Goal: Transaction & Acquisition: Purchase product/service

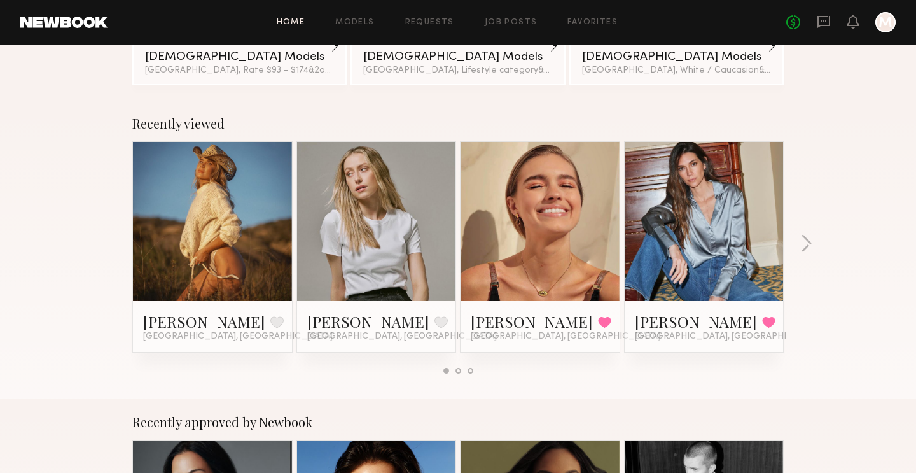
scroll to position [158, 0]
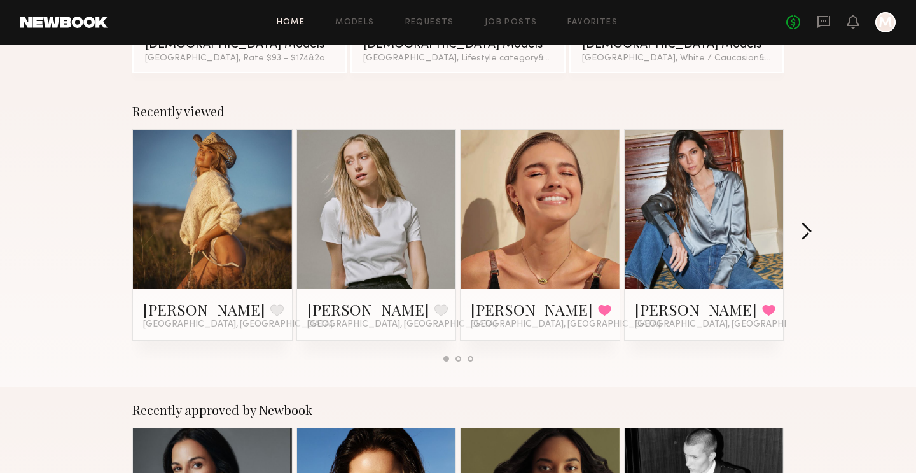
click at [805, 235] on button "button" at bounding box center [806, 232] width 12 height 21
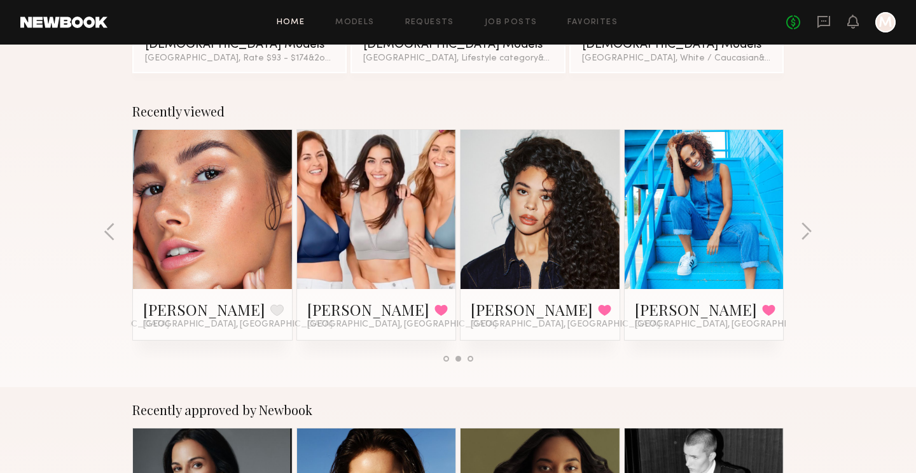
click at [408, 232] on link at bounding box center [377, 209] width 78 height 159
click at [804, 233] on button "button" at bounding box center [806, 232] width 12 height 21
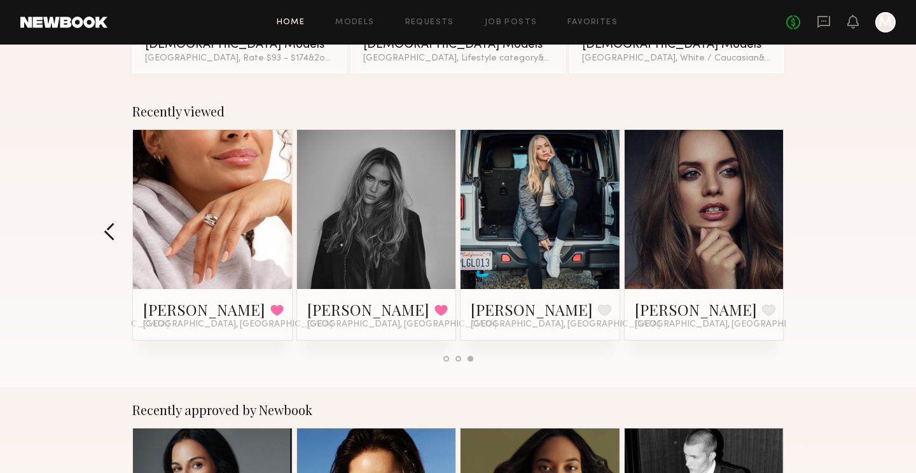
click at [109, 233] on button "button" at bounding box center [110, 232] width 12 height 21
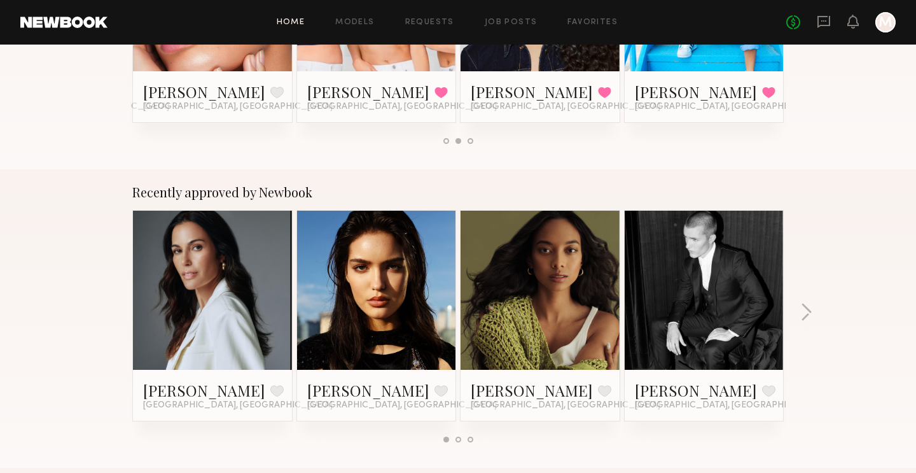
scroll to position [442, 0]
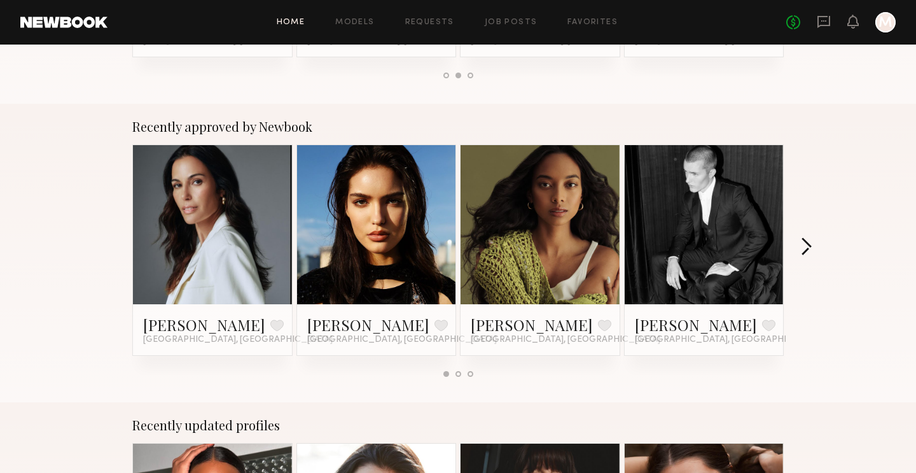
click at [807, 250] on button "button" at bounding box center [806, 247] width 12 height 21
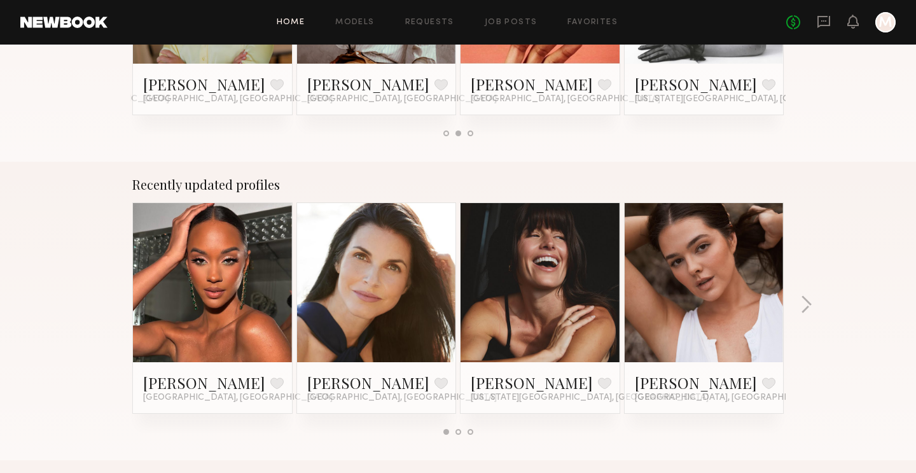
scroll to position [1055, 0]
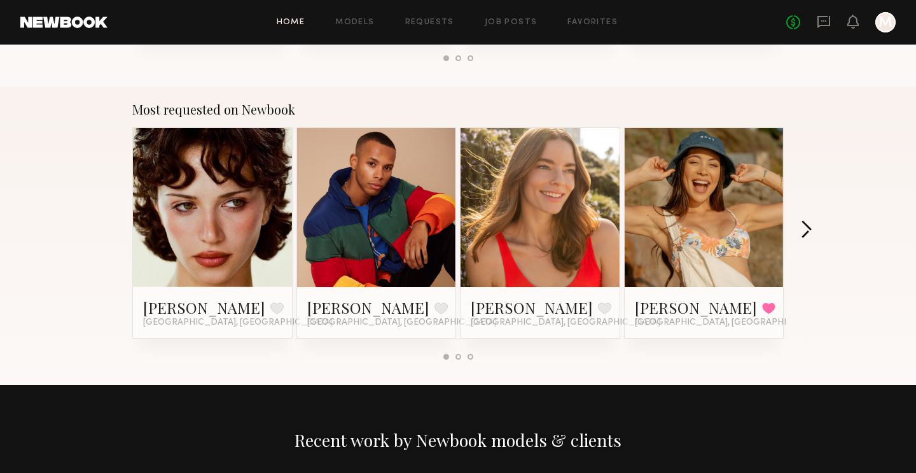
click at [809, 226] on button "button" at bounding box center [806, 230] width 12 height 21
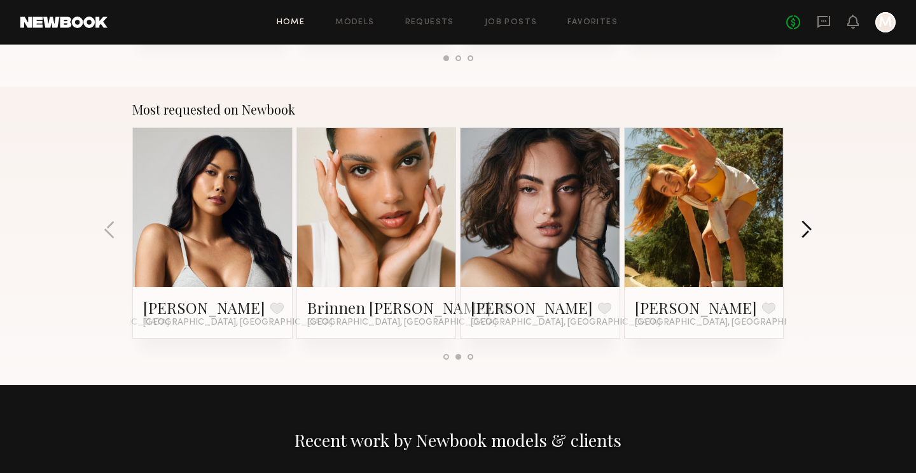
click at [809, 226] on button "button" at bounding box center [806, 230] width 12 height 21
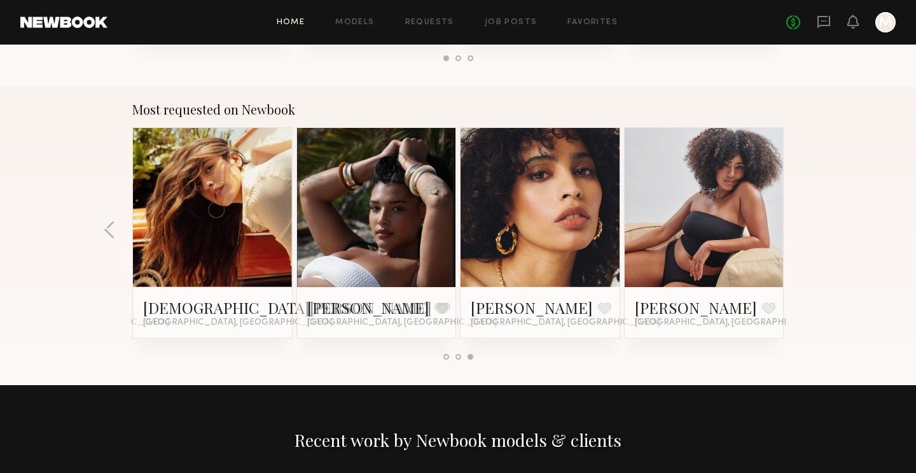
click at [221, 174] on link at bounding box center [213, 207] width 78 height 159
click at [361, 226] on link at bounding box center [377, 207] width 78 height 159
click at [113, 226] on button "button" at bounding box center [110, 230] width 12 height 21
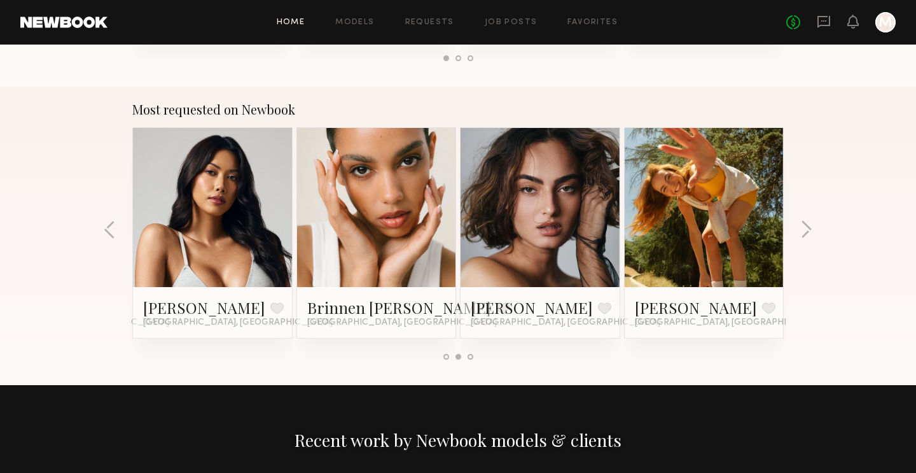
click at [699, 198] on link at bounding box center [704, 207] width 78 height 159
click at [108, 230] on button "button" at bounding box center [110, 230] width 12 height 21
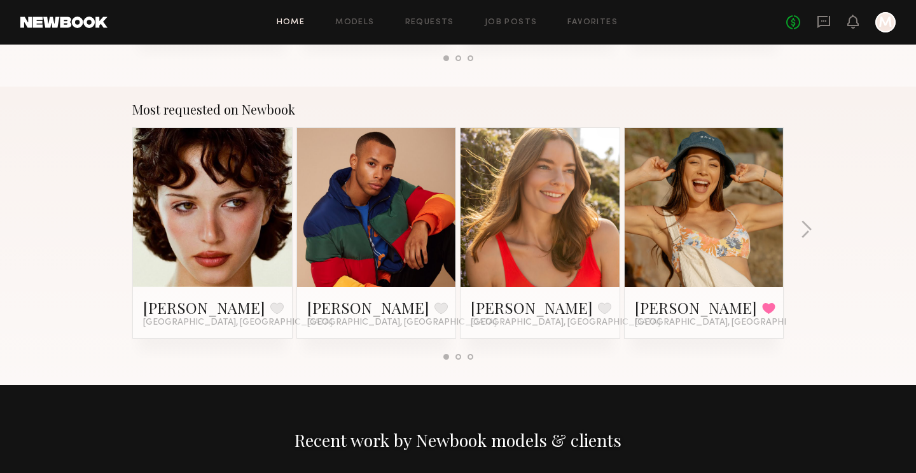
click at [709, 219] on link at bounding box center [704, 207] width 78 height 159
click at [662, 219] on div at bounding box center [704, 207] width 159 height 159
click at [244, 240] on link at bounding box center [213, 207] width 78 height 159
click at [588, 243] on div at bounding box center [540, 207] width 159 height 159
click at [593, 267] on div at bounding box center [540, 207] width 159 height 159
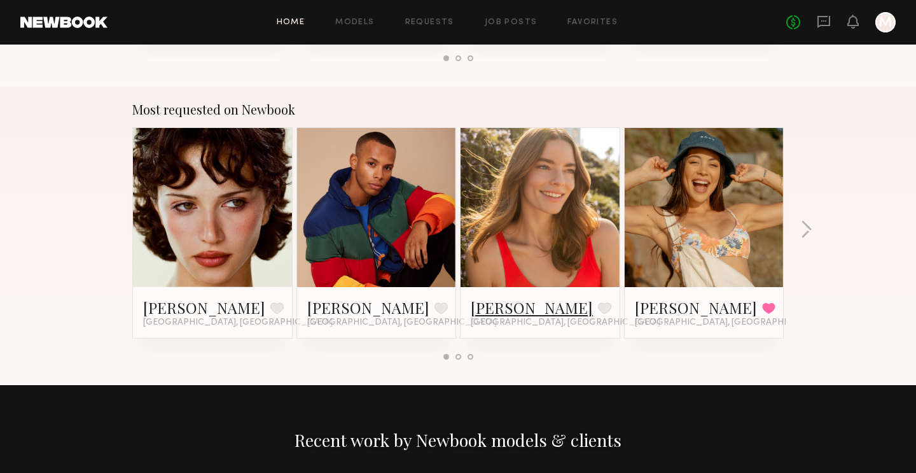
click at [515, 315] on link "Jess M." at bounding box center [532, 307] width 122 height 20
click at [801, 224] on button "button" at bounding box center [806, 230] width 12 height 21
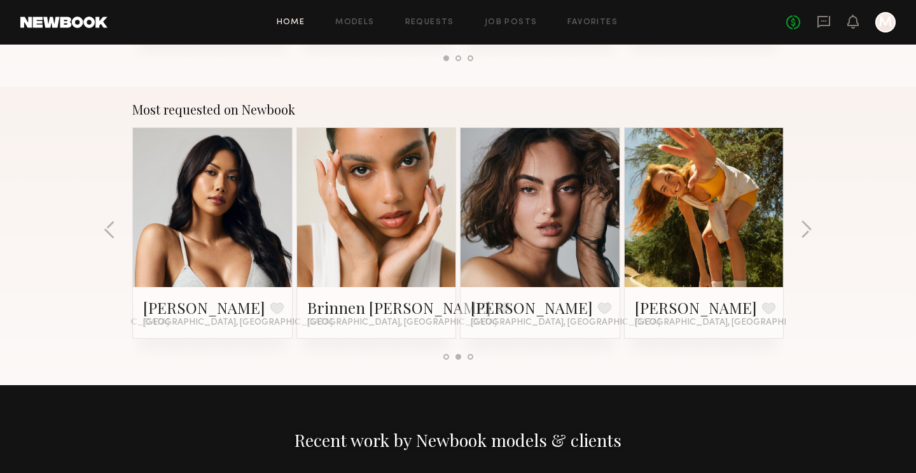
click at [383, 247] on link at bounding box center [377, 207] width 78 height 159
click at [805, 220] on button "button" at bounding box center [806, 230] width 12 height 21
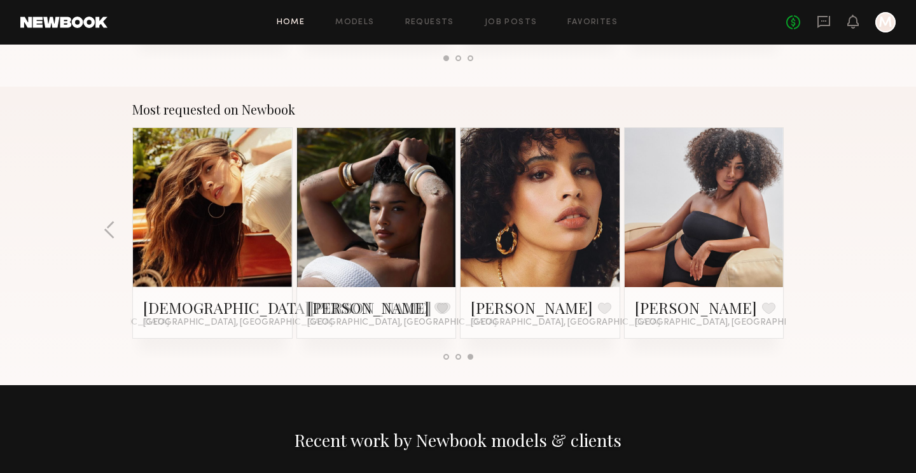
click at [183, 239] on link at bounding box center [213, 207] width 78 height 159
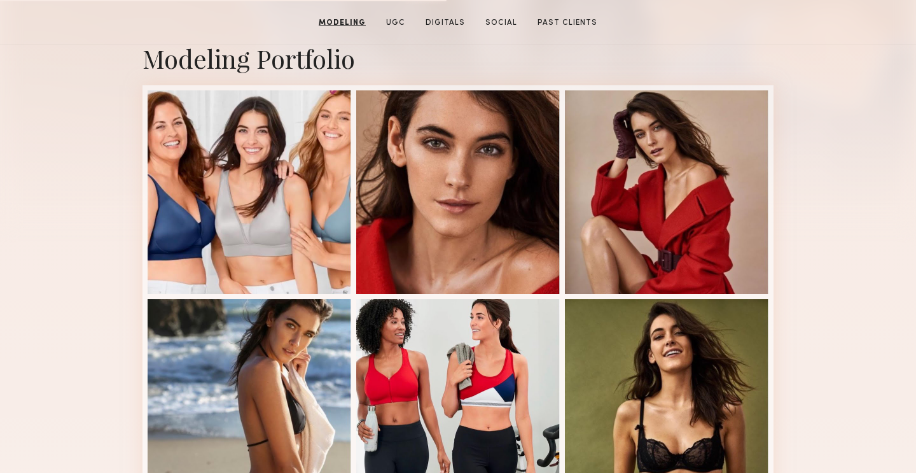
scroll to position [133, 0]
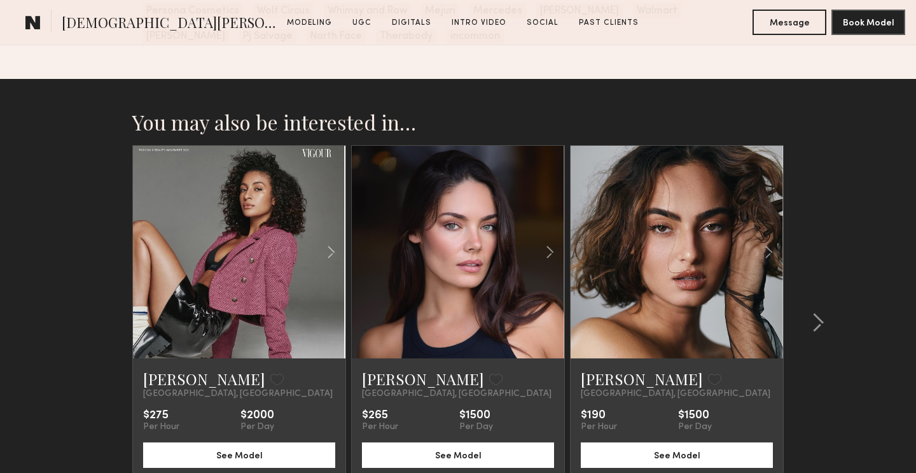
scroll to position [4239, 0]
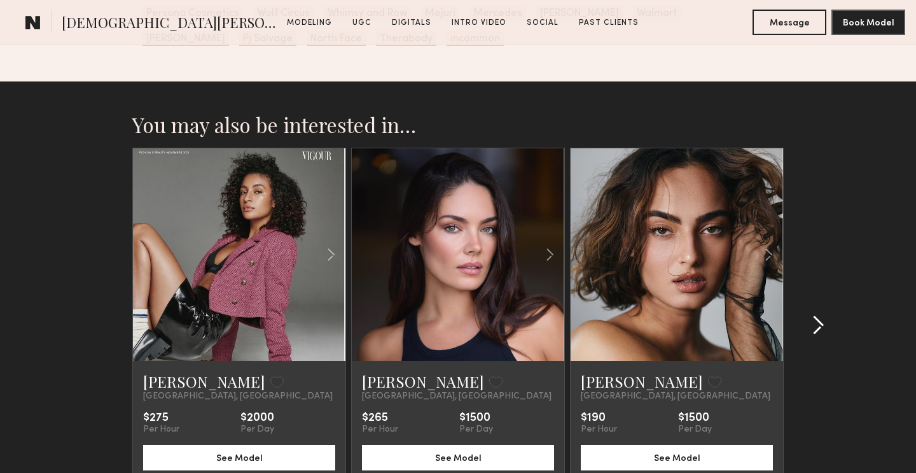
click at [822, 315] on common-icon at bounding box center [818, 325] width 13 height 20
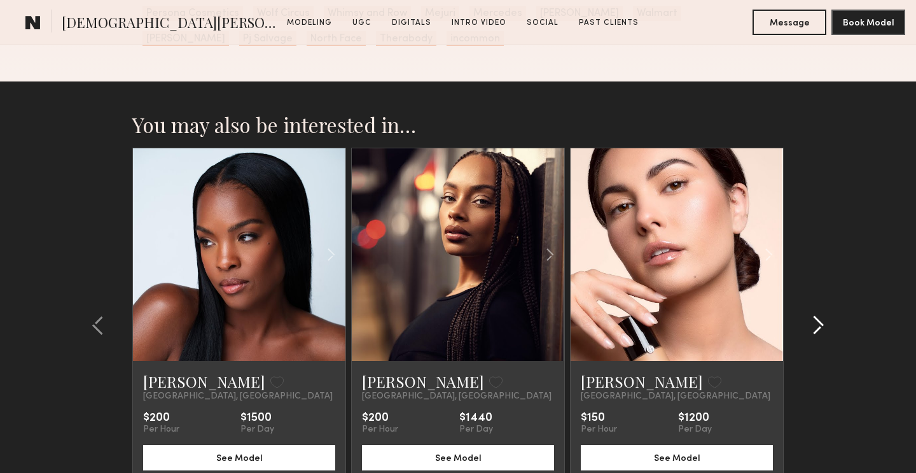
click at [822, 315] on common-icon at bounding box center [818, 325] width 13 height 20
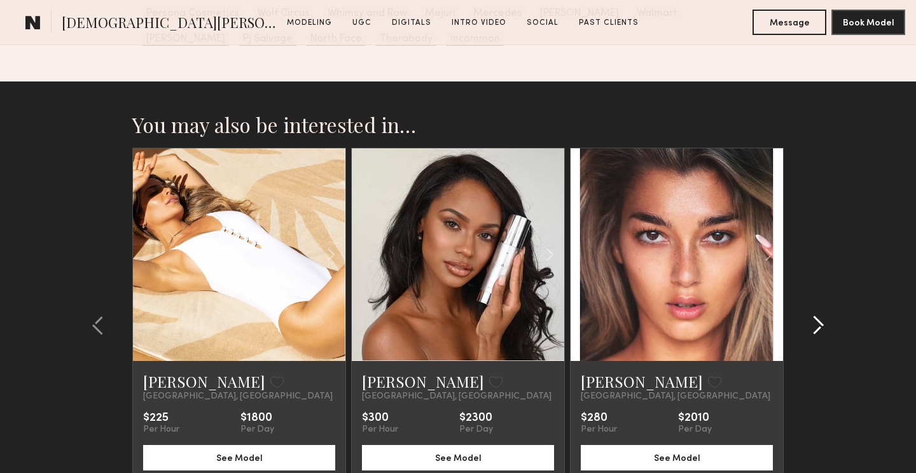
click at [822, 315] on common-icon at bounding box center [818, 325] width 13 height 20
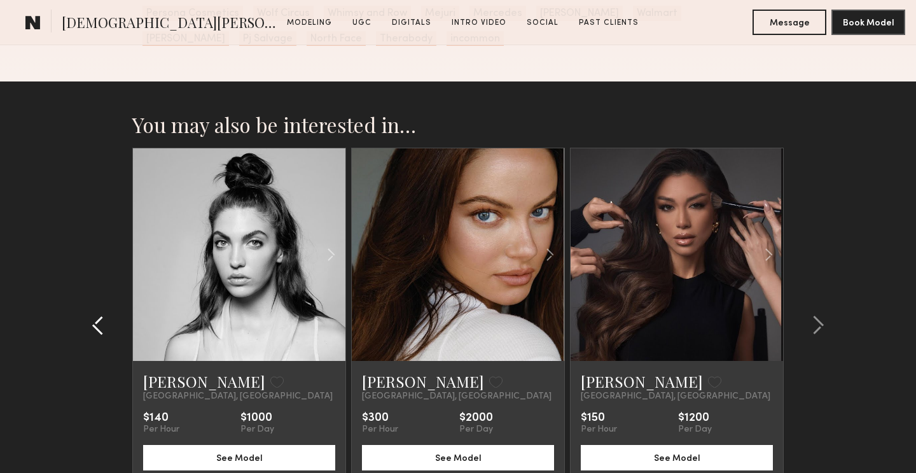
click at [101, 319] on common-icon at bounding box center [98, 325] width 13 height 20
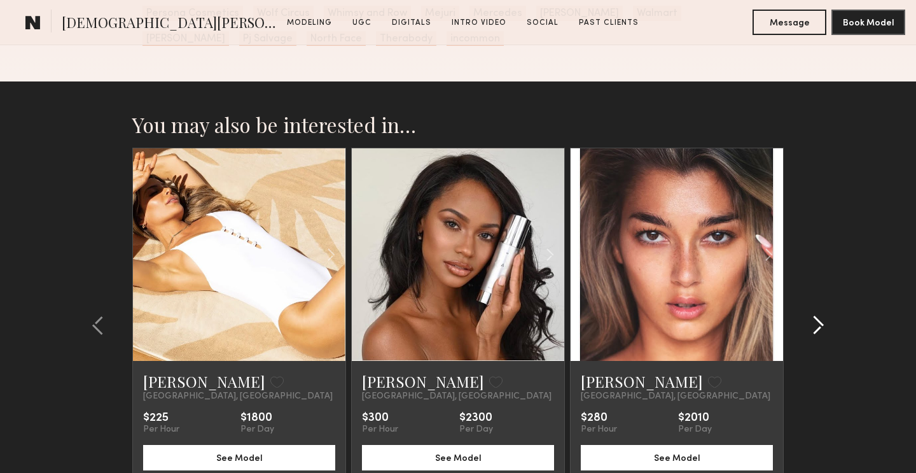
click at [818, 315] on common-icon at bounding box center [818, 325] width 13 height 20
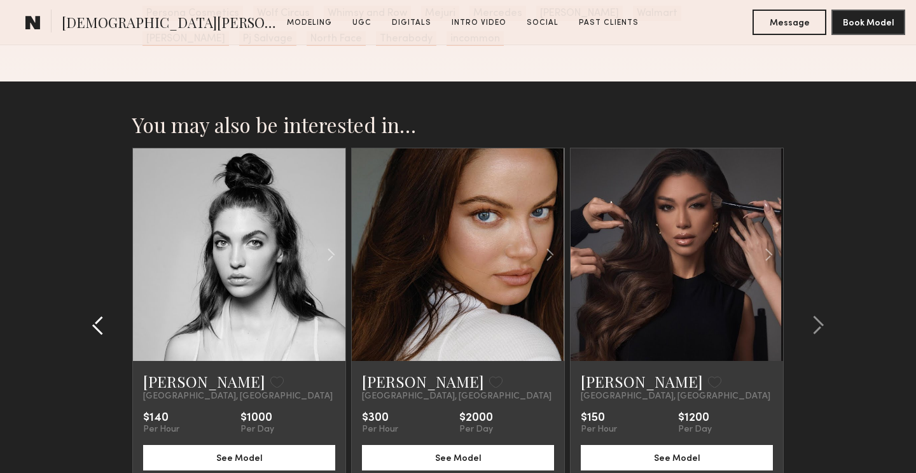
click at [95, 316] on common-icon at bounding box center [98, 325] width 13 height 20
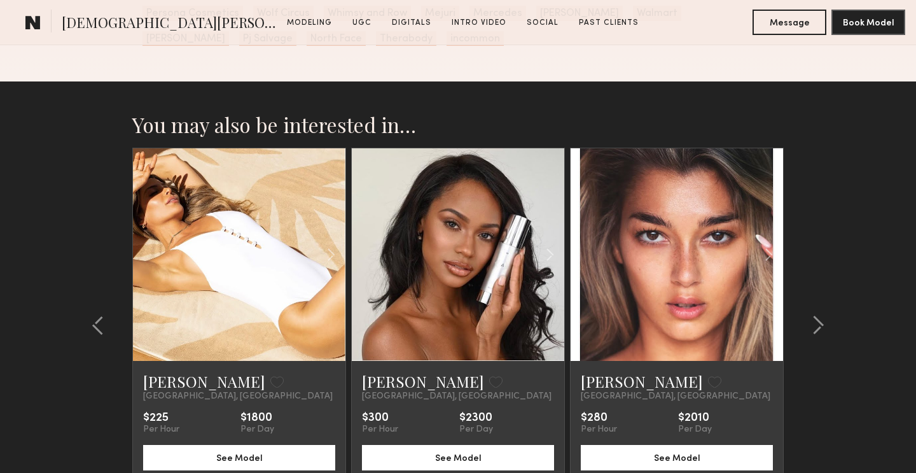
click at [450, 278] on link at bounding box center [458, 254] width 73 height 212
click at [489, 376] on button at bounding box center [495, 381] width 13 height 11
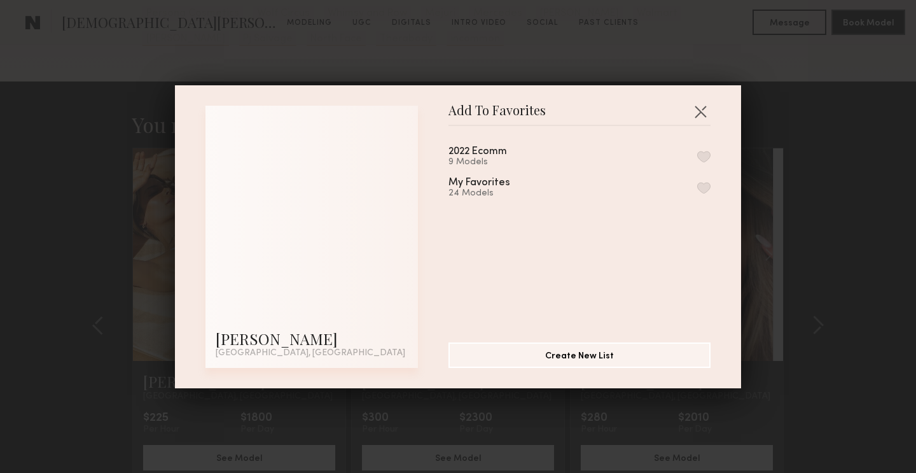
click at [708, 189] on button "button" at bounding box center [703, 187] width 13 height 11
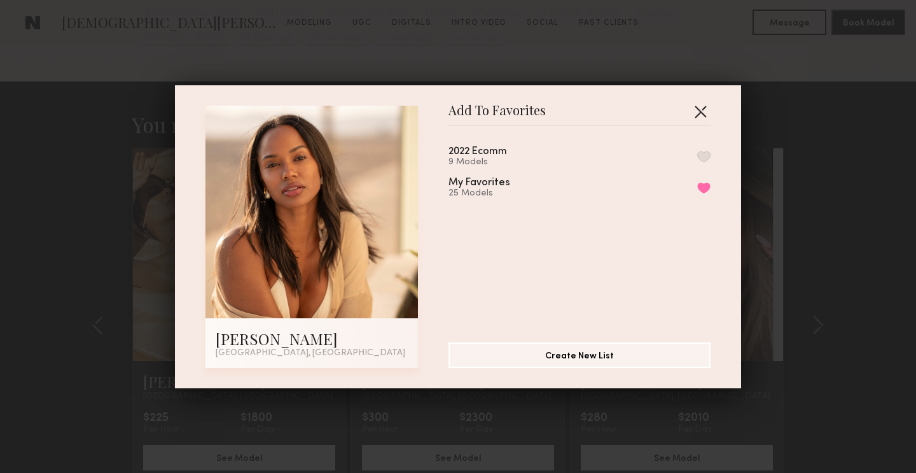
click at [697, 112] on button "button" at bounding box center [700, 111] width 20 height 20
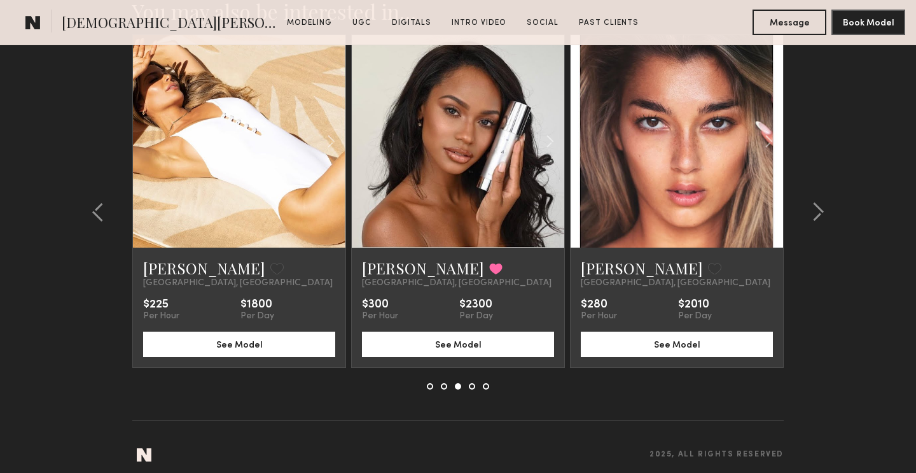
scroll to position [4353, 0]
click at [820, 201] on common-icon at bounding box center [818, 211] width 13 height 20
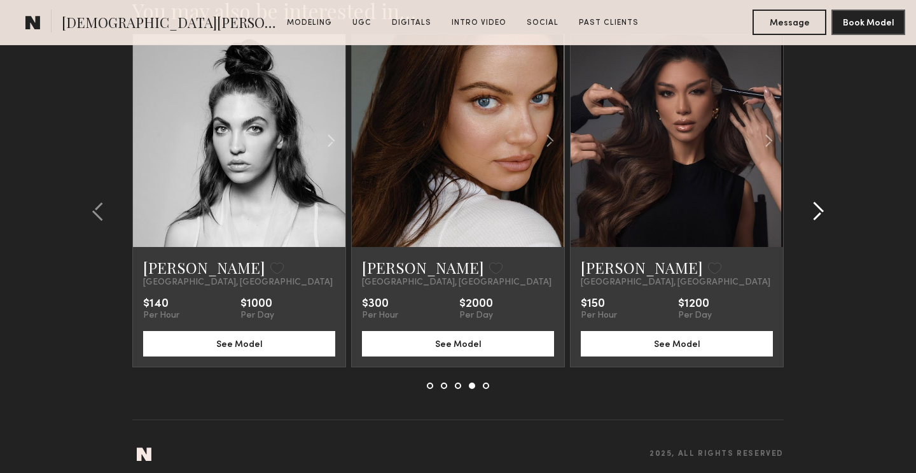
click at [820, 201] on common-icon at bounding box center [818, 211] width 13 height 20
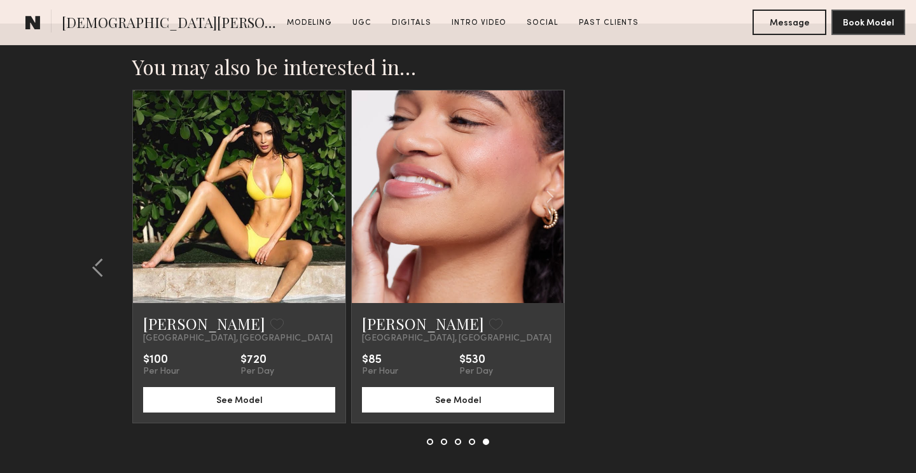
scroll to position [4296, 0]
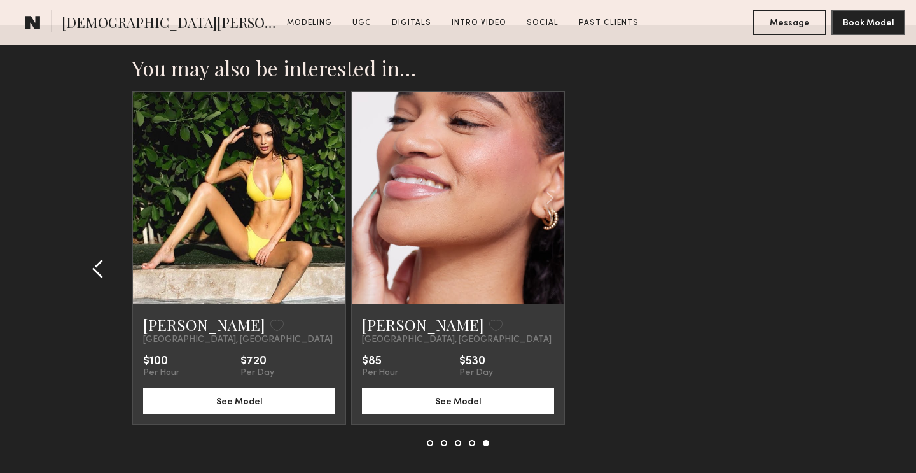
click at [94, 258] on common-icon at bounding box center [98, 268] width 13 height 20
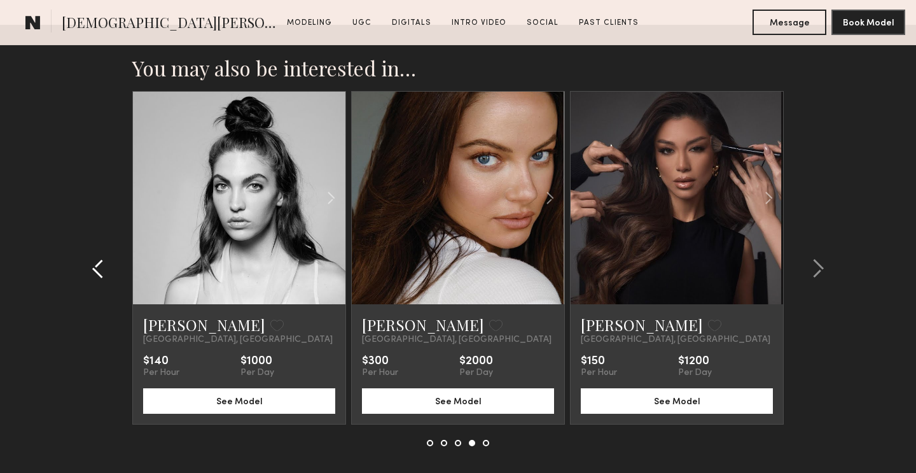
click at [94, 258] on common-icon at bounding box center [98, 268] width 13 height 20
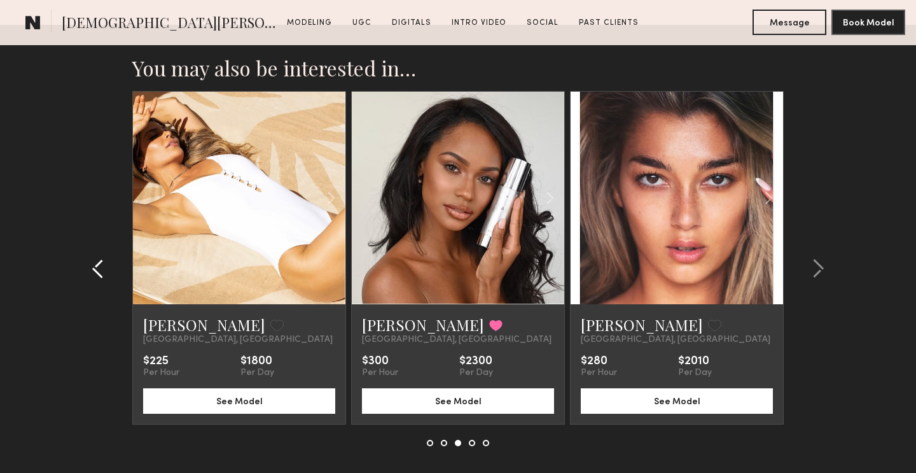
click at [94, 258] on common-icon at bounding box center [98, 268] width 13 height 20
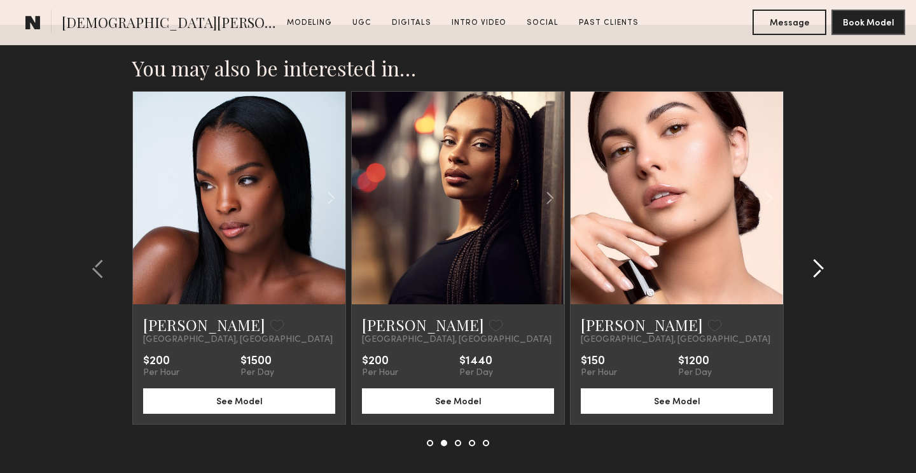
click at [822, 262] on common-icon at bounding box center [818, 268] width 13 height 20
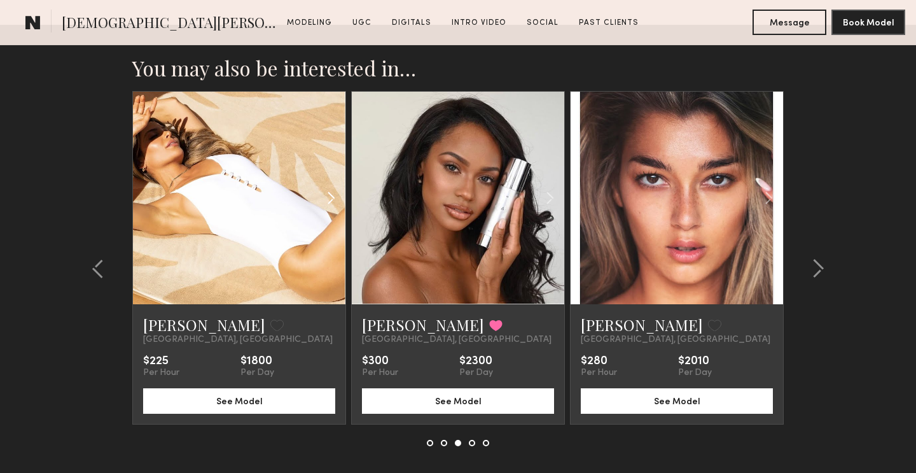
click at [324, 186] on common-icon at bounding box center [331, 198] width 18 height 24
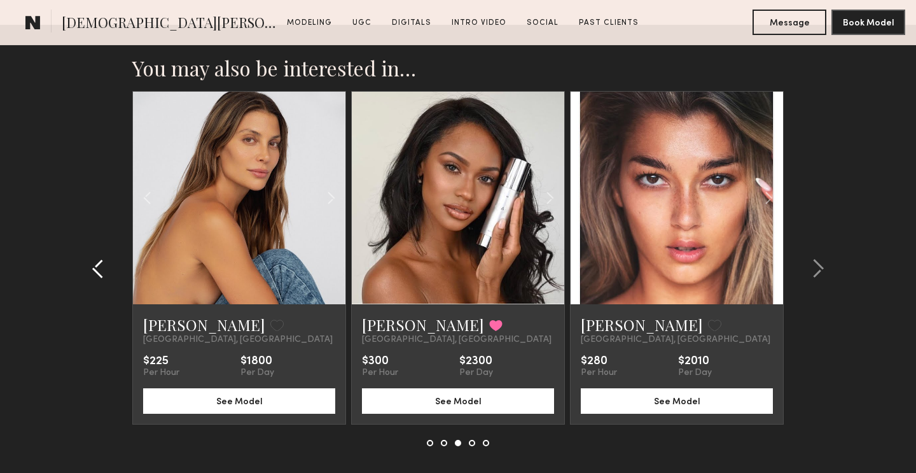
click at [98, 258] on common-icon at bounding box center [98, 268] width 13 height 20
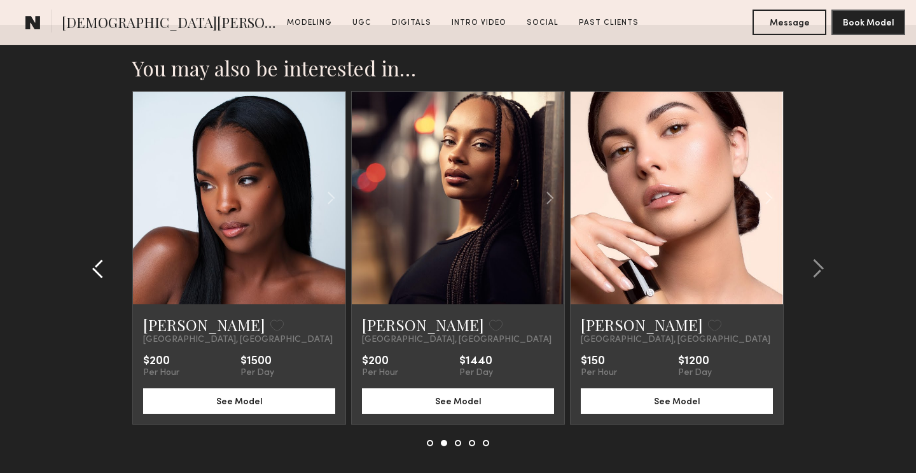
click at [98, 258] on common-icon at bounding box center [98, 268] width 13 height 20
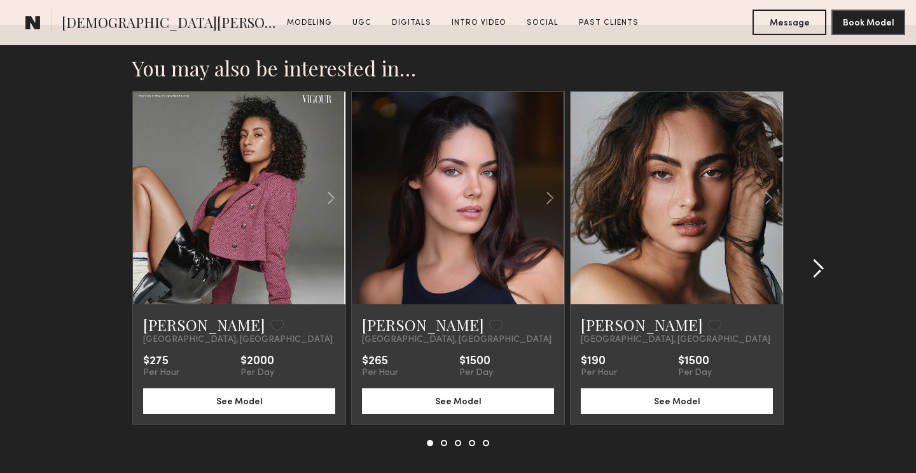
click at [823, 260] on common-icon at bounding box center [818, 268] width 13 height 20
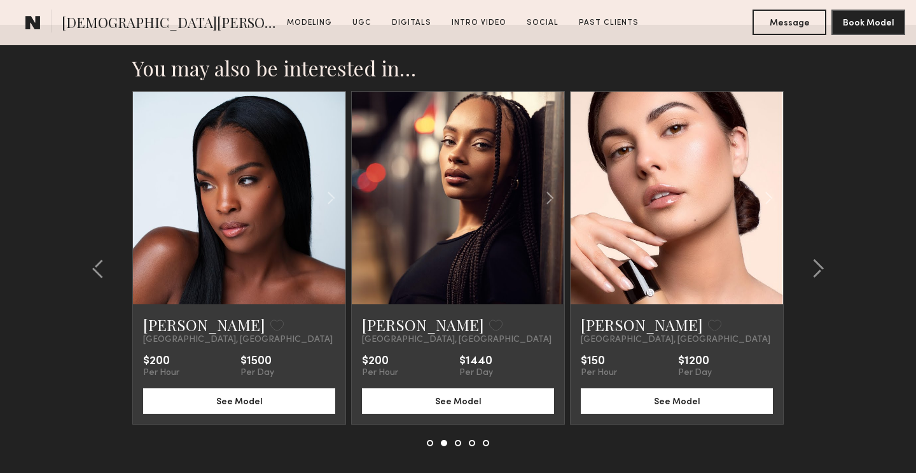
click at [480, 218] on link at bounding box center [458, 198] width 73 height 212
click at [94, 258] on common-icon at bounding box center [98, 268] width 13 height 20
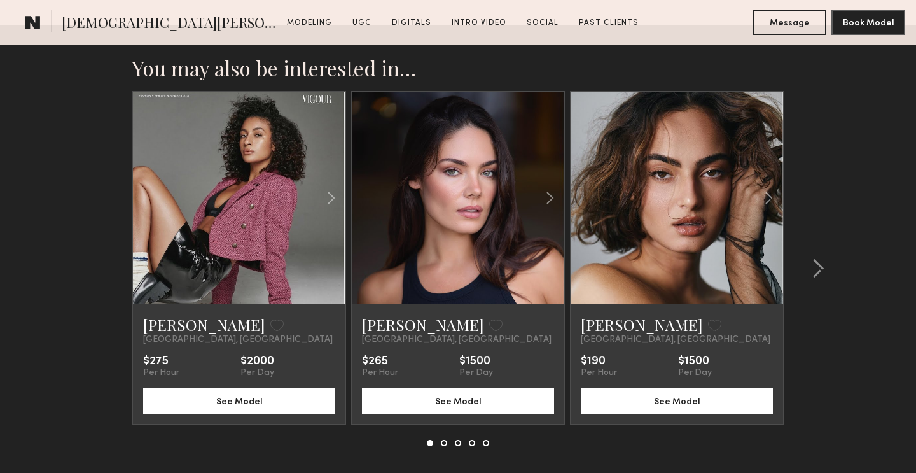
click at [458, 256] on link at bounding box center [458, 198] width 73 height 212
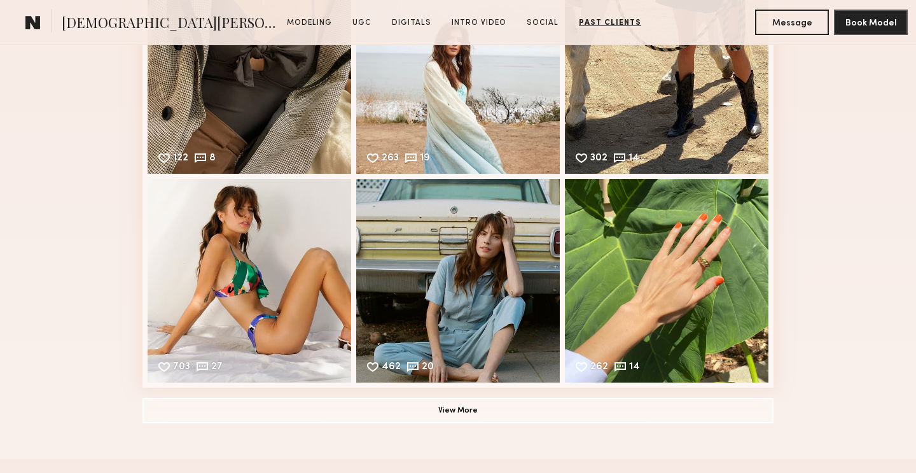
scroll to position [3612, 0]
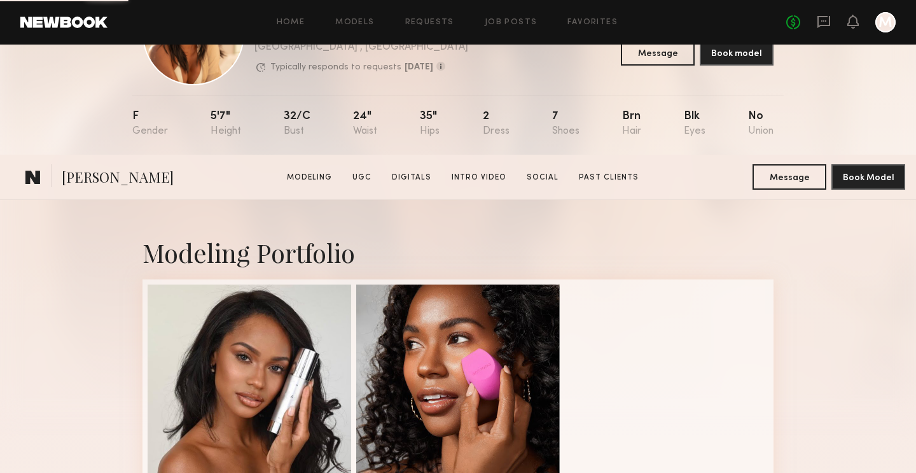
scroll to position [393, 0]
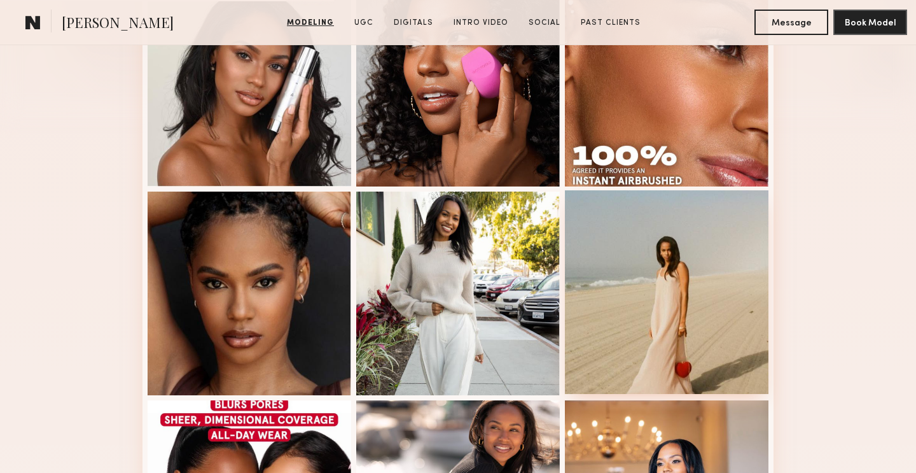
click at [619, 263] on div at bounding box center [667, 292] width 204 height 204
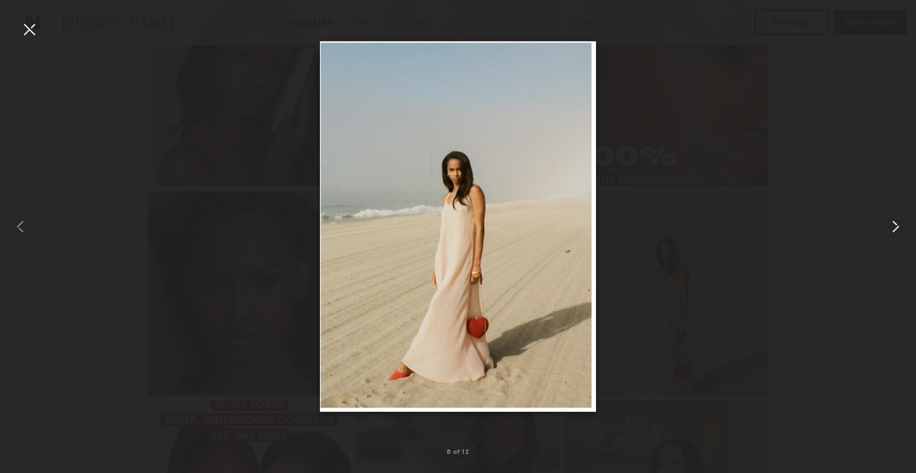
click at [895, 222] on common-icon at bounding box center [896, 226] width 20 height 20
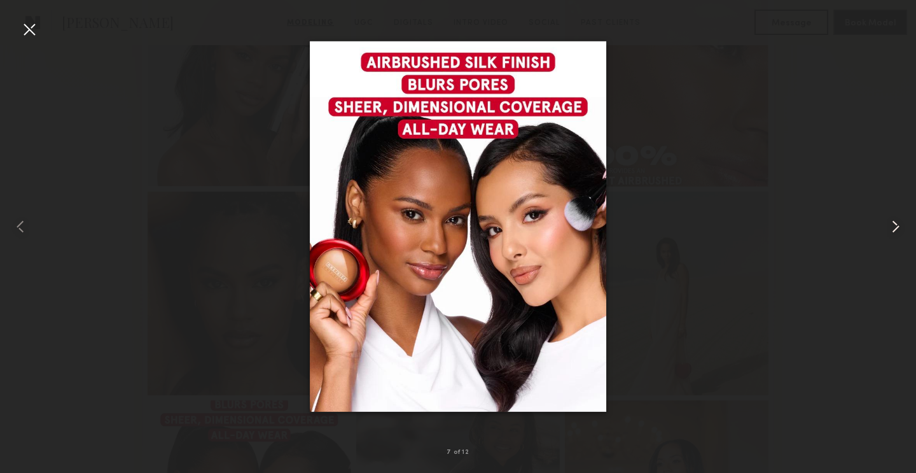
click at [895, 222] on common-icon at bounding box center [896, 226] width 20 height 20
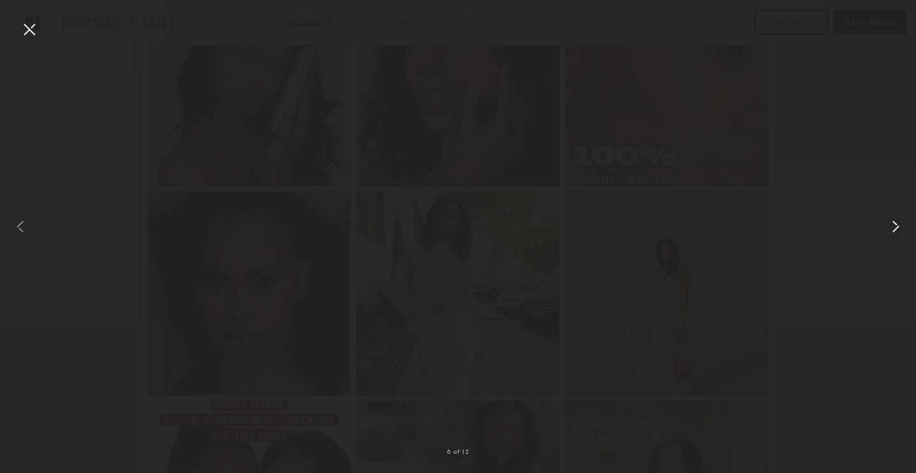
click at [895, 222] on common-icon at bounding box center [896, 226] width 20 height 20
click at [29, 24] on div at bounding box center [29, 29] width 20 height 20
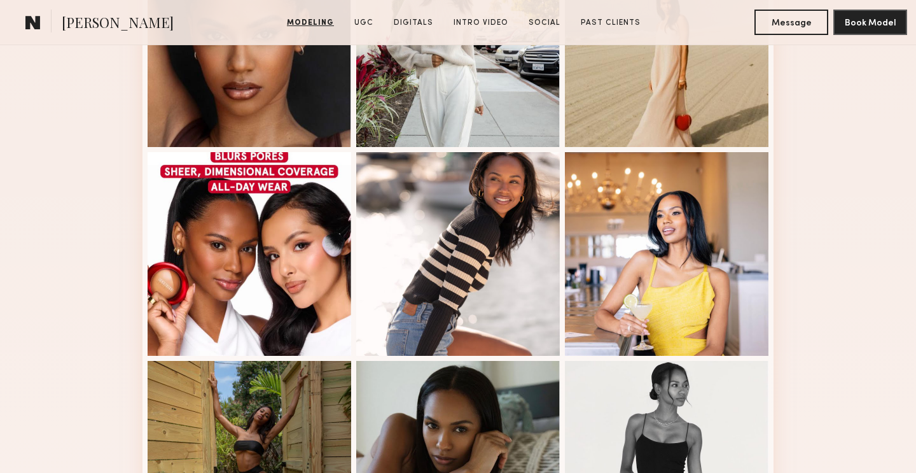
scroll to position [636, 0]
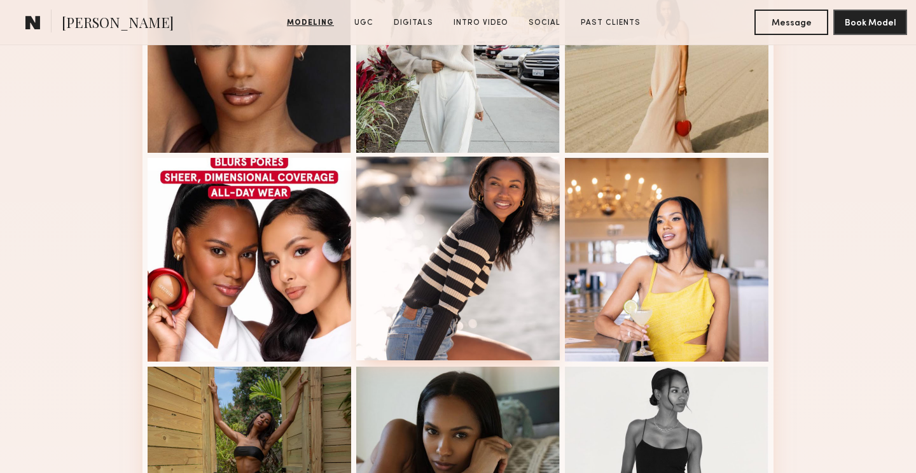
click at [376, 240] on div at bounding box center [458, 259] width 204 height 204
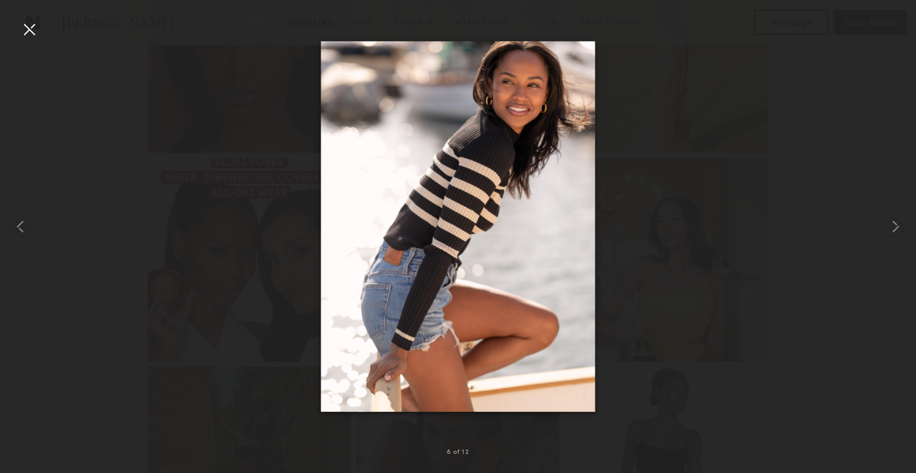
click at [31, 31] on div at bounding box center [29, 29] width 20 height 20
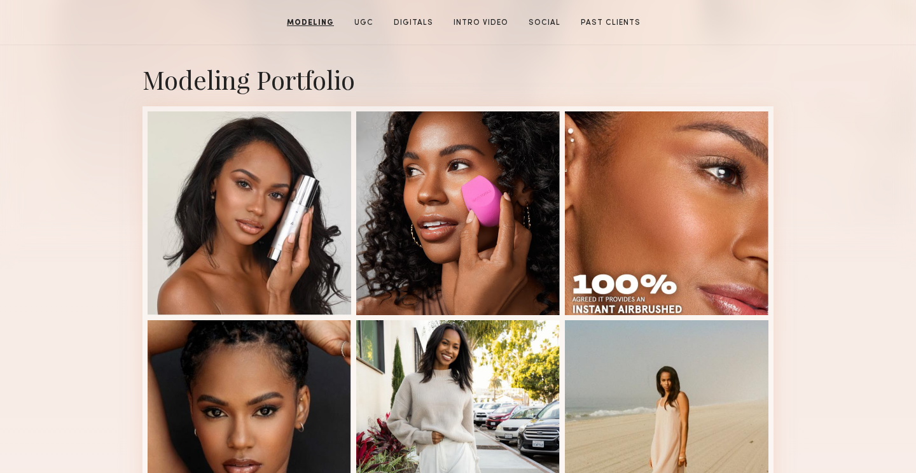
scroll to position [0, 0]
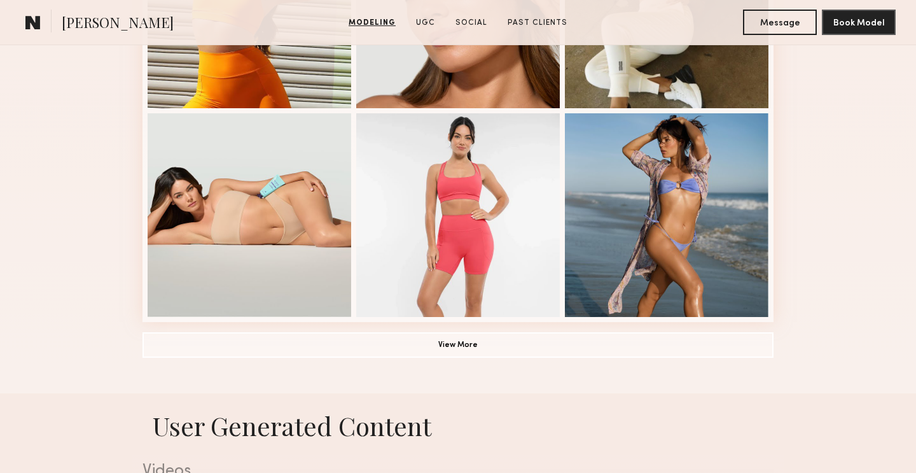
scroll to position [890, 0]
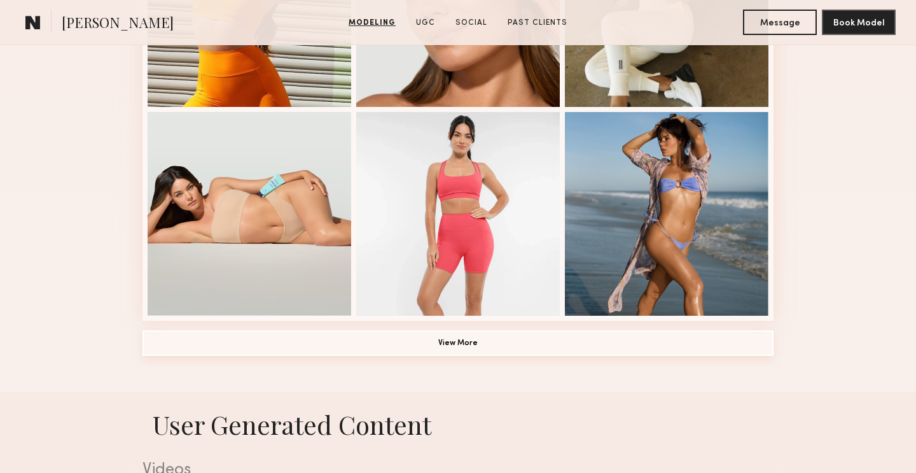
click at [591, 341] on button "View More" at bounding box center [458, 342] width 631 height 25
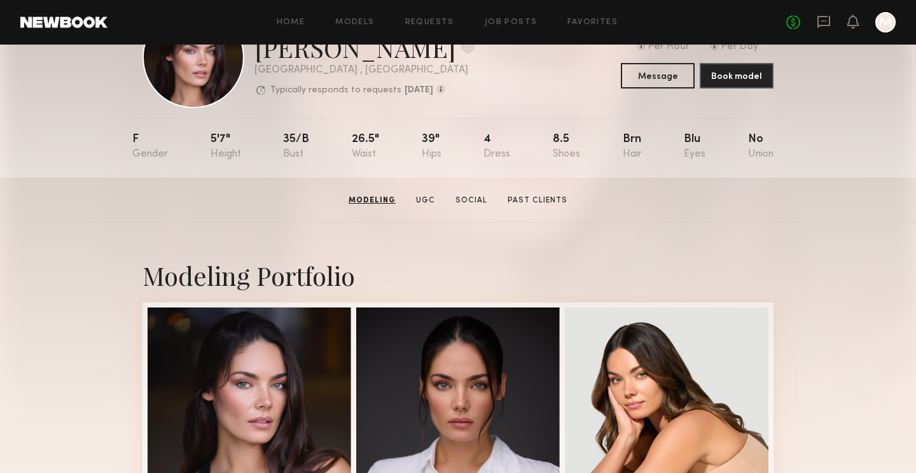
scroll to position [0, 0]
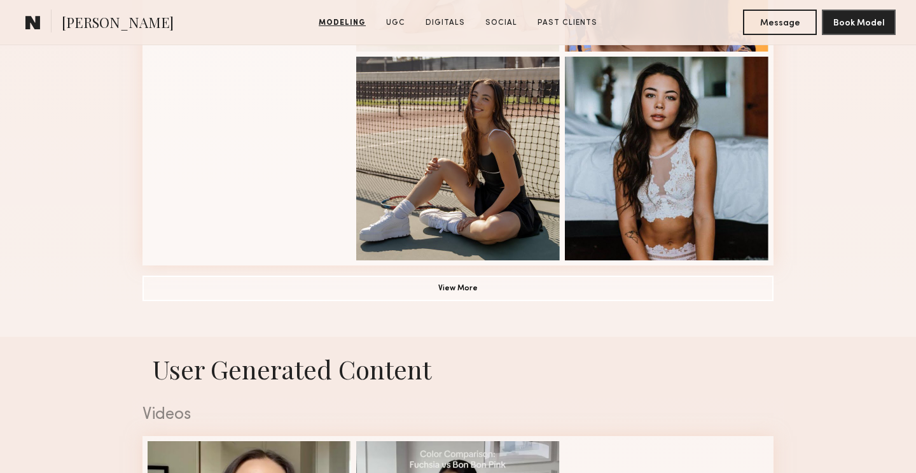
scroll to position [945, 0]
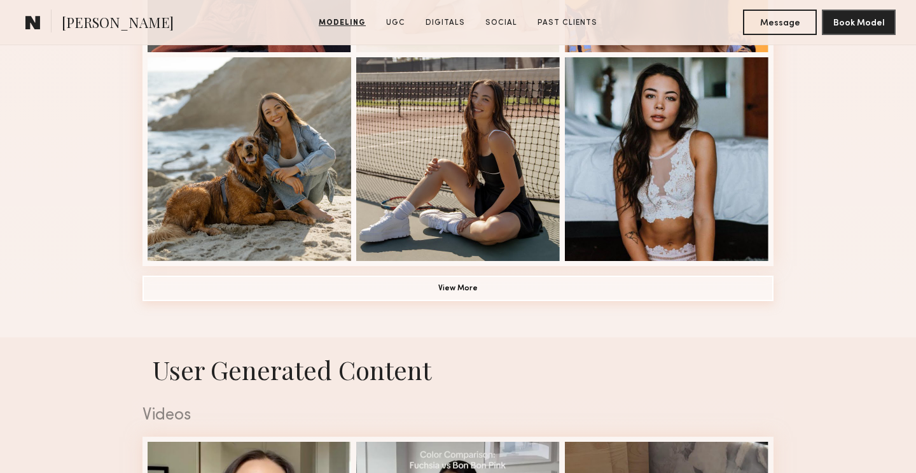
click at [635, 284] on button "View More" at bounding box center [458, 287] width 631 height 25
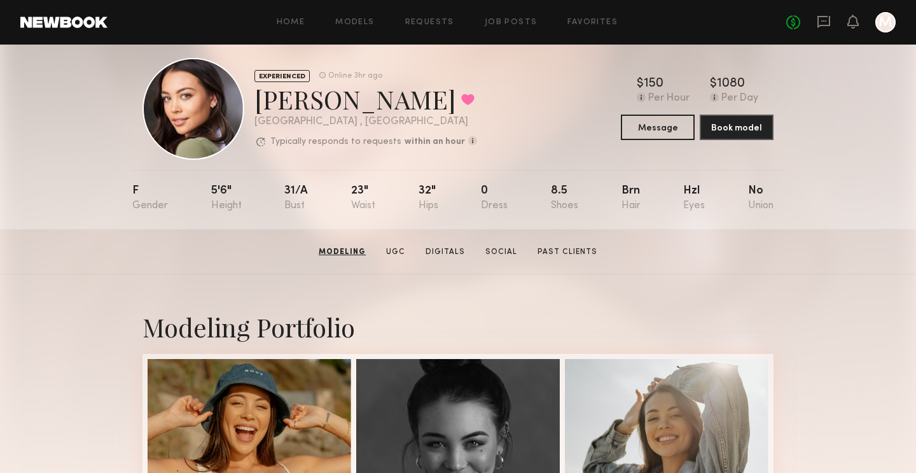
scroll to position [0, 0]
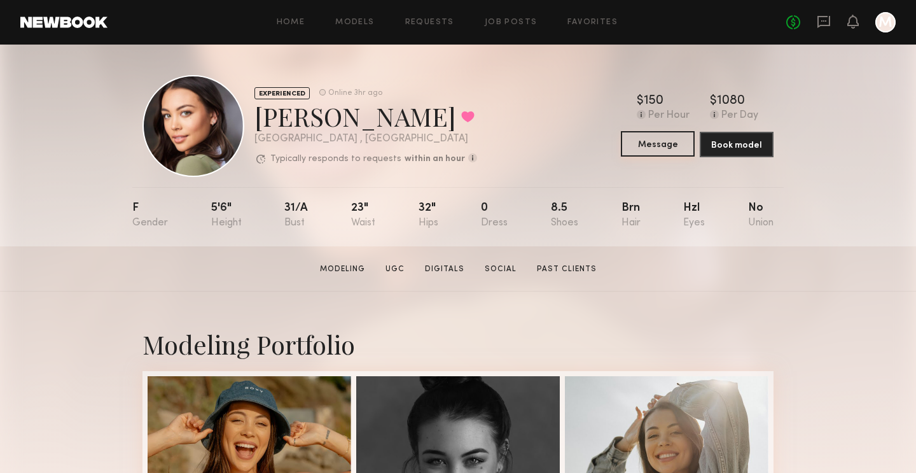
click at [675, 146] on button "Message" at bounding box center [658, 143] width 74 height 25
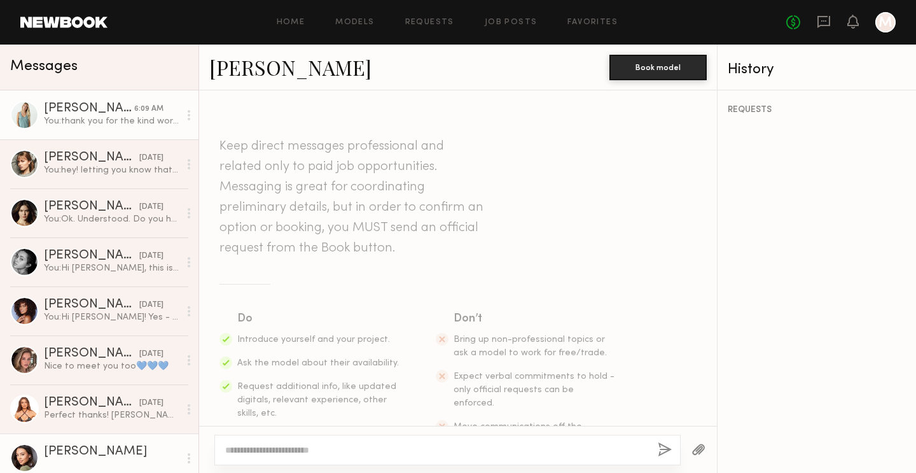
click at [106, 134] on link "Maggie S. 6:09 AM You: thank you for the kind words! and congrats! i have a 4 m…" at bounding box center [99, 114] width 198 height 49
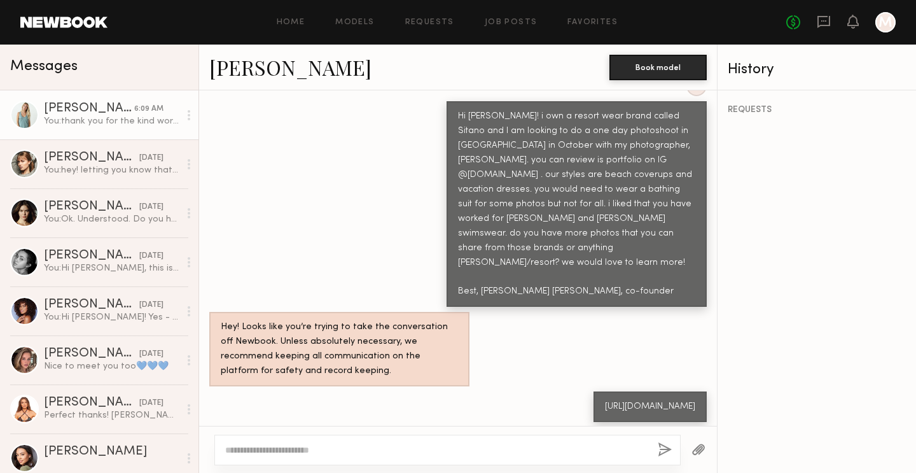
scroll to position [408, 0]
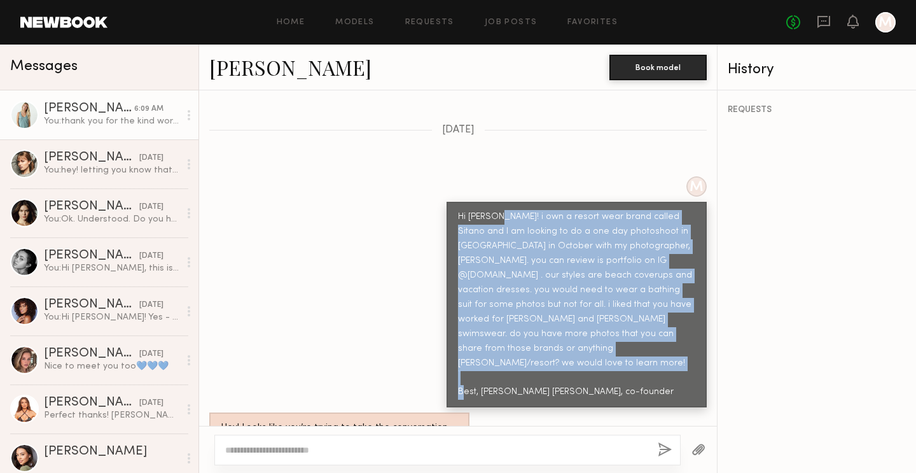
drag, startPoint x: 623, startPoint y: 350, endPoint x: 503, endPoint y: 191, distance: 199.0
click at [503, 210] on div "Hi Maggie! i own a resort wear brand called Sitano and I am looking to do a one…" at bounding box center [576, 305] width 237 height 190
copy div "i own a resort wear brand called Sitano and I am looking to do a one day photos…"
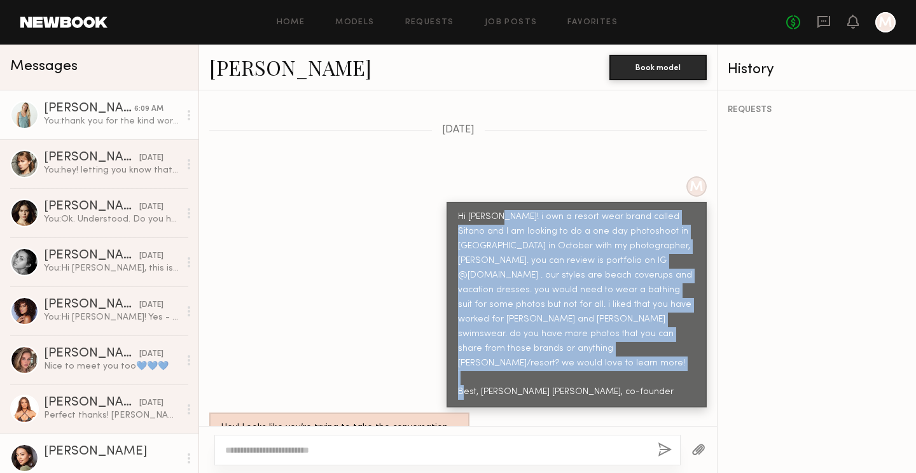
click at [50, 453] on div "Brynne E." at bounding box center [112, 451] width 136 height 13
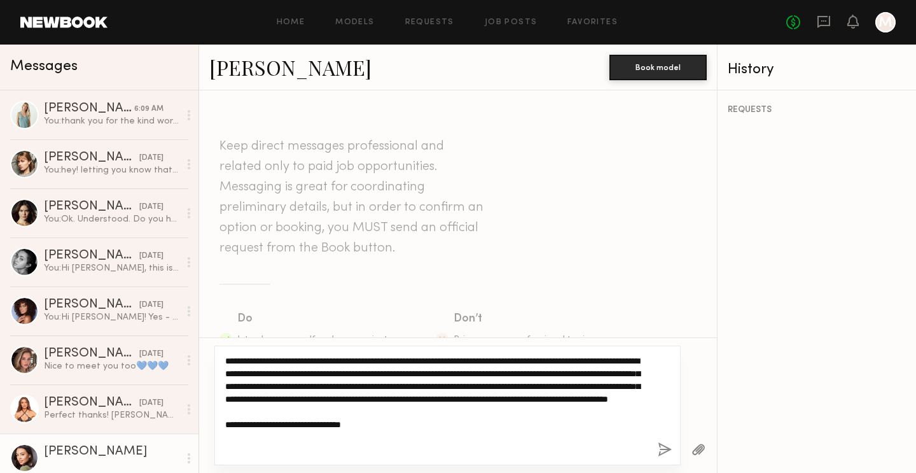
drag, startPoint x: 615, startPoint y: 397, endPoint x: 482, endPoint y: 401, distance: 133.0
click at [482, 401] on textarea "**********" at bounding box center [436, 405] width 422 height 102
click at [342, 424] on textarea "**********" at bounding box center [436, 405] width 422 height 102
drag, startPoint x: 331, startPoint y: 424, endPoint x: 282, endPoint y: 426, distance: 49.6
click at [282, 426] on textarea "**********" at bounding box center [436, 405] width 422 height 102
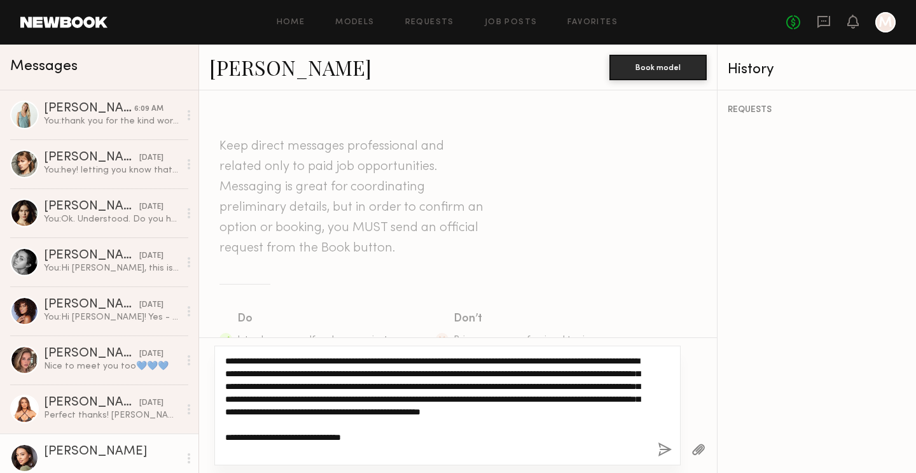
type textarea "**********"
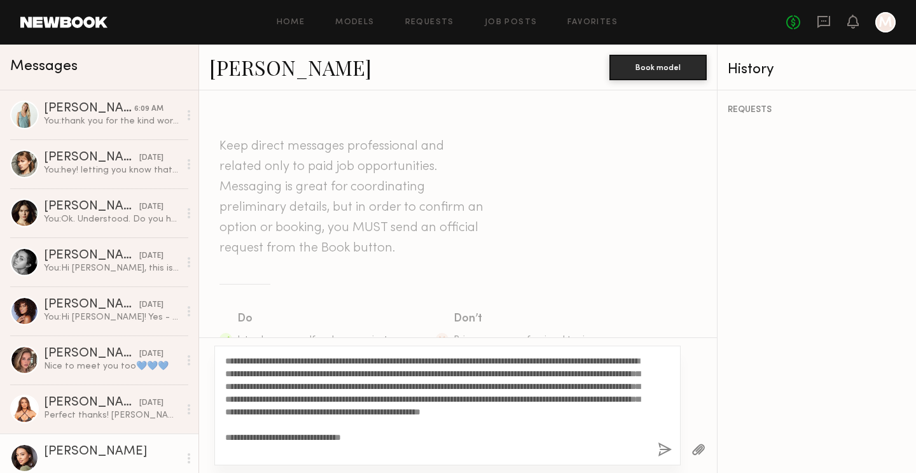
click at [669, 449] on button "button" at bounding box center [665, 450] width 14 height 16
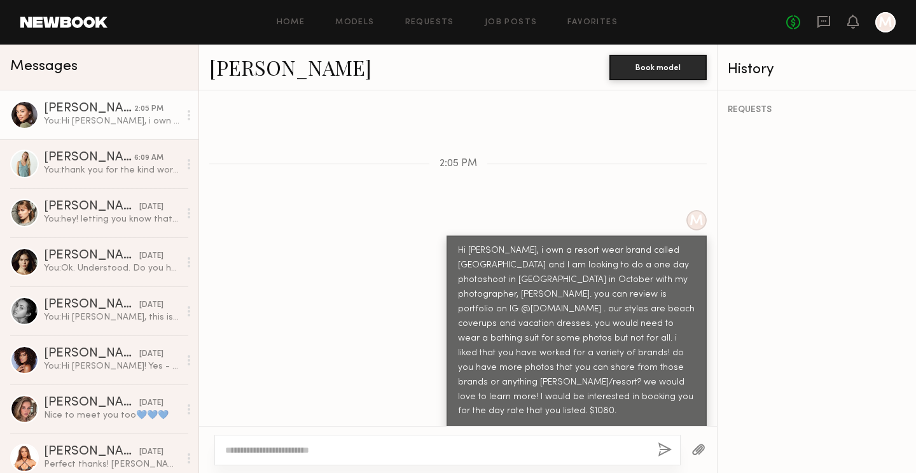
scroll to position [454, 0]
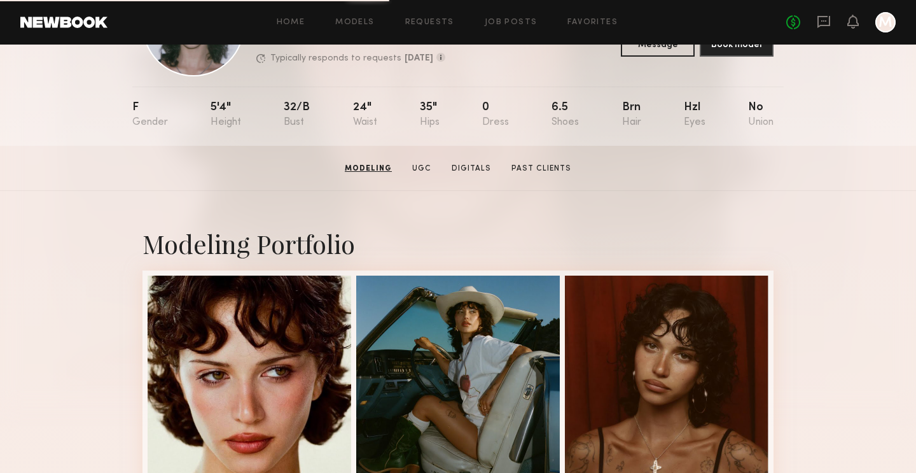
scroll to position [30, 0]
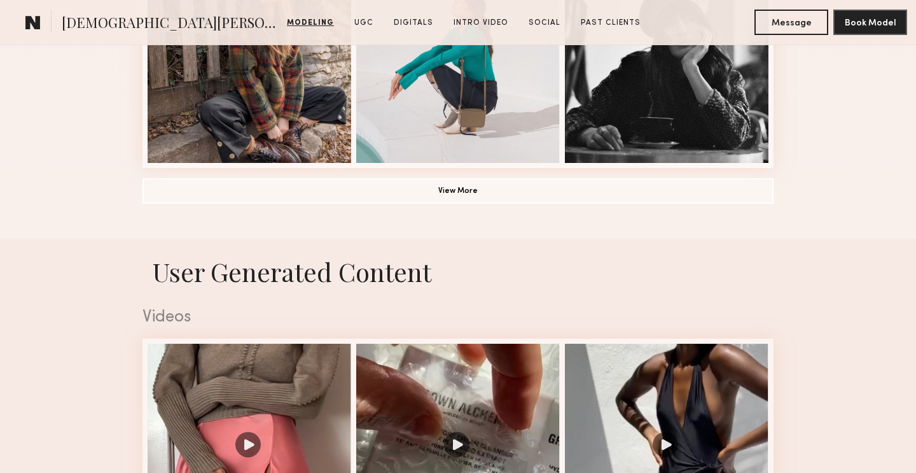
scroll to position [1132, 0]
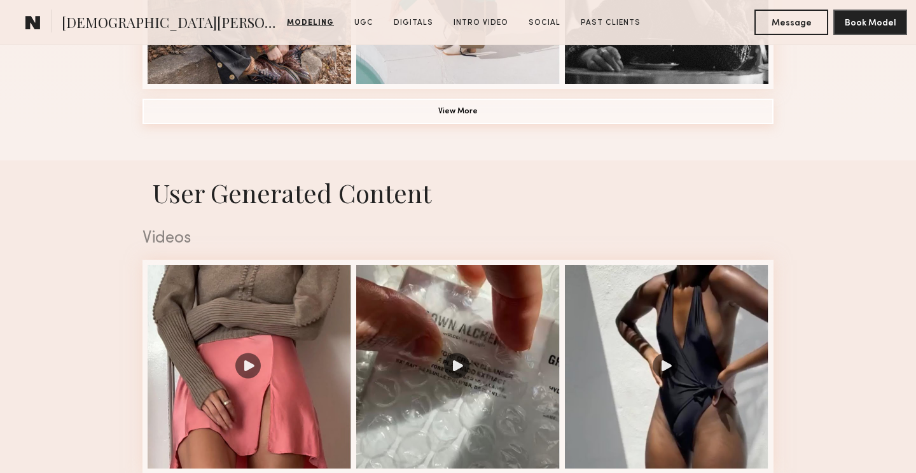
click at [400, 111] on button "View More" at bounding box center [458, 111] width 631 height 25
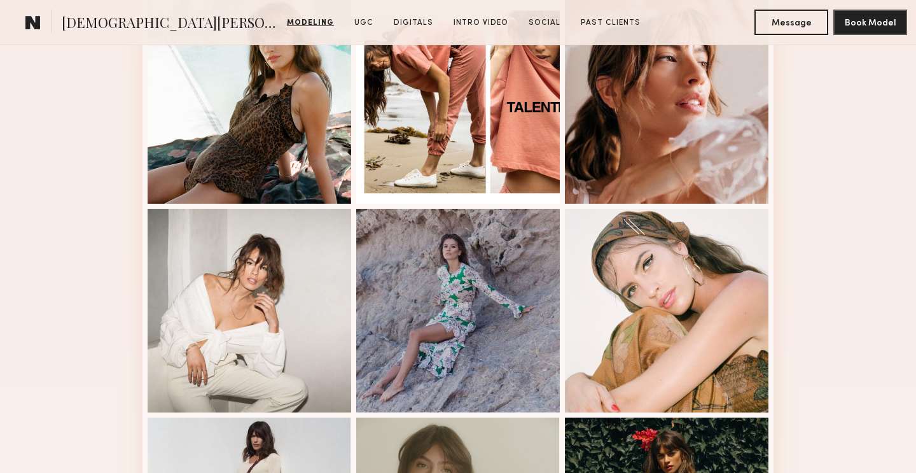
scroll to position [1289, 0]
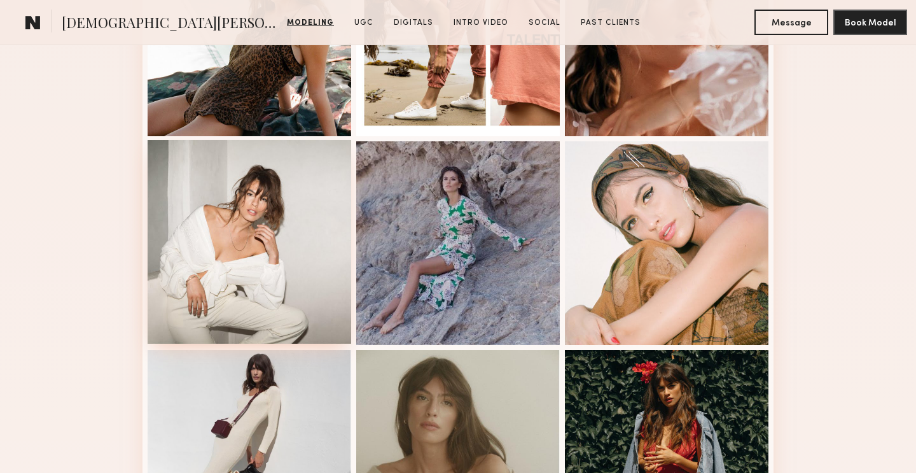
click at [299, 213] on div at bounding box center [250, 242] width 204 height 204
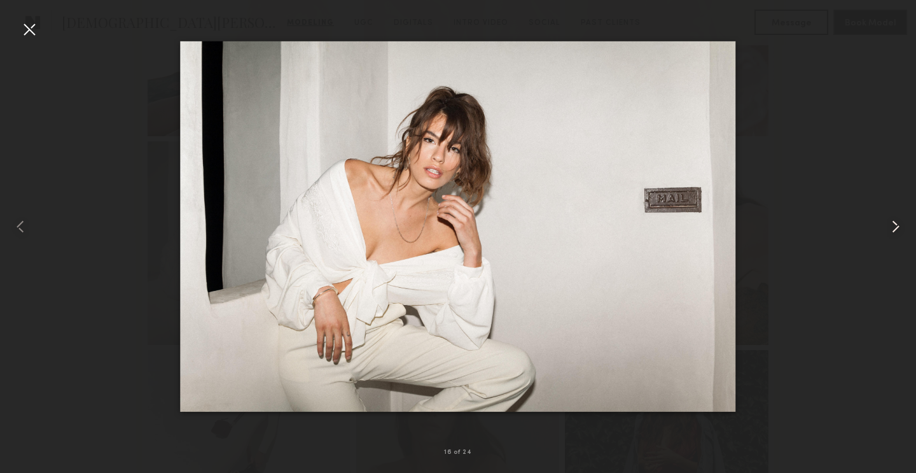
click at [894, 221] on common-icon at bounding box center [896, 226] width 20 height 20
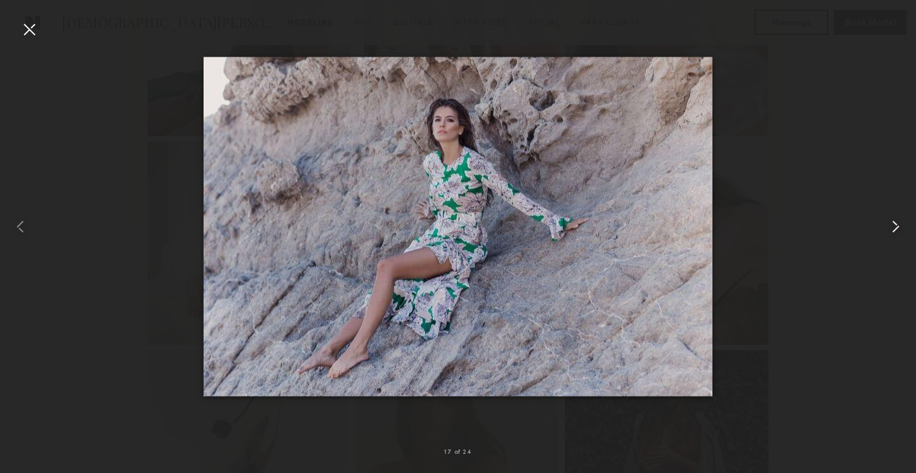
click at [894, 221] on common-icon at bounding box center [896, 226] width 20 height 20
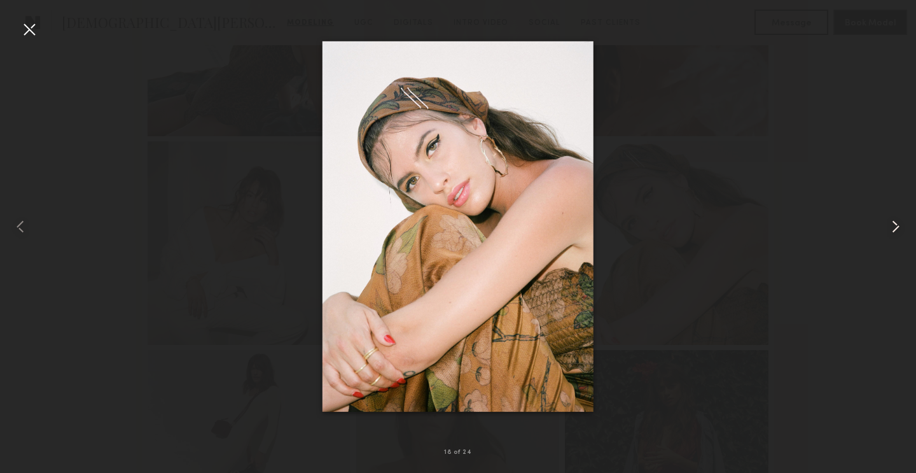
click at [894, 221] on common-icon at bounding box center [896, 226] width 20 height 20
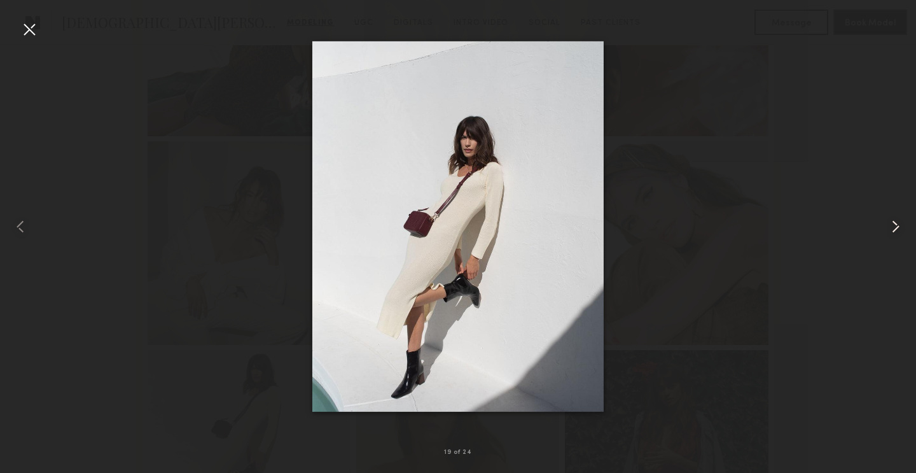
click at [894, 221] on common-icon at bounding box center [896, 226] width 20 height 20
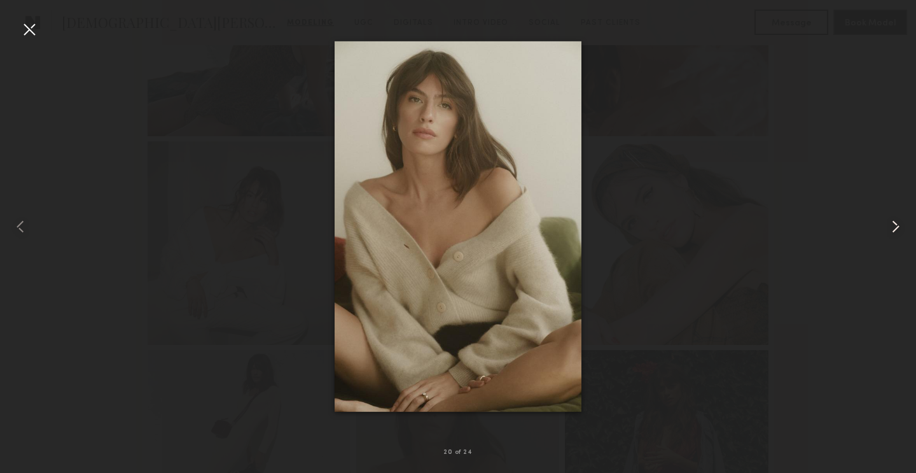
click at [894, 221] on common-icon at bounding box center [896, 226] width 20 height 20
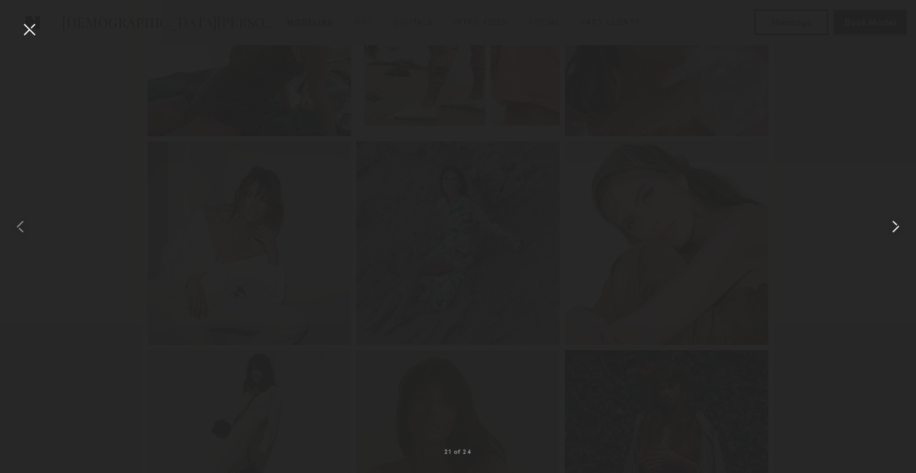
click at [894, 221] on common-icon at bounding box center [896, 226] width 20 height 20
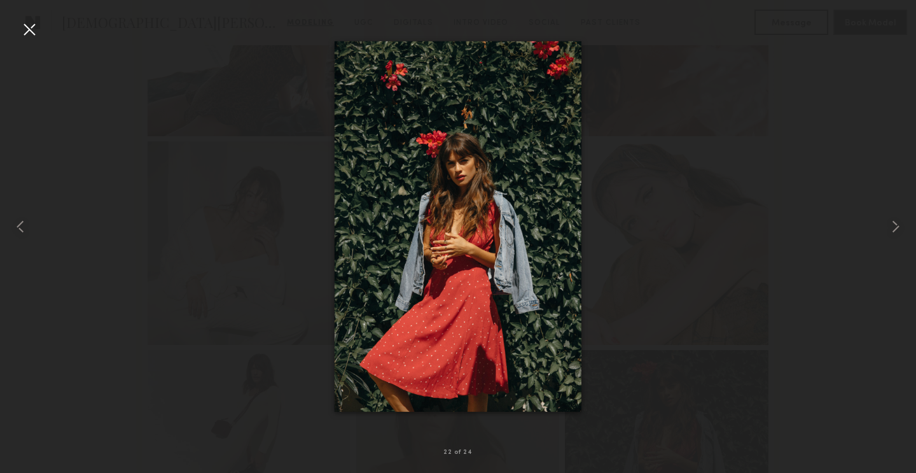
click at [31, 30] on div at bounding box center [29, 29] width 20 height 20
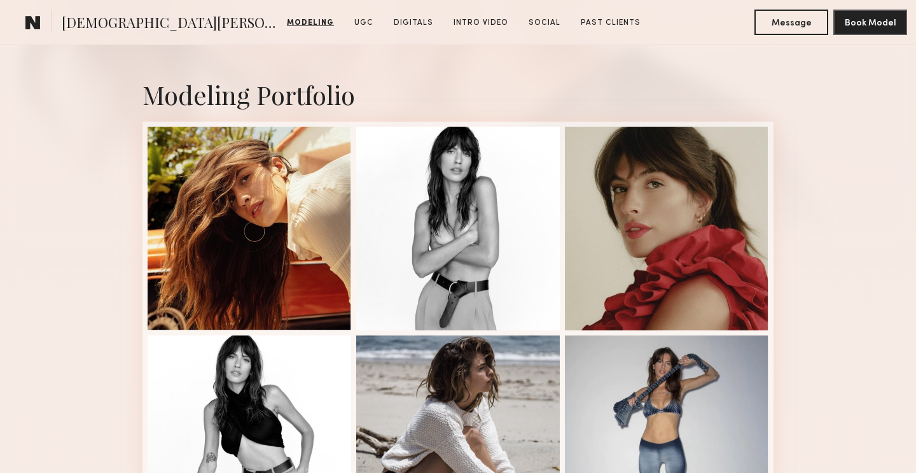
scroll to position [0, 0]
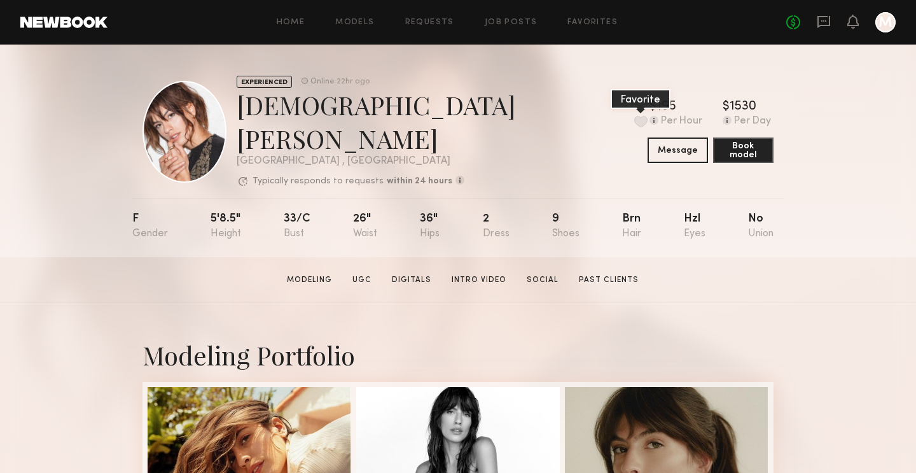
click at [634, 116] on button at bounding box center [640, 121] width 13 height 11
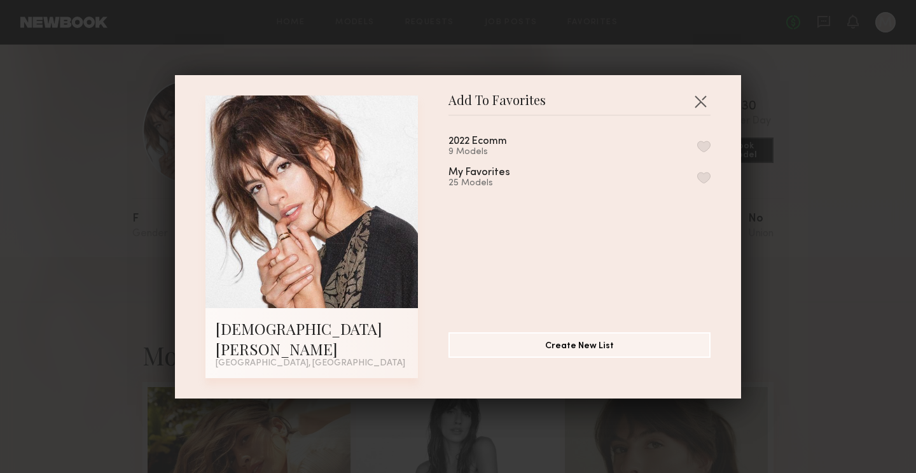
click at [708, 183] on button "button" at bounding box center [703, 177] width 13 height 11
click at [705, 111] on button "button" at bounding box center [700, 101] width 20 height 20
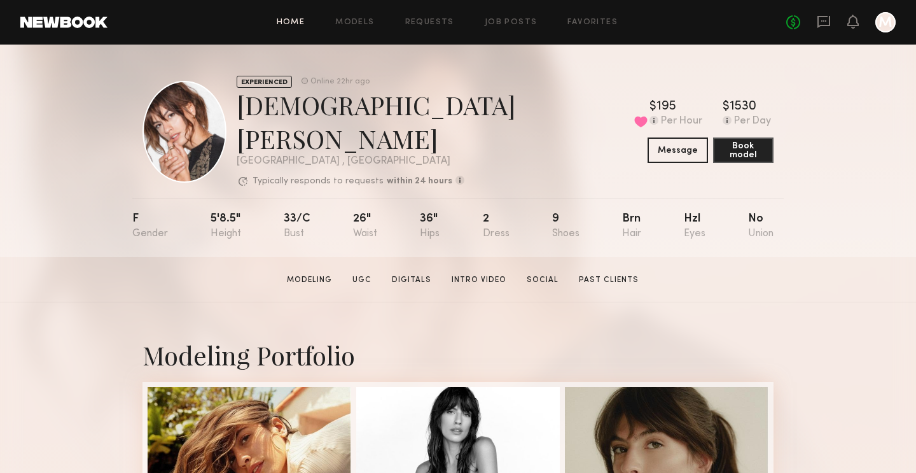
click at [303, 18] on link "Home" at bounding box center [291, 22] width 29 height 8
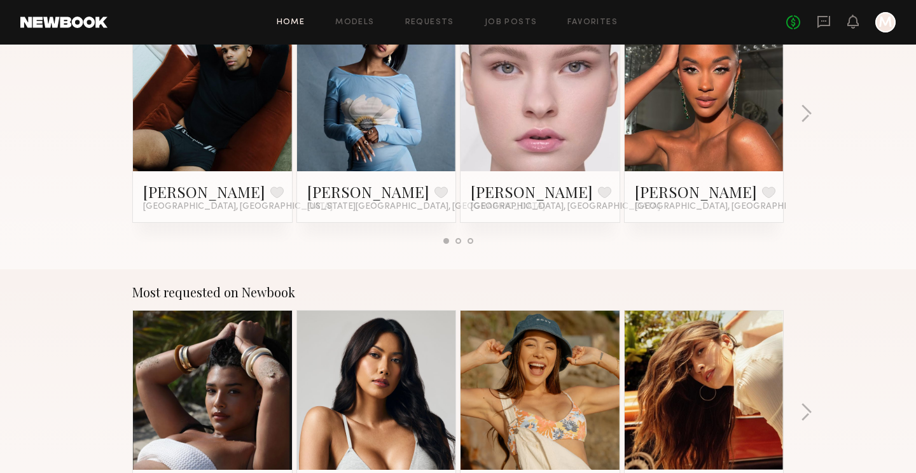
scroll to position [949, 0]
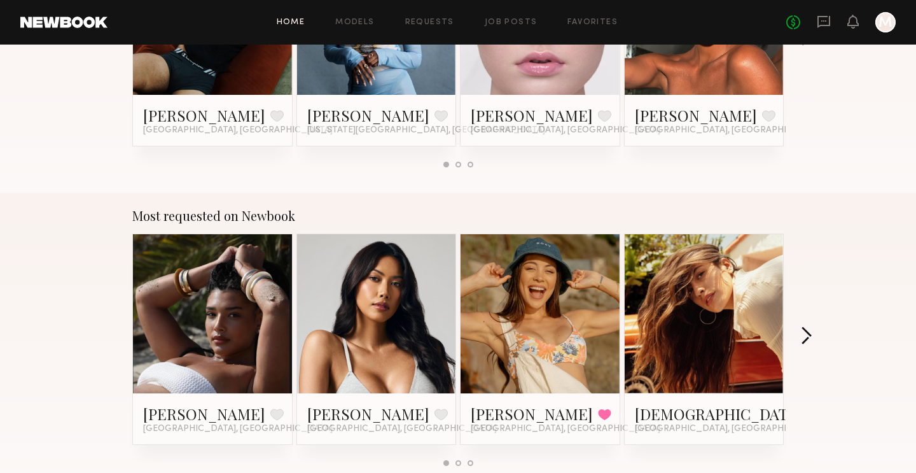
click at [804, 334] on button "button" at bounding box center [806, 336] width 12 height 21
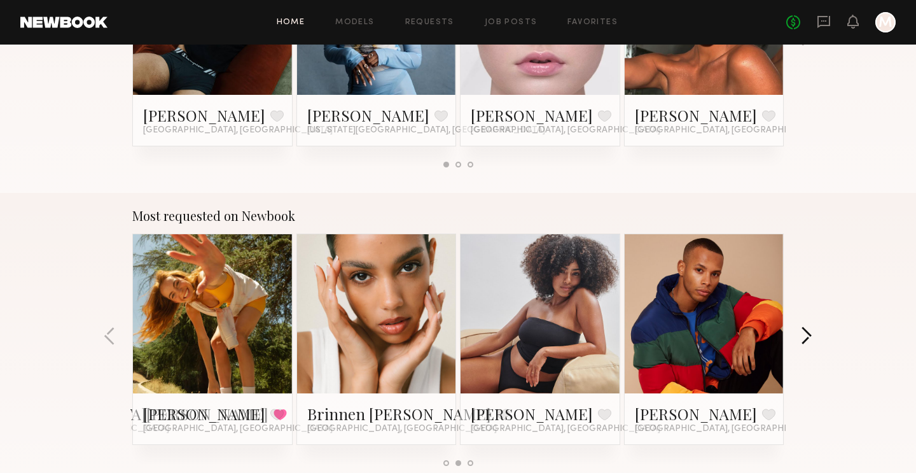
click at [804, 334] on button "button" at bounding box center [806, 336] width 12 height 21
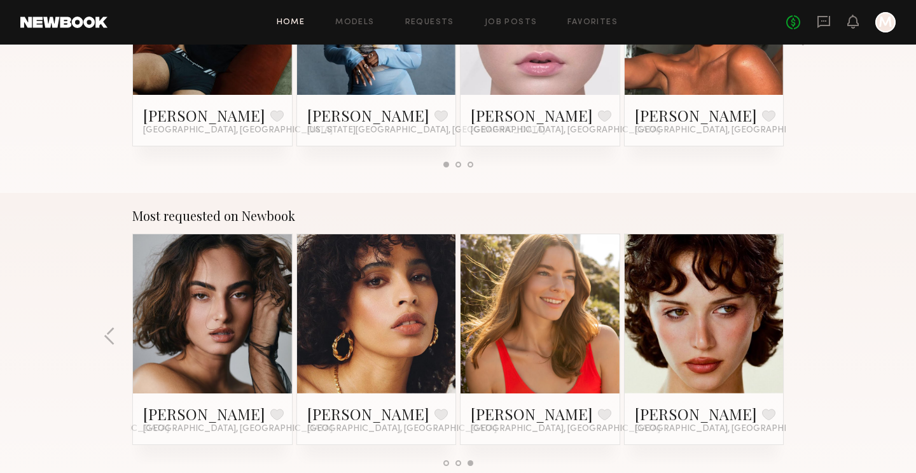
click at [804, 334] on div "Most requested on Newbook Haleigh W. Favorite Los Angeles, CA Ericka B. Favorit…" at bounding box center [458, 342] width 916 height 298
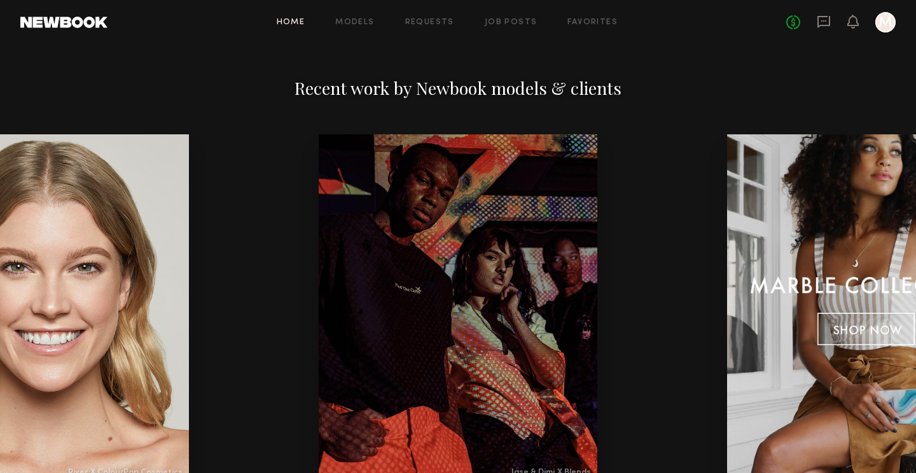
scroll to position [1483, 0]
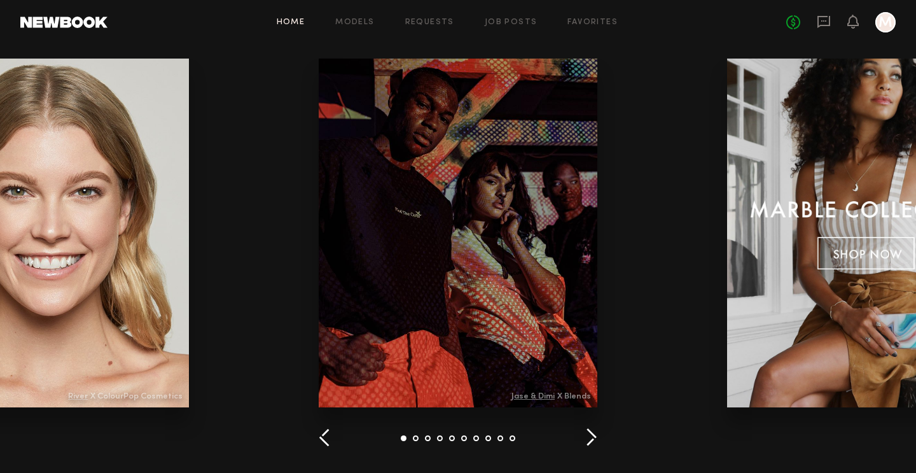
click at [594, 435] on button "button" at bounding box center [591, 438] width 12 height 21
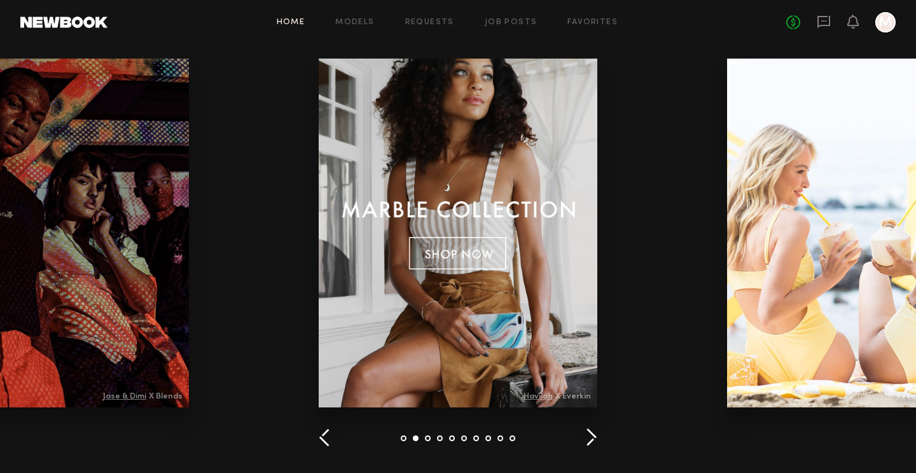
click at [594, 435] on button "button" at bounding box center [591, 438] width 12 height 21
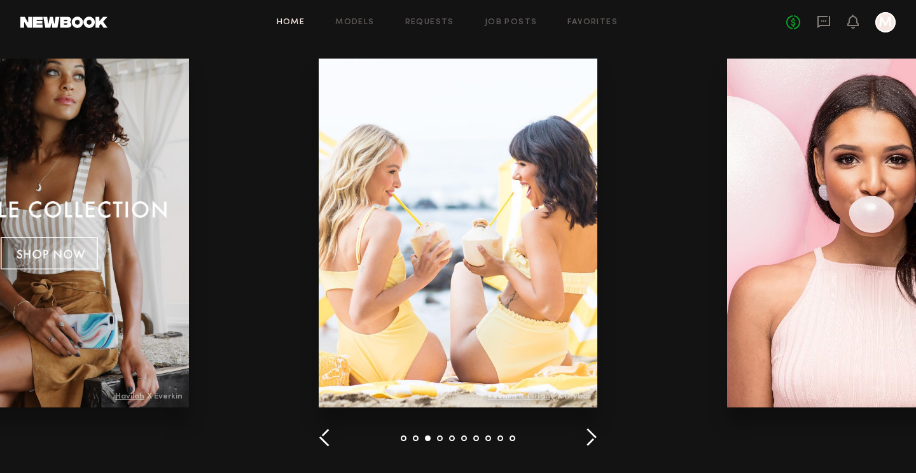
click at [594, 435] on button "button" at bounding box center [591, 438] width 12 height 21
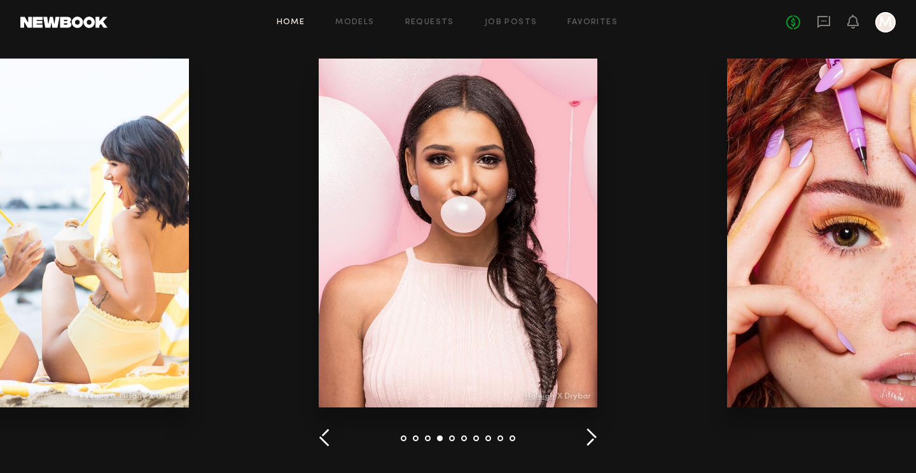
click at [594, 435] on button "button" at bounding box center [591, 438] width 12 height 21
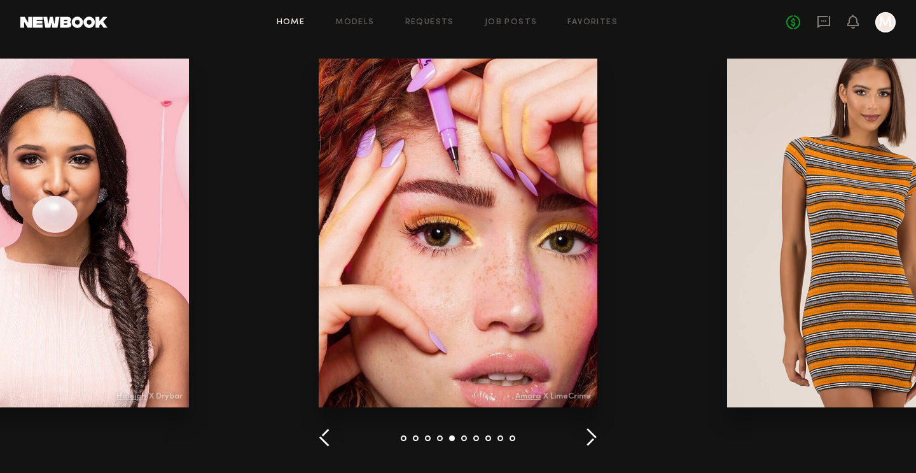
click at [594, 435] on button "button" at bounding box center [591, 438] width 12 height 21
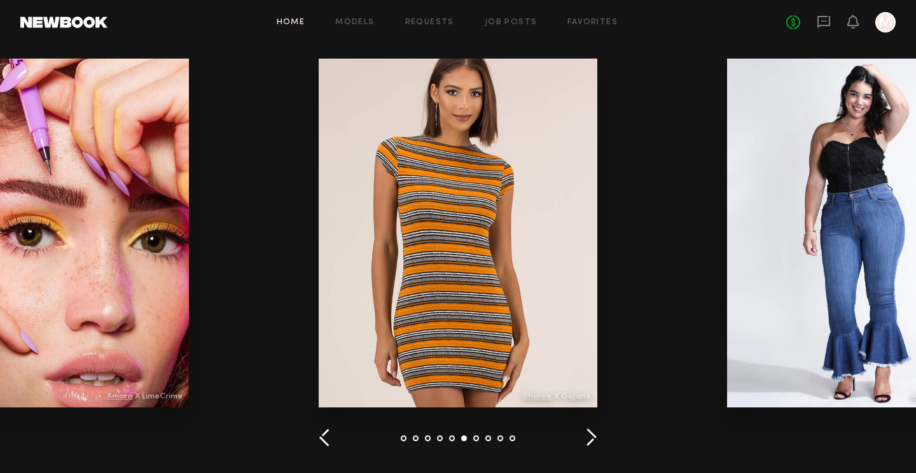
click at [594, 435] on button "button" at bounding box center [591, 438] width 12 height 21
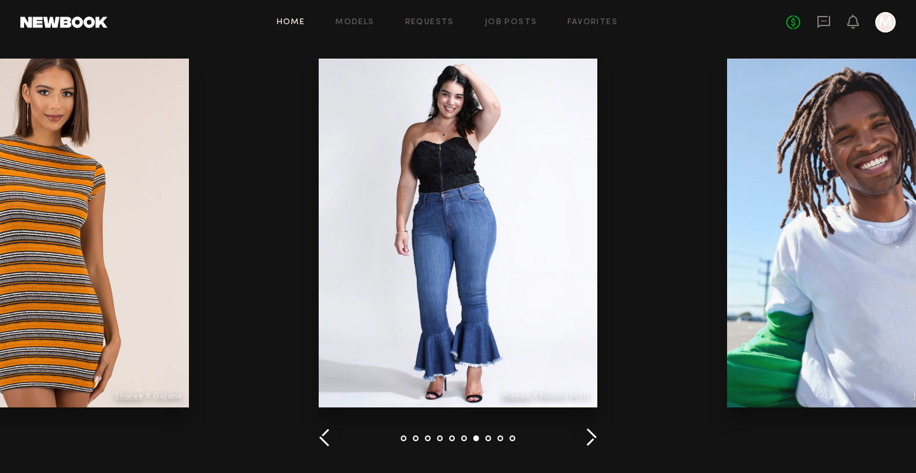
click at [594, 435] on button "button" at bounding box center [591, 438] width 12 height 21
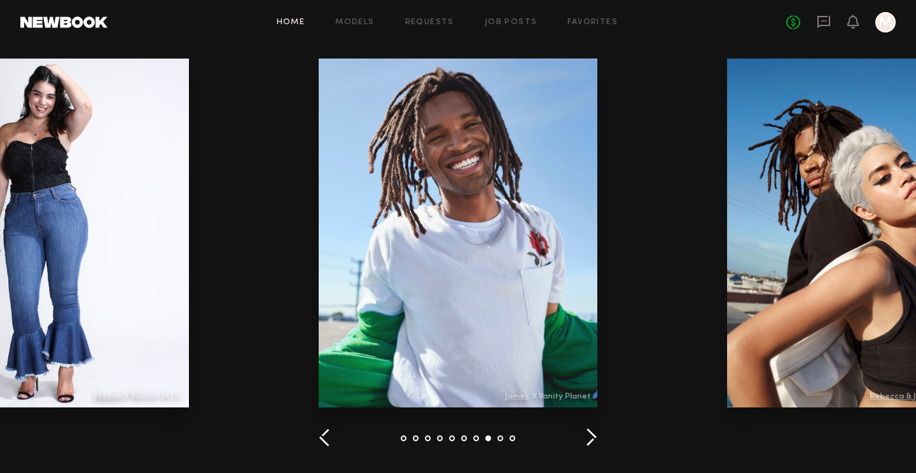
click at [594, 435] on button "button" at bounding box center [591, 438] width 12 height 21
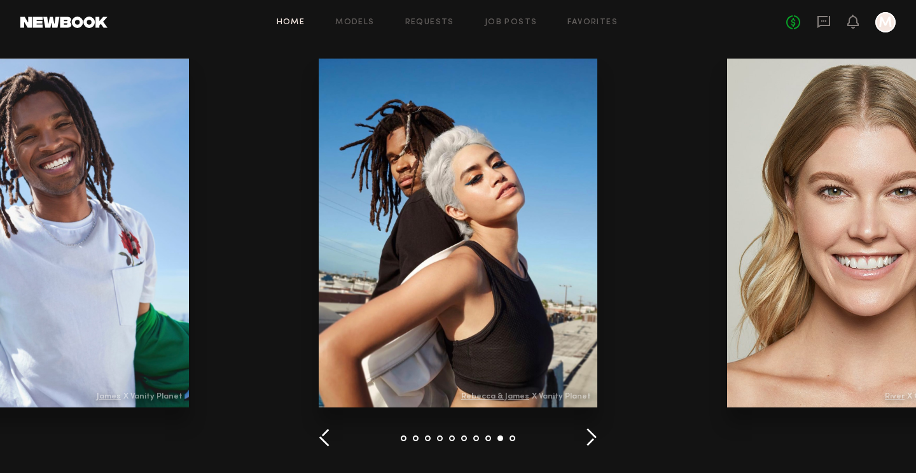
click at [594, 435] on button "button" at bounding box center [591, 438] width 12 height 21
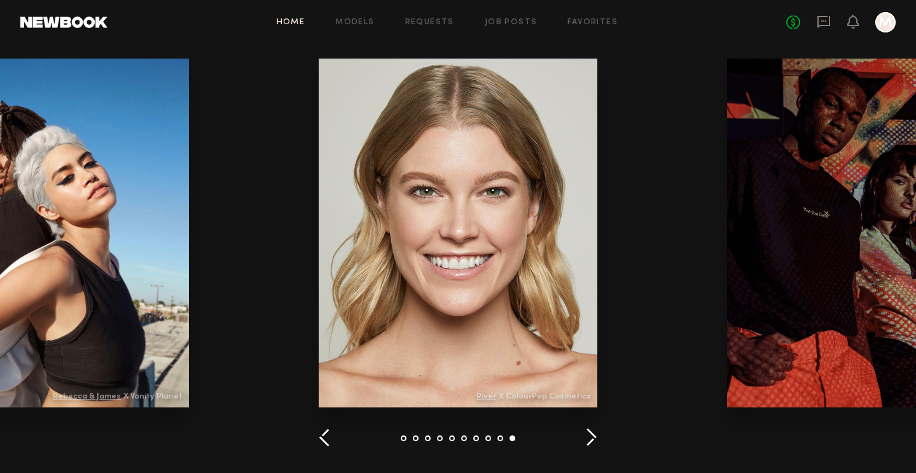
click at [594, 435] on button "button" at bounding box center [591, 438] width 12 height 21
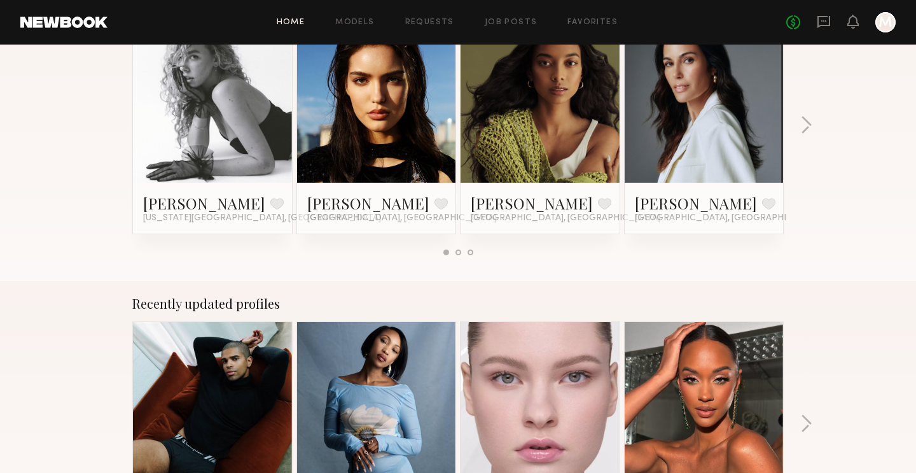
scroll to position [0, 0]
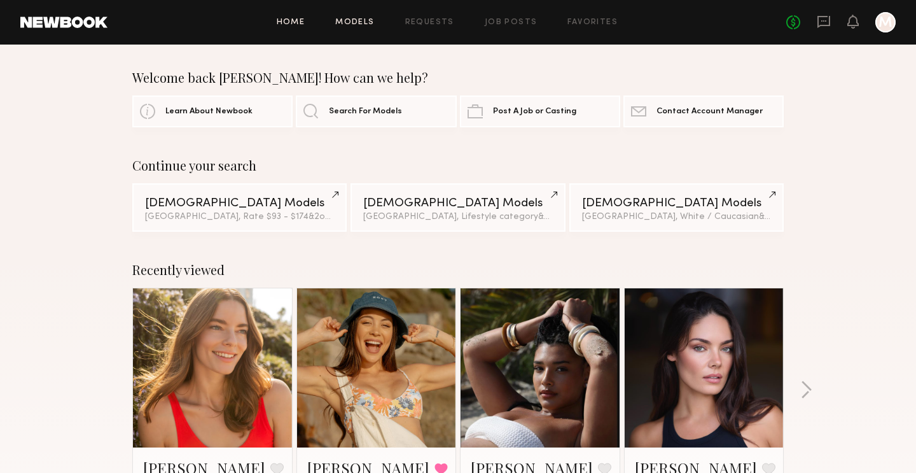
click at [367, 22] on link "Models" at bounding box center [354, 22] width 39 height 8
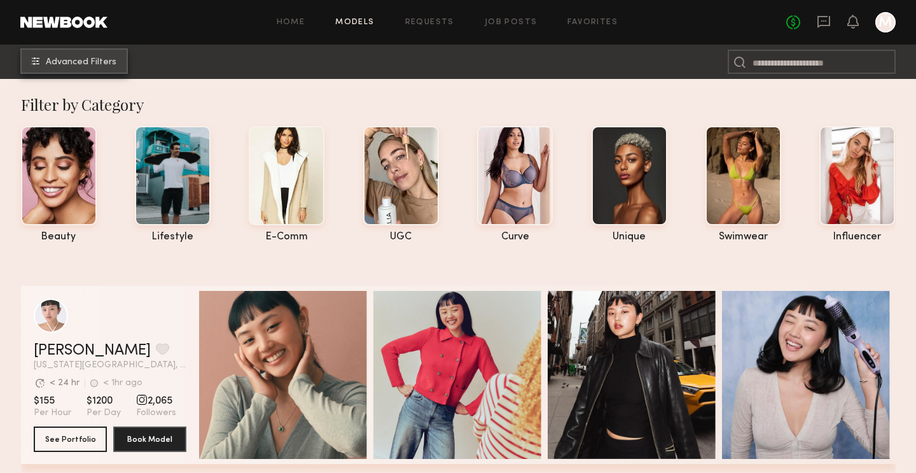
click at [113, 65] on span "Advanced Filters" at bounding box center [81, 62] width 71 height 9
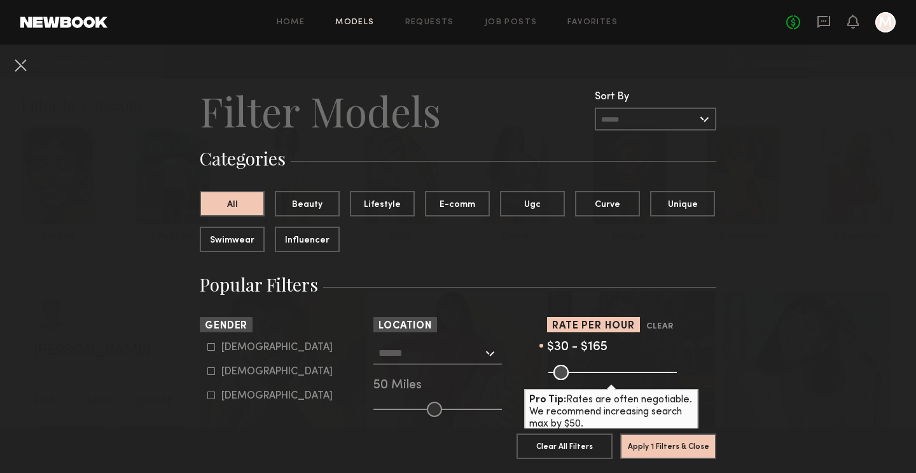
drag, startPoint x: 674, startPoint y: 375, endPoint x: 588, endPoint y: 369, distance: 85.5
click at [588, 369] on input "range" at bounding box center [612, 372] width 129 height 15
type input "***"
click at [592, 369] on input "range" at bounding box center [612, 372] width 129 height 15
click at [211, 372] on icon at bounding box center [211, 371] width 8 height 8
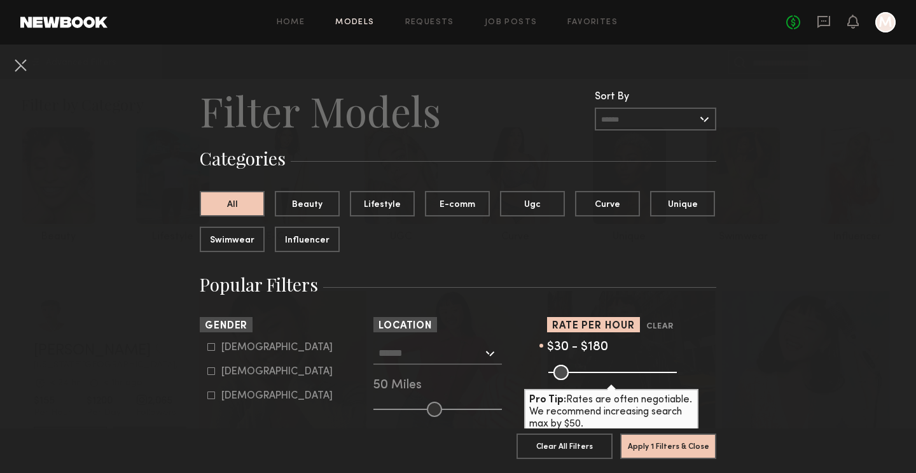
type input "**"
click at [491, 351] on div at bounding box center [437, 353] width 129 height 23
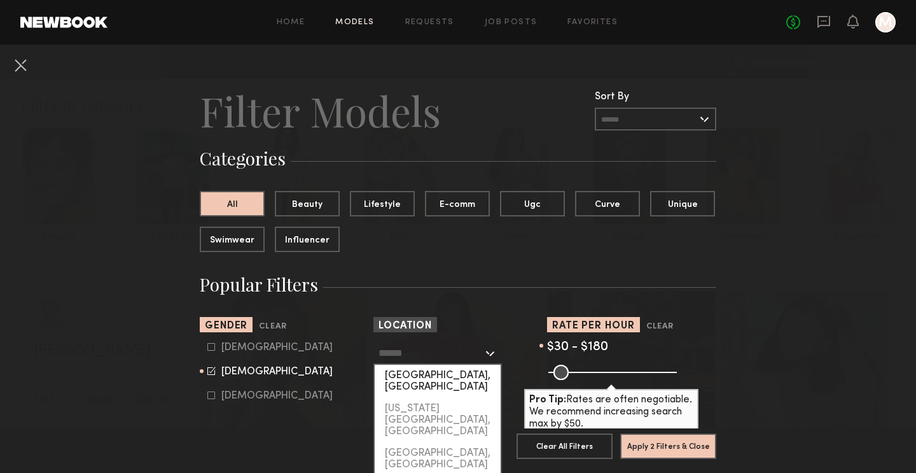
click at [470, 369] on div "[GEOGRAPHIC_DATA], [GEOGRAPHIC_DATA]" at bounding box center [438, 381] width 126 height 33
type input "**********"
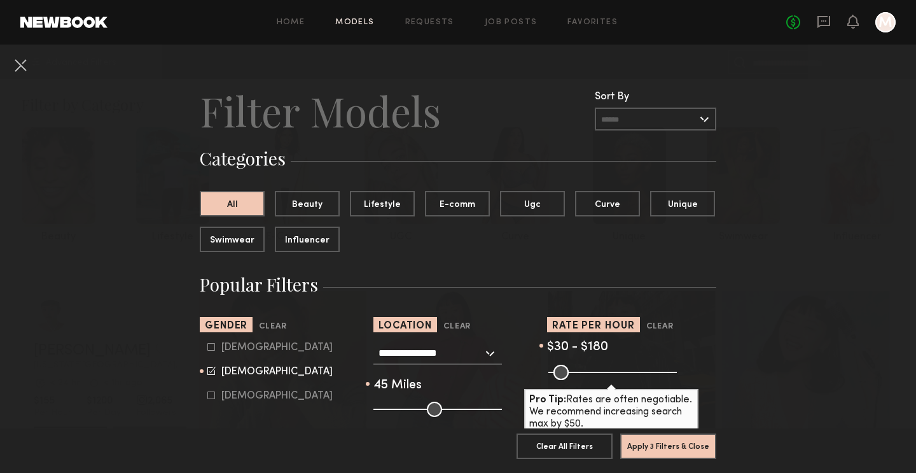
type input "**"
click at [432, 405] on input "range" at bounding box center [437, 408] width 129 height 15
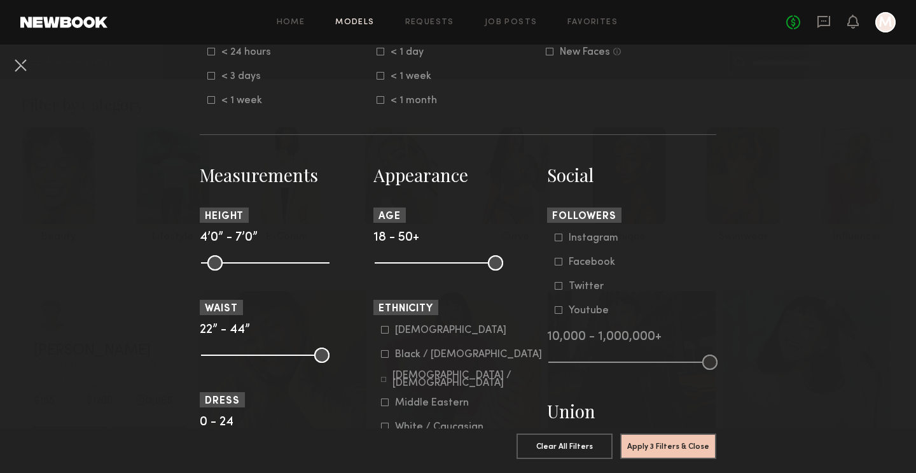
scroll to position [400, 0]
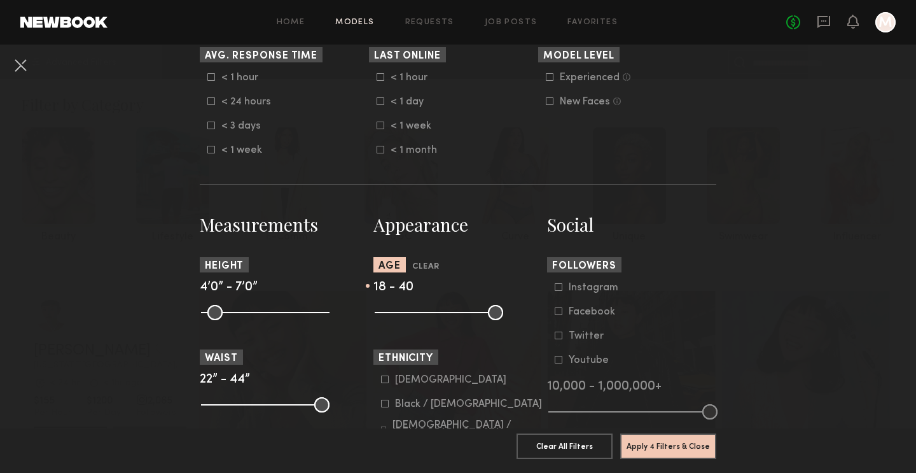
drag, startPoint x: 498, startPoint y: 316, endPoint x: 462, endPoint y: 316, distance: 35.6
type input "**"
click at [462, 316] on input "range" at bounding box center [439, 312] width 129 height 15
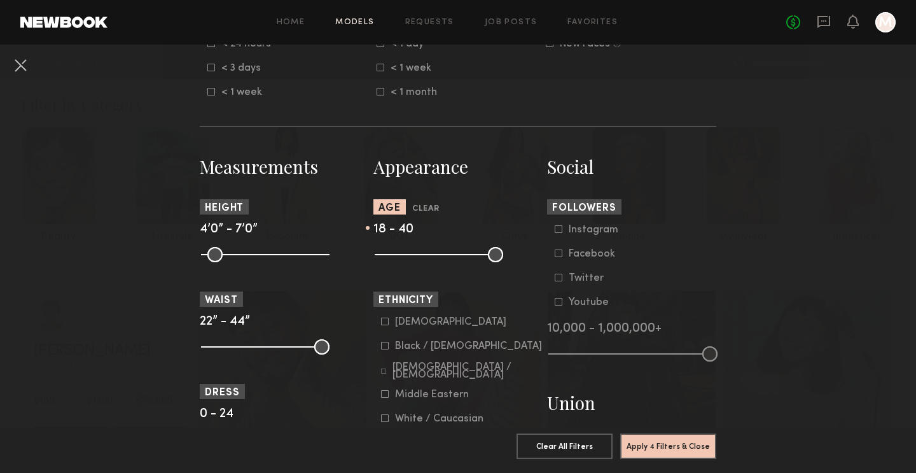
scroll to position [459, 0]
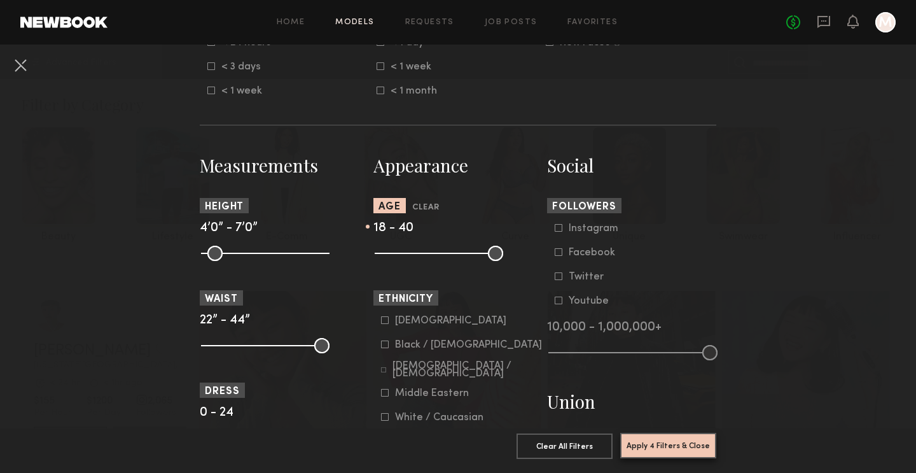
click at [679, 443] on button "Apply 4 Filters & Close" at bounding box center [668, 445] width 96 height 25
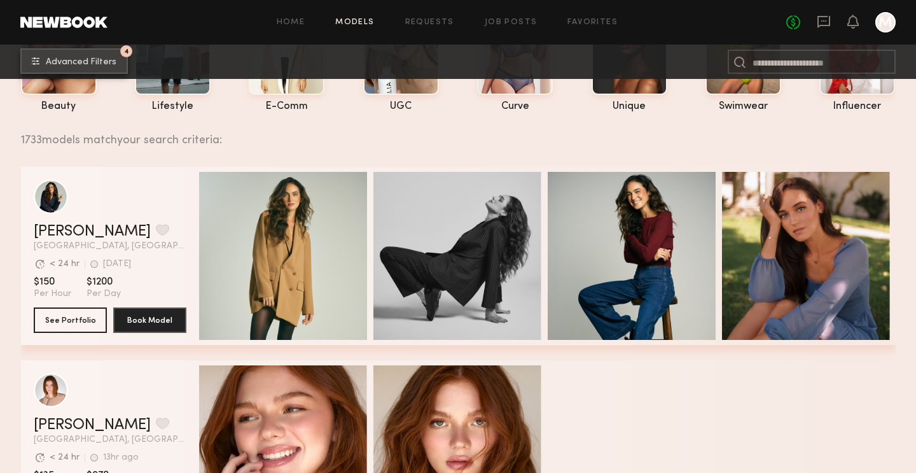
scroll to position [207, 0]
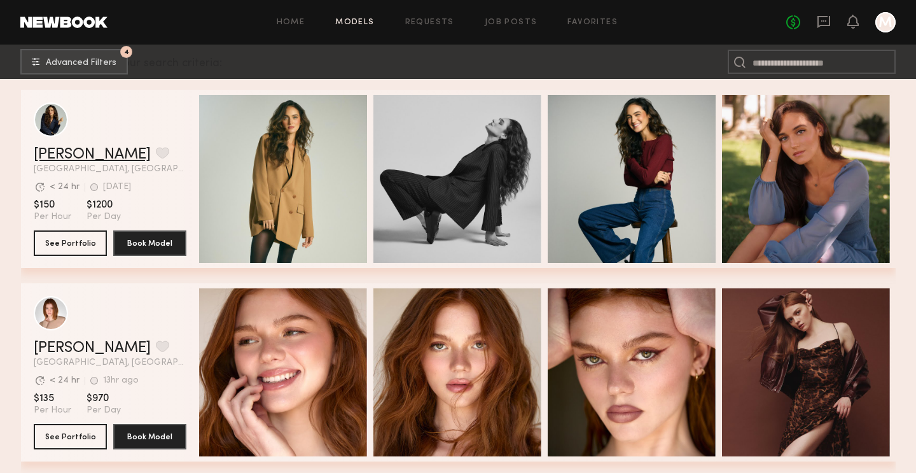
click at [56, 154] on link "Nicole Z." at bounding box center [92, 154] width 117 height 15
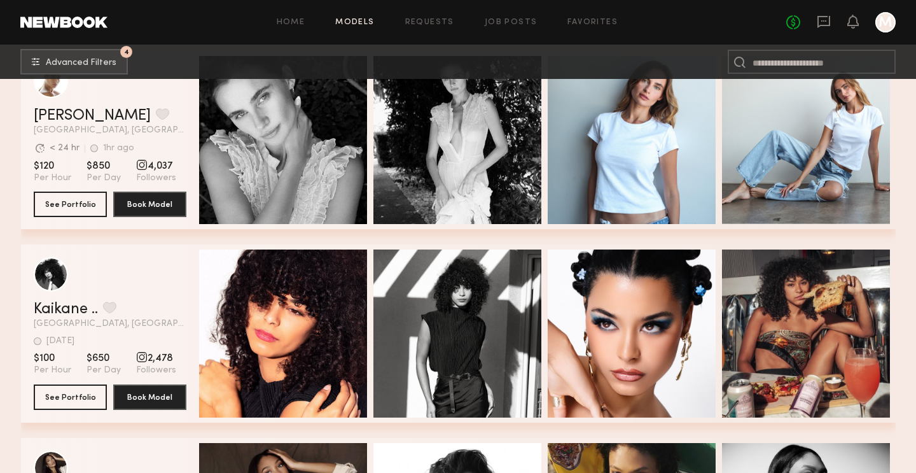
scroll to position [721, 0]
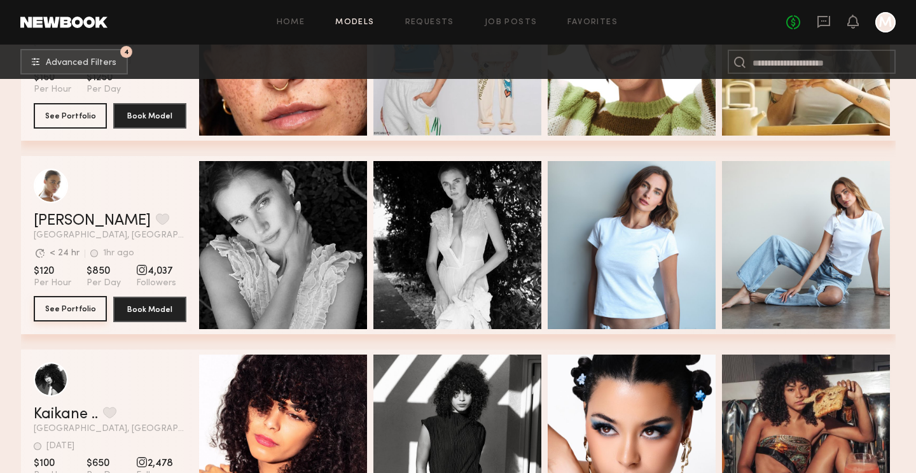
click at [82, 313] on button "See Portfolio" at bounding box center [70, 308] width 73 height 25
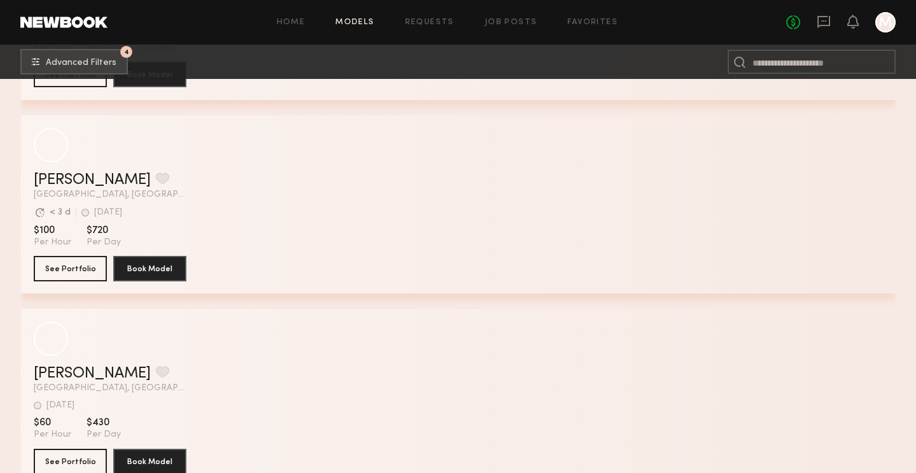
scroll to position [5558, 0]
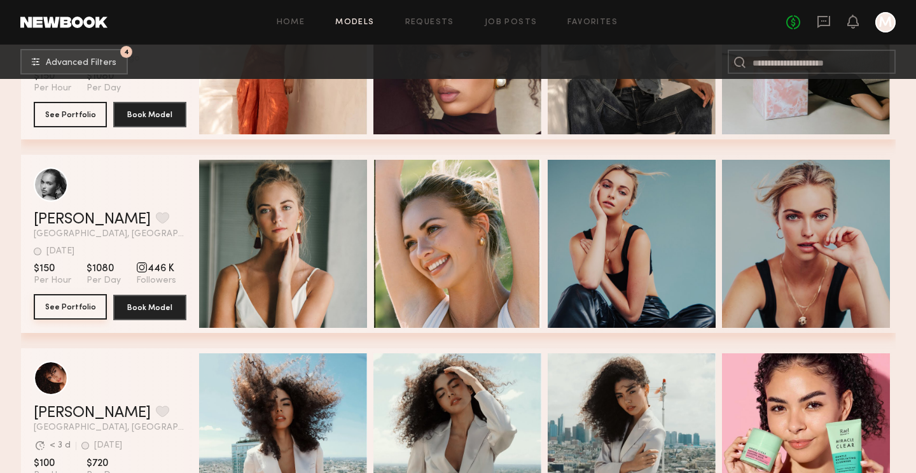
click at [80, 301] on button "See Portfolio" at bounding box center [70, 306] width 73 height 25
click at [156, 221] on button "grid" at bounding box center [162, 217] width 13 height 11
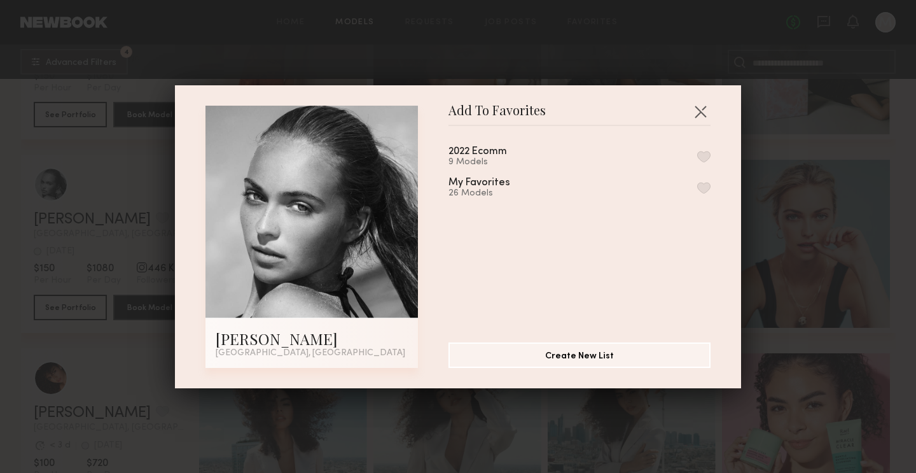
click at [703, 184] on button "button" at bounding box center [703, 187] width 13 height 11
click at [699, 108] on button "button" at bounding box center [700, 111] width 20 height 20
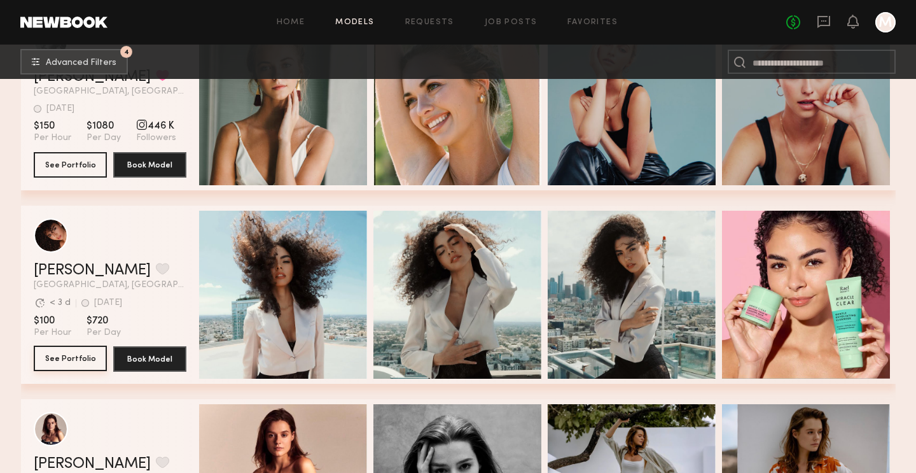
scroll to position [5665, 0]
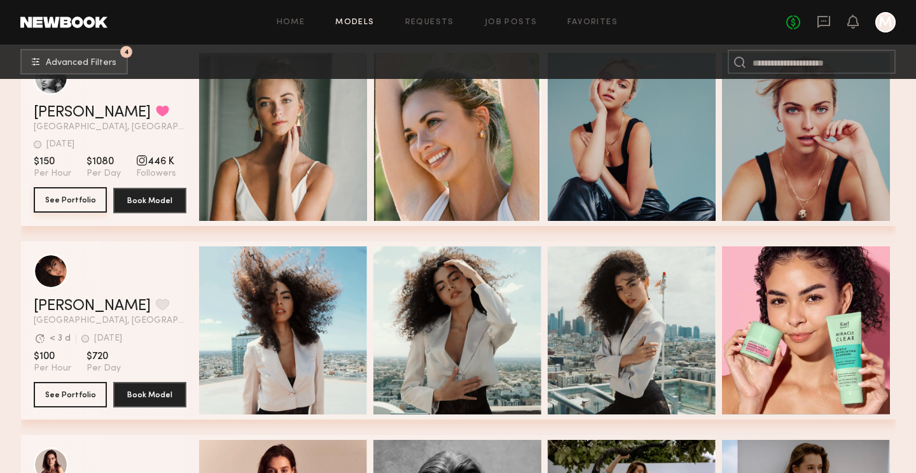
click at [80, 191] on button "See Portfolio" at bounding box center [70, 199] width 73 height 25
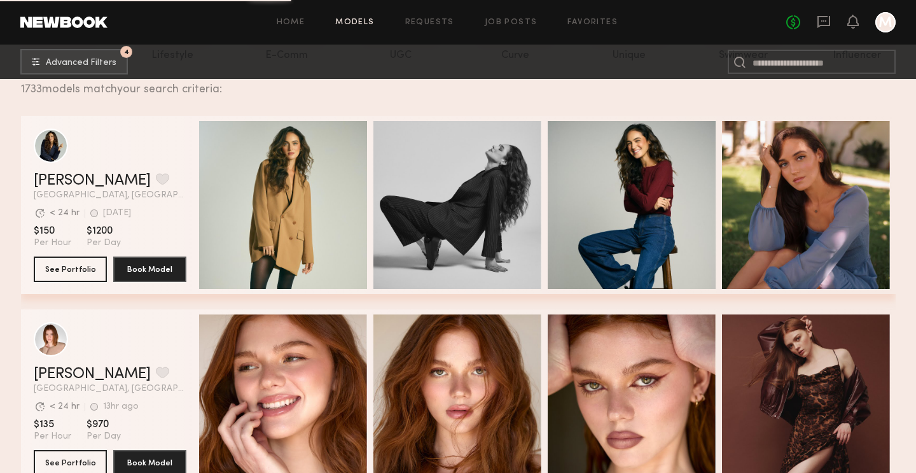
scroll to position [176, 0]
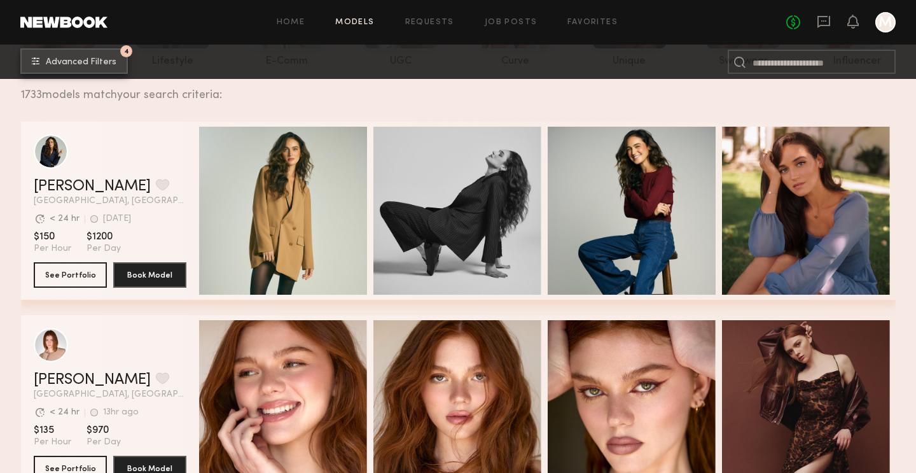
click at [46, 62] on button "4 Advanced Filters" at bounding box center [74, 60] width 108 height 25
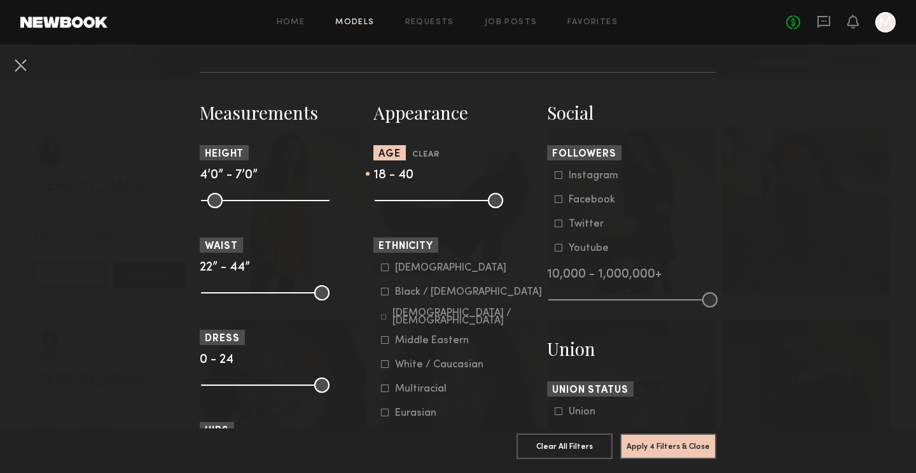
scroll to position [513, 0]
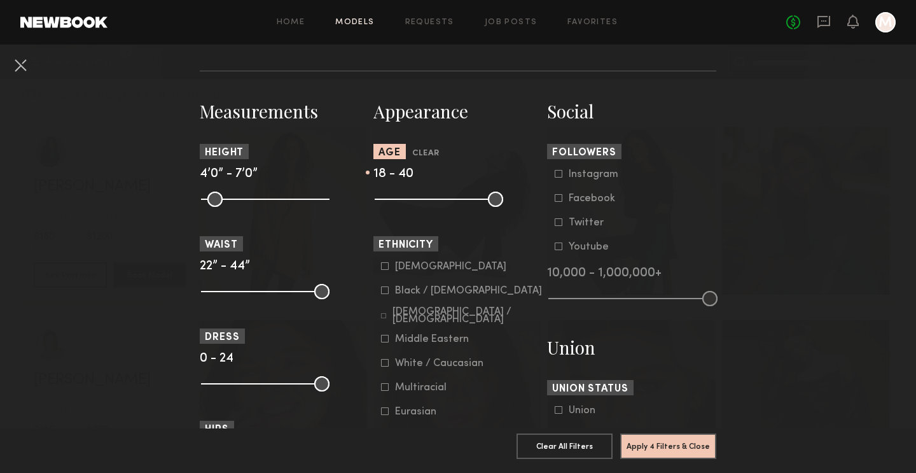
click at [386, 386] on icon at bounding box center [385, 387] width 8 height 8
click at [669, 441] on button "Apply 5 Filters & Close" at bounding box center [668, 445] width 96 height 25
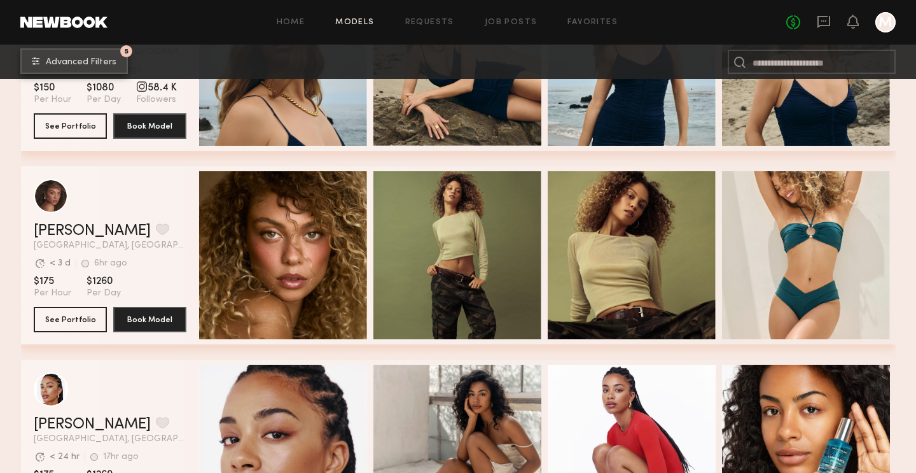
scroll to position [2720, 0]
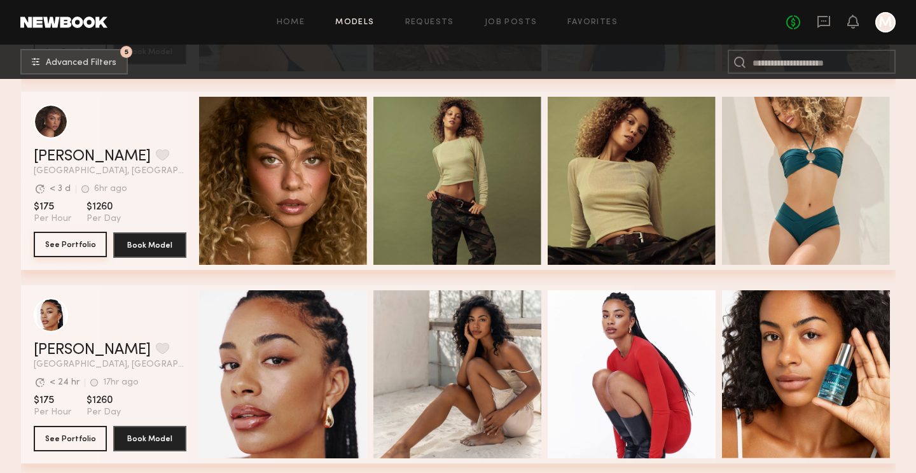
click at [83, 240] on button "See Portfolio" at bounding box center [70, 244] width 73 height 25
click at [156, 158] on button "grid" at bounding box center [162, 154] width 13 height 11
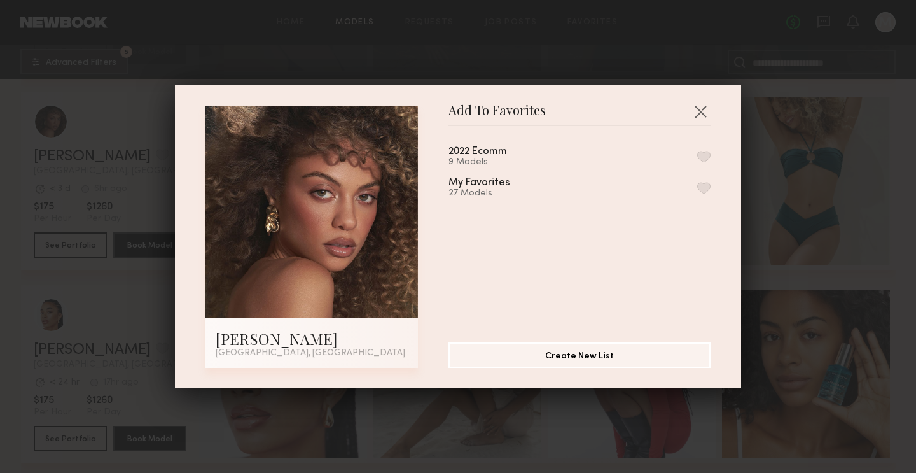
click at [704, 183] on button "button" at bounding box center [703, 187] width 13 height 11
click at [703, 111] on button "button" at bounding box center [700, 111] width 20 height 20
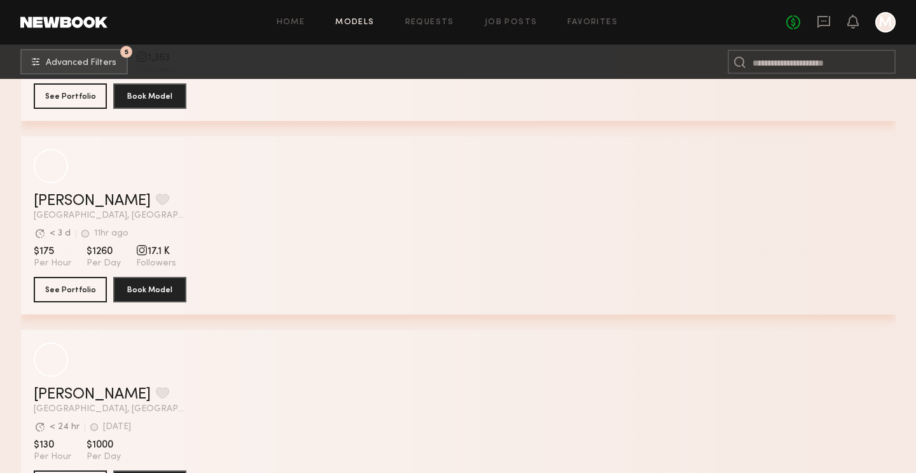
scroll to position [7542, 0]
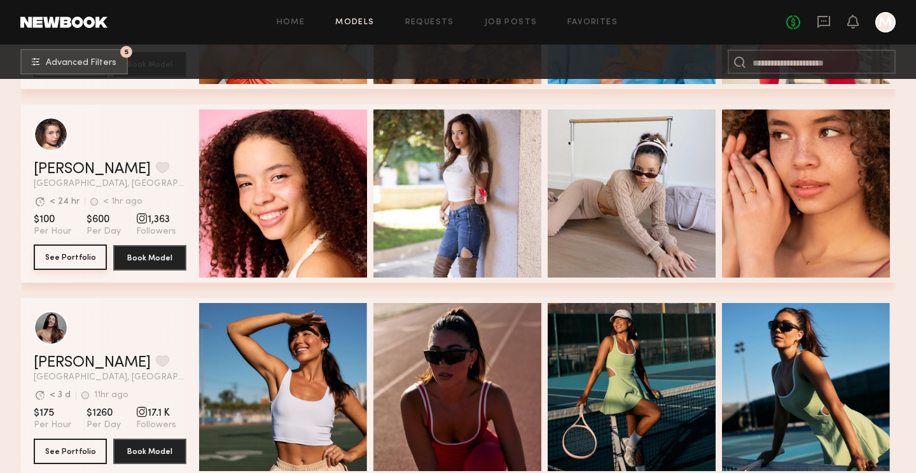
click at [92, 261] on button "See Portfolio" at bounding box center [70, 256] width 73 height 25
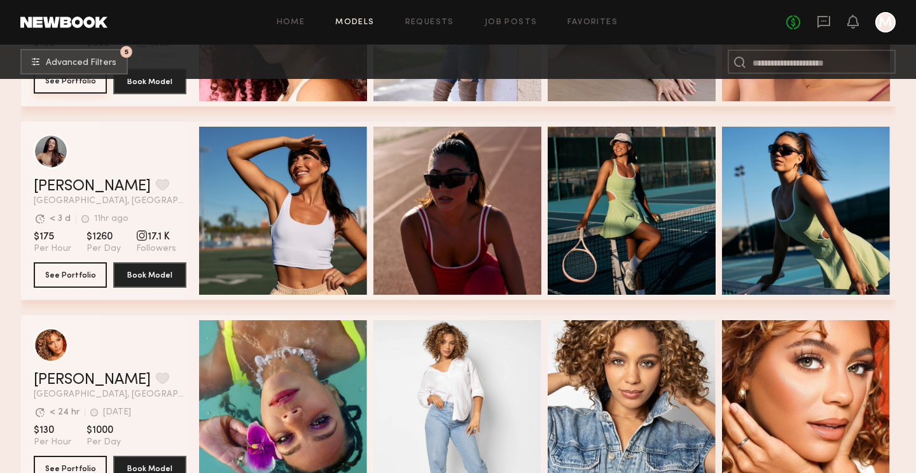
scroll to position [7721, 0]
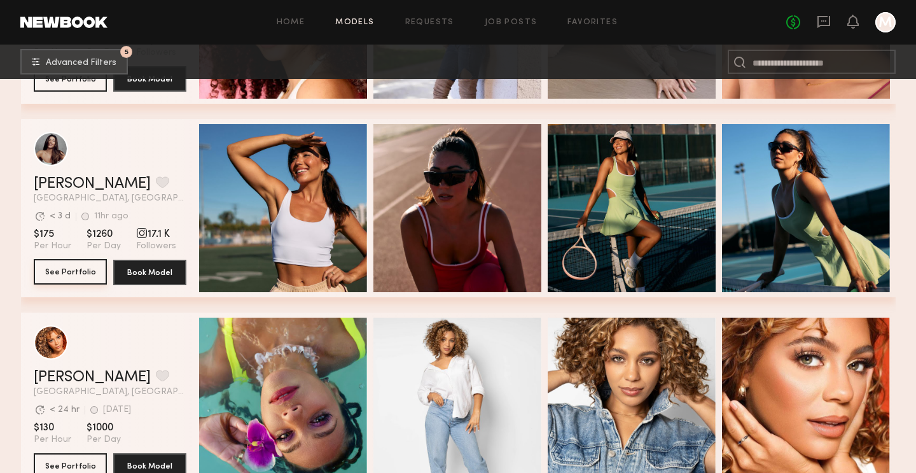
click at [67, 275] on button "See Portfolio" at bounding box center [70, 271] width 73 height 25
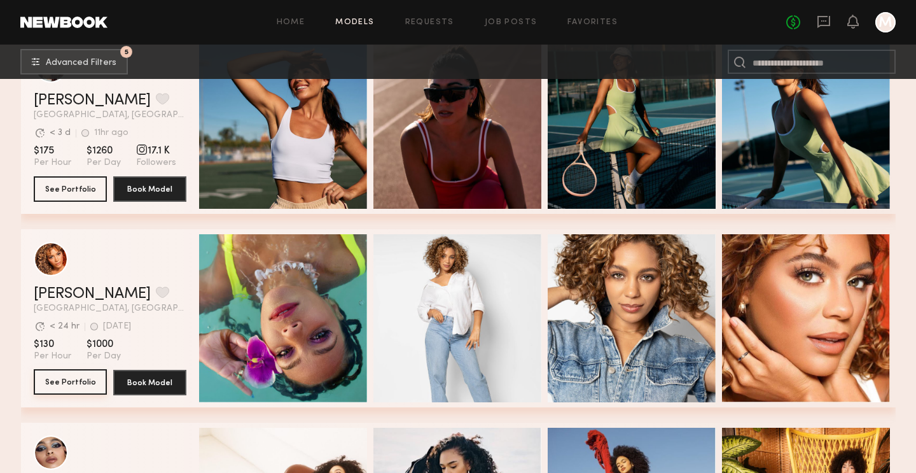
click at [62, 375] on button "See Portfolio" at bounding box center [70, 381] width 73 height 25
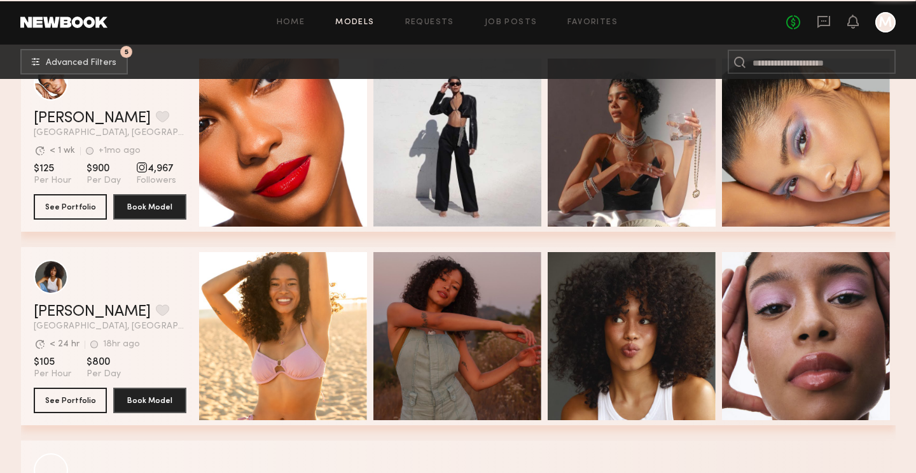
scroll to position [11489, 0]
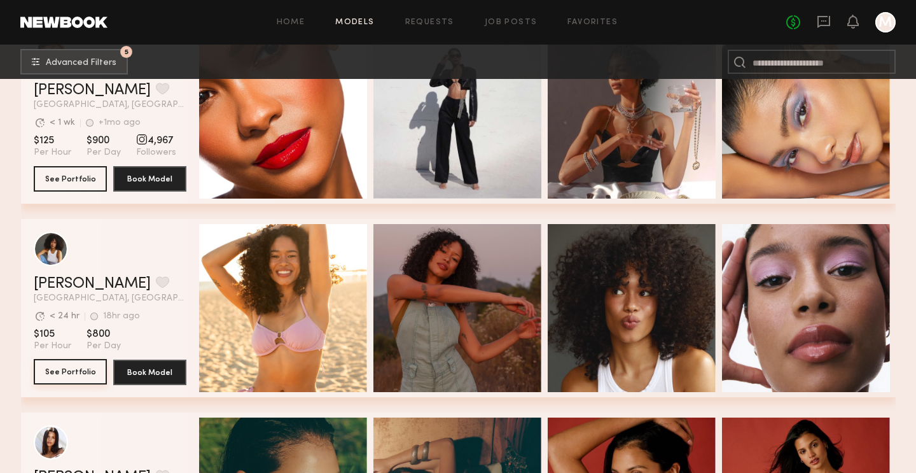
click at [100, 367] on button "See Portfolio" at bounding box center [70, 371] width 73 height 25
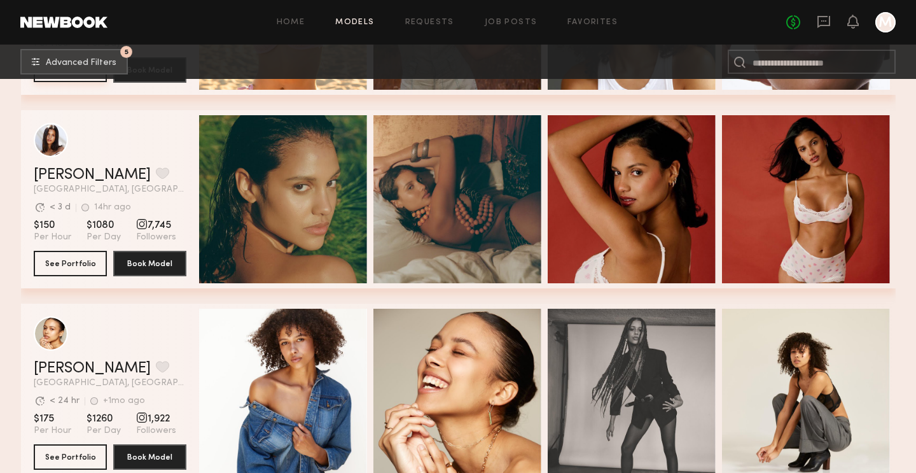
scroll to position [11795, 0]
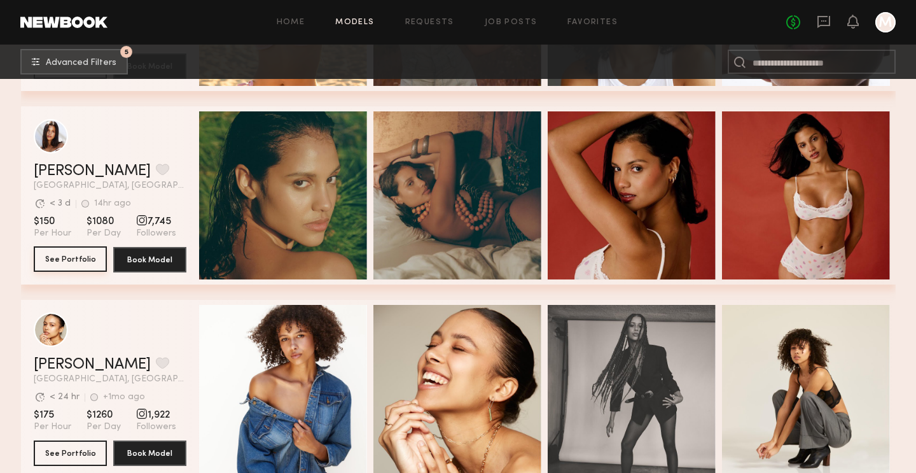
click at [88, 256] on button "See Portfolio" at bounding box center [70, 258] width 73 height 25
click at [156, 167] on button "grid" at bounding box center [162, 169] width 13 height 11
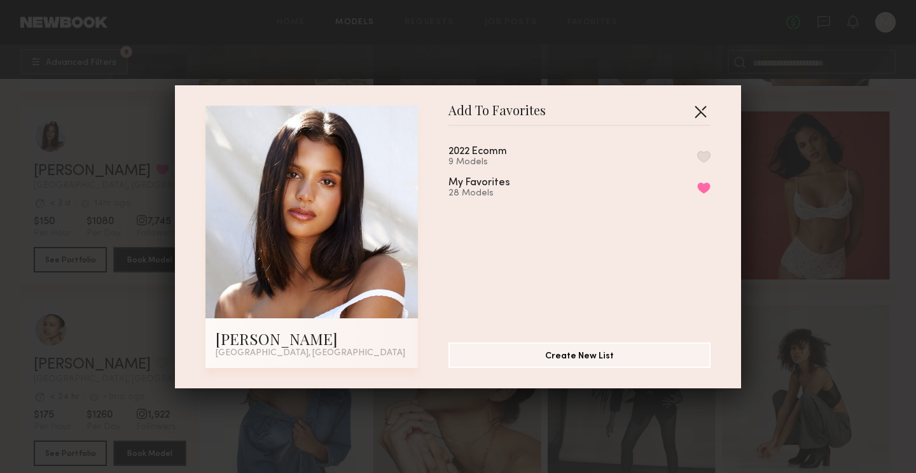
click at [706, 113] on button "button" at bounding box center [700, 111] width 20 height 20
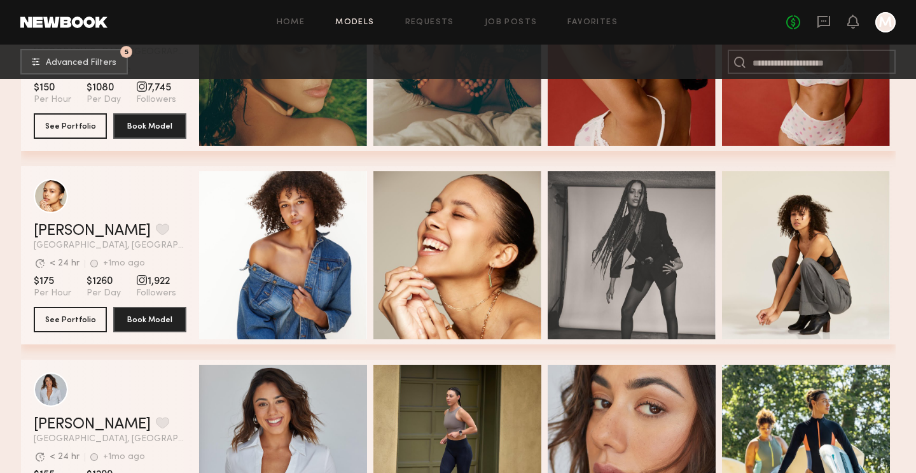
scroll to position [11739, 0]
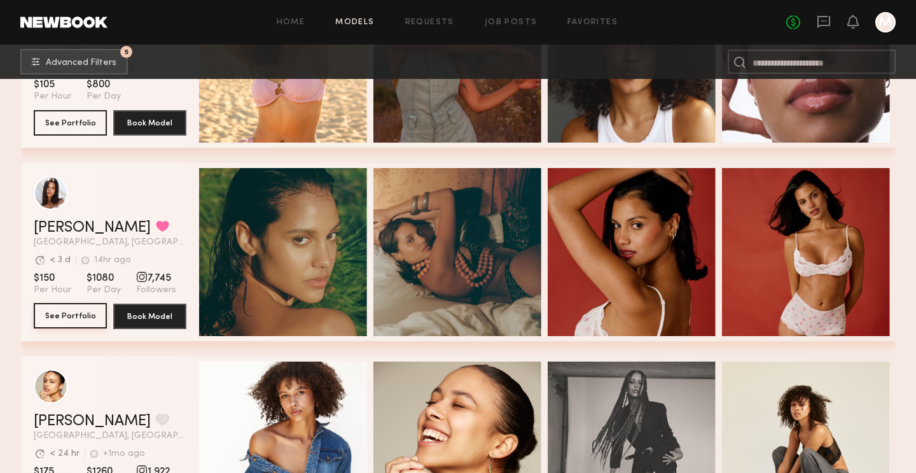
click at [71, 318] on button "See Portfolio" at bounding box center [70, 315] width 73 height 25
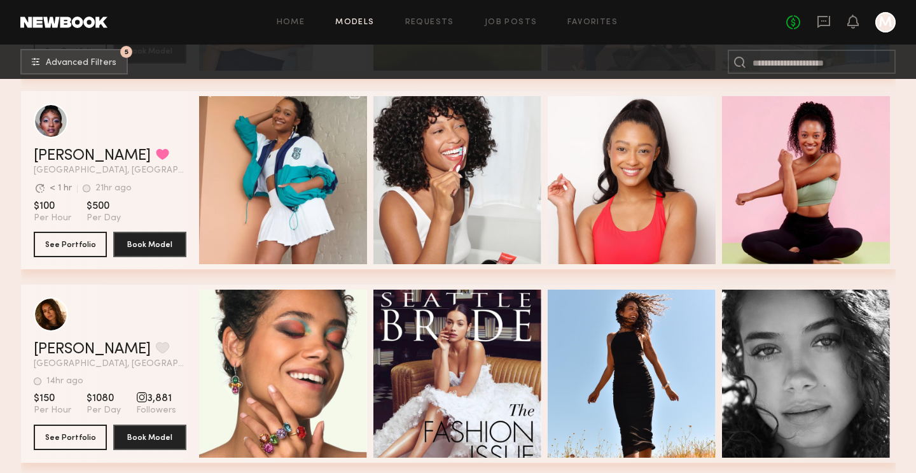
scroll to position [15199, 0]
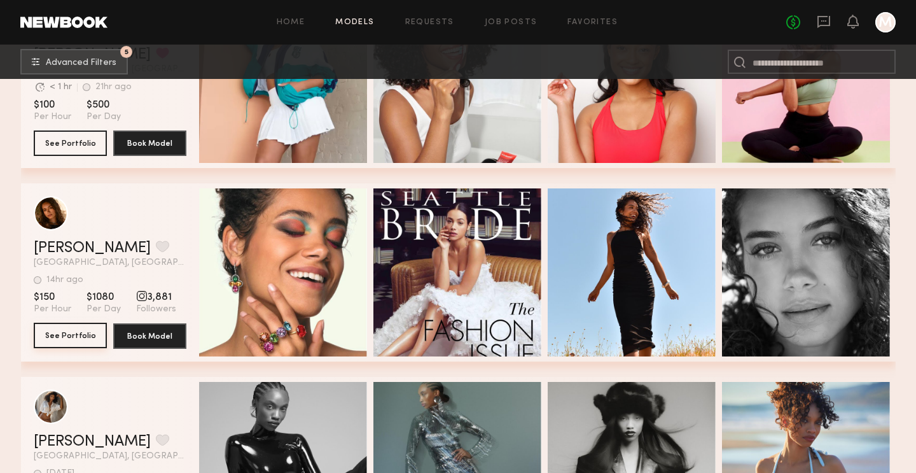
click at [59, 333] on button "See Portfolio" at bounding box center [70, 335] width 73 height 25
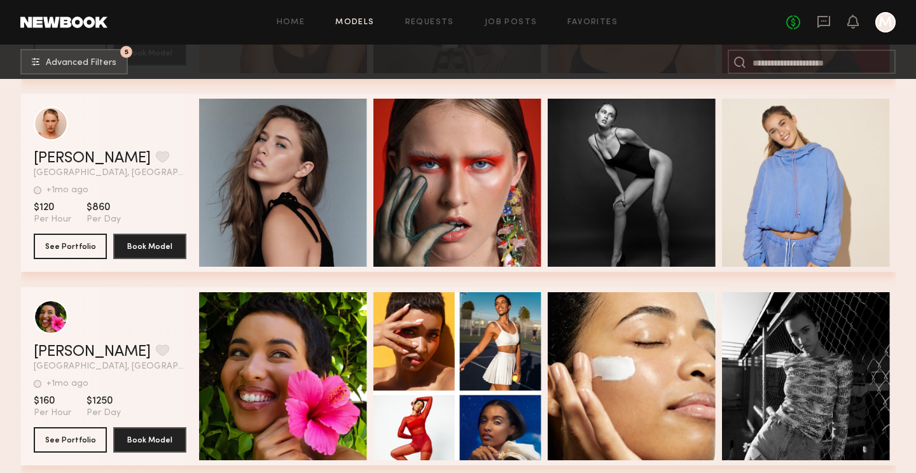
scroll to position [39469, 0]
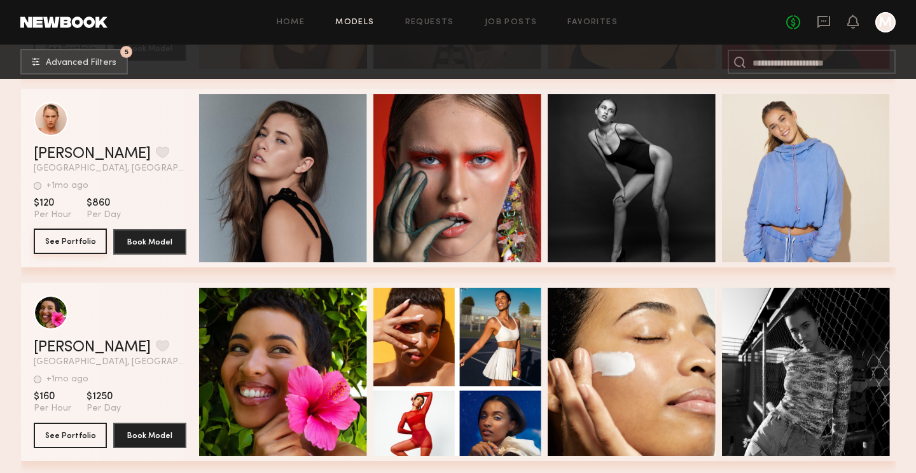
click at [74, 243] on button "See Portfolio" at bounding box center [70, 240] width 73 height 25
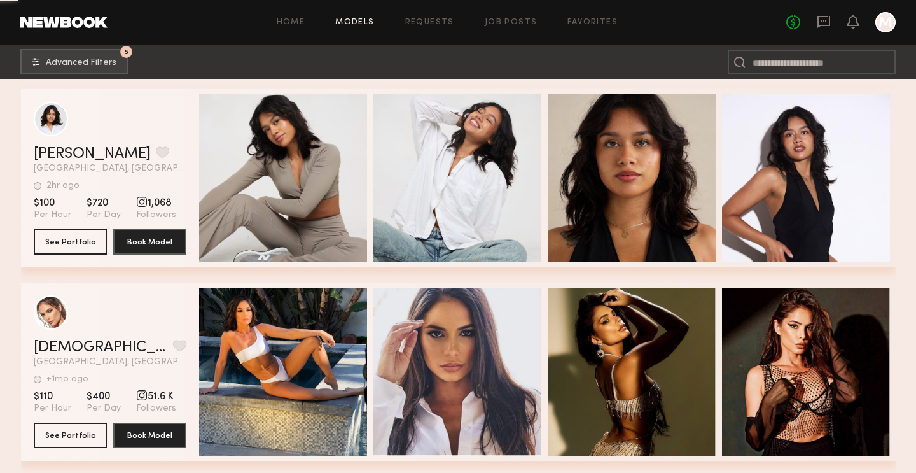
scroll to position [48595, 0]
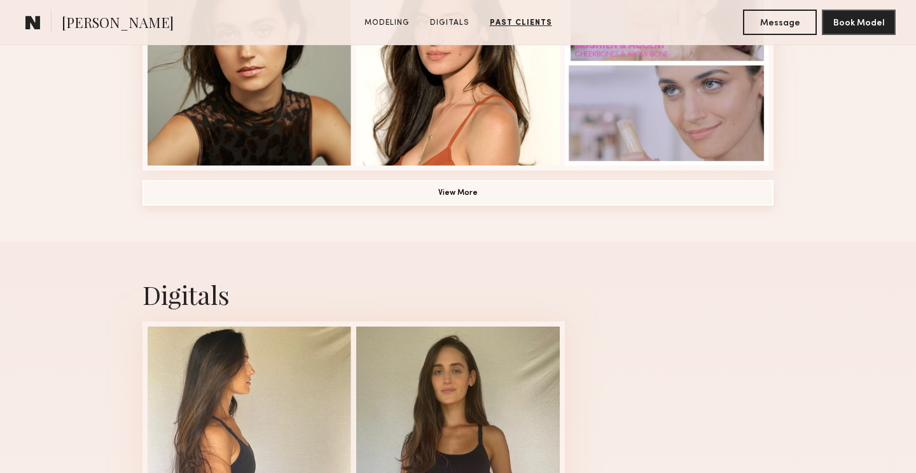
scroll to position [959, 0]
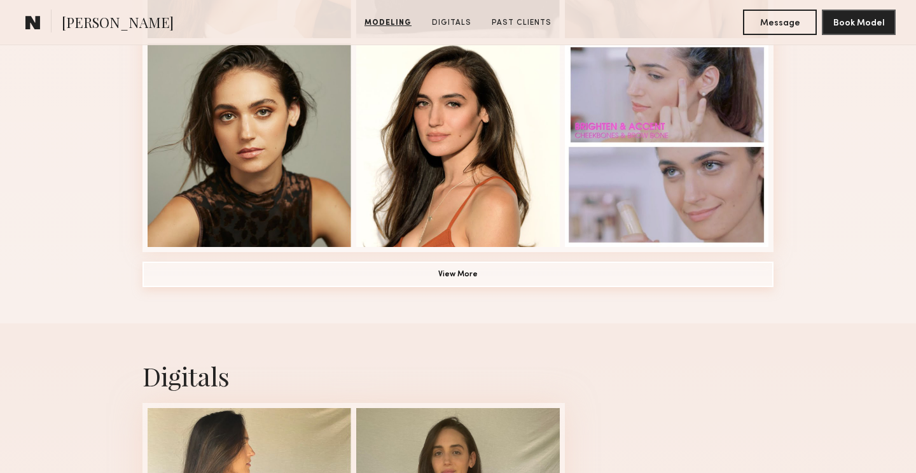
click at [521, 278] on button "View More" at bounding box center [458, 273] width 631 height 25
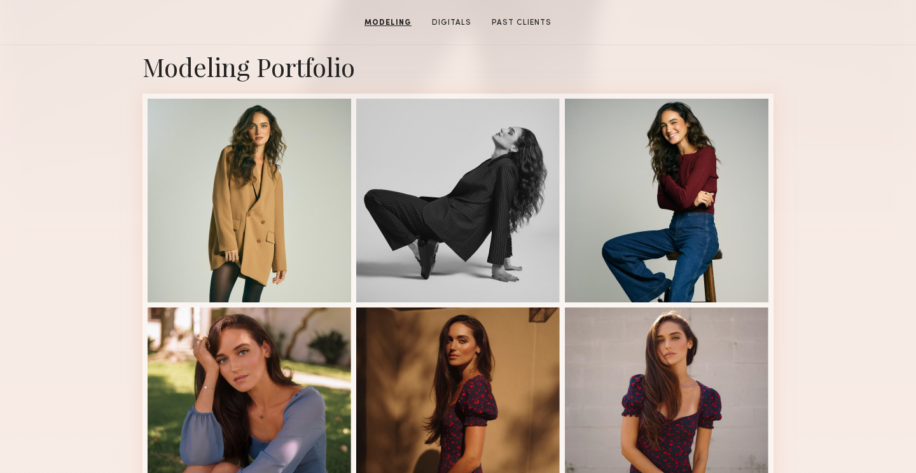
scroll to position [0, 0]
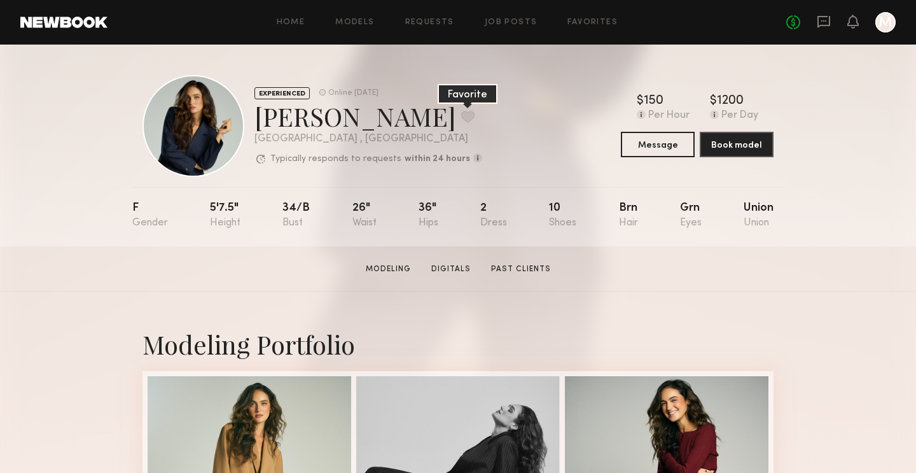
click at [461, 119] on button at bounding box center [467, 116] width 13 height 11
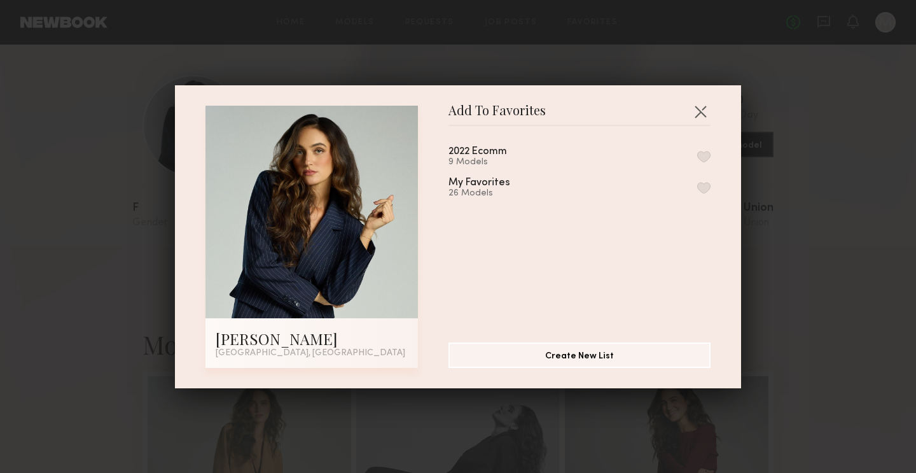
click at [705, 182] on button "button" at bounding box center [703, 187] width 13 height 11
click at [697, 116] on button "button" at bounding box center [700, 111] width 20 height 20
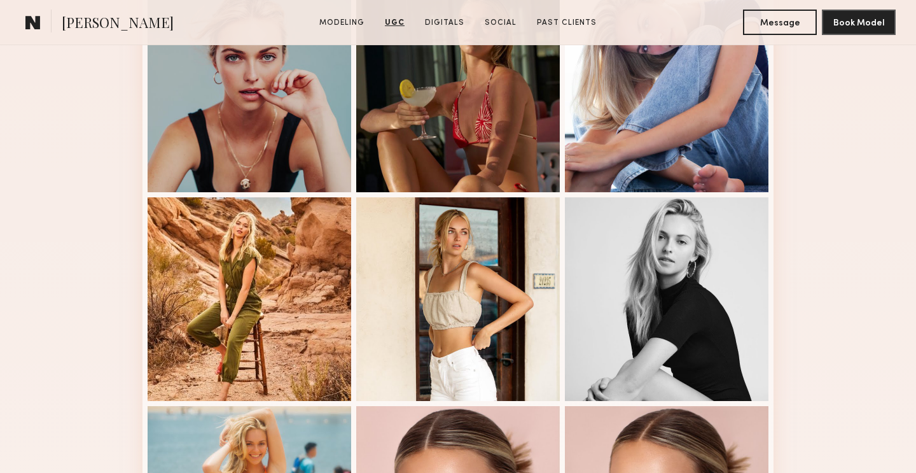
scroll to position [451, 0]
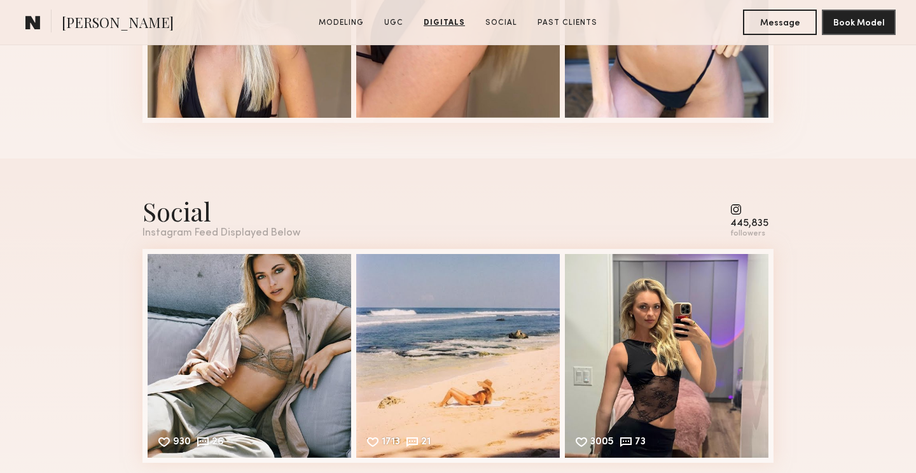
scroll to position [2955, 0]
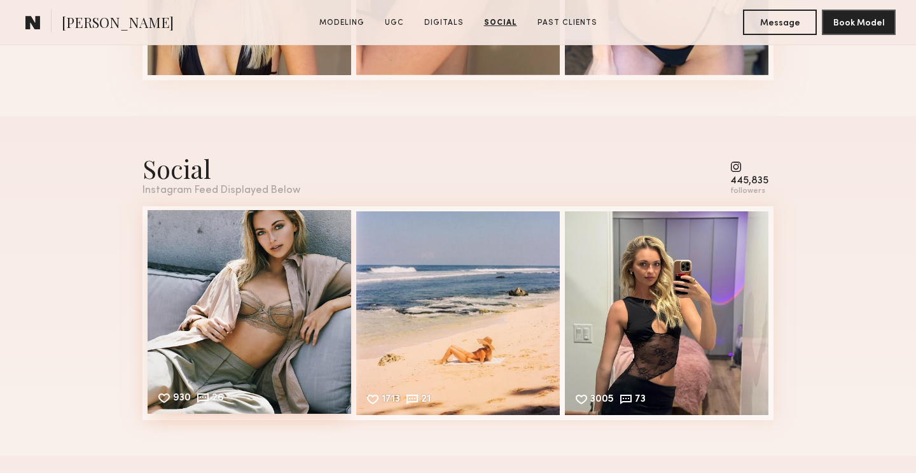
click at [296, 254] on div "930 26 Likes & comments displayed to show model’s engagement" at bounding box center [250, 312] width 204 height 204
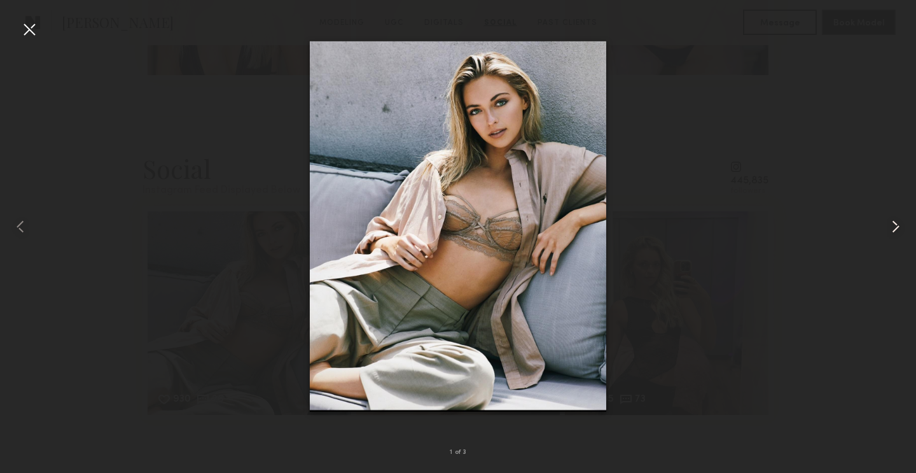
click at [892, 225] on common-icon at bounding box center [896, 226] width 20 height 20
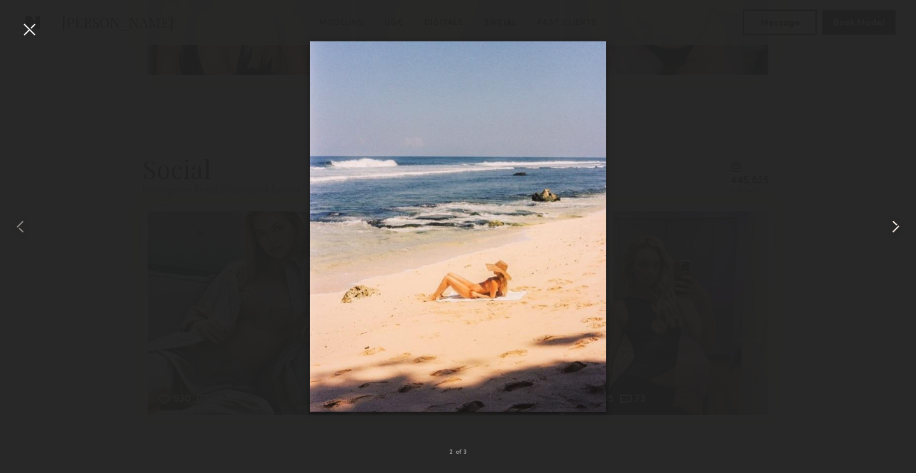
click at [892, 225] on common-icon at bounding box center [896, 226] width 20 height 20
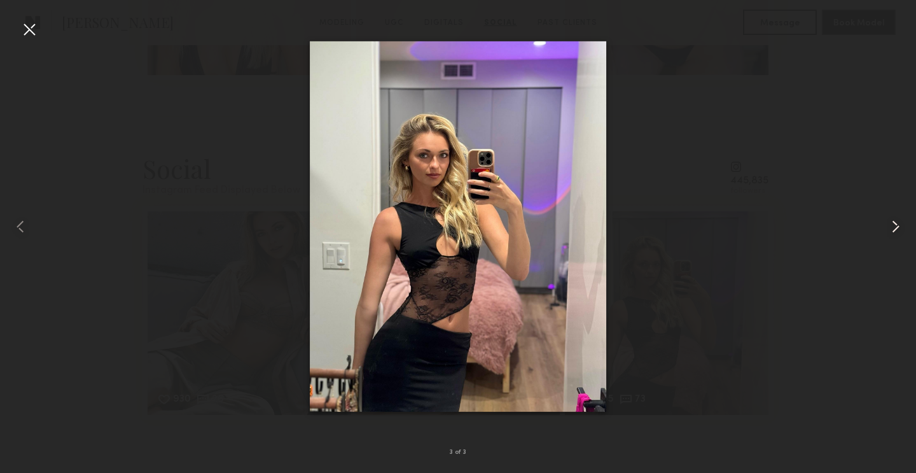
click at [892, 225] on common-icon at bounding box center [896, 226] width 20 height 20
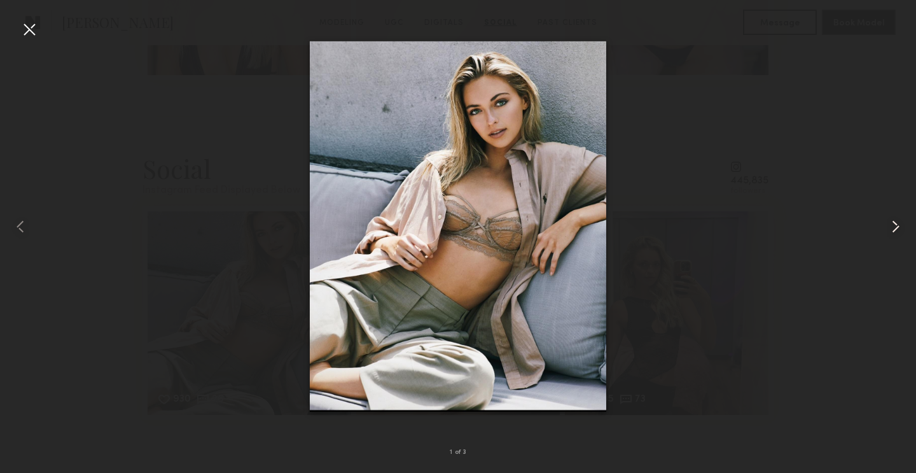
click at [892, 225] on common-icon at bounding box center [896, 226] width 20 height 20
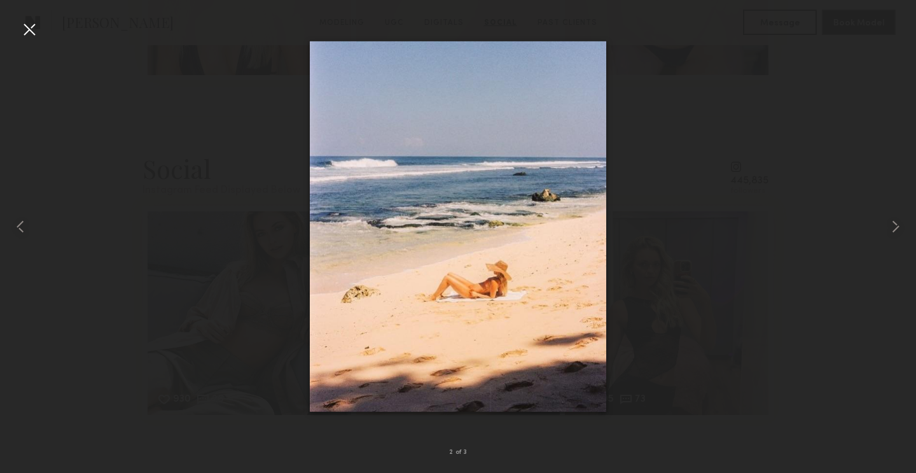
click at [41, 29] on div at bounding box center [458, 226] width 916 height 412
click at [29, 29] on div at bounding box center [29, 29] width 20 height 20
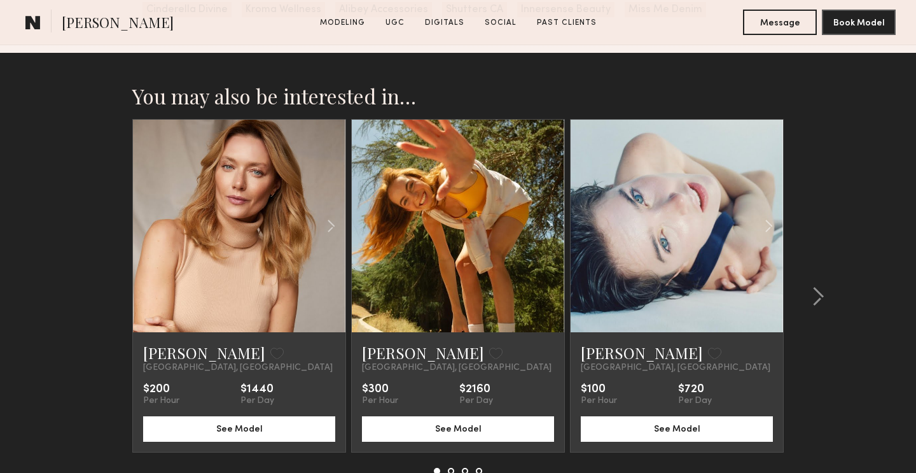
scroll to position [3486, 0]
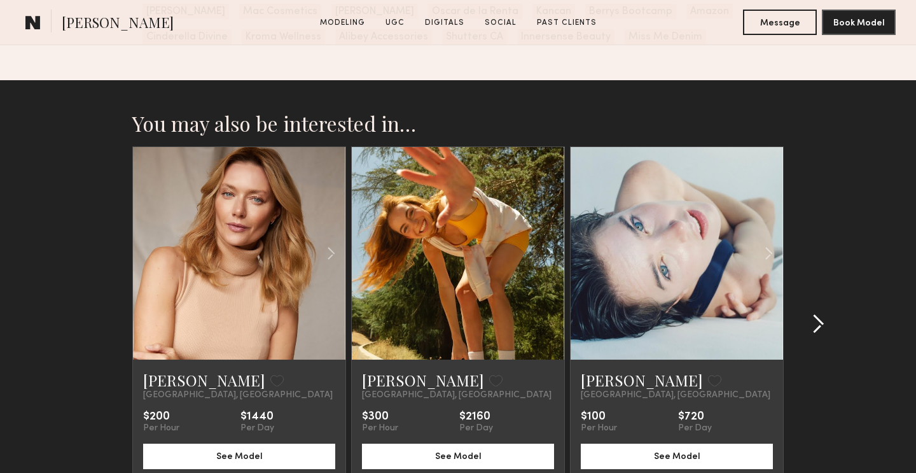
click at [820, 318] on common-icon at bounding box center [818, 324] width 13 height 20
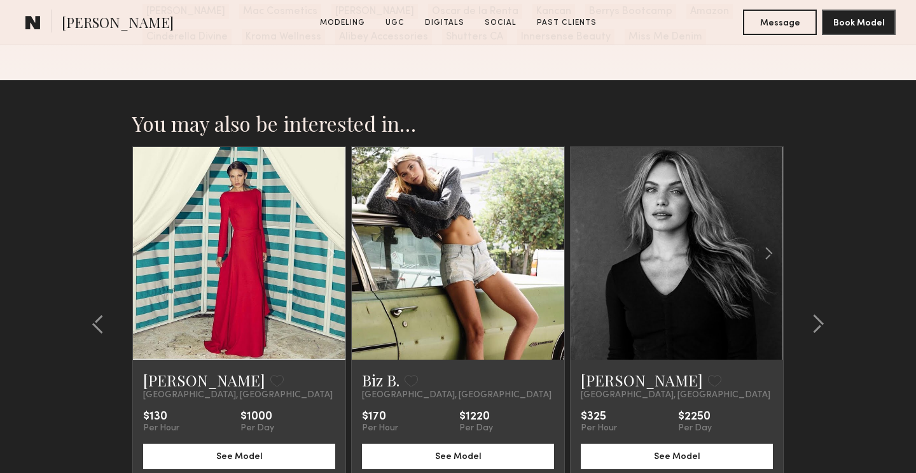
click at [709, 296] on link at bounding box center [677, 253] width 73 height 212
click at [820, 326] on common-icon at bounding box center [818, 324] width 13 height 20
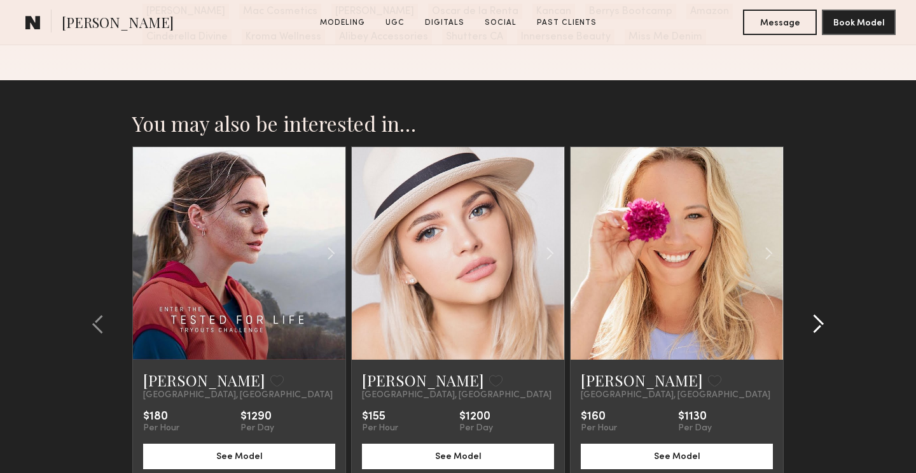
click at [820, 326] on common-icon at bounding box center [818, 324] width 13 height 20
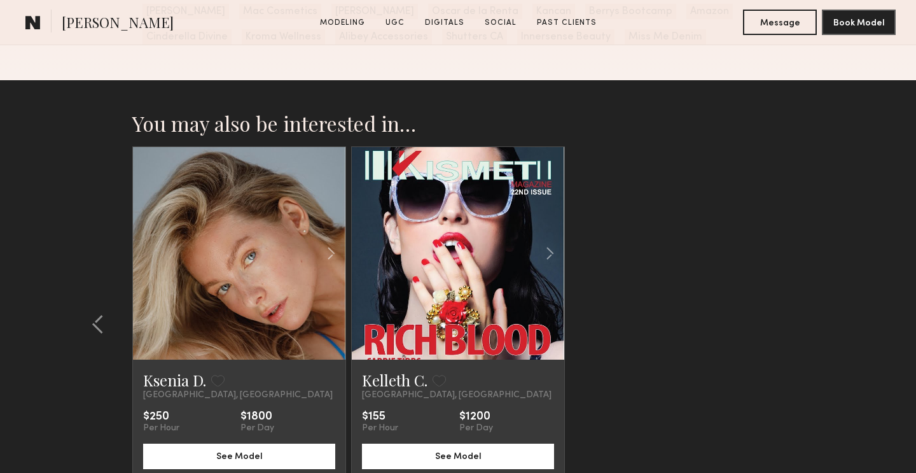
click at [179, 301] on div at bounding box center [239, 253] width 212 height 212
click at [254, 296] on link at bounding box center [239, 253] width 73 height 212
click at [217, 380] on button at bounding box center [217, 380] width 13 height 11
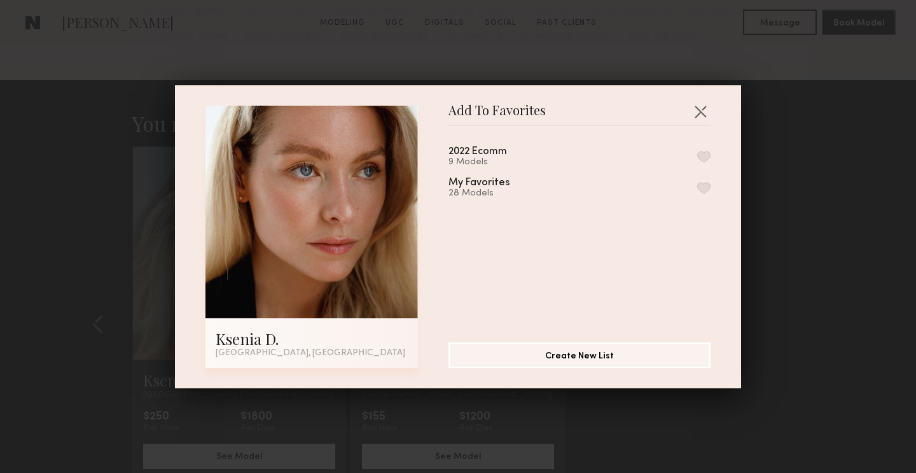
click at [707, 184] on button "button" at bounding box center [703, 187] width 13 height 11
click at [701, 111] on button "button" at bounding box center [700, 111] width 20 height 20
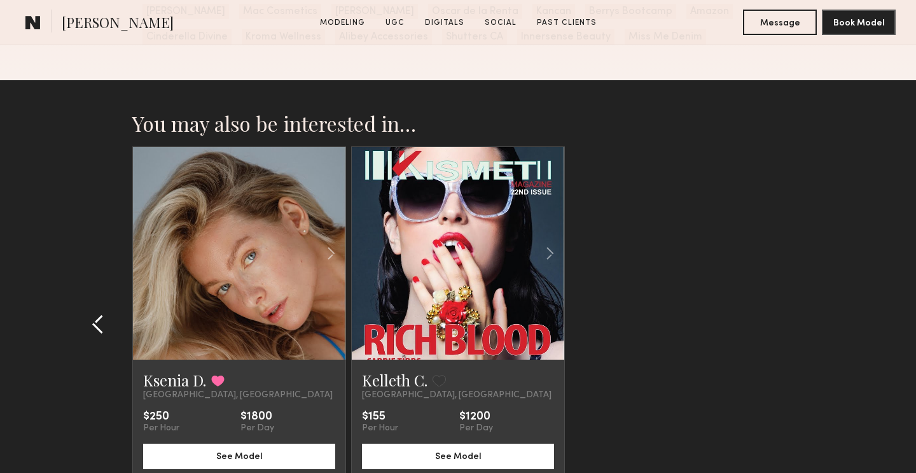
click at [98, 329] on common-icon at bounding box center [98, 324] width 13 height 20
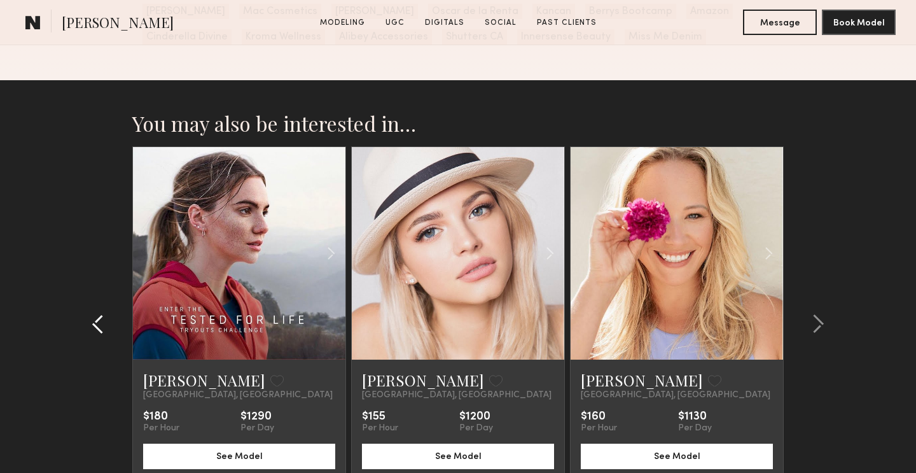
click at [98, 329] on common-icon at bounding box center [98, 324] width 13 height 20
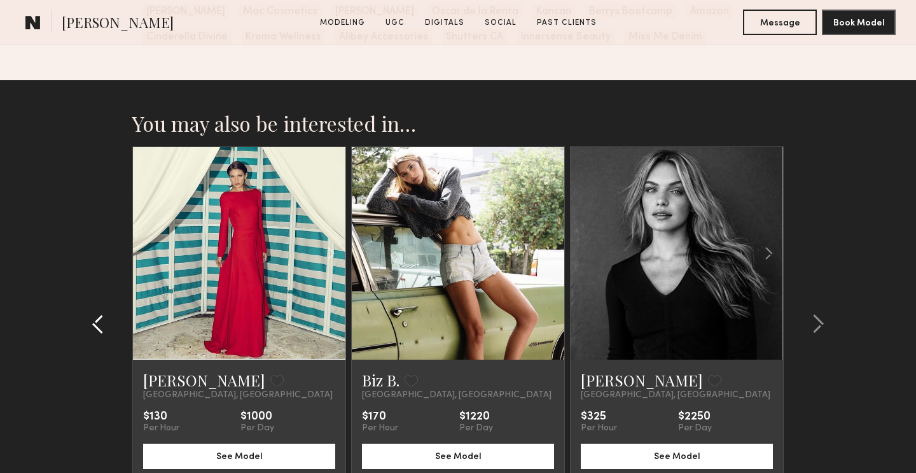
click at [98, 329] on common-icon at bounding box center [98, 324] width 13 height 20
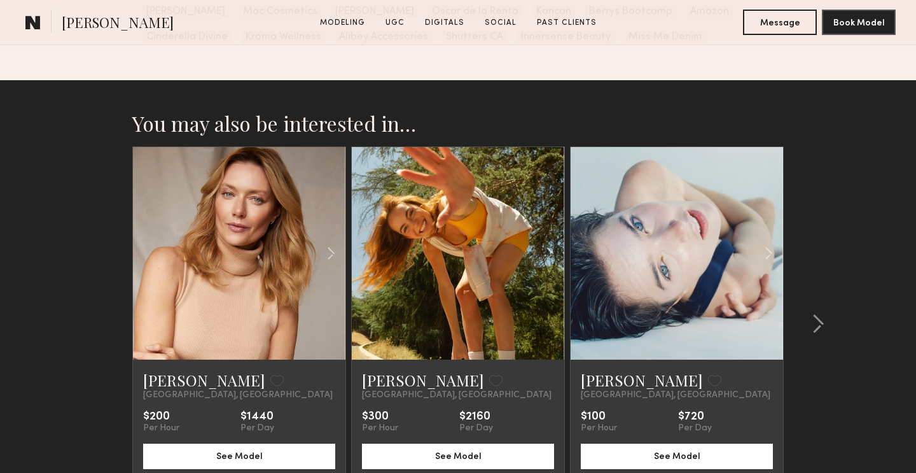
click at [98, 329] on section "You may also be interested in… Anastassija M. Favorite Los Angeles, CA $200 Per…" at bounding box center [458, 337] width 916 height 515
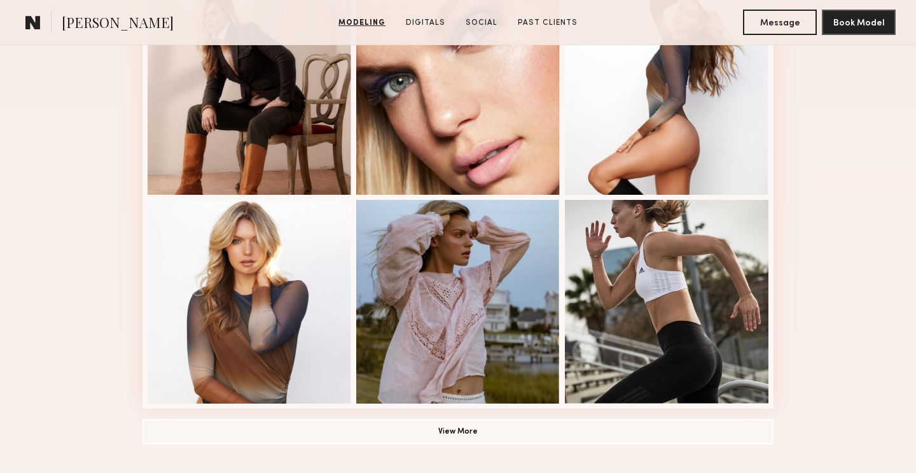
scroll to position [873, 0]
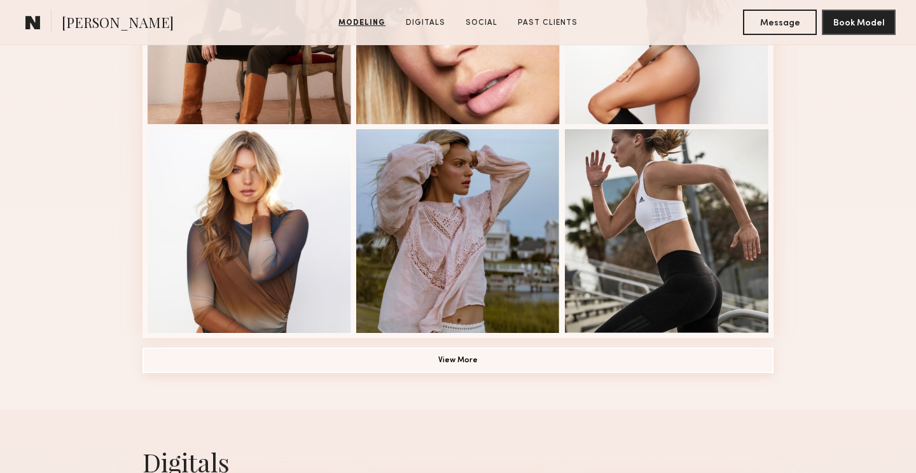
click at [601, 365] on button "View More" at bounding box center [458, 359] width 631 height 25
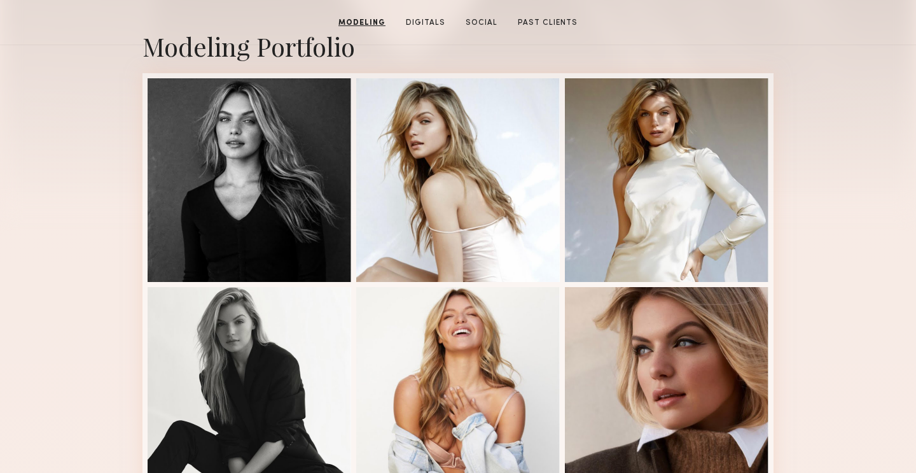
scroll to position [0, 0]
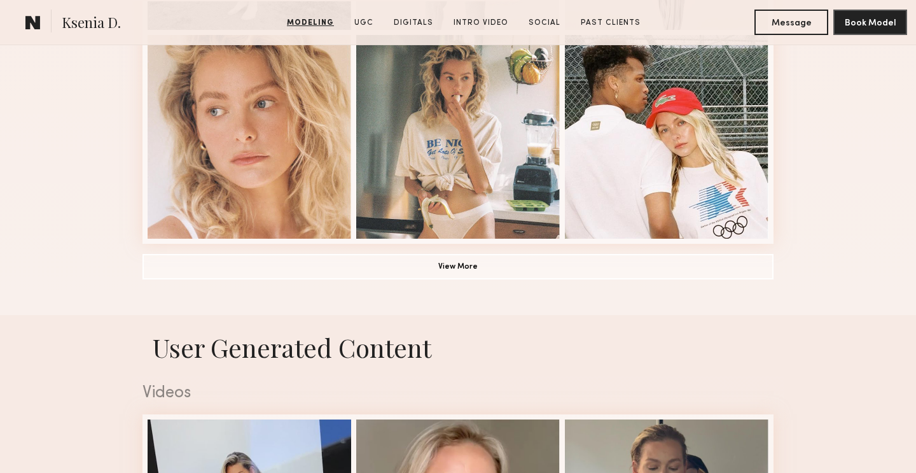
scroll to position [982, 0]
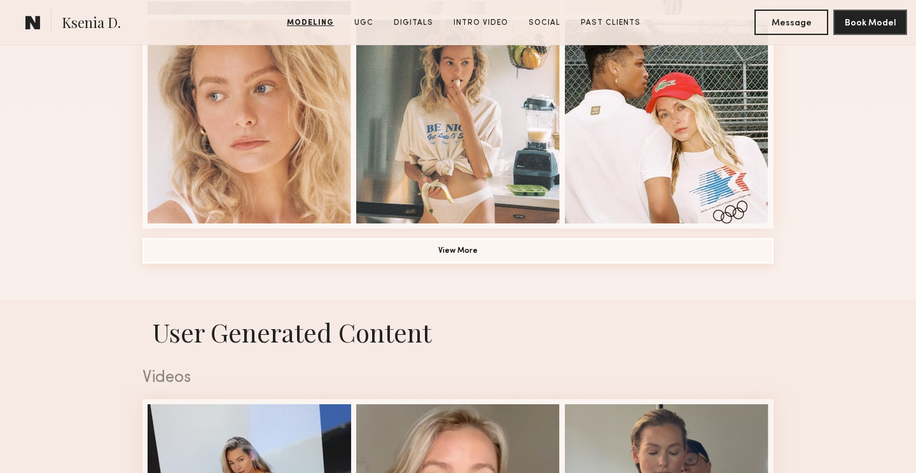
click at [370, 251] on button "View More" at bounding box center [458, 250] width 631 height 25
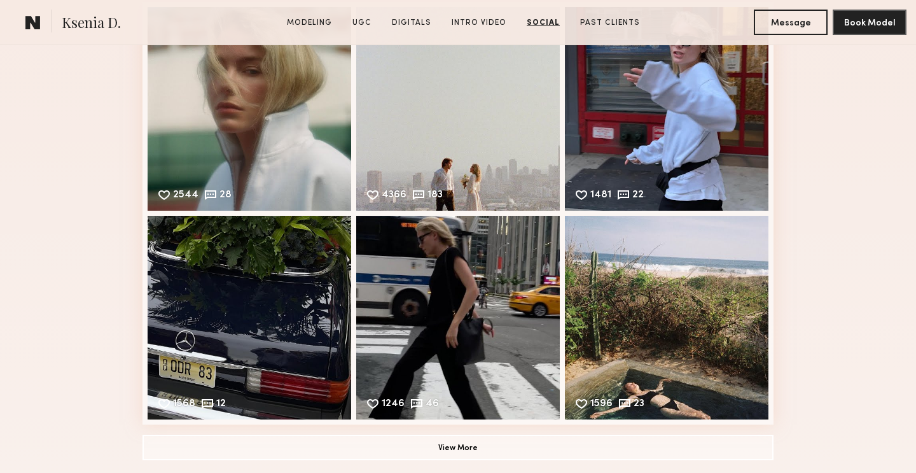
scroll to position [4207, 0]
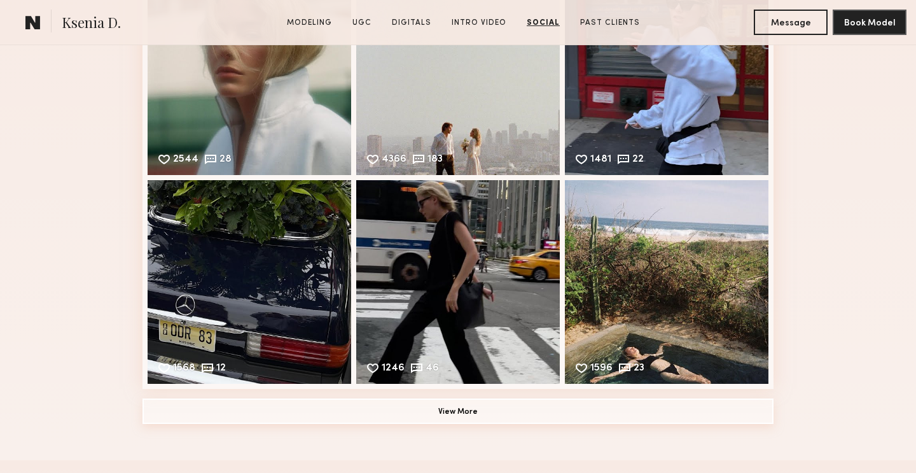
click at [315, 422] on button "View More" at bounding box center [458, 410] width 631 height 25
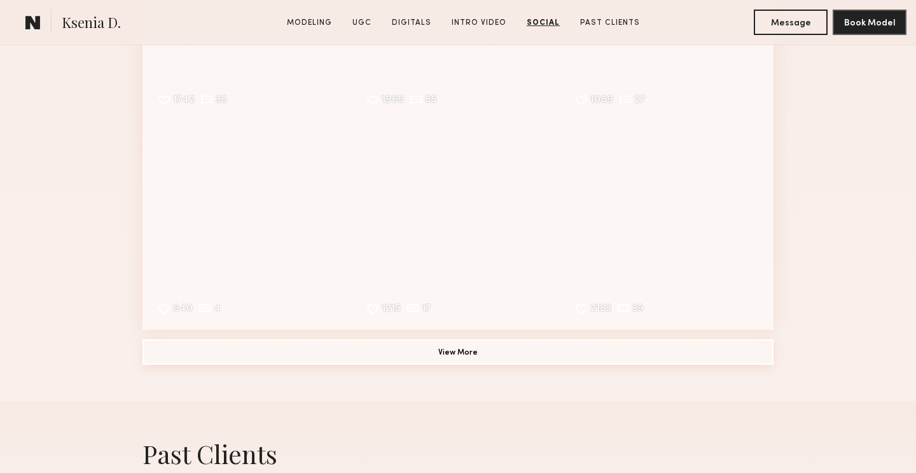
scroll to position [4698, 0]
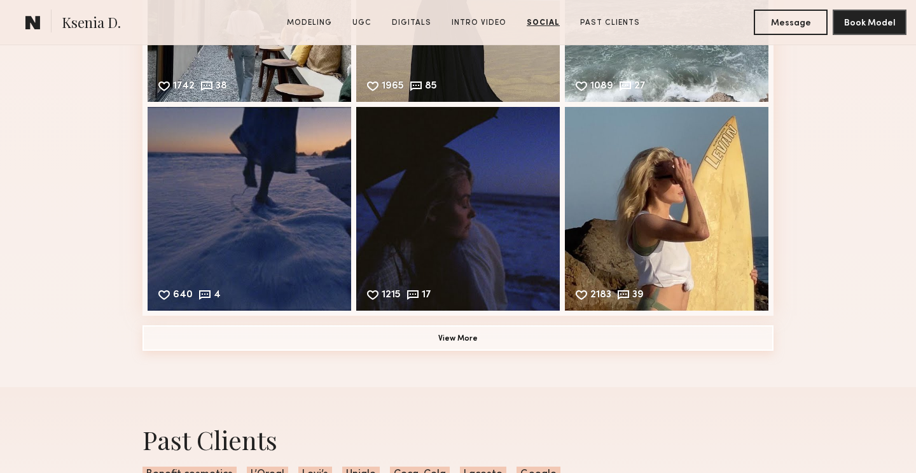
click at [389, 338] on button "View More" at bounding box center [458, 337] width 631 height 25
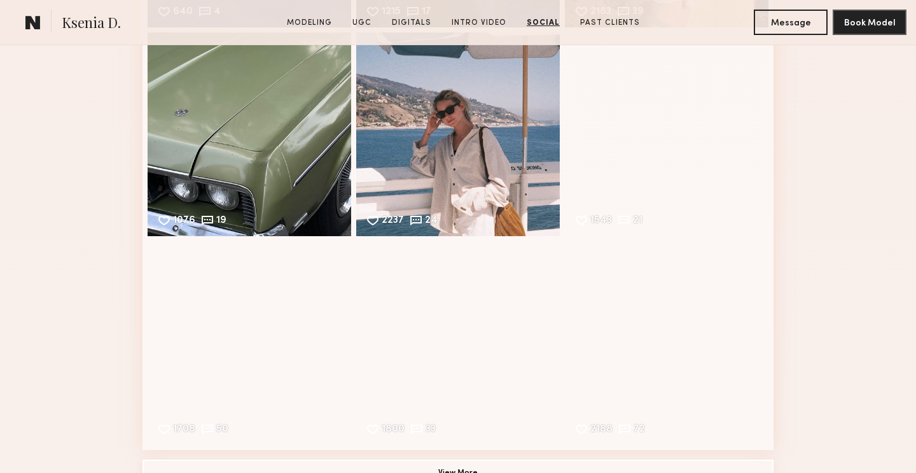
scroll to position [4982, 0]
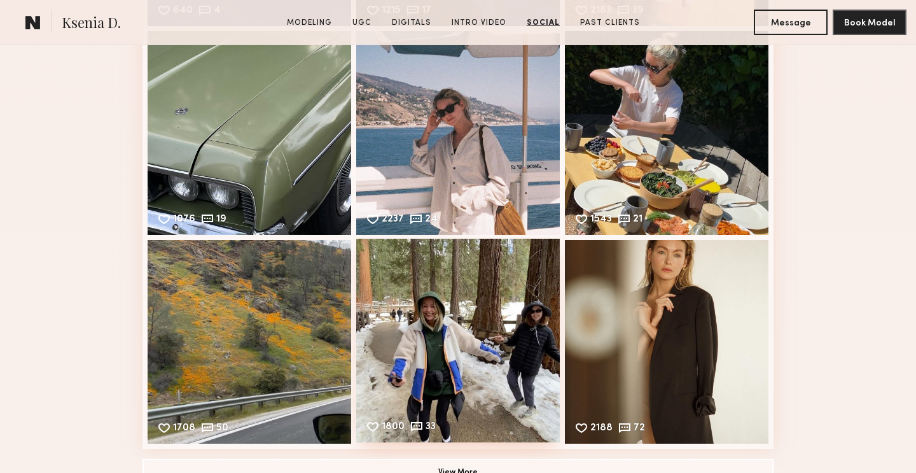
click at [480, 296] on div "1800 33 Likes & comments displayed to show model’s engagement" at bounding box center [458, 341] width 204 height 204
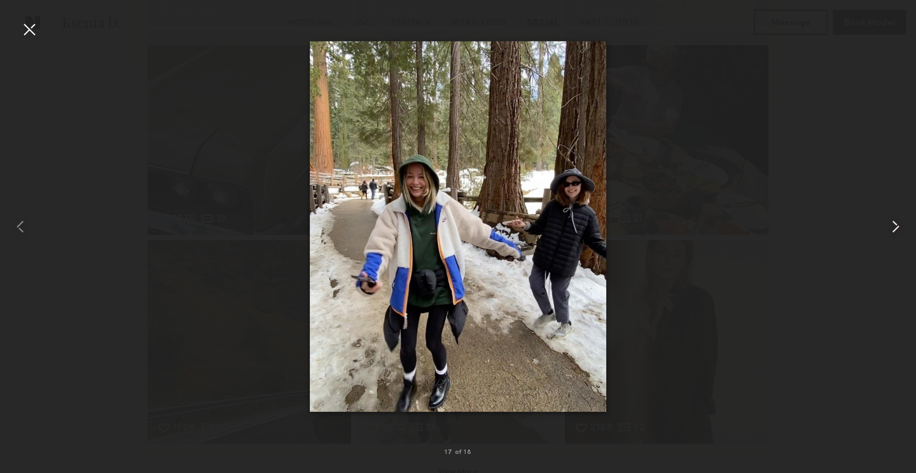
click at [898, 223] on common-icon at bounding box center [896, 226] width 20 height 20
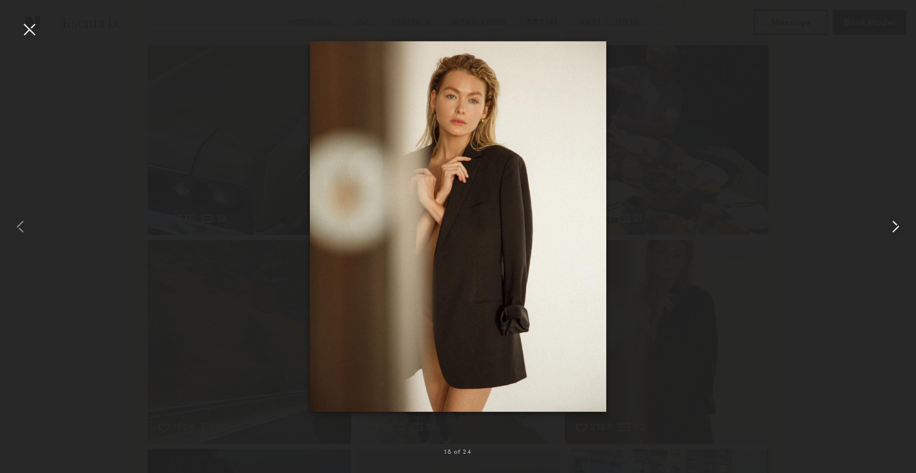
click at [898, 223] on common-icon at bounding box center [896, 226] width 20 height 20
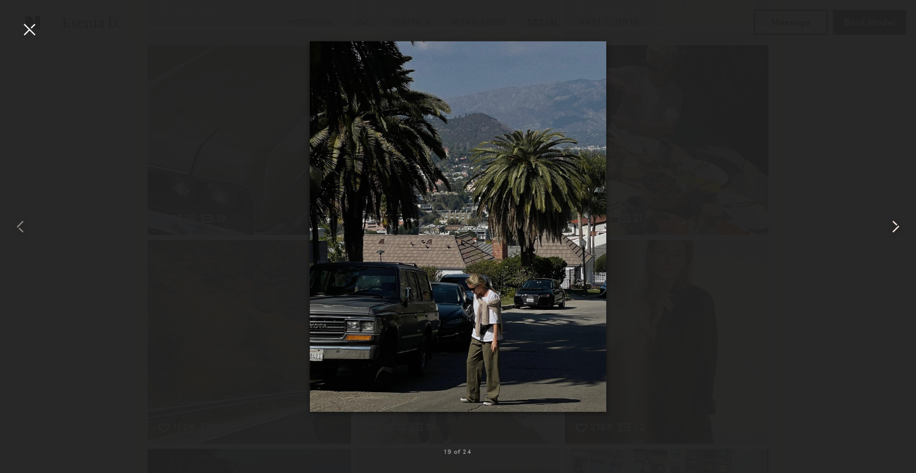
click at [898, 223] on common-icon at bounding box center [896, 226] width 20 height 20
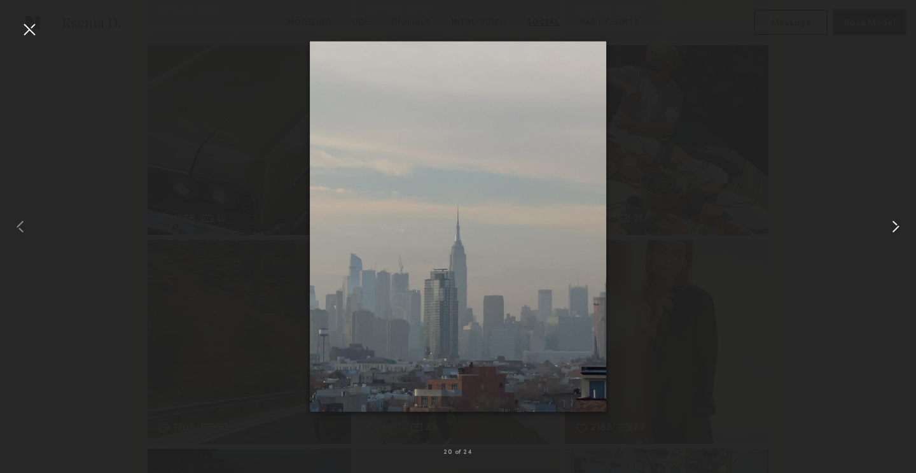
click at [898, 223] on common-icon at bounding box center [896, 226] width 20 height 20
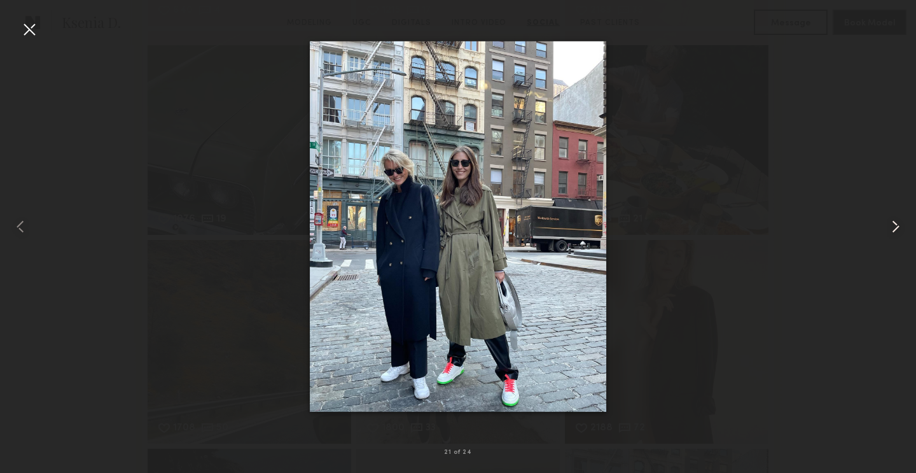
click at [898, 223] on common-icon at bounding box center [896, 226] width 20 height 20
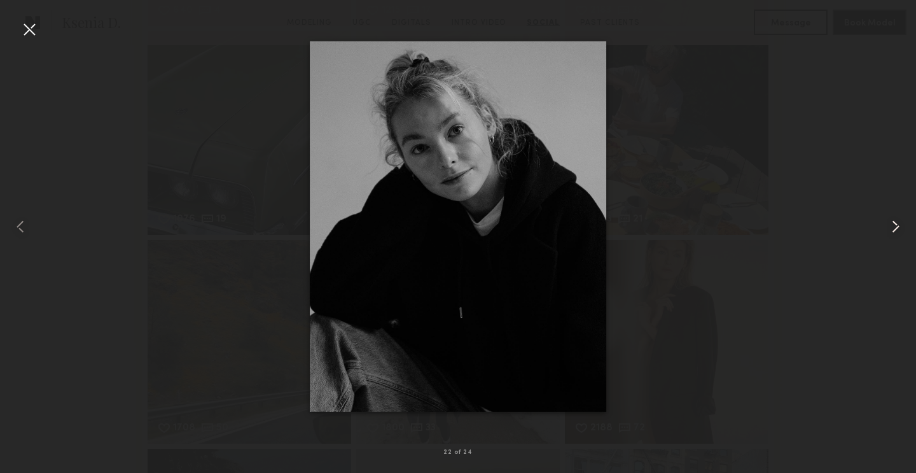
click at [898, 223] on common-icon at bounding box center [896, 226] width 20 height 20
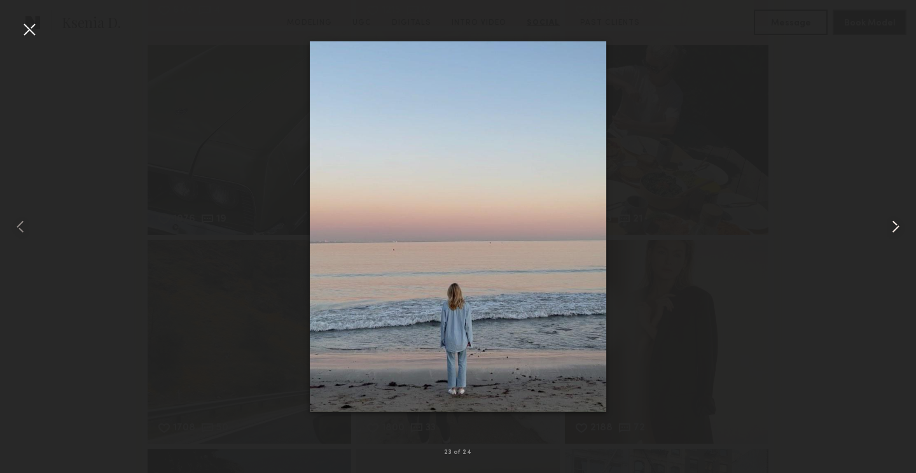
click at [898, 223] on common-icon at bounding box center [896, 226] width 20 height 20
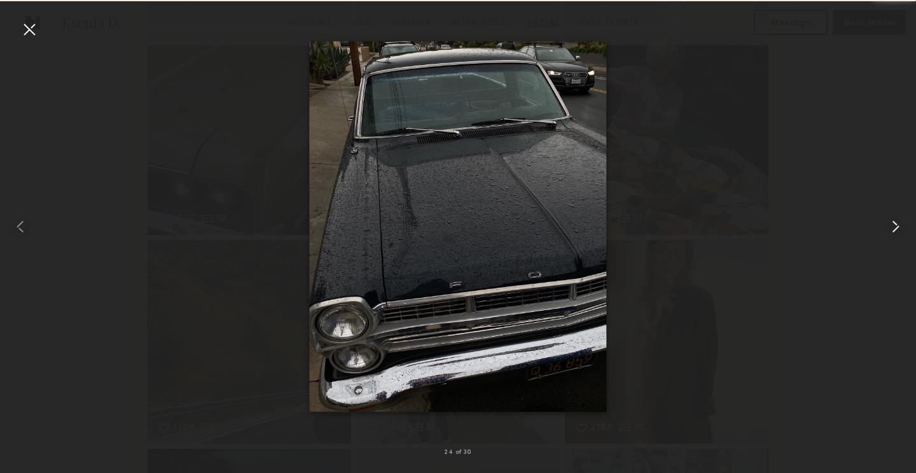
click at [898, 223] on common-icon at bounding box center [896, 226] width 20 height 20
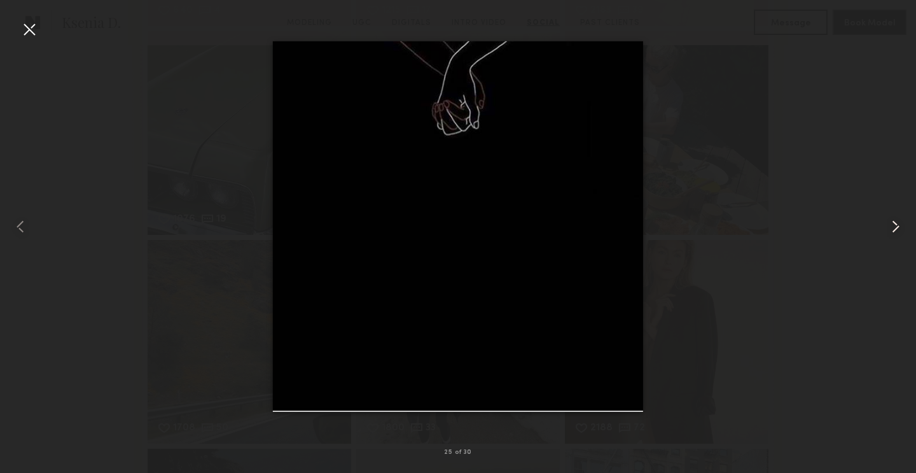
click at [898, 223] on common-icon at bounding box center [896, 226] width 20 height 20
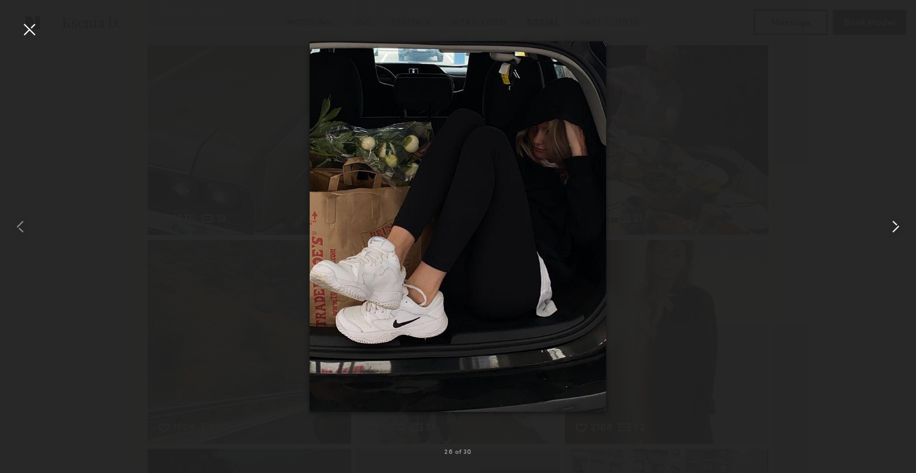
click at [898, 223] on common-icon at bounding box center [896, 226] width 20 height 20
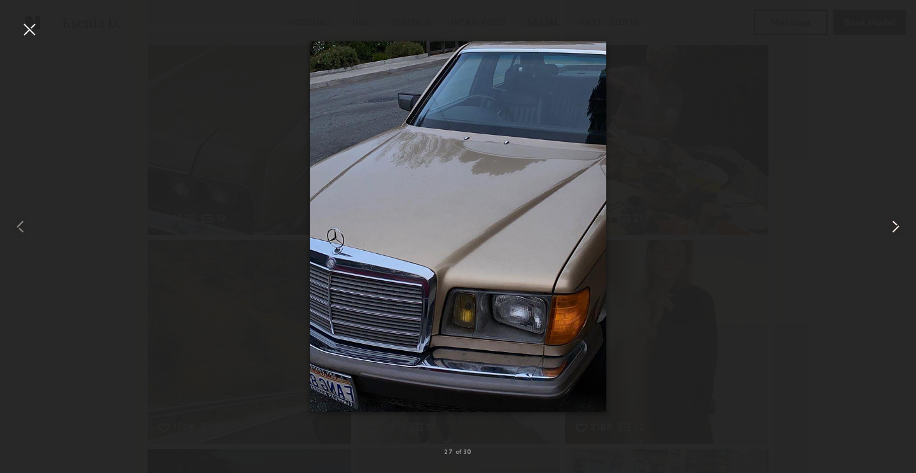
click at [898, 223] on common-icon at bounding box center [896, 226] width 20 height 20
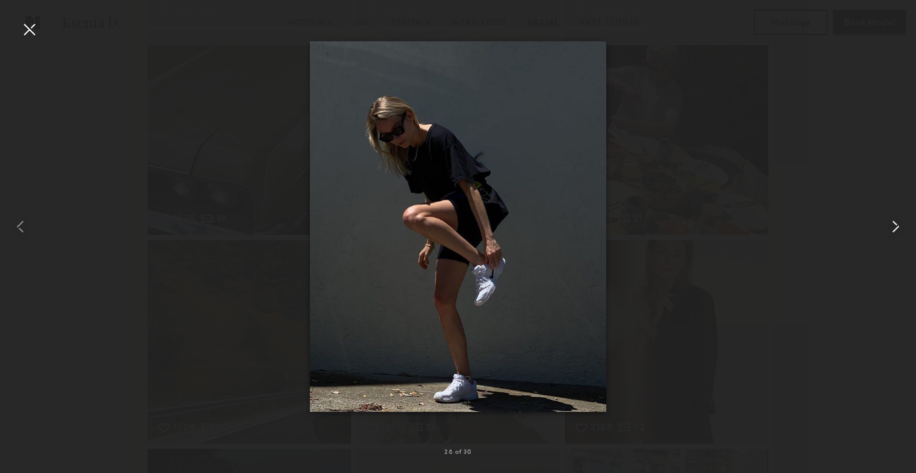
click at [898, 223] on common-icon at bounding box center [896, 226] width 20 height 20
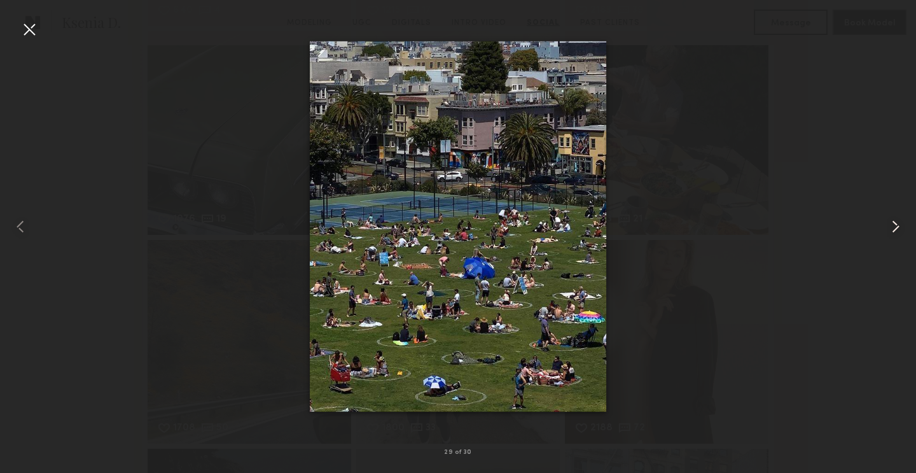
click at [898, 223] on common-icon at bounding box center [896, 226] width 20 height 20
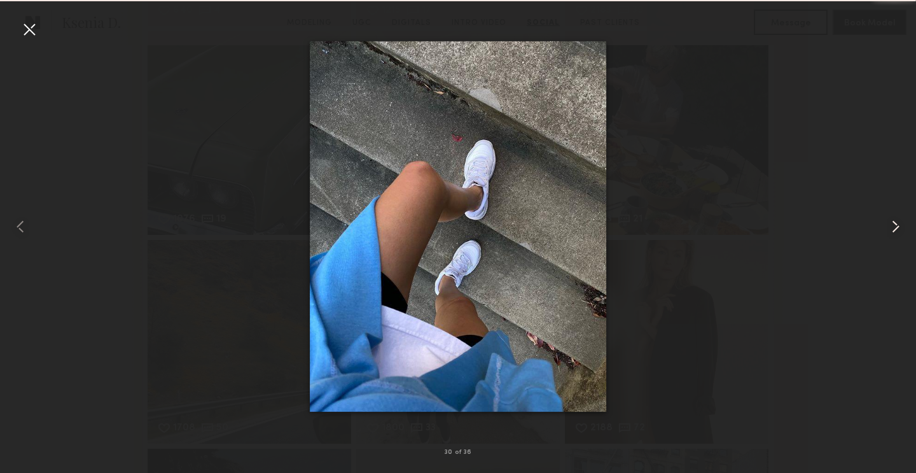
click at [898, 223] on common-icon at bounding box center [896, 226] width 20 height 20
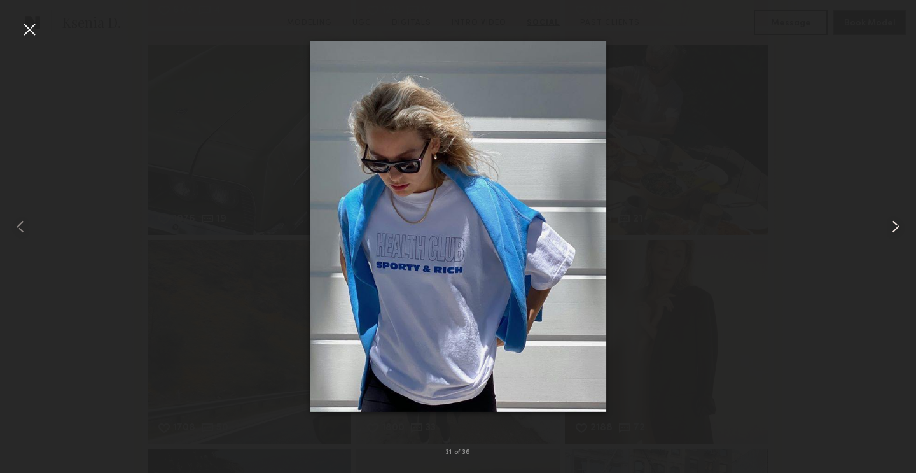
click at [898, 223] on common-icon at bounding box center [896, 226] width 20 height 20
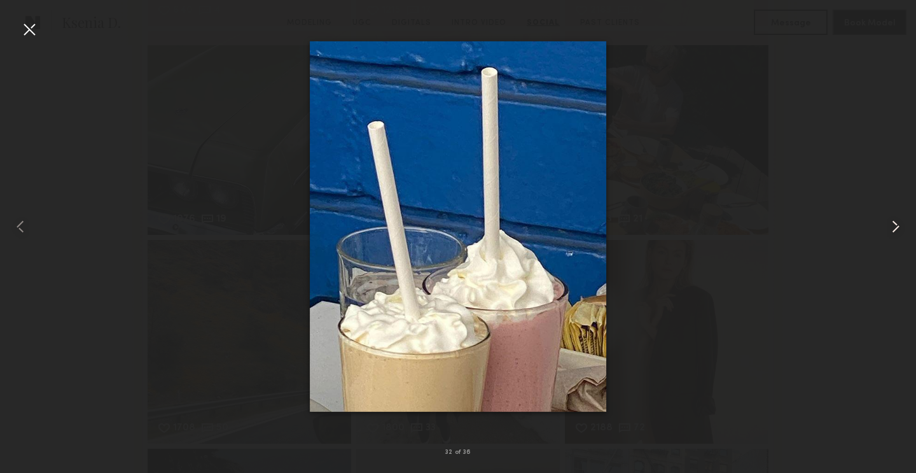
click at [898, 223] on common-icon at bounding box center [896, 226] width 20 height 20
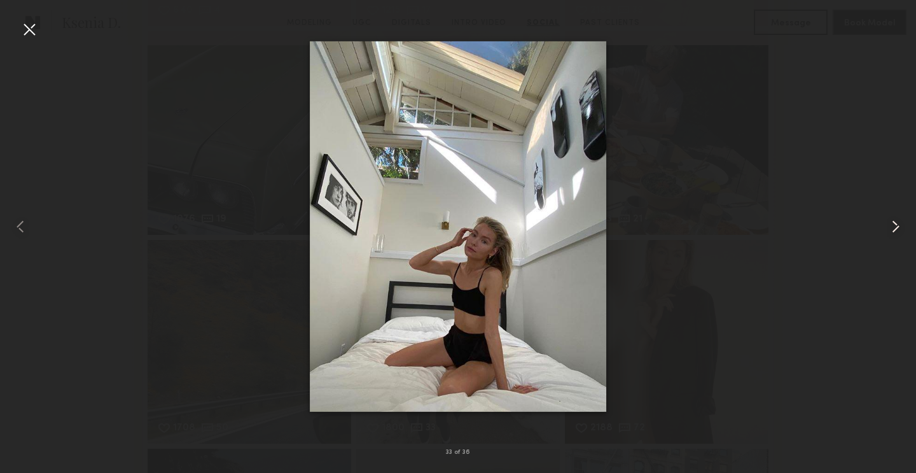
click at [898, 223] on common-icon at bounding box center [896, 226] width 20 height 20
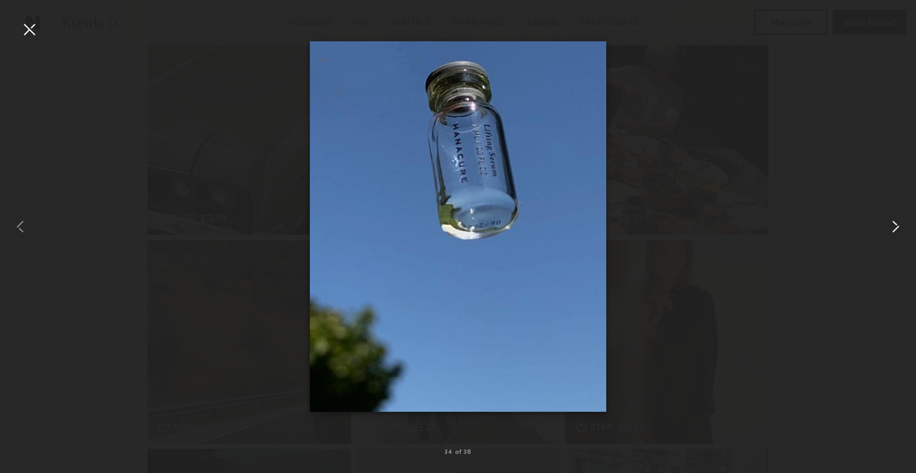
click at [898, 223] on common-icon at bounding box center [896, 226] width 20 height 20
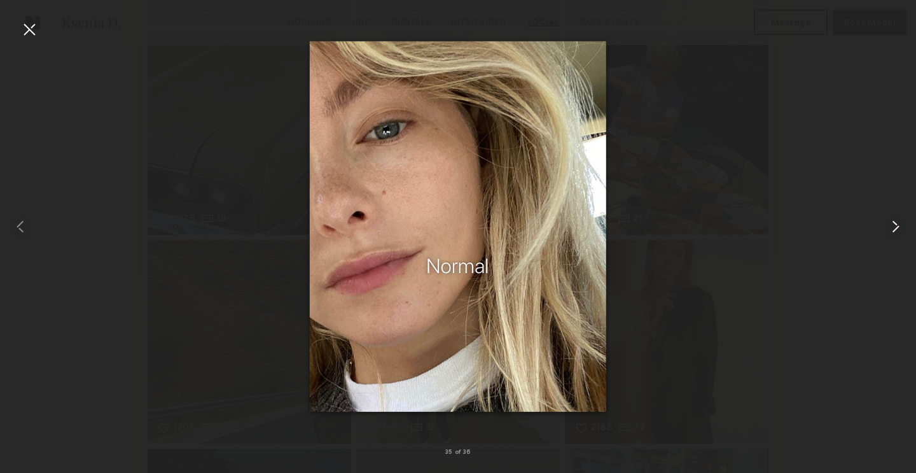
click at [898, 223] on common-icon at bounding box center [896, 226] width 20 height 20
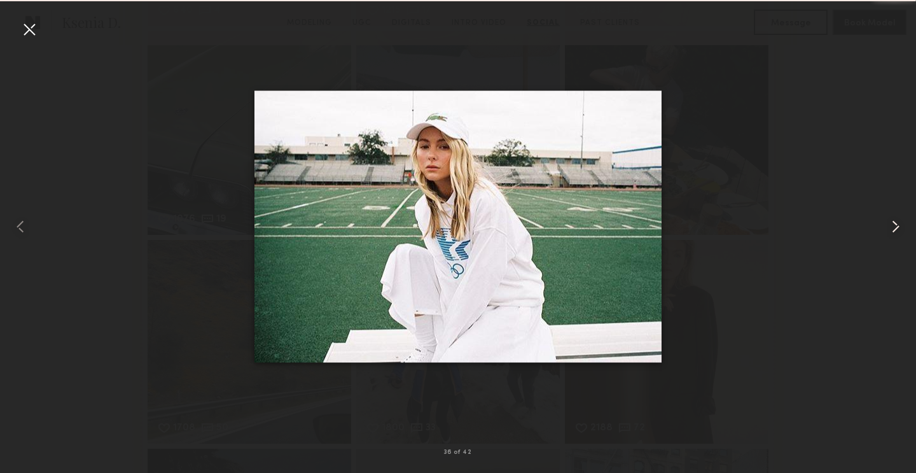
click at [898, 223] on common-icon at bounding box center [896, 226] width 20 height 20
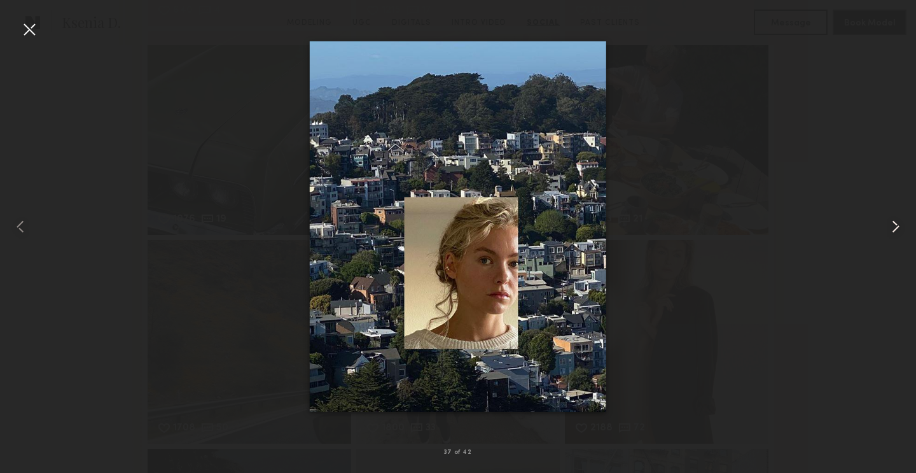
click at [898, 223] on common-icon at bounding box center [896, 226] width 20 height 20
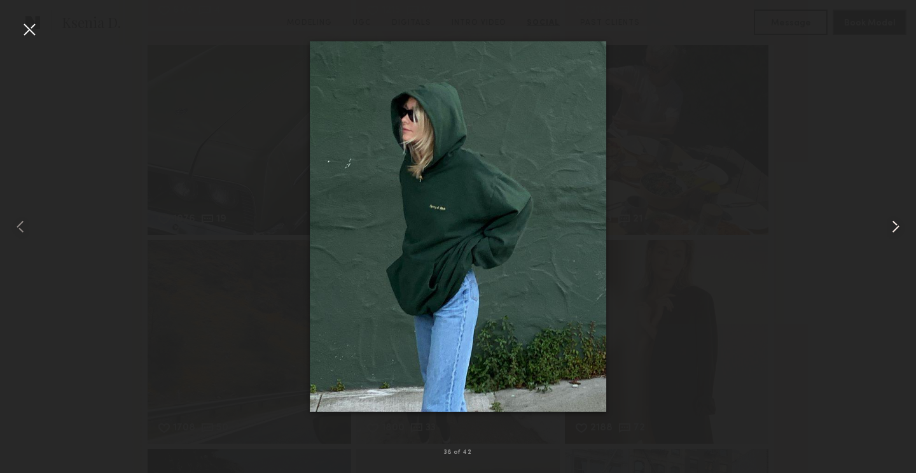
click at [898, 223] on common-icon at bounding box center [896, 226] width 20 height 20
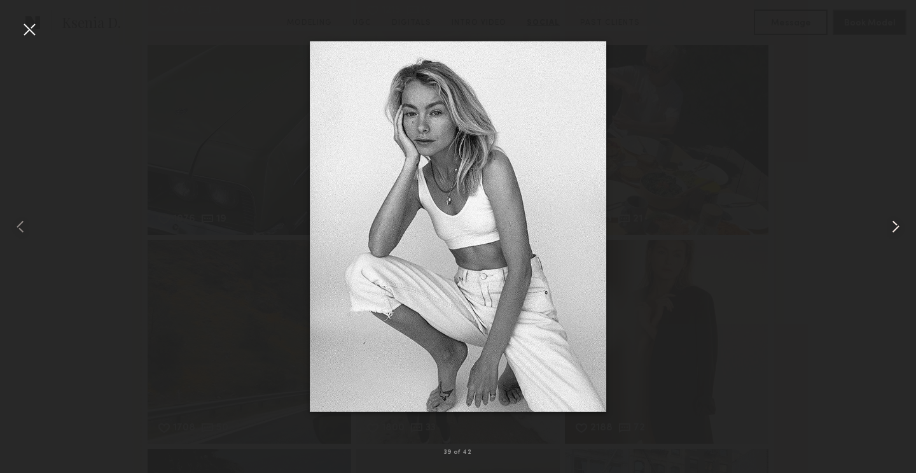
click at [898, 223] on common-icon at bounding box center [896, 226] width 20 height 20
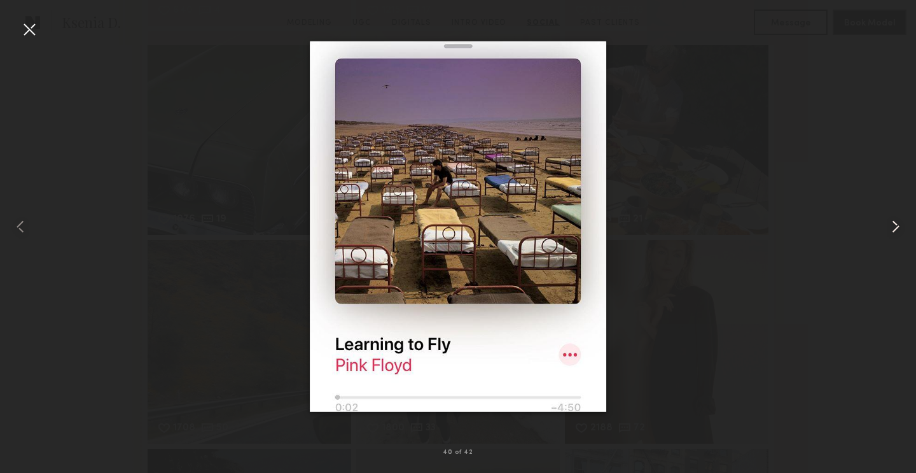
click at [898, 223] on common-icon at bounding box center [896, 226] width 20 height 20
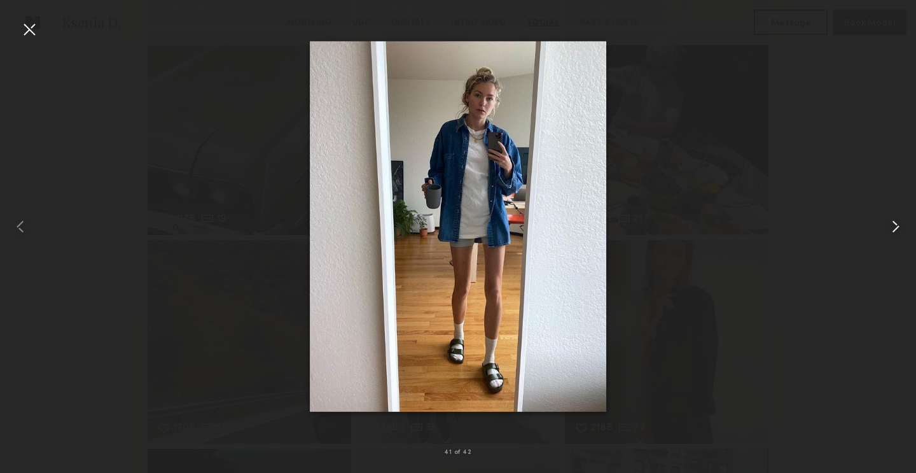
click at [898, 223] on common-icon at bounding box center [896, 226] width 20 height 20
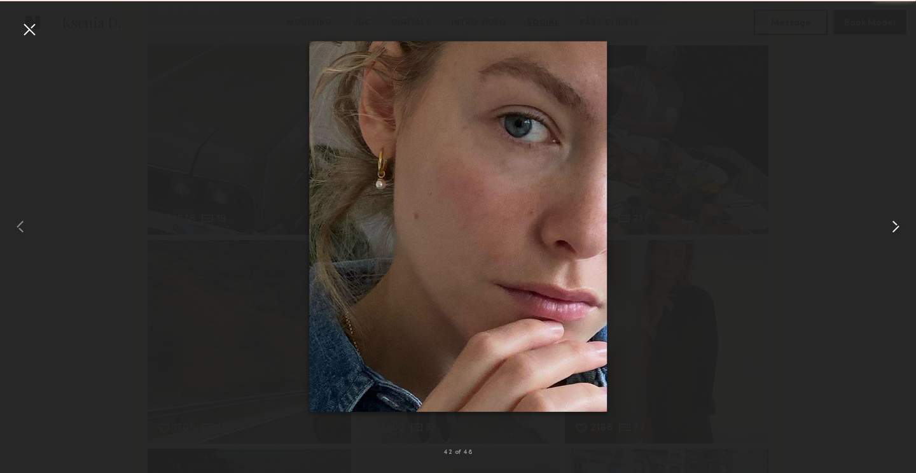
click at [898, 223] on common-icon at bounding box center [896, 226] width 20 height 20
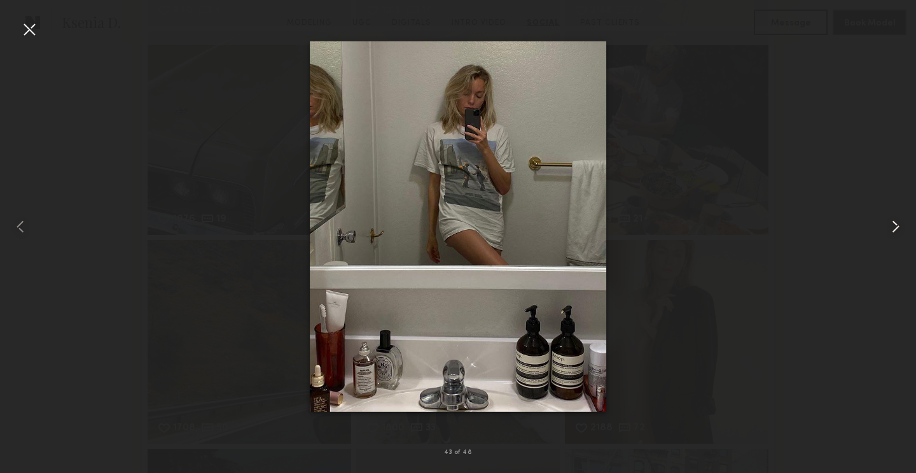
click at [898, 223] on common-icon at bounding box center [896, 226] width 20 height 20
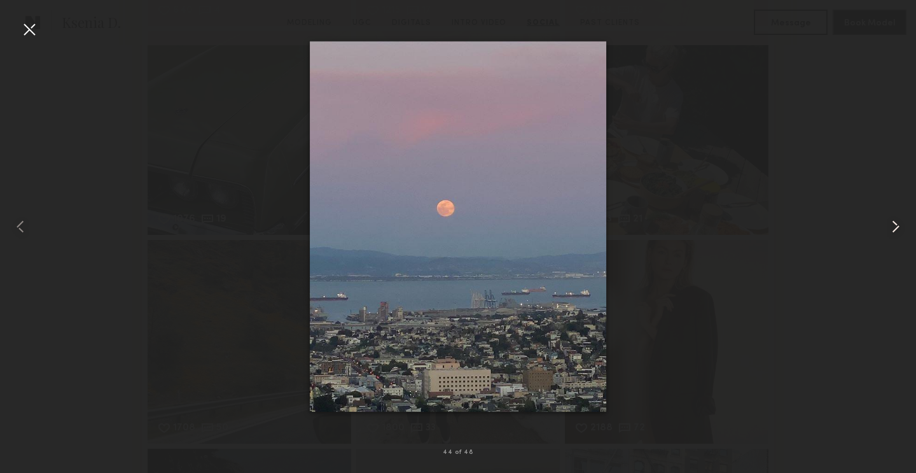
click at [898, 223] on common-icon at bounding box center [896, 226] width 20 height 20
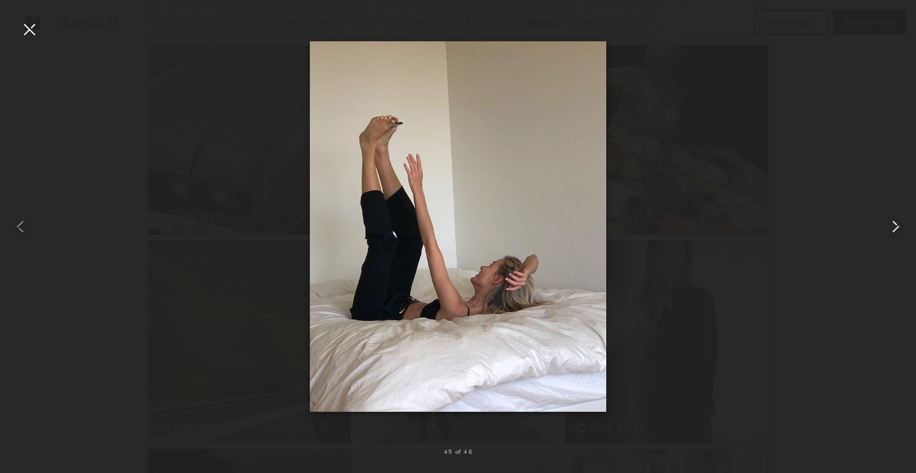
click at [898, 223] on common-icon at bounding box center [896, 226] width 20 height 20
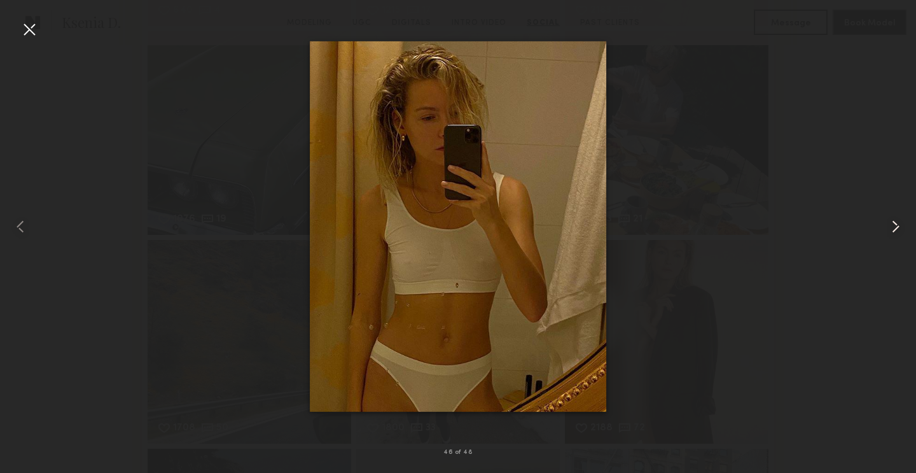
click at [898, 223] on common-icon at bounding box center [896, 226] width 20 height 20
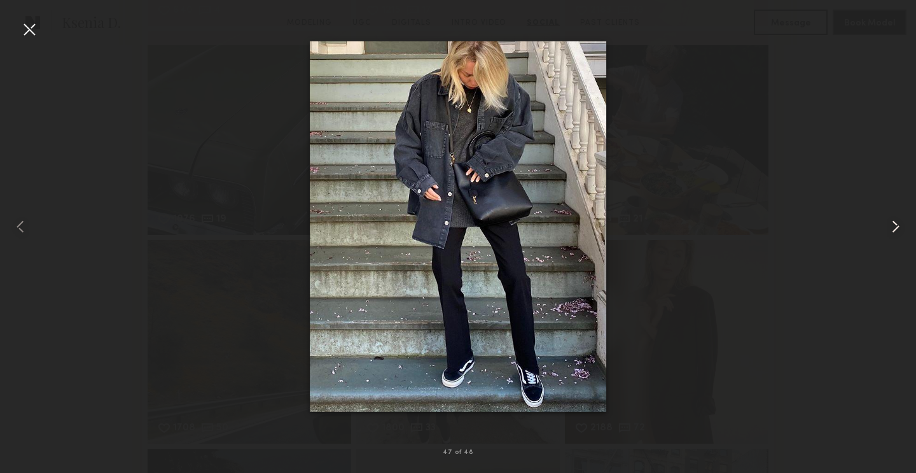
click at [898, 223] on common-icon at bounding box center [896, 226] width 20 height 20
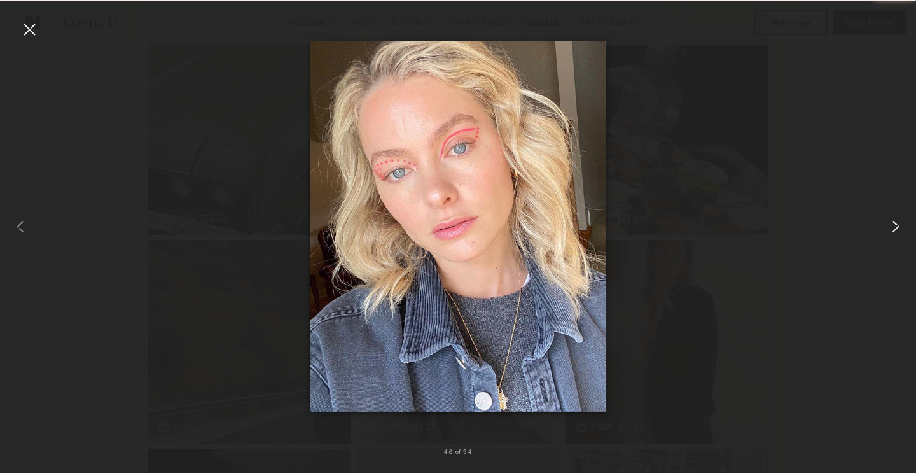
click at [898, 223] on common-icon at bounding box center [896, 226] width 20 height 20
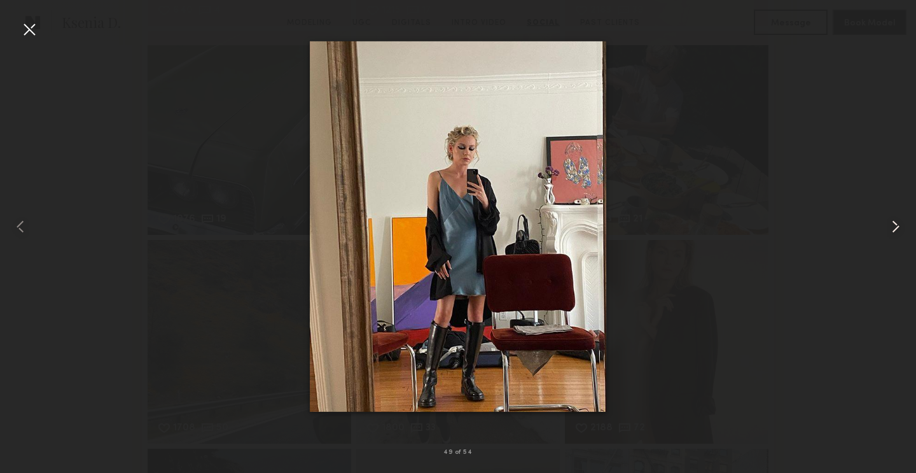
click at [898, 223] on common-icon at bounding box center [896, 226] width 20 height 20
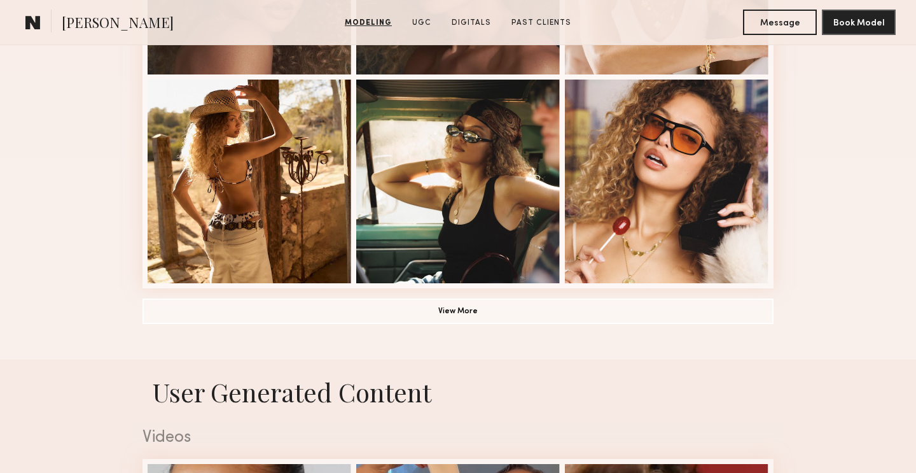
scroll to position [1111, 0]
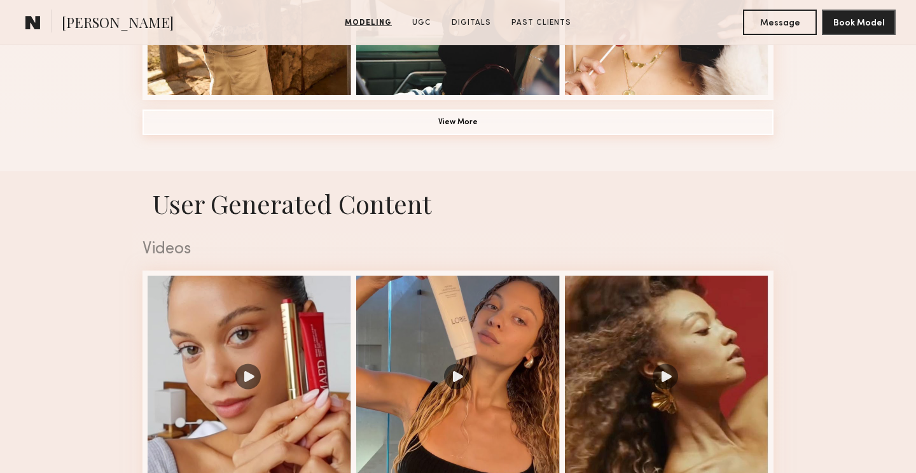
click at [467, 117] on button "View More" at bounding box center [458, 121] width 631 height 25
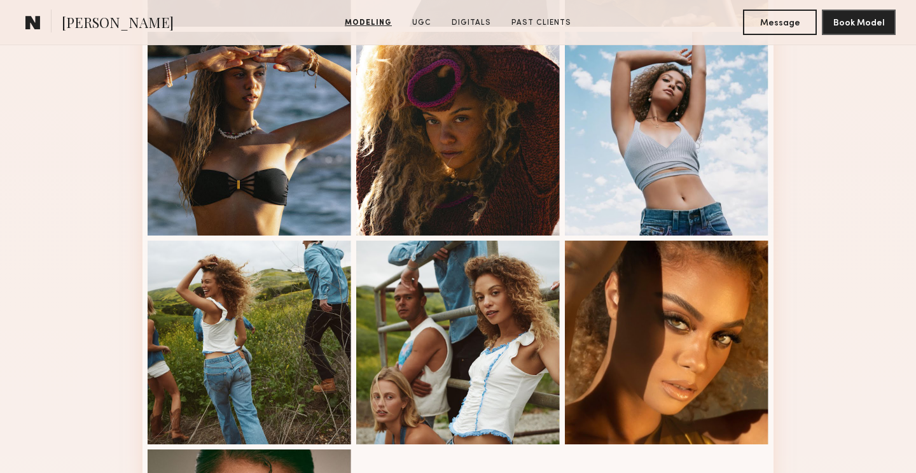
scroll to position [1320, 0]
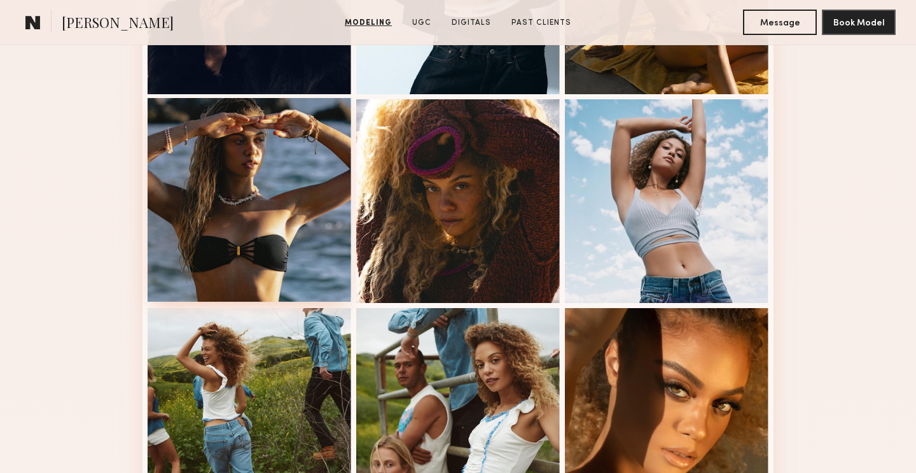
click at [298, 237] on div at bounding box center [250, 200] width 204 height 204
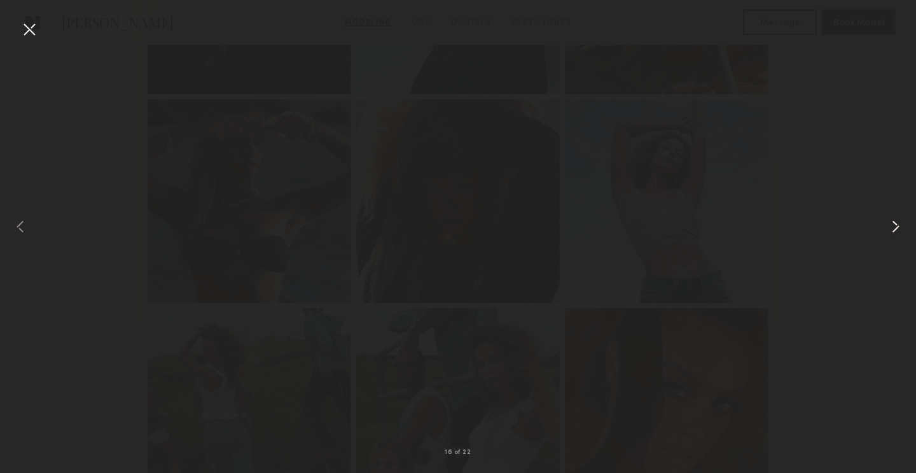
click at [899, 227] on common-icon at bounding box center [896, 226] width 20 height 20
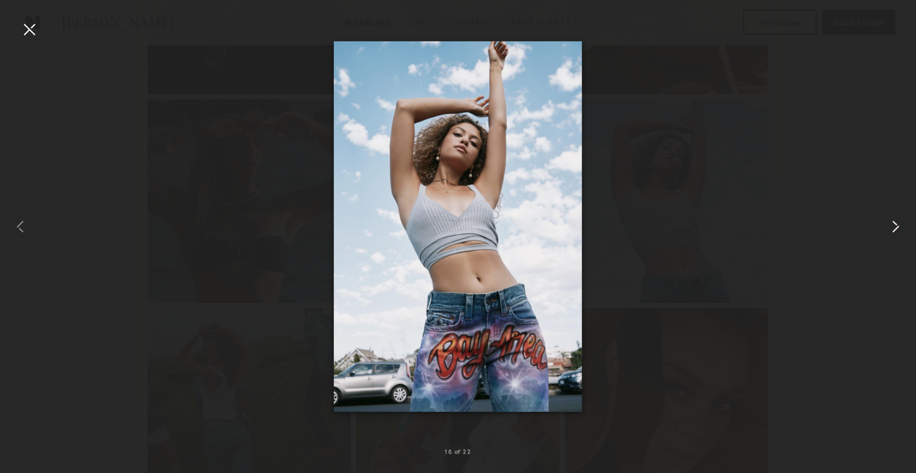
click at [895, 226] on common-icon at bounding box center [896, 226] width 20 height 20
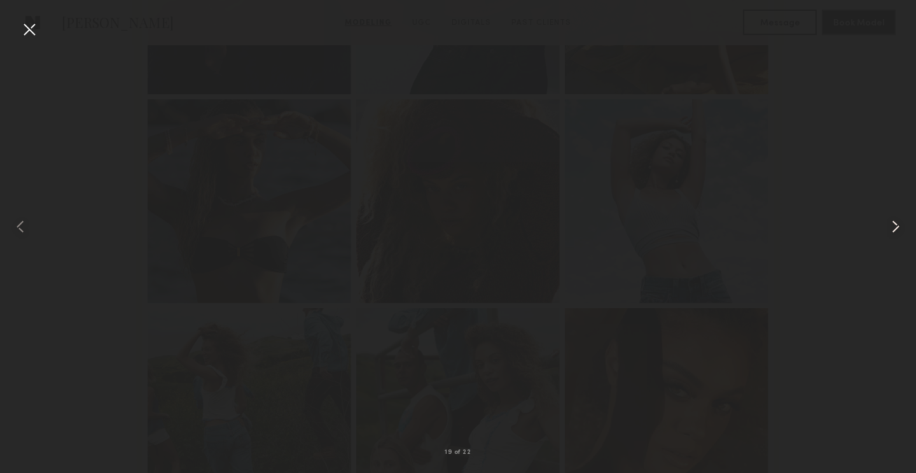
click at [895, 226] on common-icon at bounding box center [896, 226] width 20 height 20
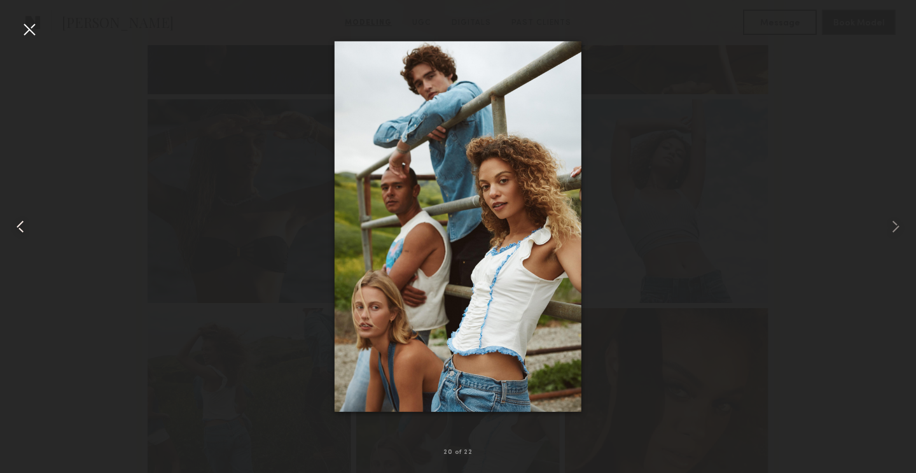
click at [20, 223] on common-icon at bounding box center [20, 226] width 20 height 20
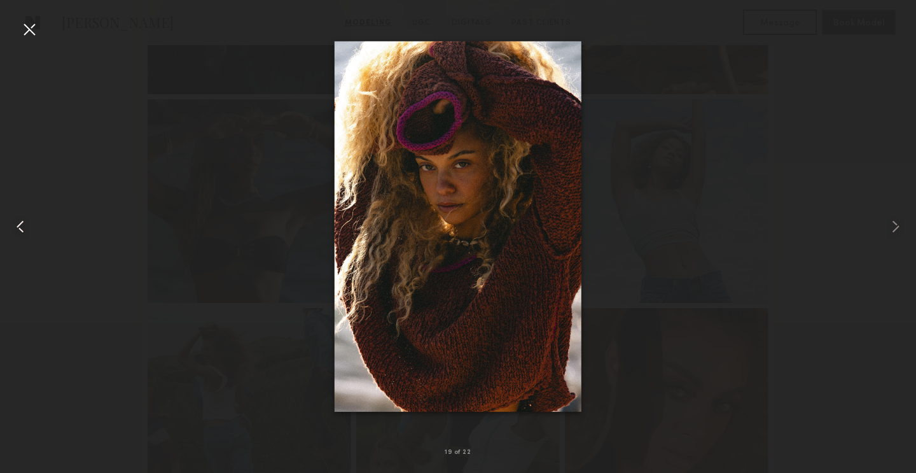
click at [20, 223] on common-icon at bounding box center [20, 226] width 20 height 20
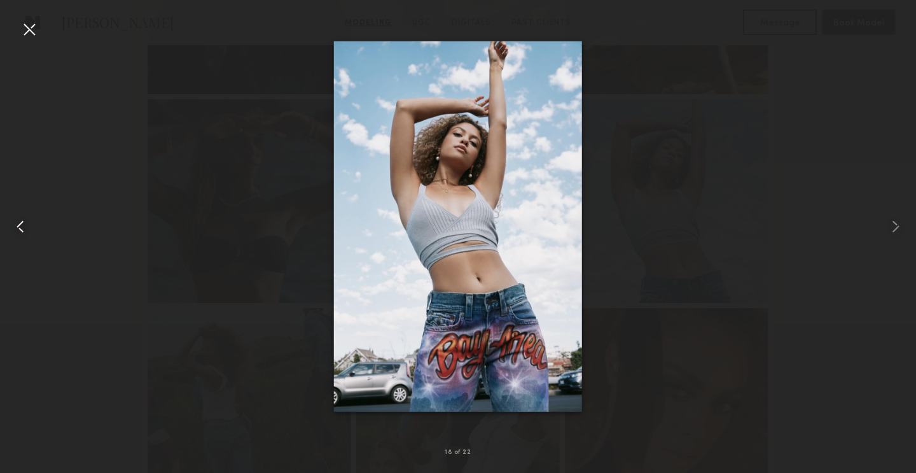
click at [20, 223] on common-icon at bounding box center [20, 226] width 20 height 20
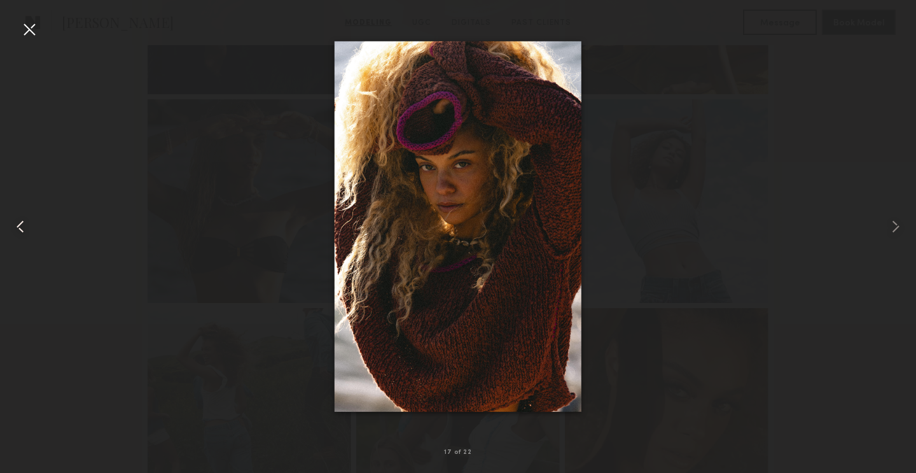
click at [20, 223] on common-icon at bounding box center [20, 226] width 20 height 20
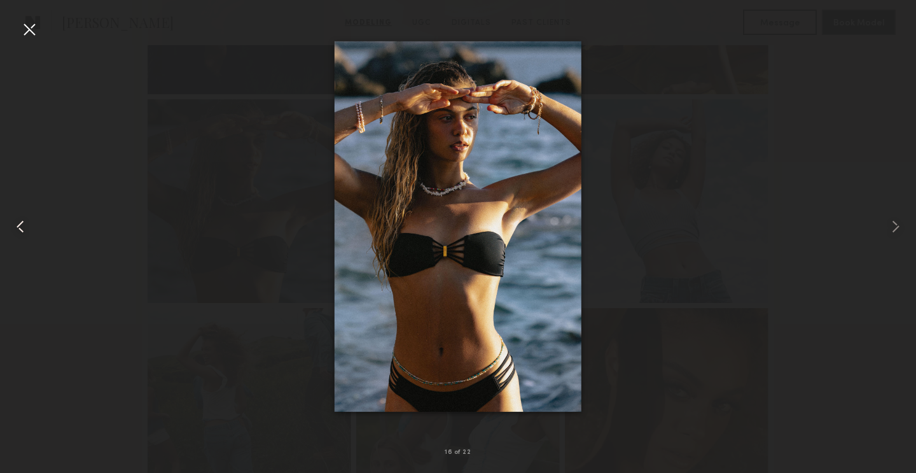
click at [20, 223] on common-icon at bounding box center [20, 226] width 20 height 20
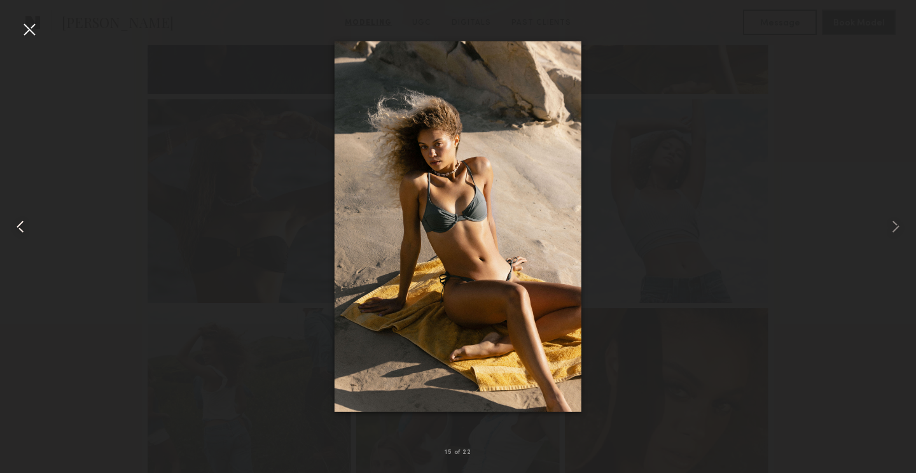
click at [20, 223] on common-icon at bounding box center [20, 226] width 20 height 20
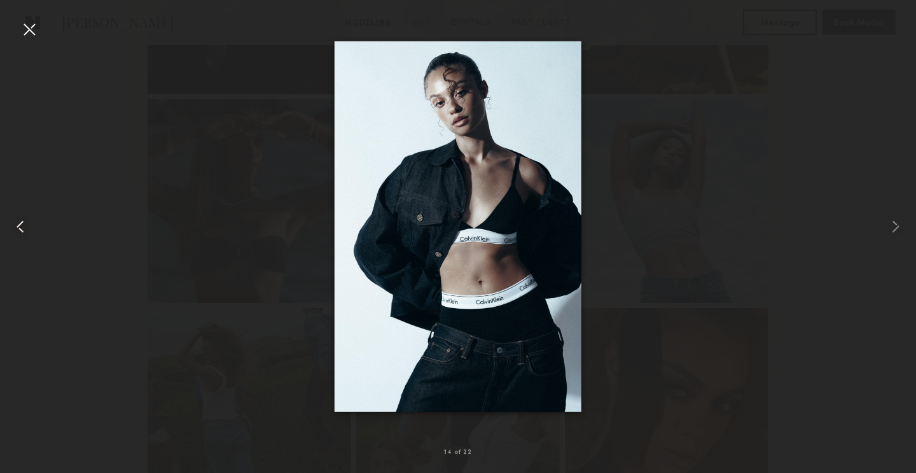
click at [20, 223] on common-icon at bounding box center [20, 226] width 20 height 20
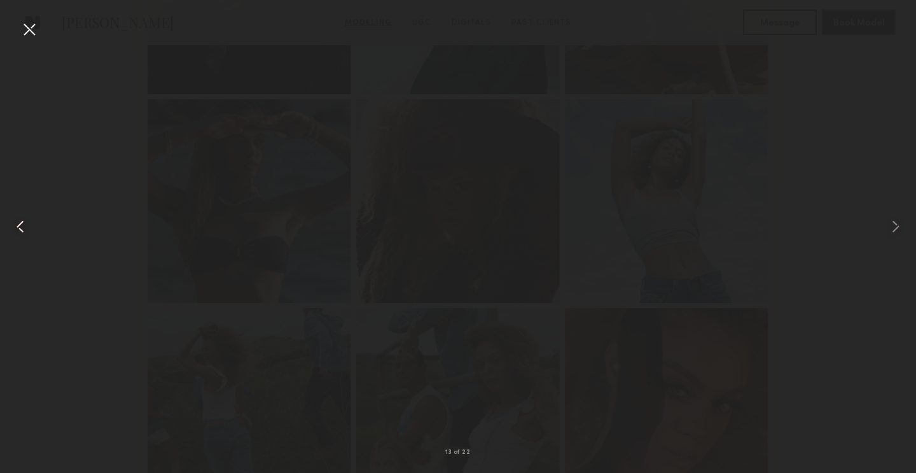
click at [20, 223] on common-icon at bounding box center [20, 226] width 20 height 20
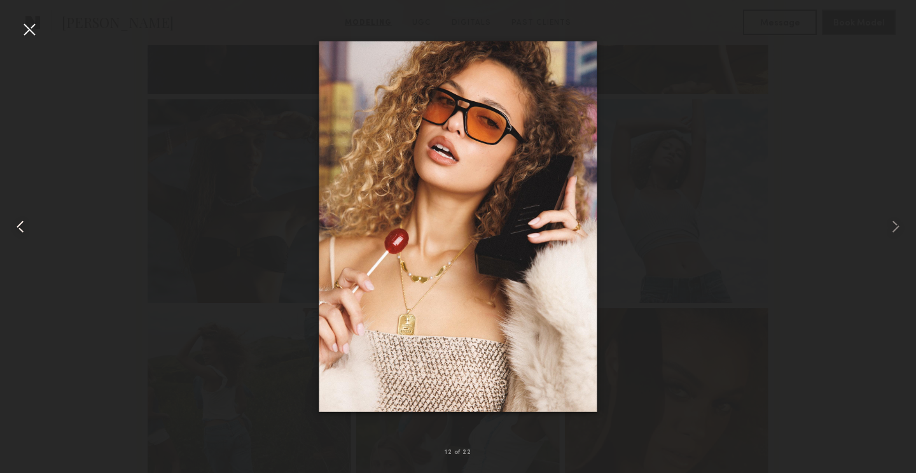
click at [23, 226] on common-icon at bounding box center [20, 226] width 20 height 20
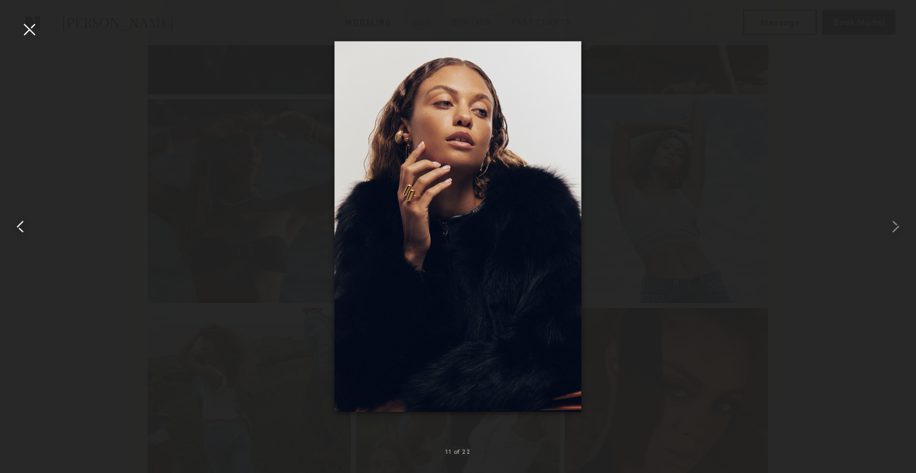
click at [23, 226] on common-icon at bounding box center [20, 226] width 20 height 20
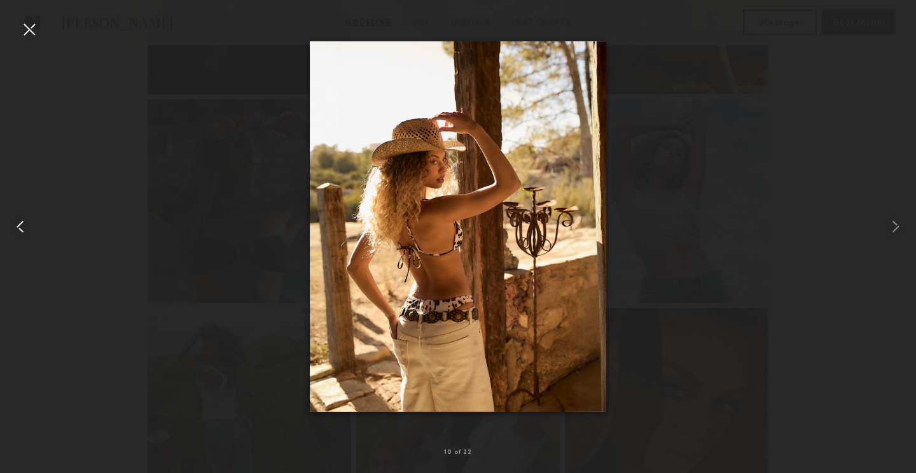
click at [23, 226] on common-icon at bounding box center [20, 226] width 20 height 20
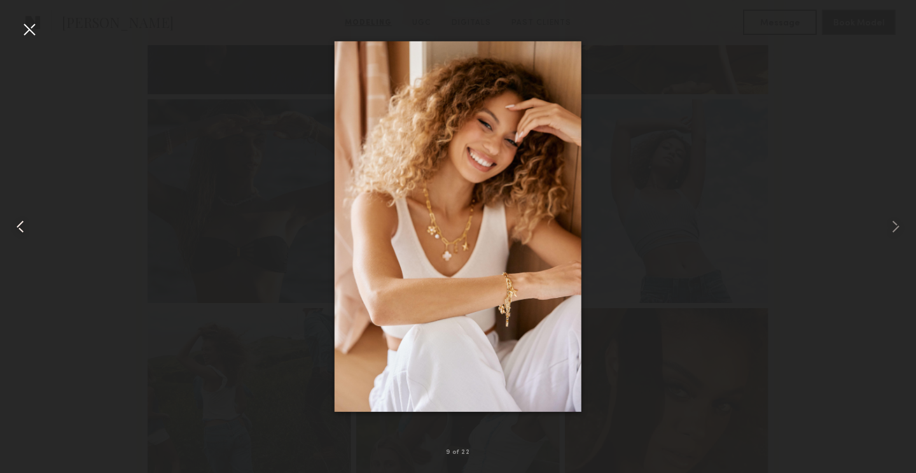
click at [23, 226] on common-icon at bounding box center [20, 226] width 20 height 20
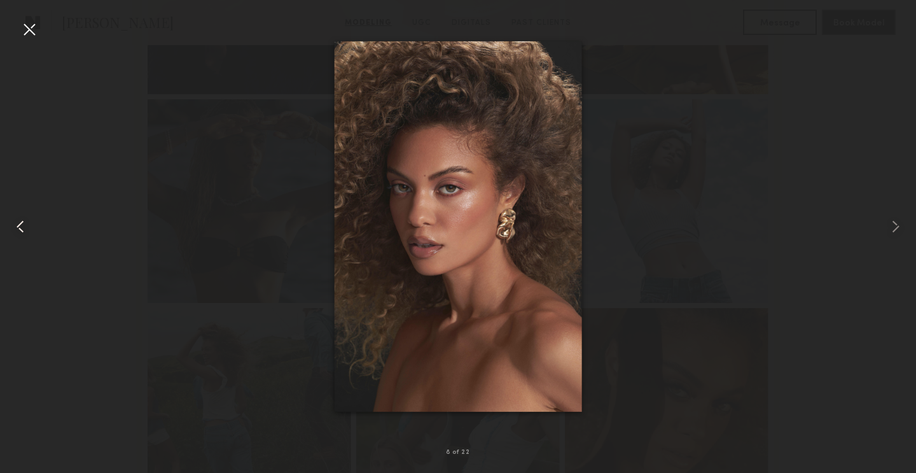
click at [23, 226] on common-icon at bounding box center [20, 226] width 20 height 20
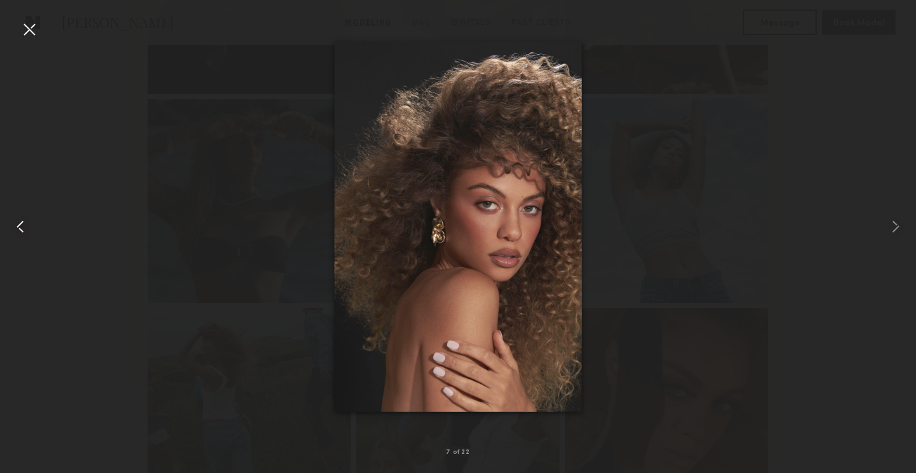
click at [23, 226] on common-icon at bounding box center [20, 226] width 20 height 20
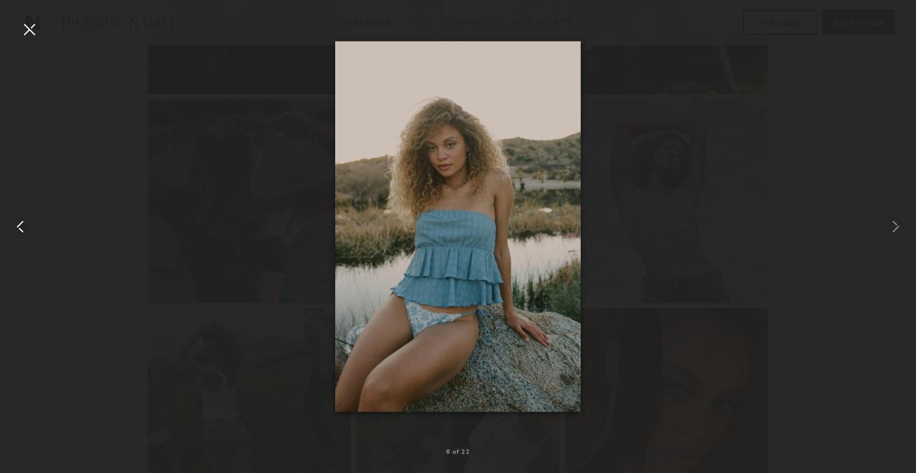
click at [23, 226] on common-icon at bounding box center [20, 226] width 20 height 20
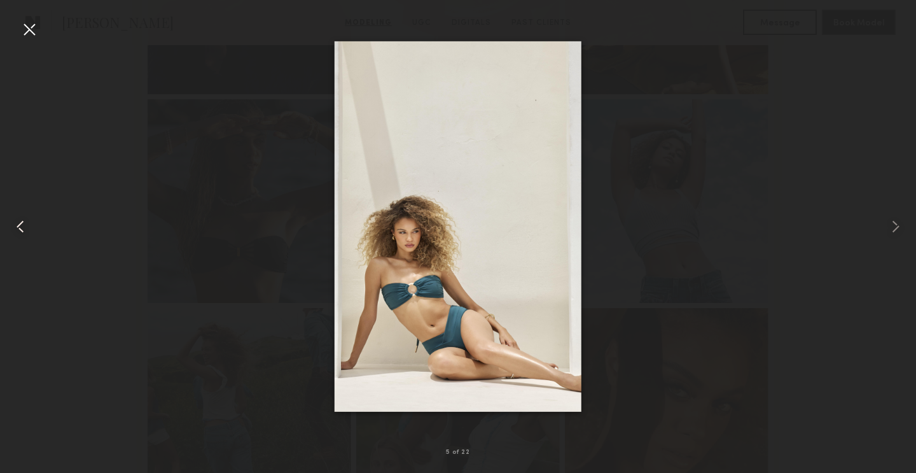
click at [23, 226] on common-icon at bounding box center [20, 226] width 20 height 20
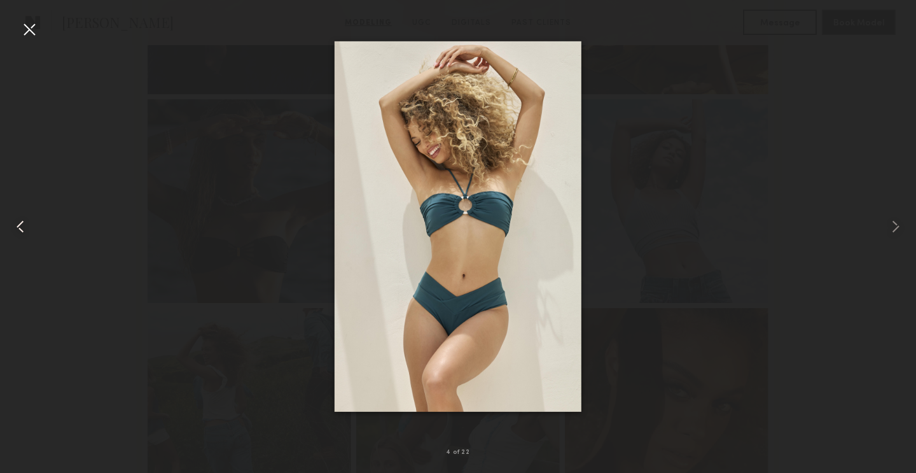
click at [23, 226] on common-icon at bounding box center [20, 226] width 20 height 20
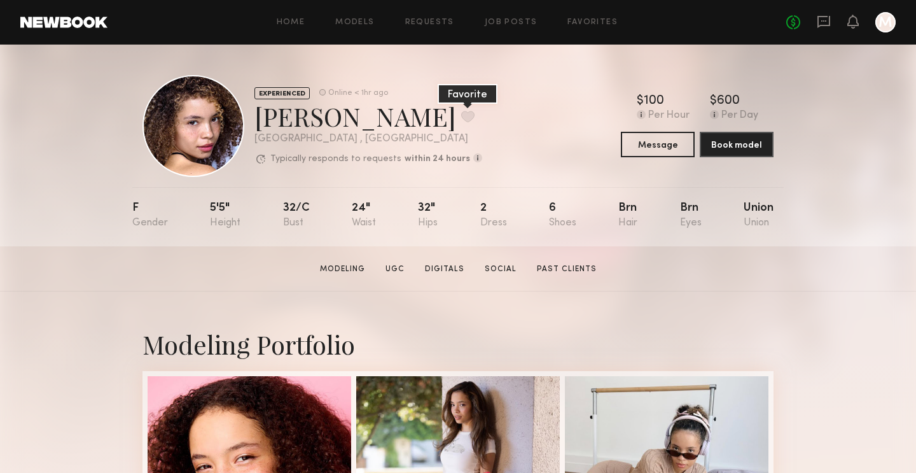
click at [461, 115] on button at bounding box center [467, 116] width 13 height 11
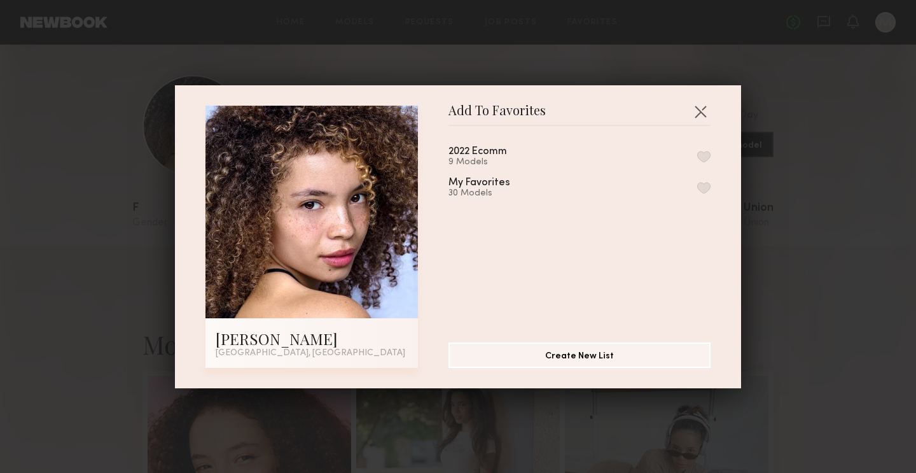
click at [700, 190] on button "button" at bounding box center [703, 187] width 13 height 11
click at [705, 110] on button "button" at bounding box center [700, 111] width 20 height 20
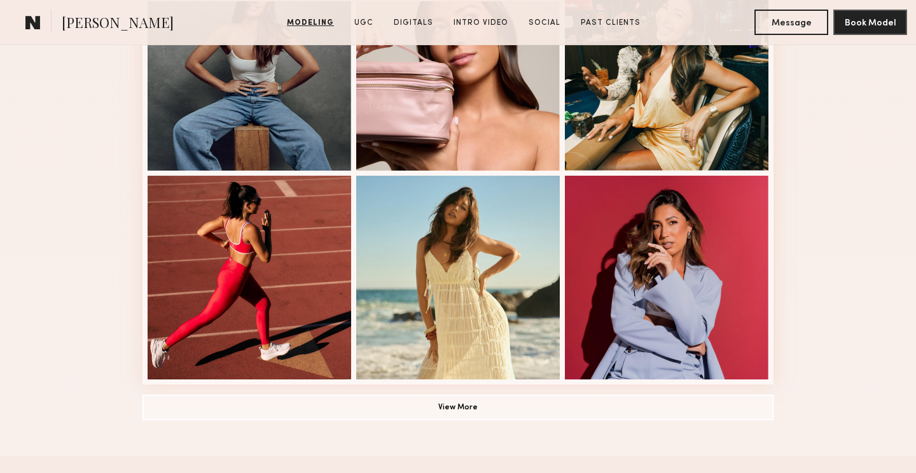
scroll to position [868, 0]
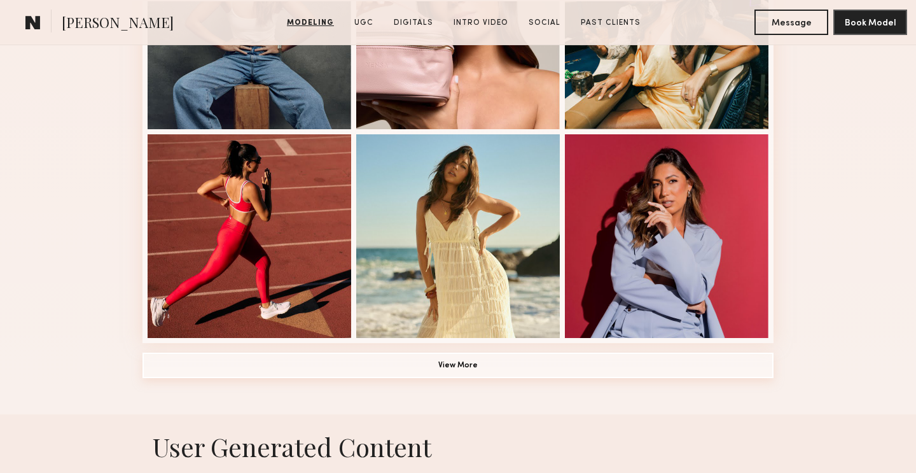
click at [440, 363] on button "View More" at bounding box center [458, 364] width 631 height 25
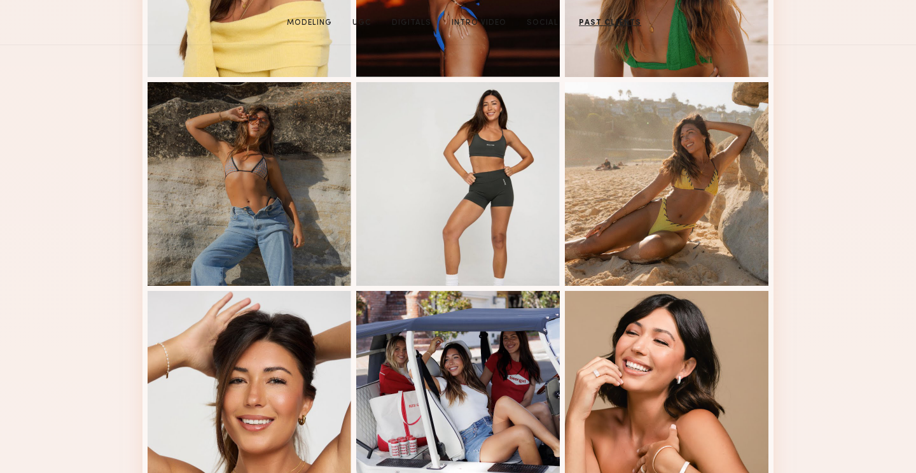
scroll to position [0, 0]
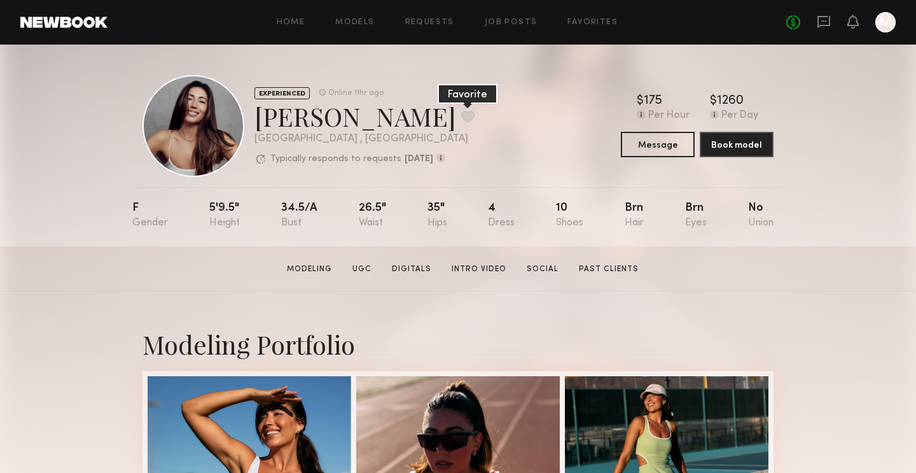
click at [461, 112] on button at bounding box center [467, 116] width 13 height 11
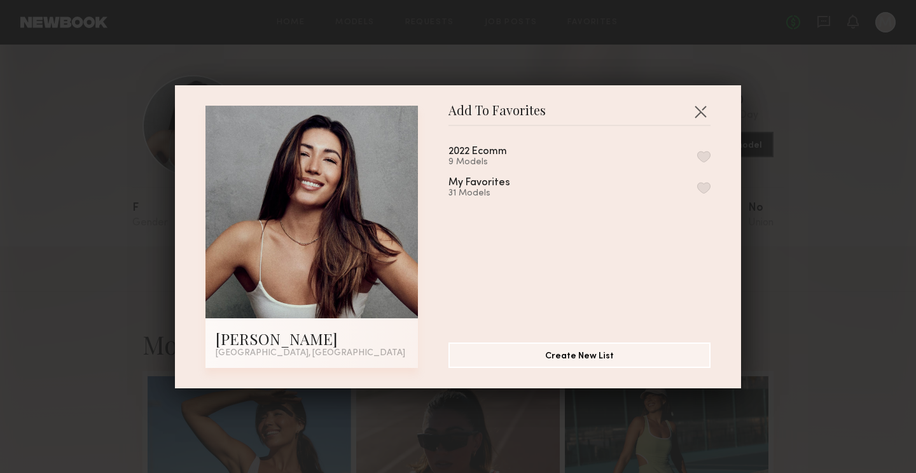
click at [699, 186] on button "button" at bounding box center [703, 187] width 13 height 11
click at [702, 116] on button "button" at bounding box center [700, 111] width 20 height 20
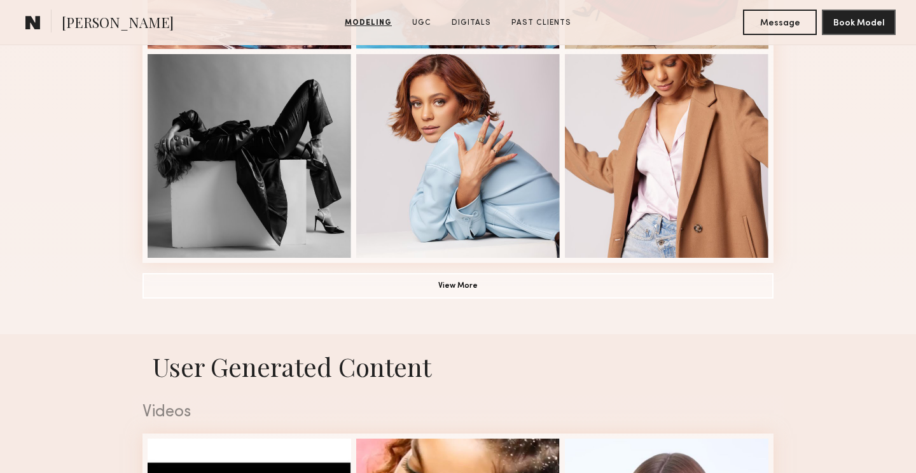
scroll to position [998, 0]
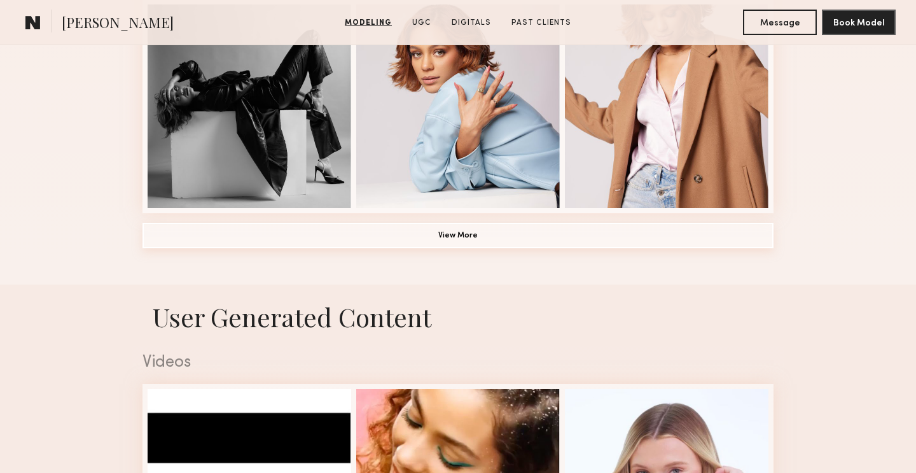
click at [366, 228] on button "View More" at bounding box center [458, 235] width 631 height 25
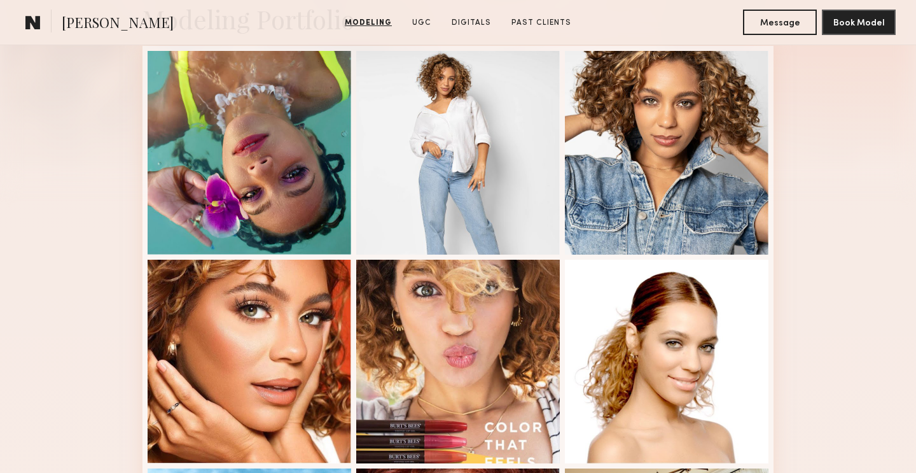
scroll to position [296, 0]
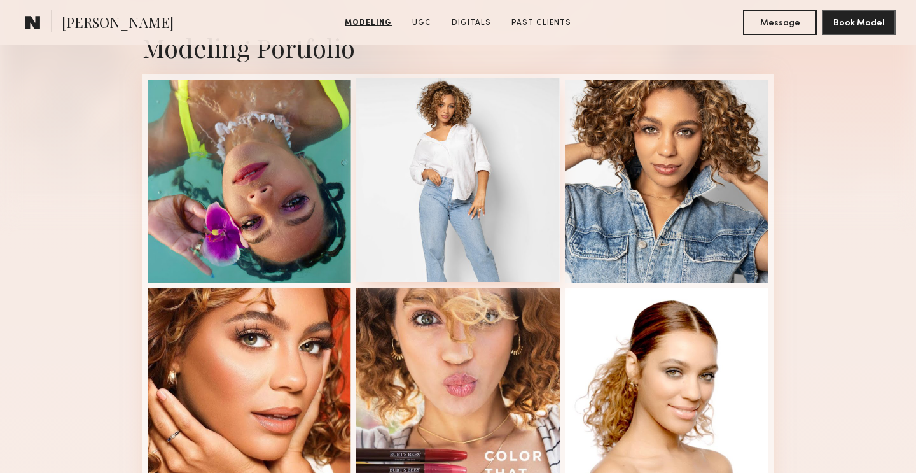
click at [405, 172] on div at bounding box center [458, 180] width 204 height 204
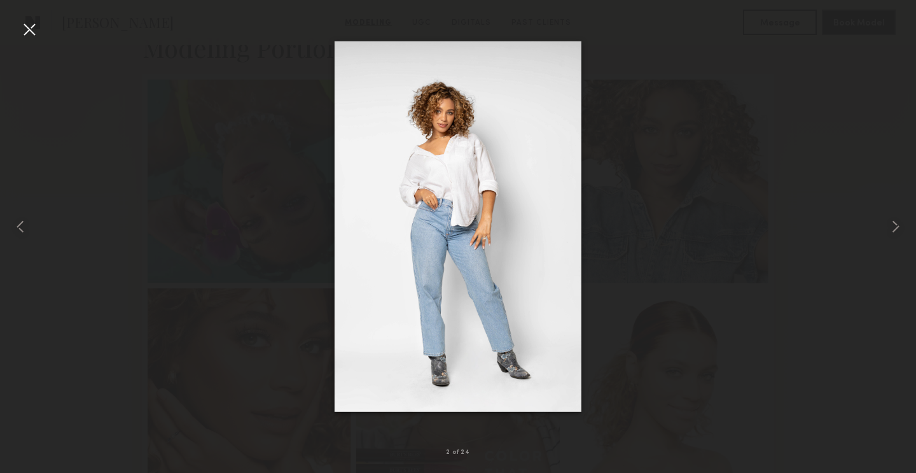
click at [24, 27] on div at bounding box center [29, 29] width 20 height 20
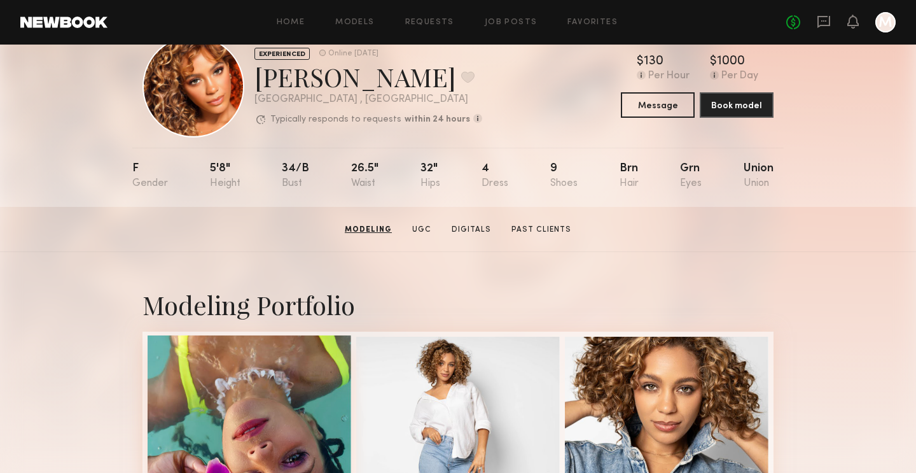
scroll to position [0, 0]
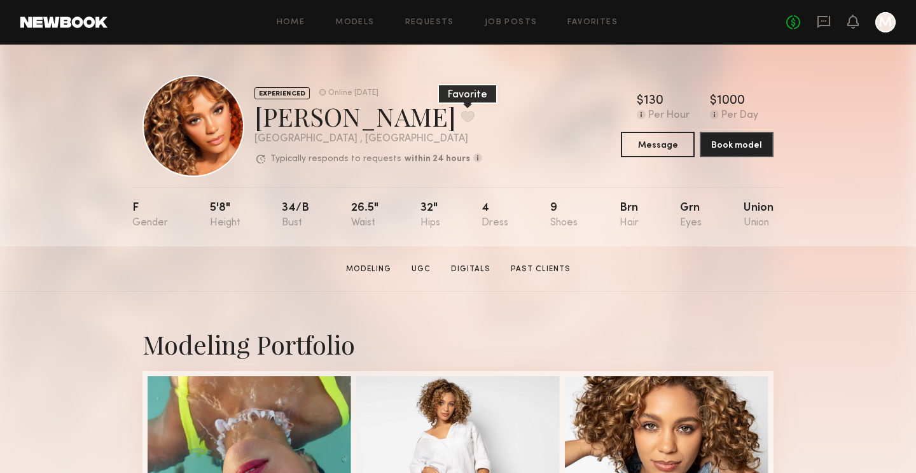
click at [461, 113] on button at bounding box center [467, 116] width 13 height 11
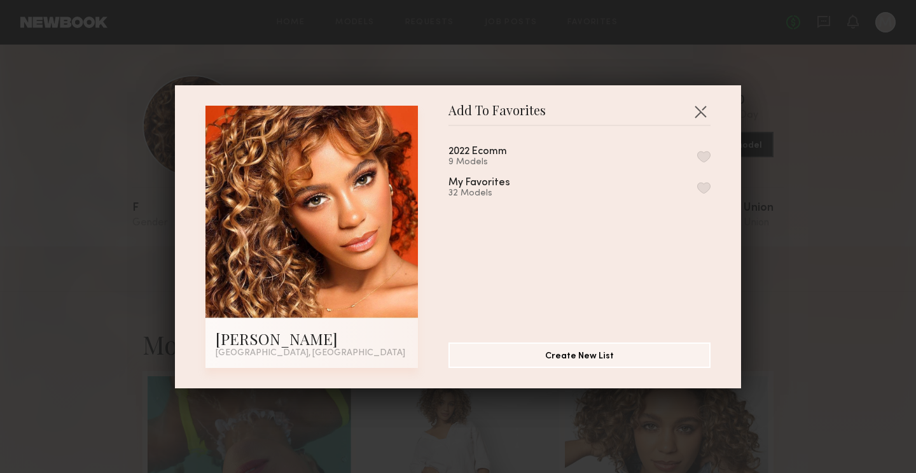
click at [700, 191] on button "button" at bounding box center [703, 187] width 13 height 11
click at [700, 115] on button "button" at bounding box center [700, 111] width 20 height 20
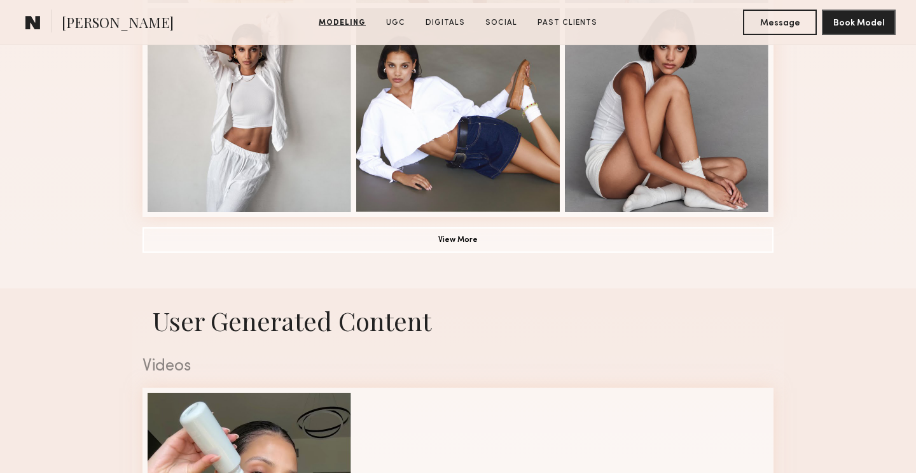
scroll to position [1029, 0]
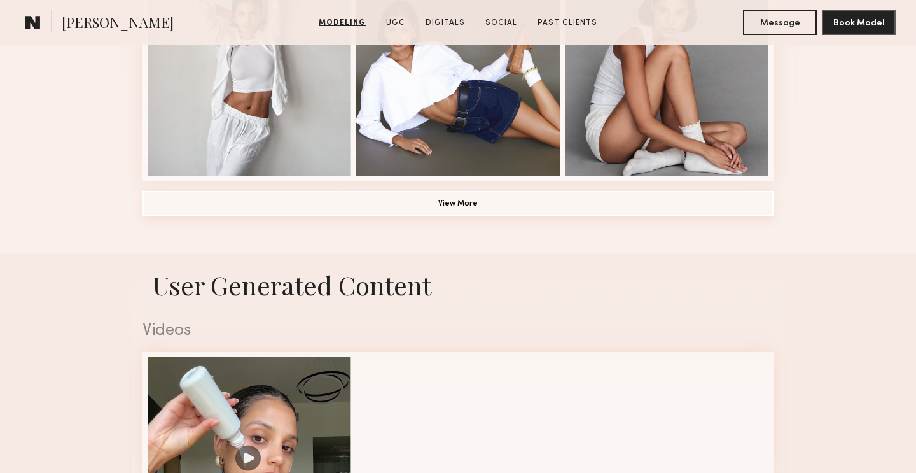
click at [281, 200] on button "View More" at bounding box center [458, 203] width 631 height 25
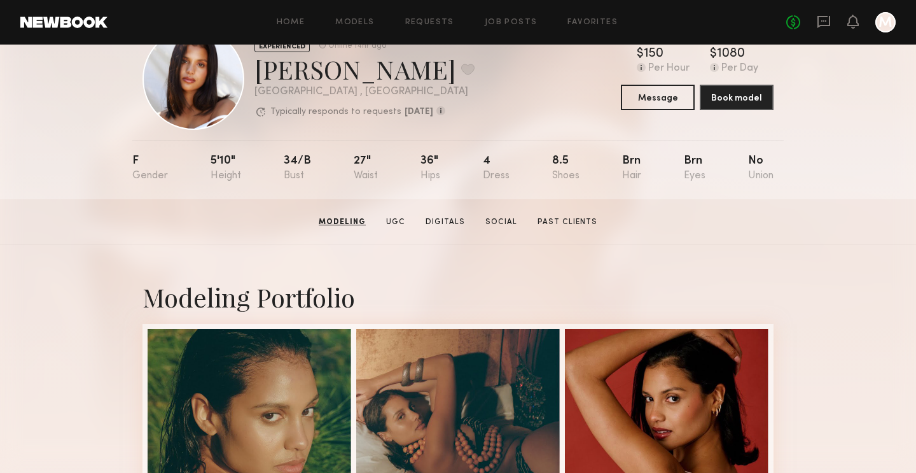
scroll to position [46, 0]
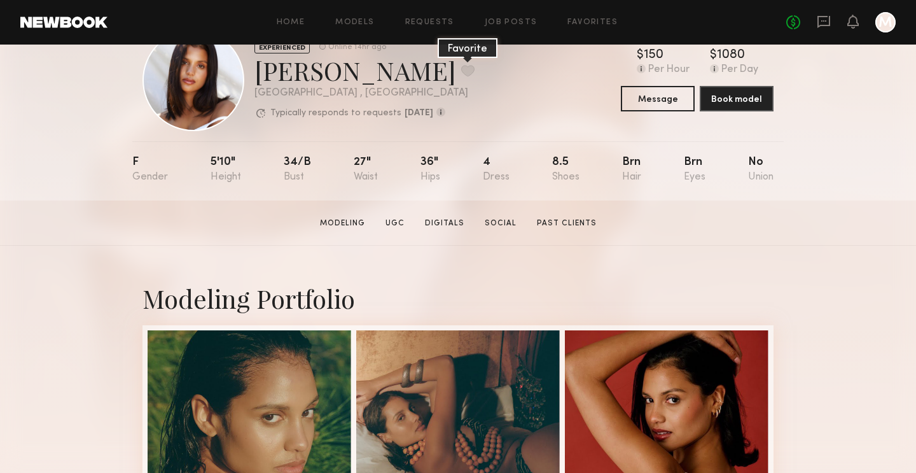
click at [461, 74] on button at bounding box center [467, 70] width 13 height 11
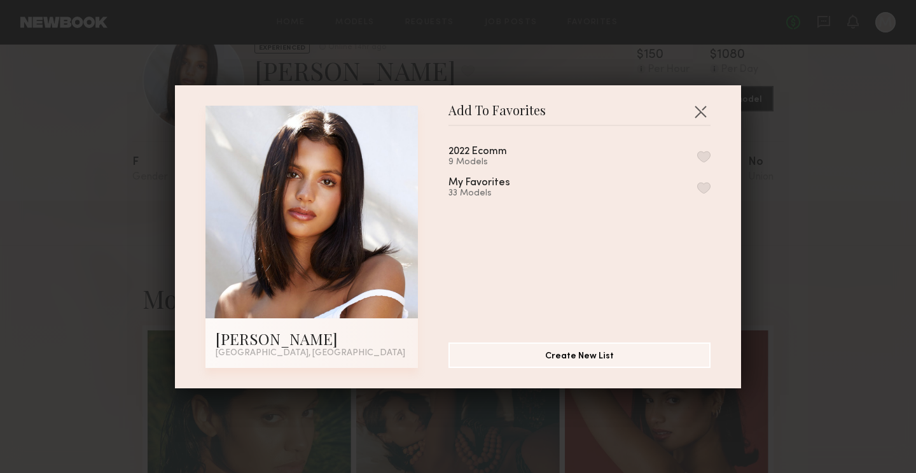
click at [702, 188] on button "button" at bounding box center [703, 187] width 13 height 11
click at [698, 113] on button "button" at bounding box center [700, 111] width 20 height 20
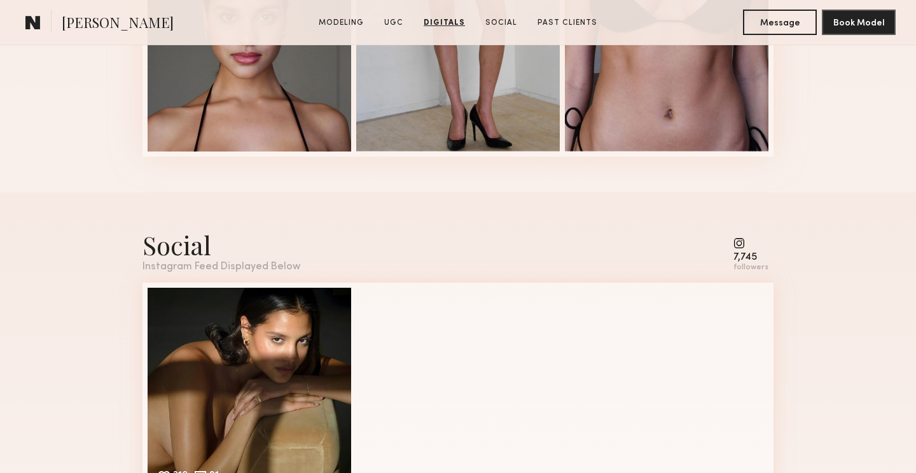
scroll to position [2353, 0]
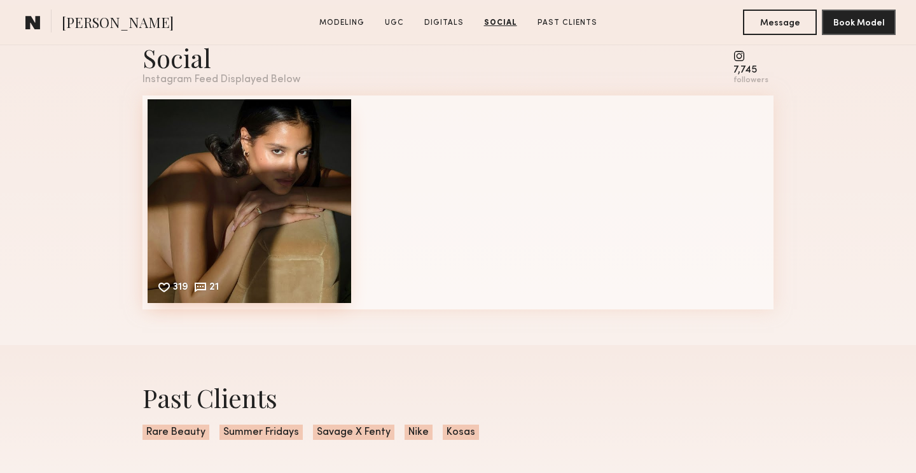
click at [328, 242] on div "319 21 Likes & comments displayed to show model’s engagement" at bounding box center [250, 201] width 204 height 204
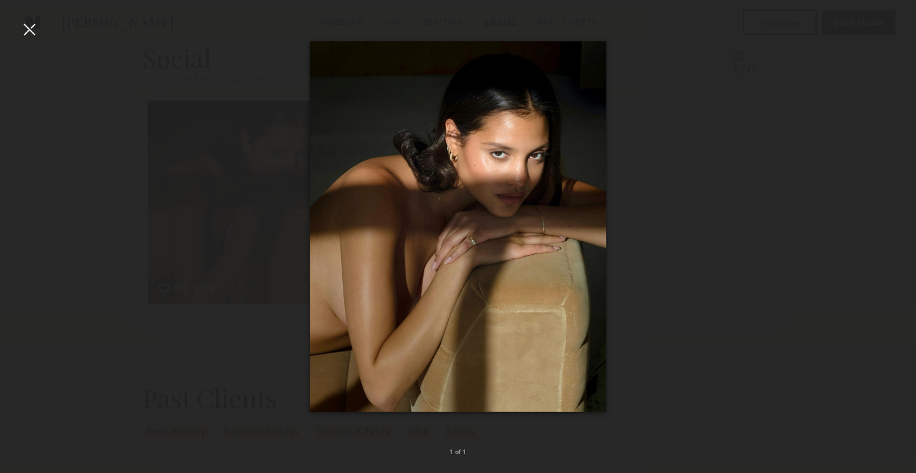
click at [34, 34] on div at bounding box center [29, 29] width 20 height 20
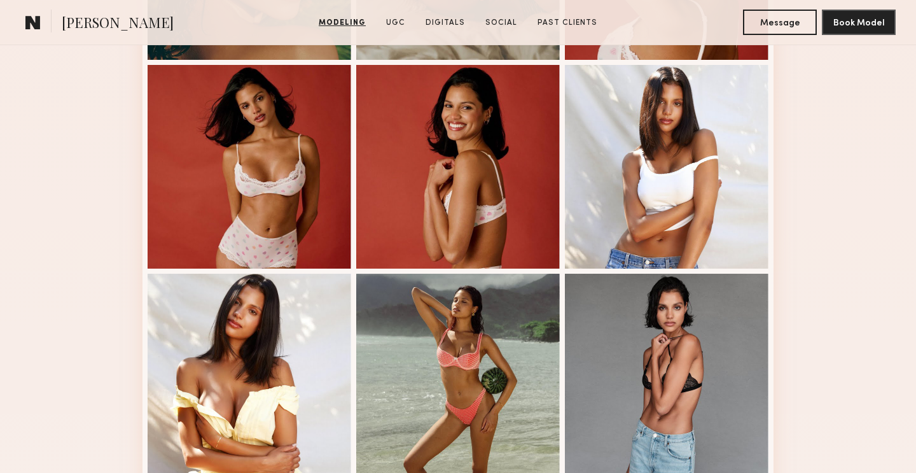
scroll to position [0, 0]
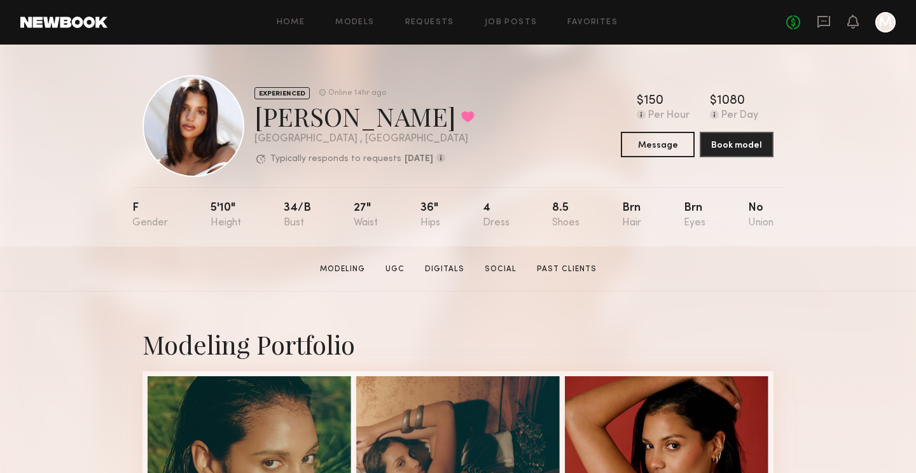
click at [223, 391] on div at bounding box center [250, 477] width 204 height 204
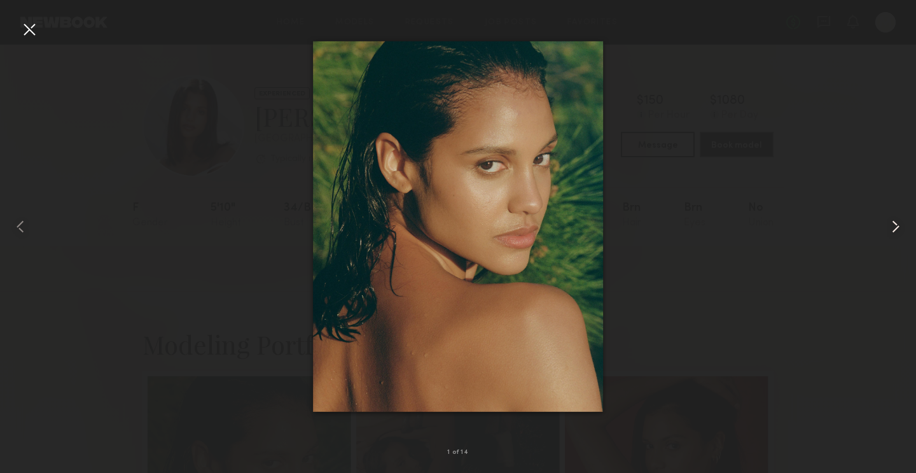
click at [896, 226] on common-icon at bounding box center [896, 226] width 20 height 20
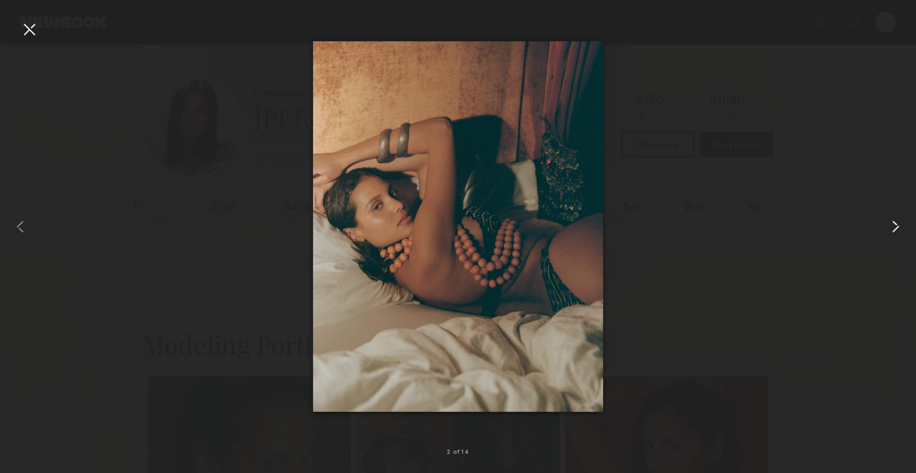
click at [896, 226] on common-icon at bounding box center [896, 226] width 20 height 20
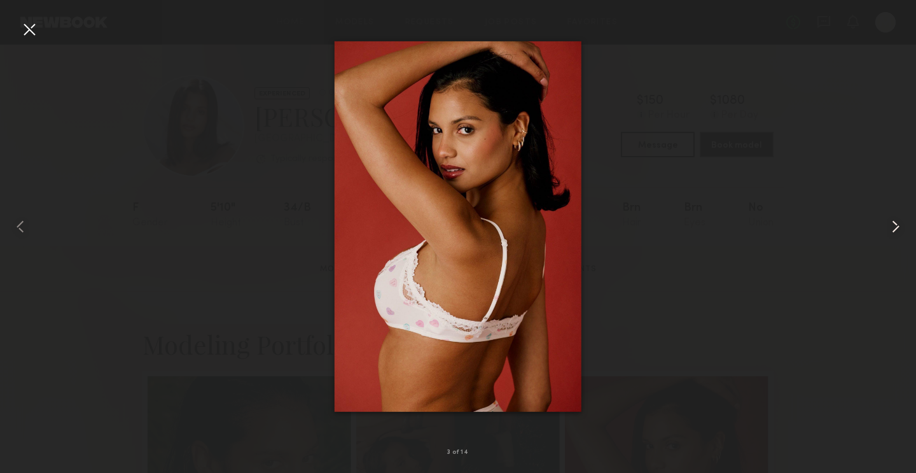
click at [896, 226] on common-icon at bounding box center [896, 226] width 20 height 20
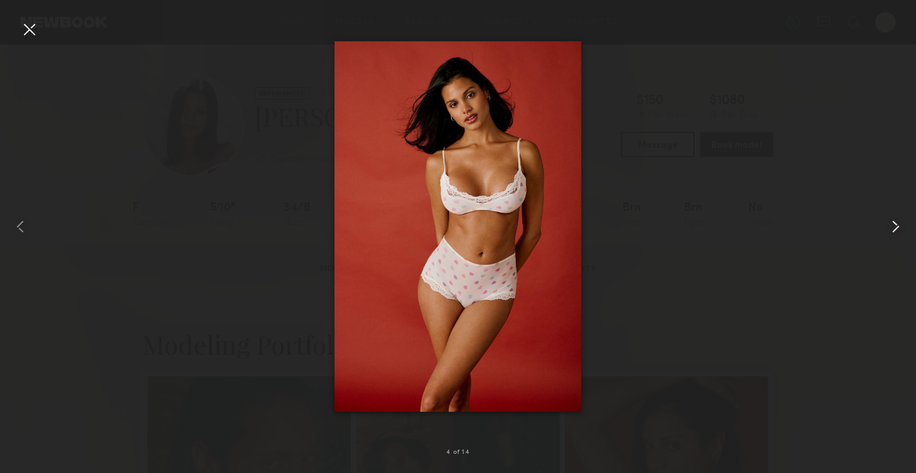
click at [896, 226] on common-icon at bounding box center [896, 226] width 20 height 20
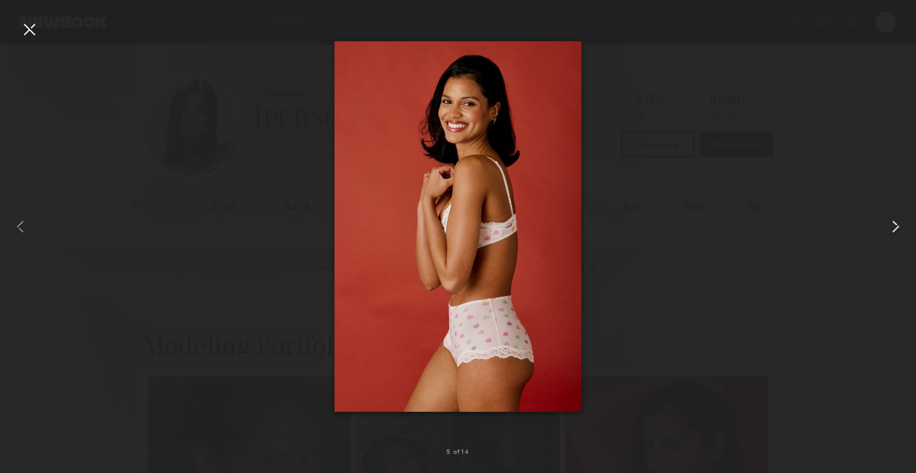
click at [896, 226] on common-icon at bounding box center [896, 226] width 20 height 20
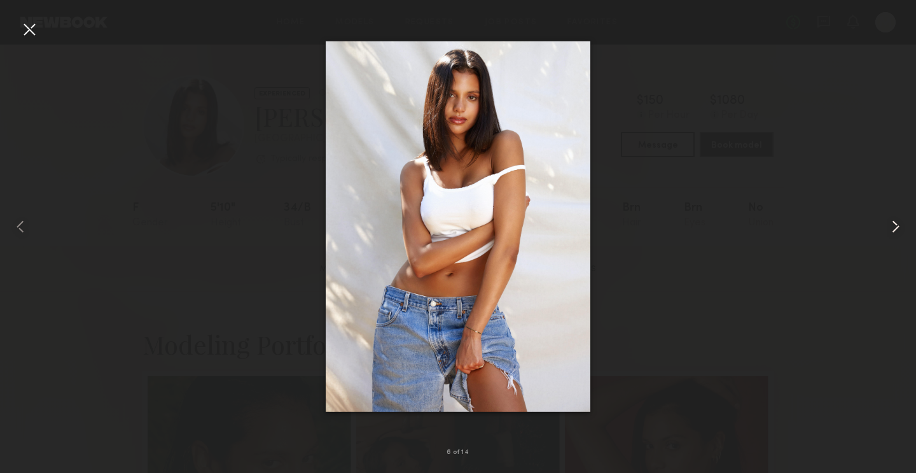
click at [896, 226] on common-icon at bounding box center [896, 226] width 20 height 20
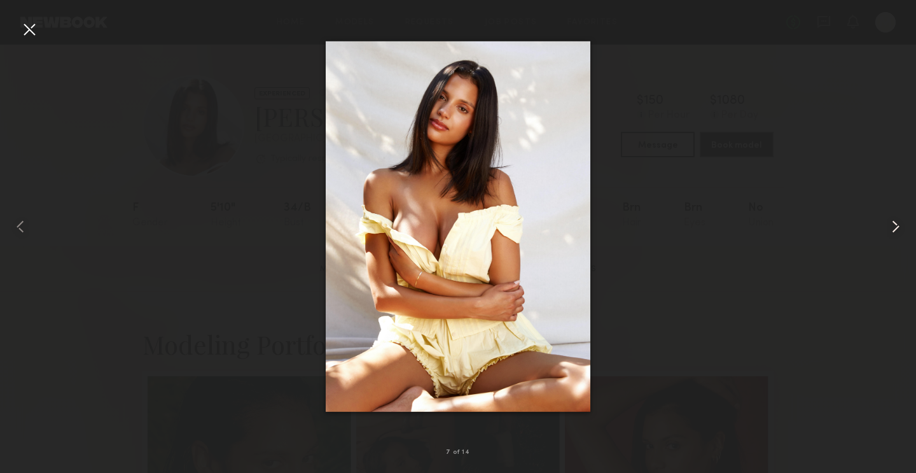
click at [896, 226] on common-icon at bounding box center [896, 226] width 20 height 20
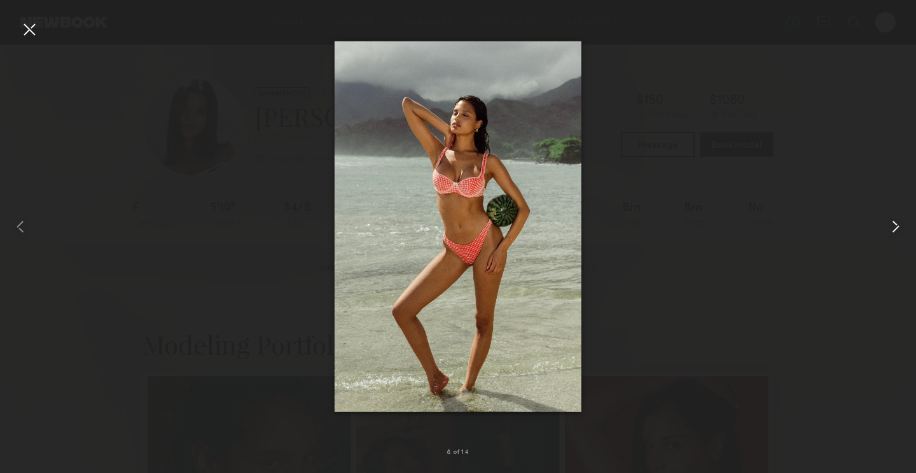
click at [896, 226] on common-icon at bounding box center [896, 226] width 20 height 20
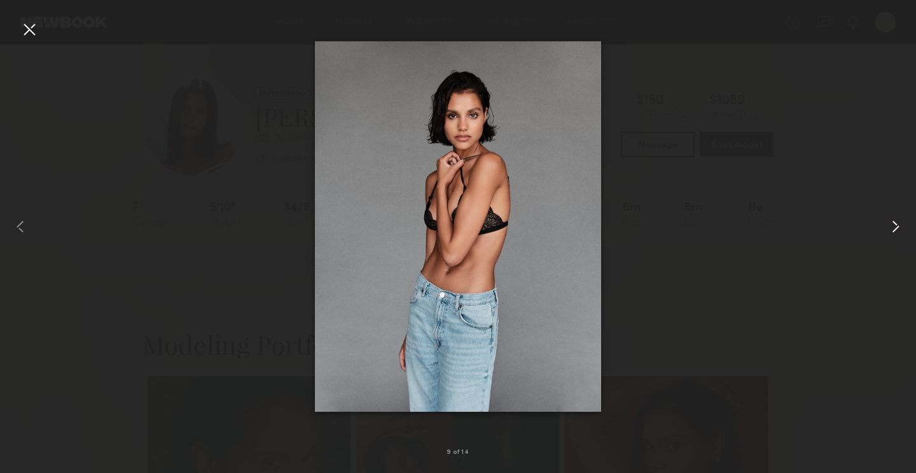
click at [896, 226] on common-icon at bounding box center [896, 226] width 20 height 20
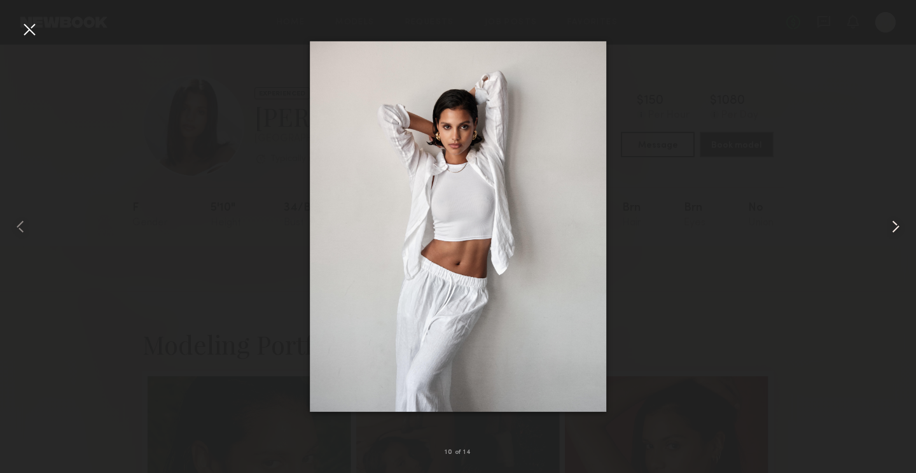
click at [896, 226] on common-icon at bounding box center [896, 226] width 20 height 20
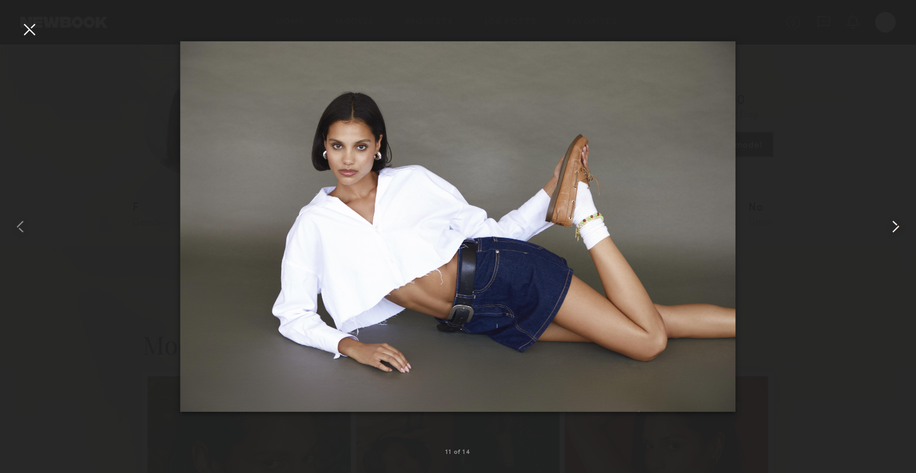
click at [896, 226] on common-icon at bounding box center [896, 226] width 20 height 20
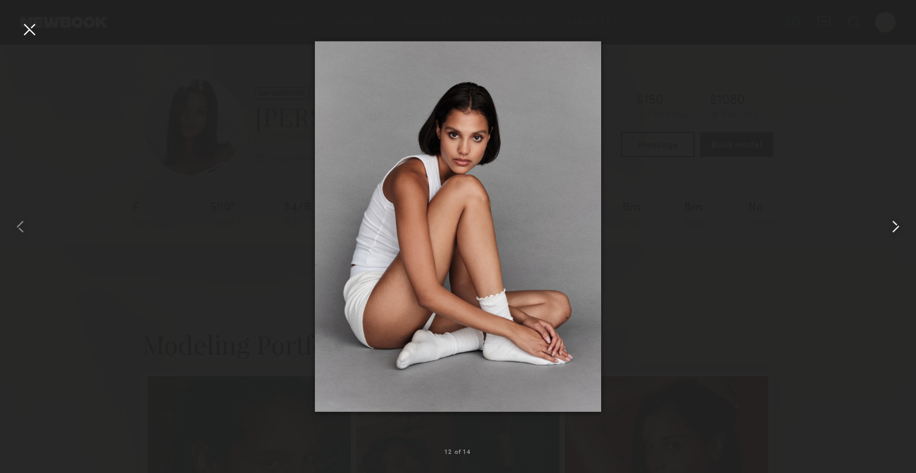
click at [896, 226] on common-icon at bounding box center [896, 226] width 20 height 20
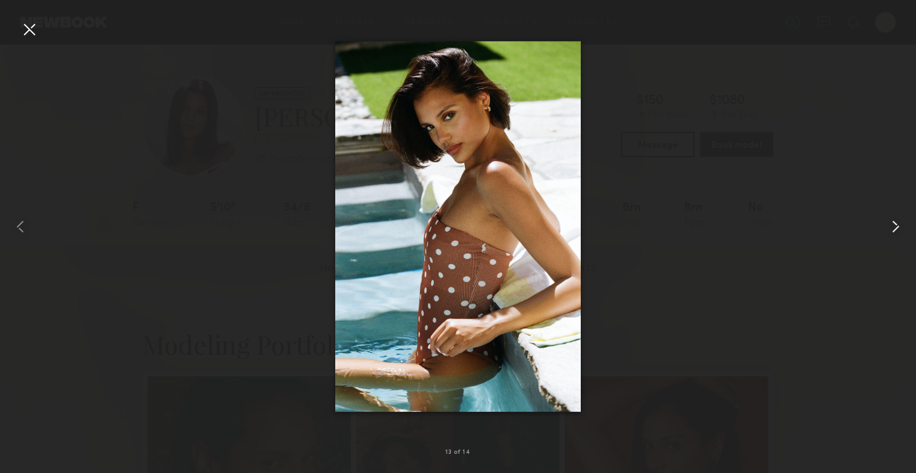
click at [896, 226] on common-icon at bounding box center [896, 226] width 20 height 20
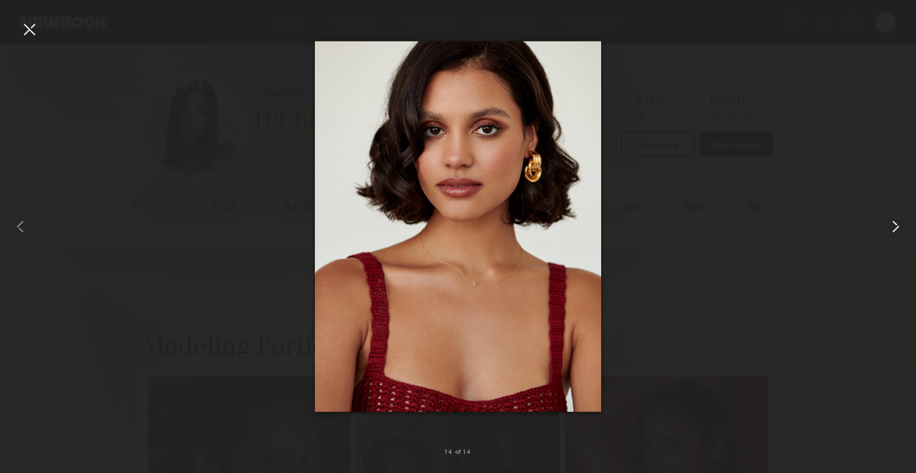
click at [896, 226] on common-icon at bounding box center [896, 226] width 20 height 20
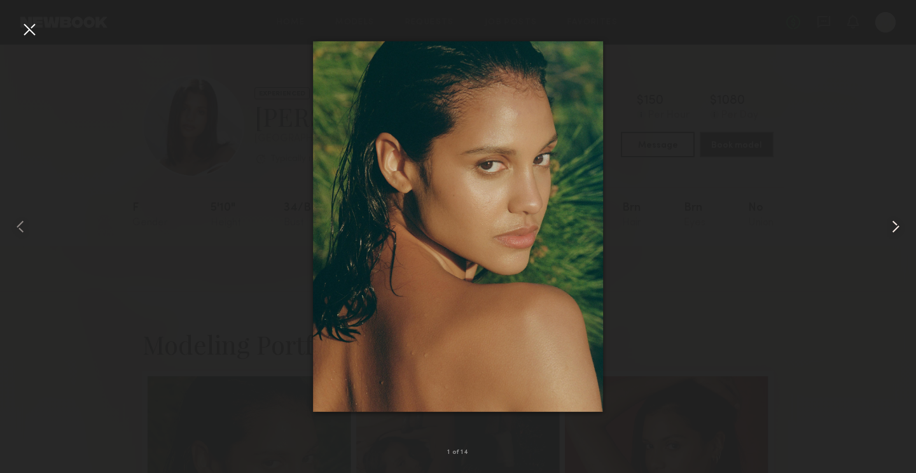
click at [896, 226] on common-icon at bounding box center [896, 226] width 20 height 20
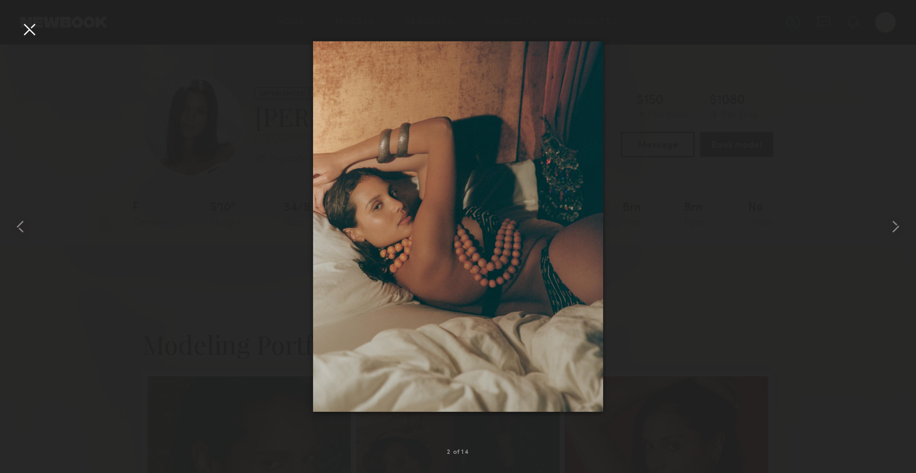
click at [28, 25] on div at bounding box center [29, 29] width 20 height 20
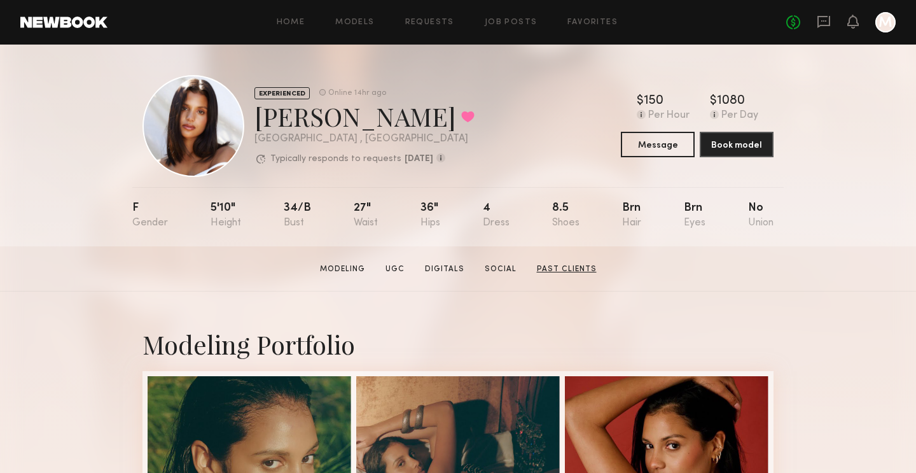
click at [550, 266] on link "Past Clients" at bounding box center [567, 268] width 70 height 11
click at [648, 140] on button "Message" at bounding box center [658, 143] width 74 height 25
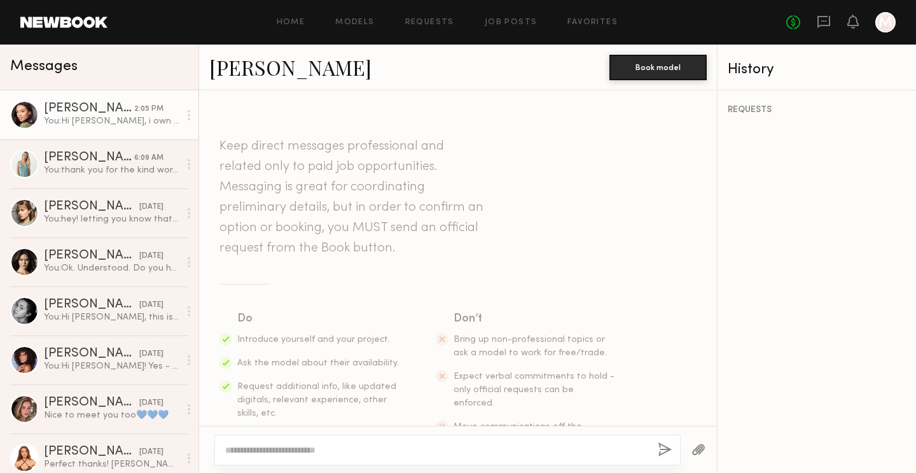
click at [139, 119] on div "You: Hi Brynne, i own a resort wear brand called Sitano and I am looking to do …" at bounding box center [112, 121] width 136 height 12
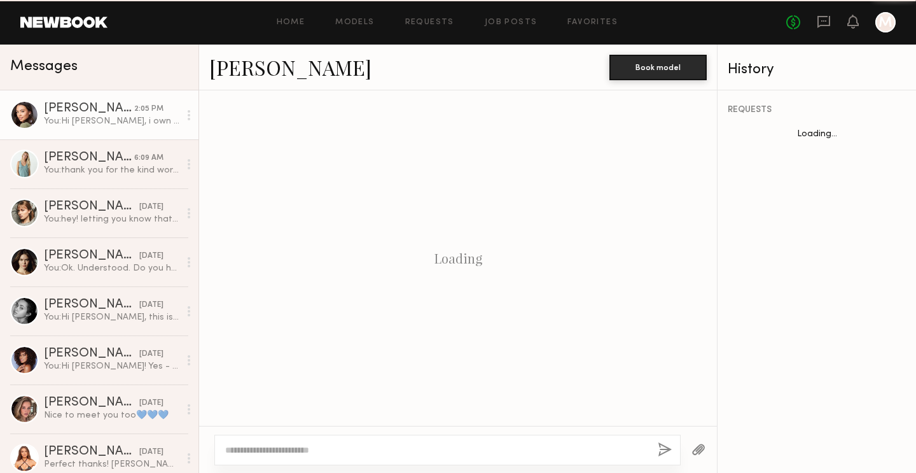
scroll to position [454, 0]
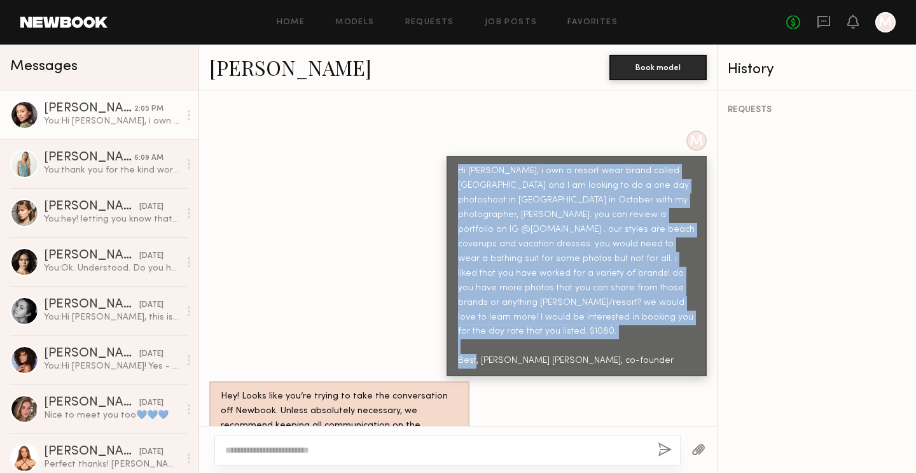
drag, startPoint x: 618, startPoint y: 317, endPoint x: 445, endPoint y: 143, distance: 245.2
click at [445, 143] on div "M Hi Brynne, i own a resort wear brand called Sitano and I am looking to do a o…" at bounding box center [458, 253] width 518 height 246
copy div "Hi Brynne, i own a resort wear brand called Sitano and I am looking to do a one…"
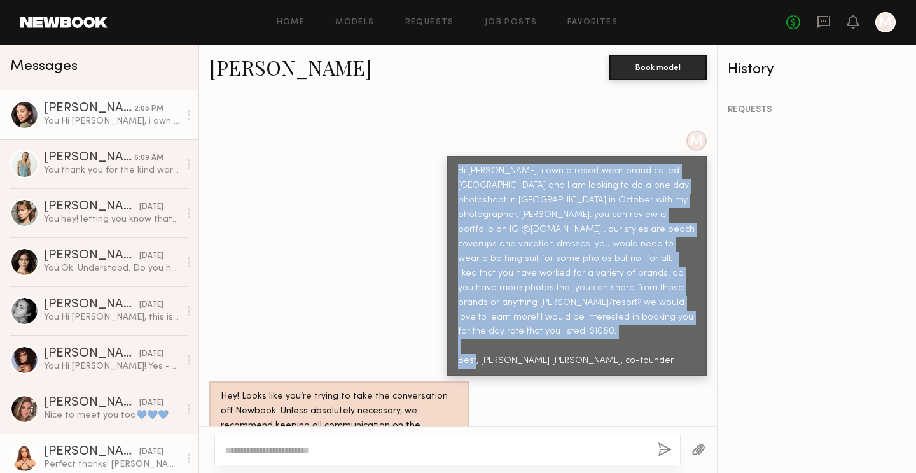
scroll to position [59, 0]
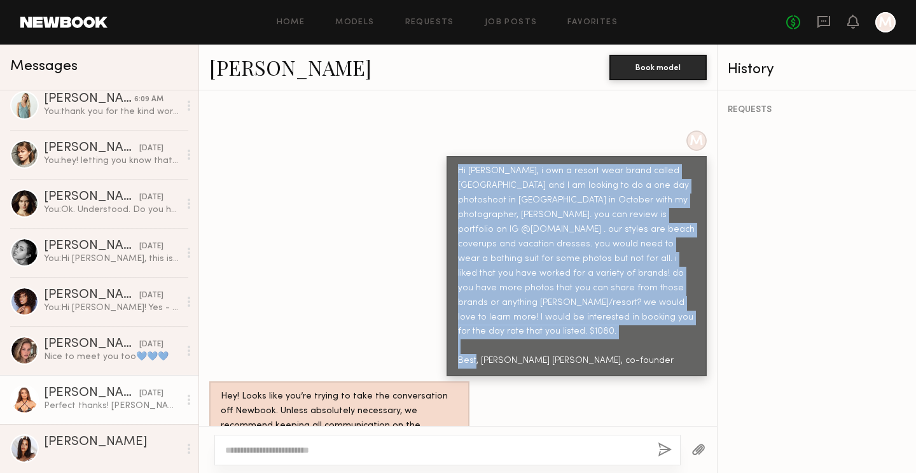
click at [90, 447] on div "Michaela B." at bounding box center [112, 442] width 136 height 13
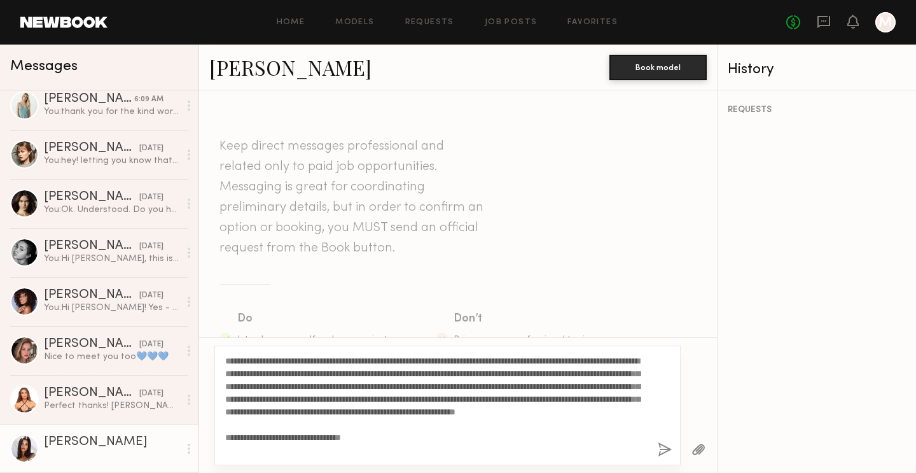
drag, startPoint x: 320, startPoint y: 363, endPoint x: 276, endPoint y: 363, distance: 43.9
click at [276, 363] on textarea "**********" at bounding box center [436, 405] width 422 height 102
click at [577, 426] on textarea "**********" at bounding box center [436, 405] width 422 height 102
type textarea "**********"
click at [664, 447] on button "button" at bounding box center [665, 450] width 14 height 16
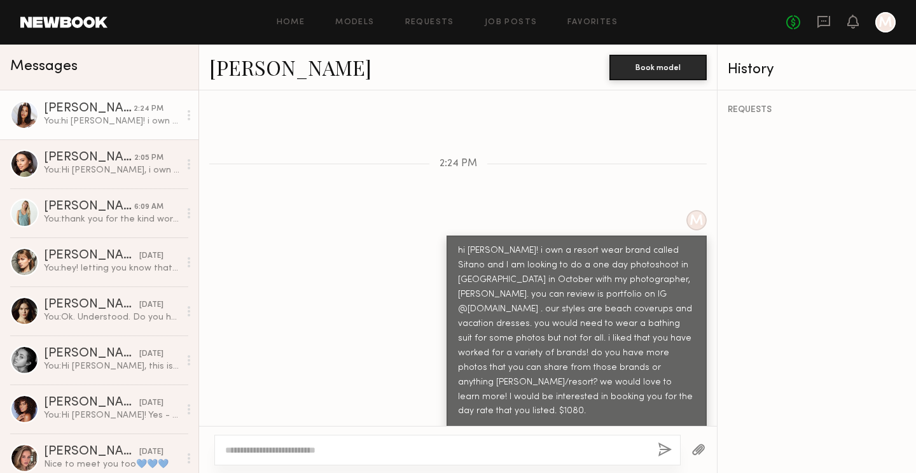
scroll to position [454, 0]
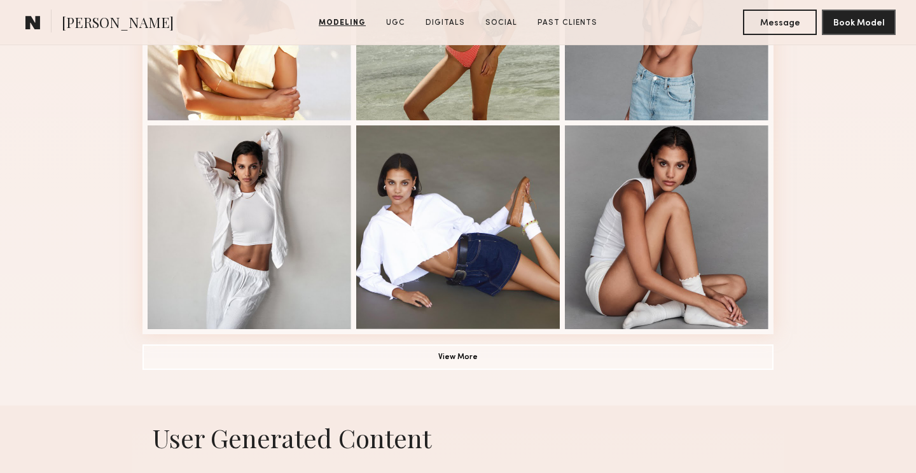
scroll to position [990, 0]
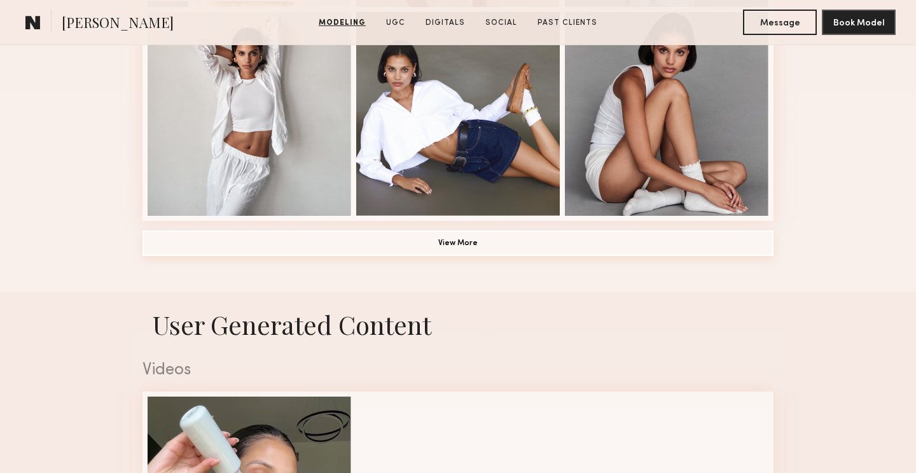
click at [432, 249] on button "View More" at bounding box center [458, 242] width 631 height 25
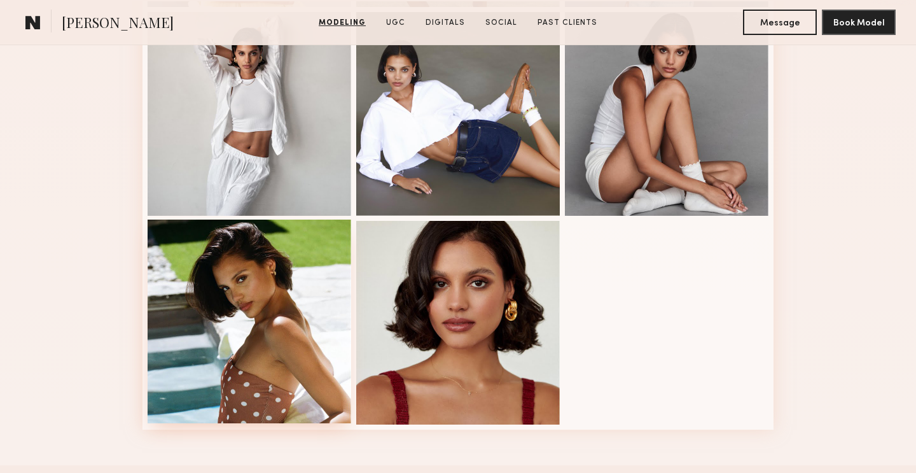
click at [288, 325] on div at bounding box center [250, 321] width 204 height 204
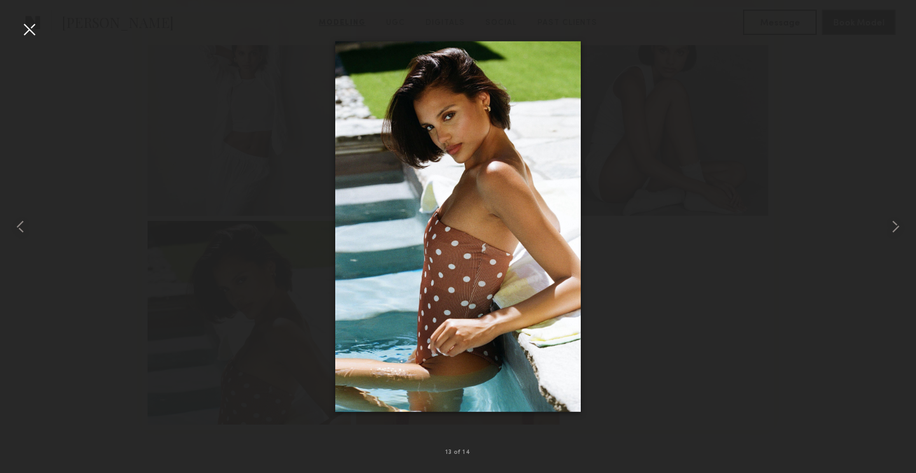
click at [29, 29] on div at bounding box center [29, 29] width 20 height 20
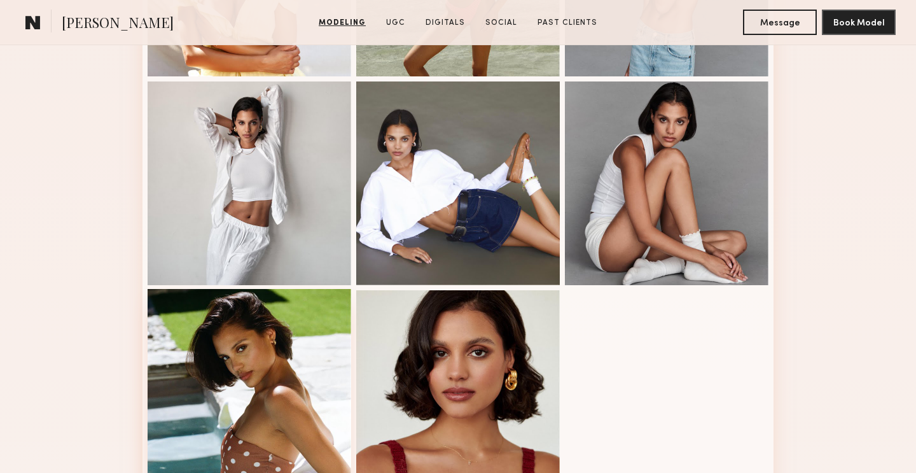
scroll to position [921, 0]
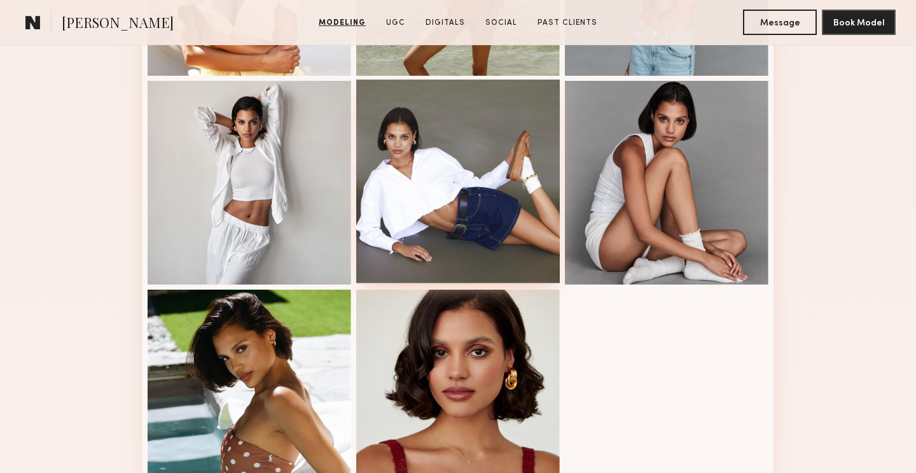
click at [442, 167] on div at bounding box center [458, 182] width 204 height 204
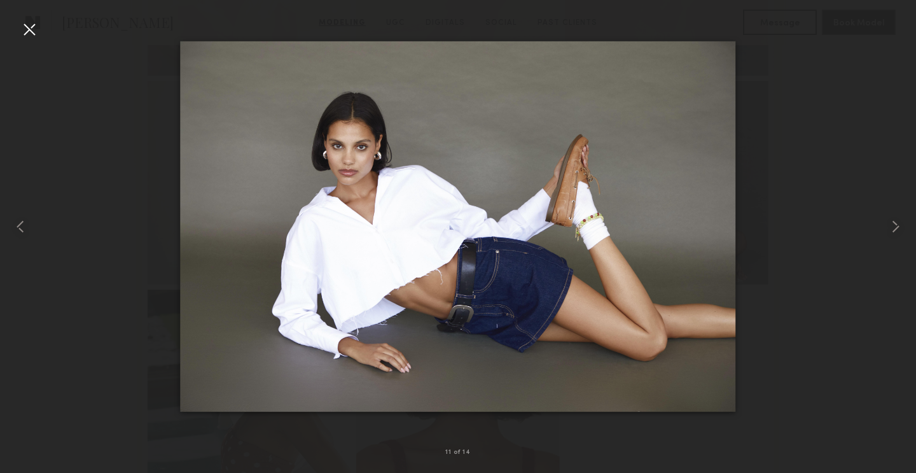
click at [26, 27] on div at bounding box center [29, 29] width 20 height 20
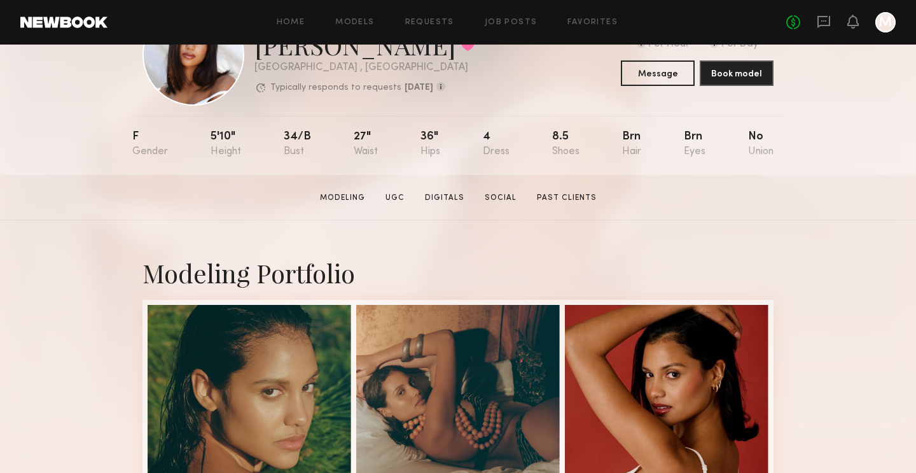
scroll to position [133, 0]
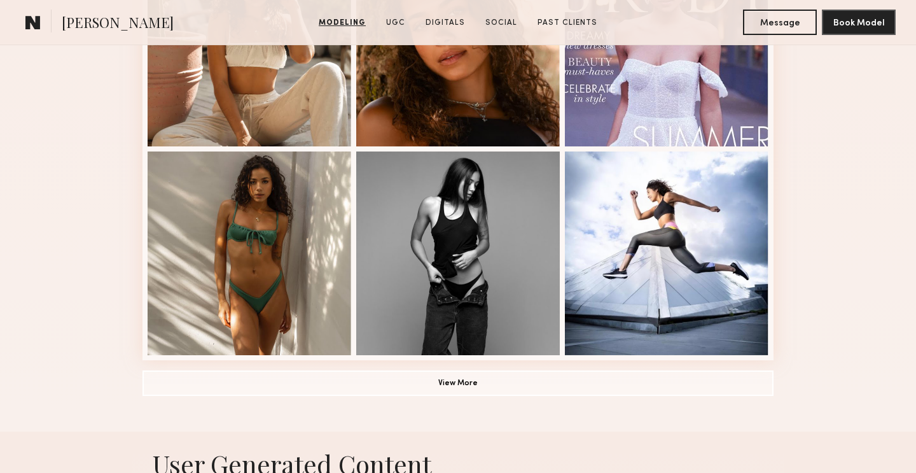
scroll to position [870, 0]
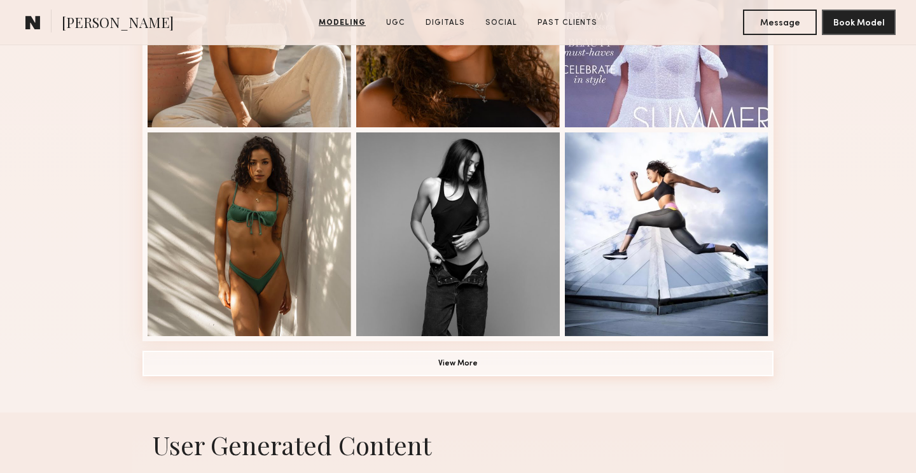
click at [443, 364] on button "View More" at bounding box center [458, 363] width 631 height 25
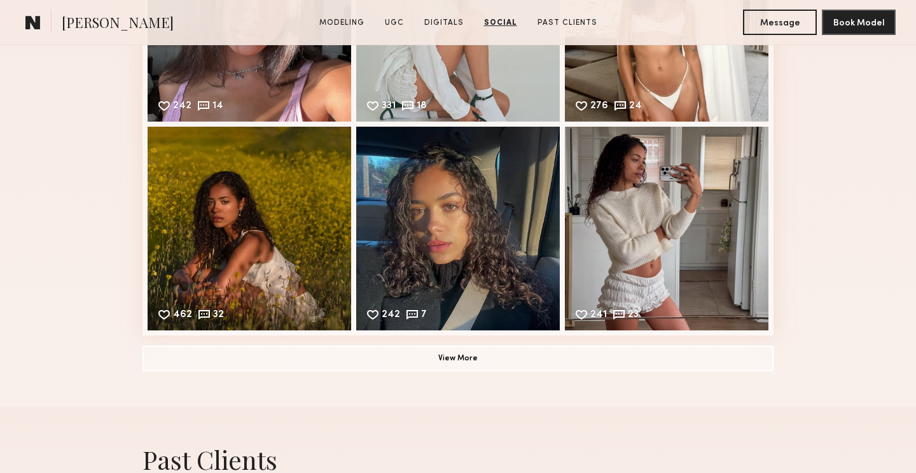
scroll to position [3223, 0]
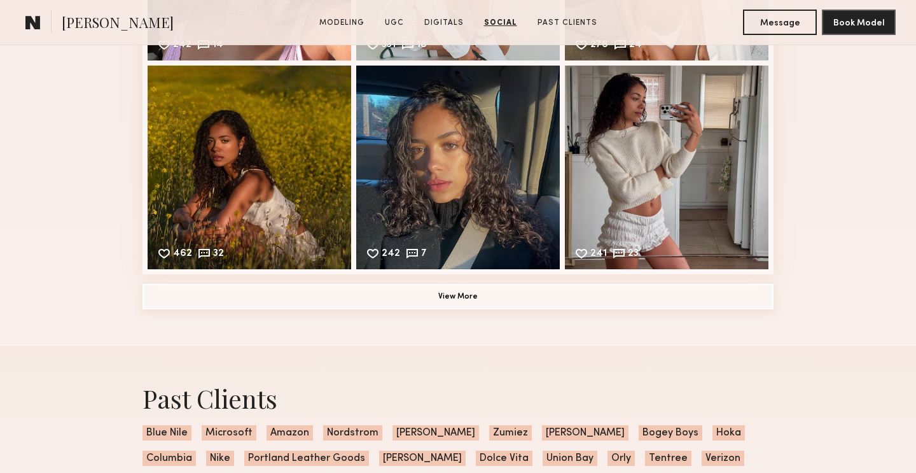
click at [447, 299] on button "View More" at bounding box center [458, 296] width 631 height 25
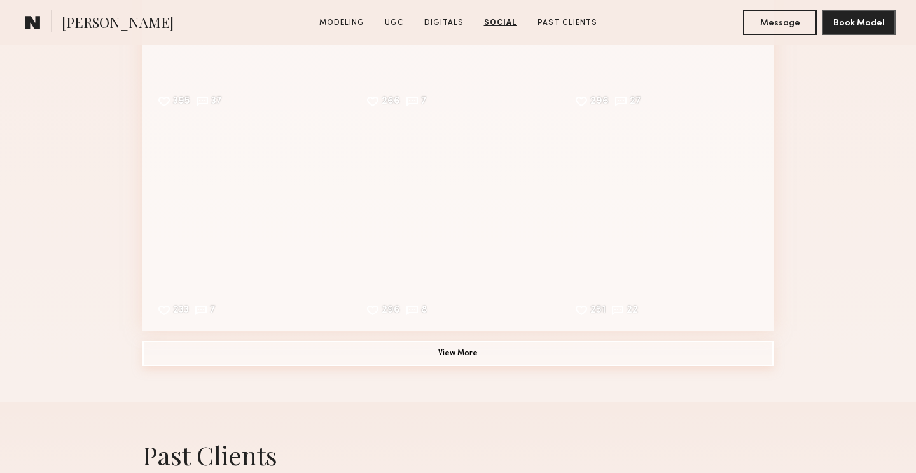
scroll to position [3588, 0]
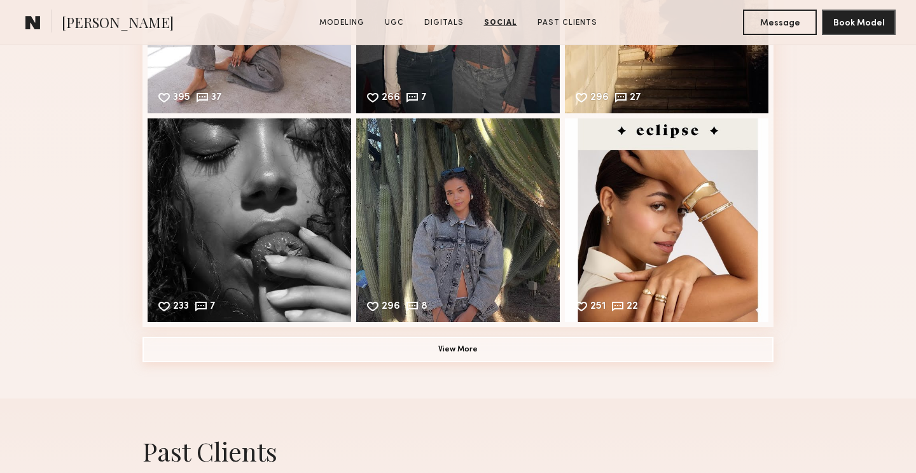
click at [450, 347] on button "View More" at bounding box center [458, 349] width 631 height 25
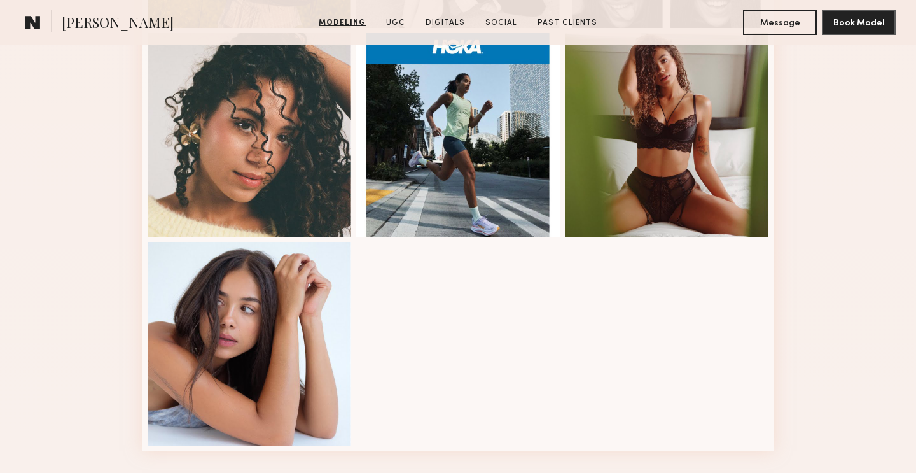
scroll to position [1589, 0]
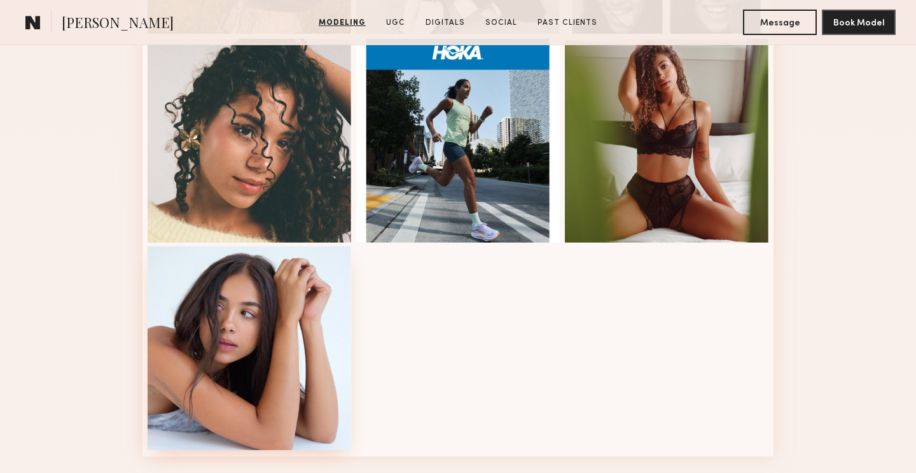
click at [328, 353] on div at bounding box center [250, 348] width 204 height 204
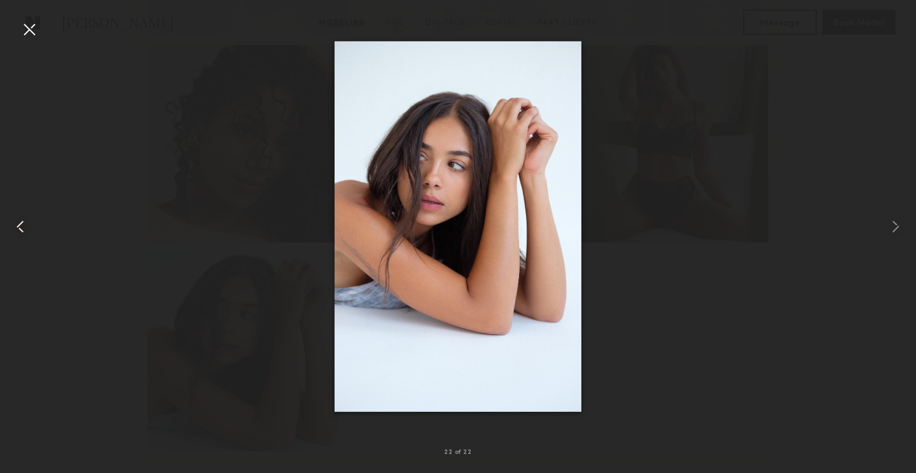
click at [14, 226] on common-icon at bounding box center [20, 226] width 20 height 20
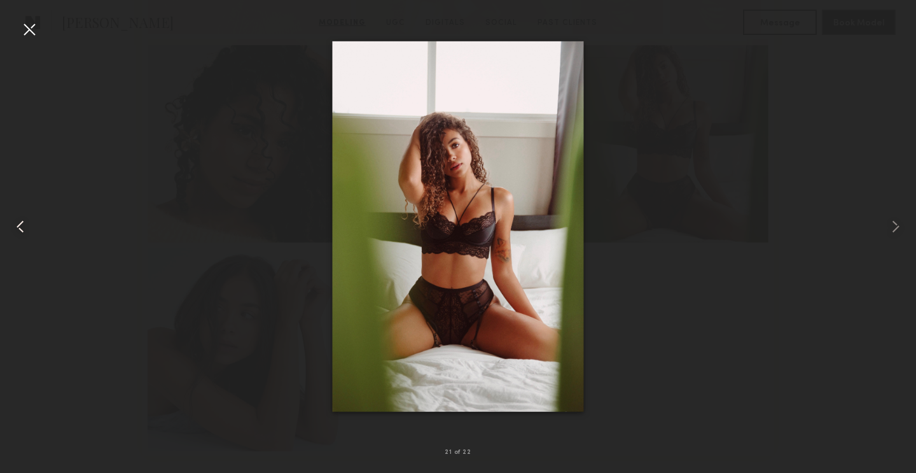
click at [14, 226] on common-icon at bounding box center [20, 226] width 20 height 20
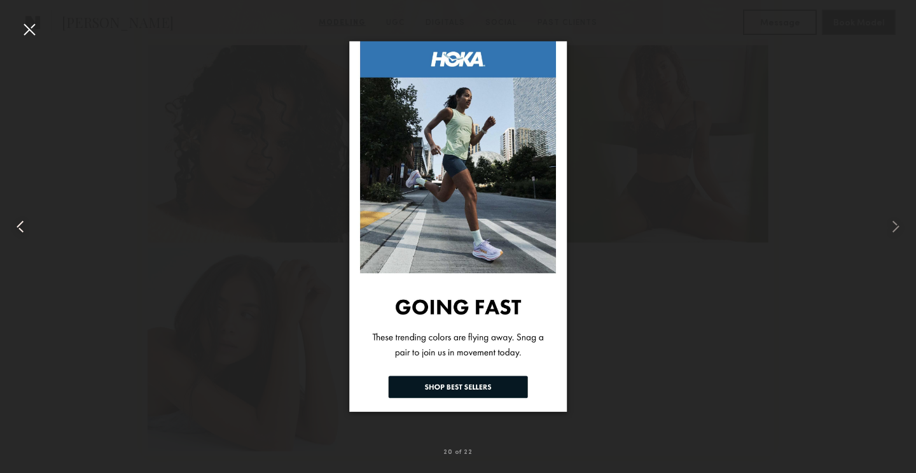
click at [14, 226] on common-icon at bounding box center [20, 226] width 20 height 20
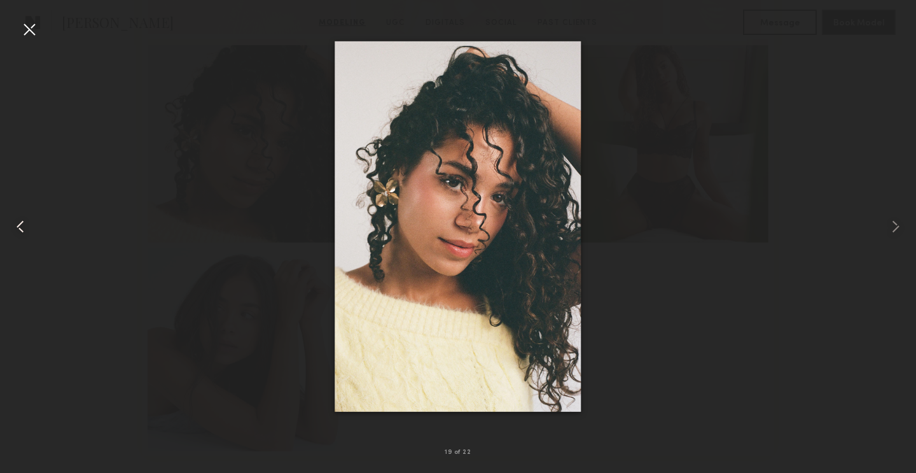
click at [14, 226] on common-icon at bounding box center [20, 226] width 20 height 20
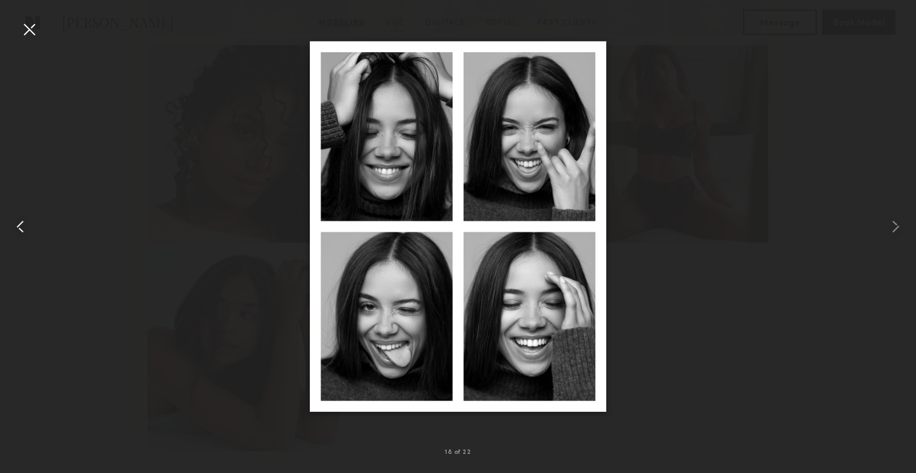
click at [14, 226] on common-icon at bounding box center [20, 226] width 20 height 20
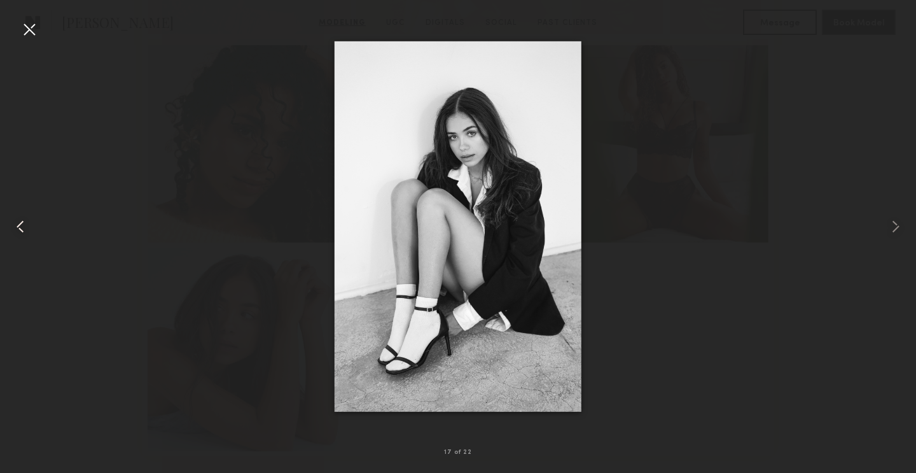
click at [14, 226] on common-icon at bounding box center [20, 226] width 20 height 20
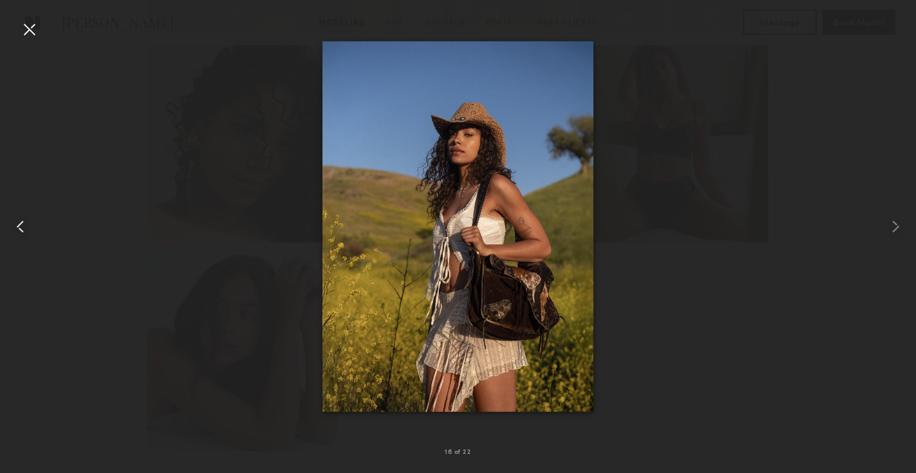
click at [14, 226] on common-icon at bounding box center [20, 226] width 20 height 20
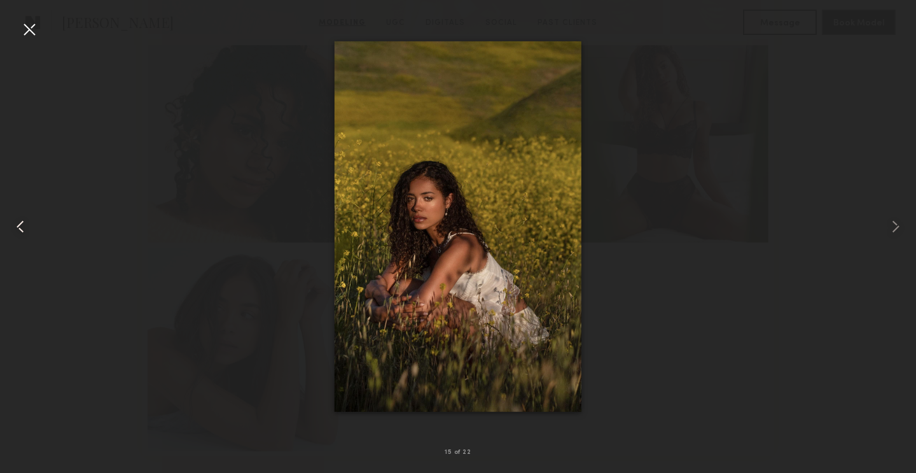
click at [14, 226] on common-icon at bounding box center [20, 226] width 20 height 20
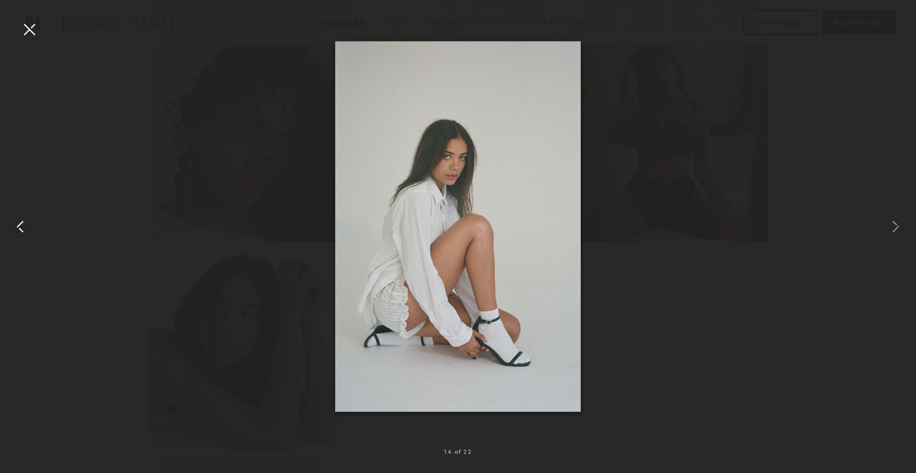
click at [14, 226] on common-icon at bounding box center [20, 226] width 20 height 20
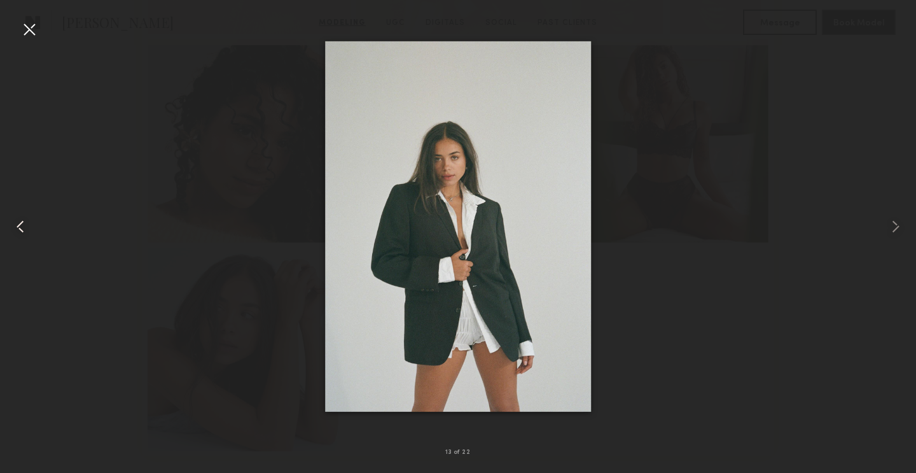
click at [14, 226] on common-icon at bounding box center [20, 226] width 20 height 20
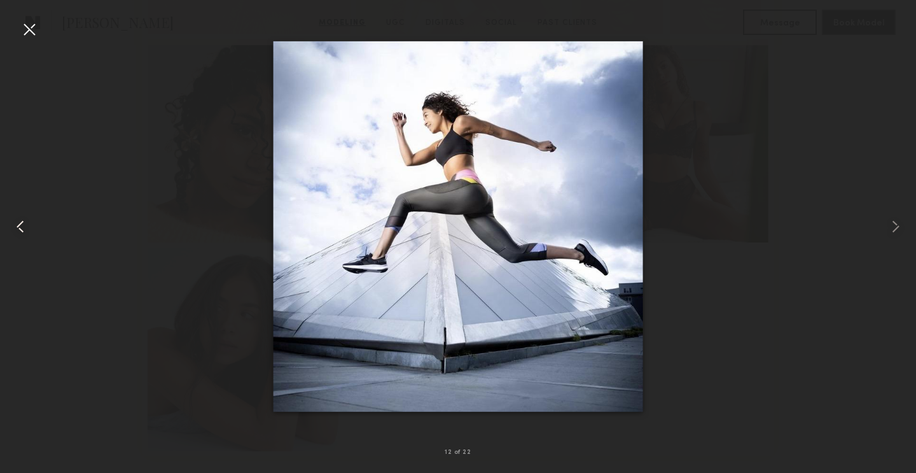
click at [14, 226] on common-icon at bounding box center [20, 226] width 20 height 20
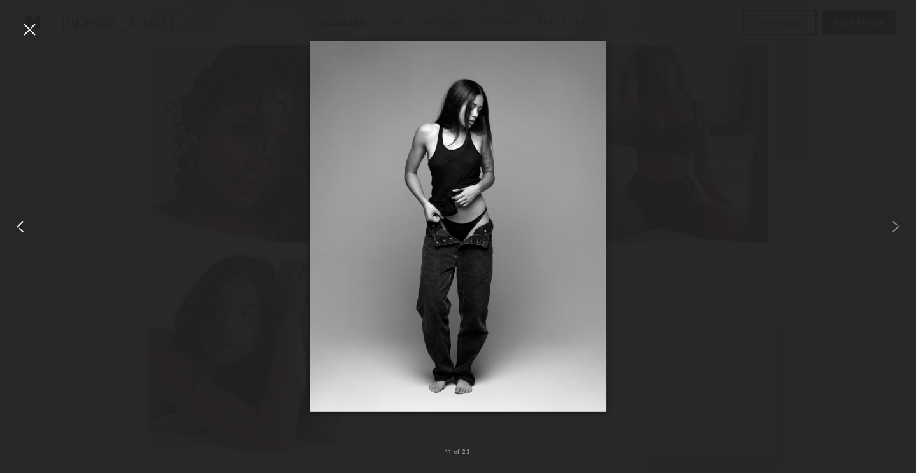
click at [14, 226] on common-icon at bounding box center [20, 226] width 20 height 20
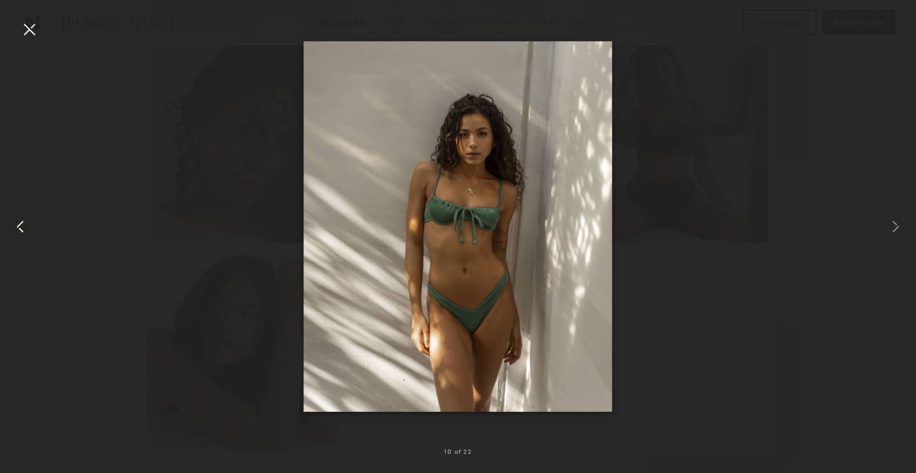
click at [14, 226] on common-icon at bounding box center [20, 226] width 20 height 20
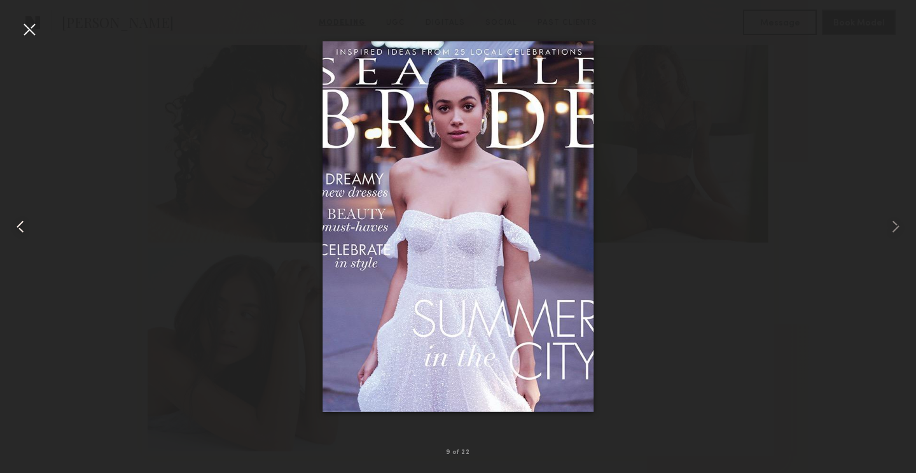
click at [14, 226] on common-icon at bounding box center [20, 226] width 20 height 20
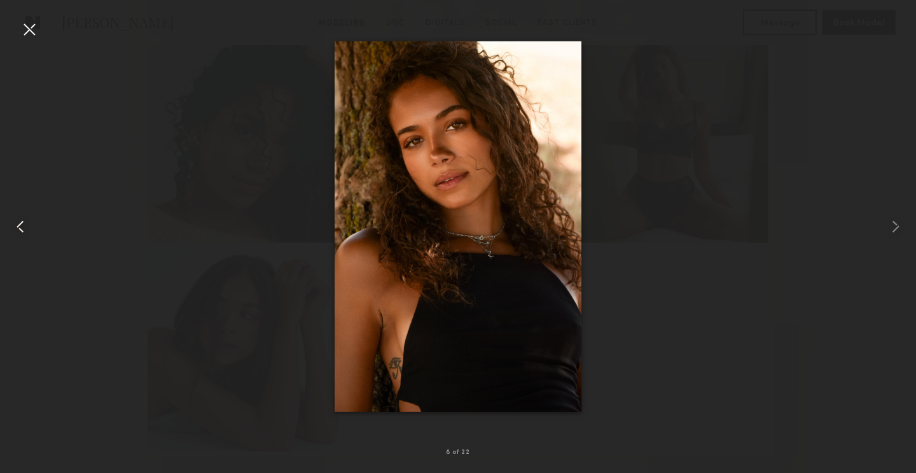
click at [14, 226] on common-icon at bounding box center [20, 226] width 20 height 20
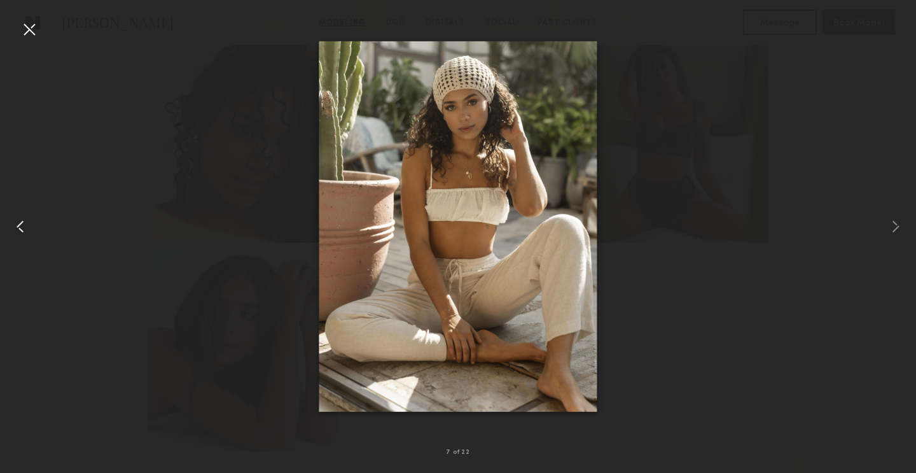
click at [14, 226] on common-icon at bounding box center [20, 226] width 20 height 20
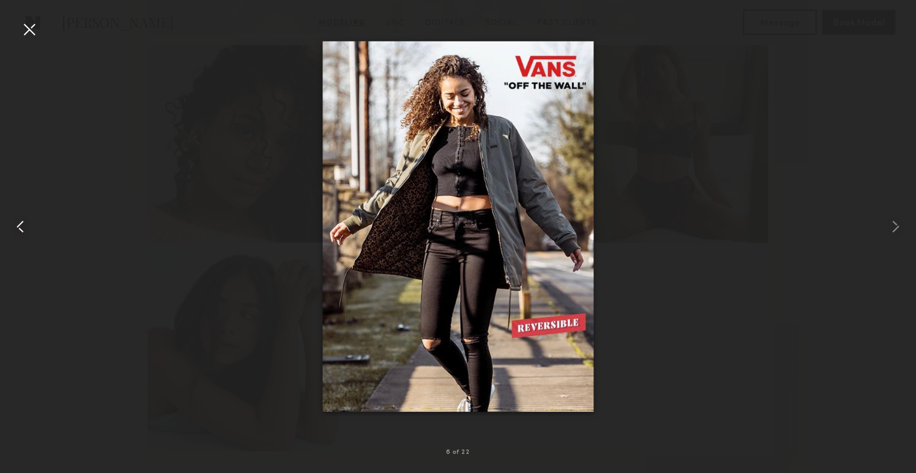
click at [14, 226] on common-icon at bounding box center [20, 226] width 20 height 20
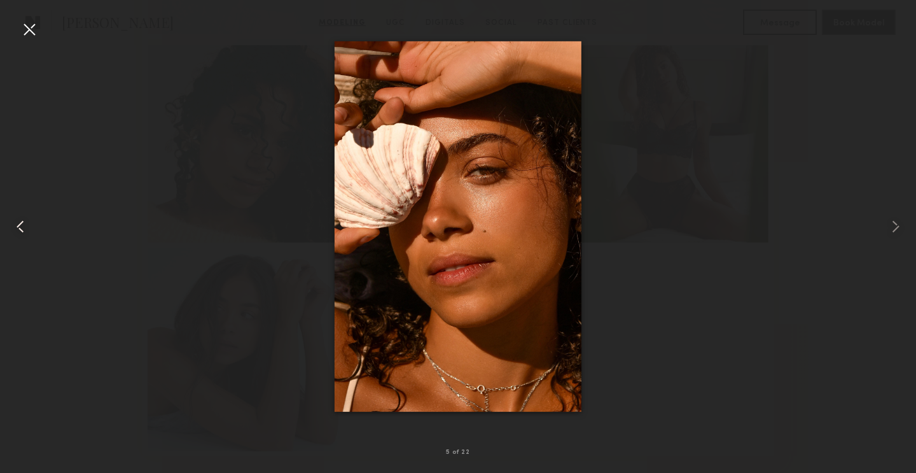
click at [14, 226] on common-icon at bounding box center [20, 226] width 20 height 20
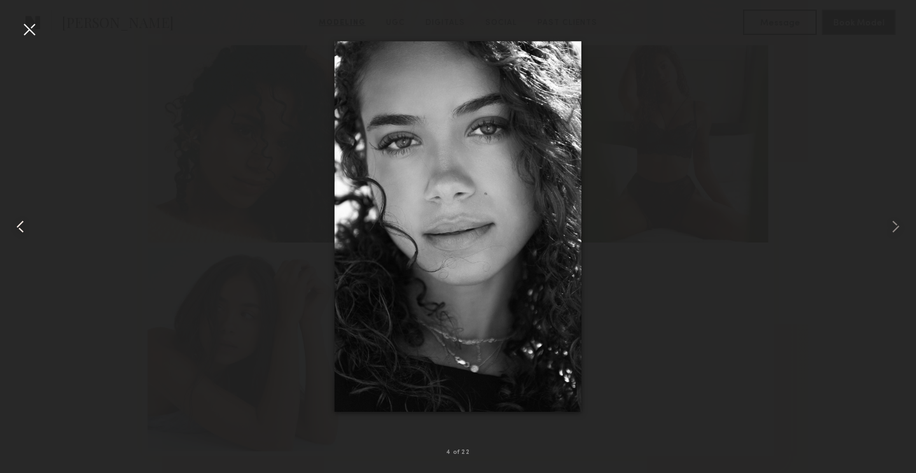
click at [14, 226] on common-icon at bounding box center [20, 226] width 20 height 20
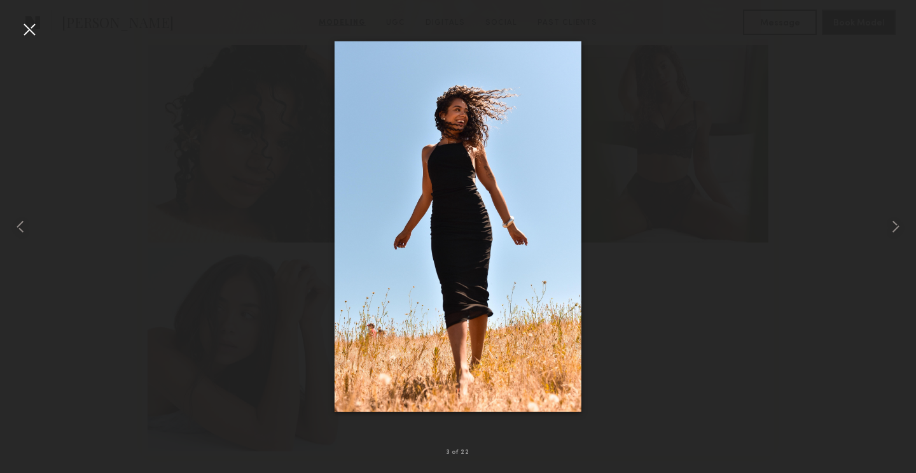
click at [29, 35] on div at bounding box center [29, 29] width 20 height 20
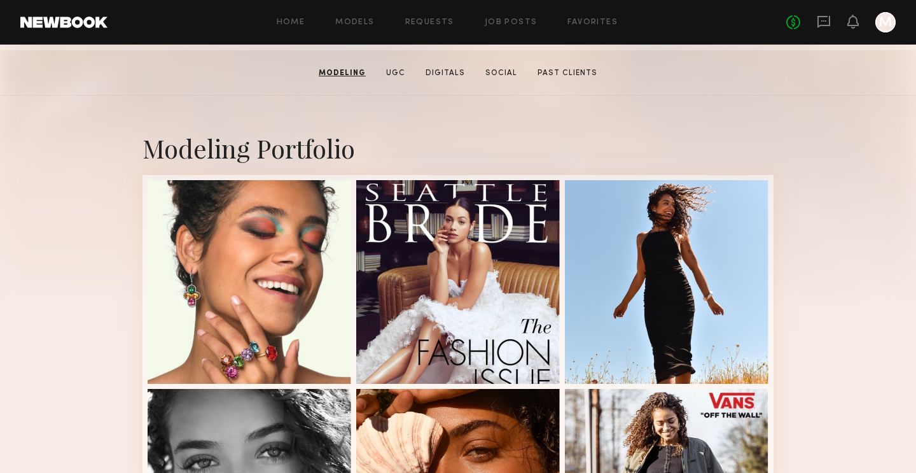
scroll to position [0, 0]
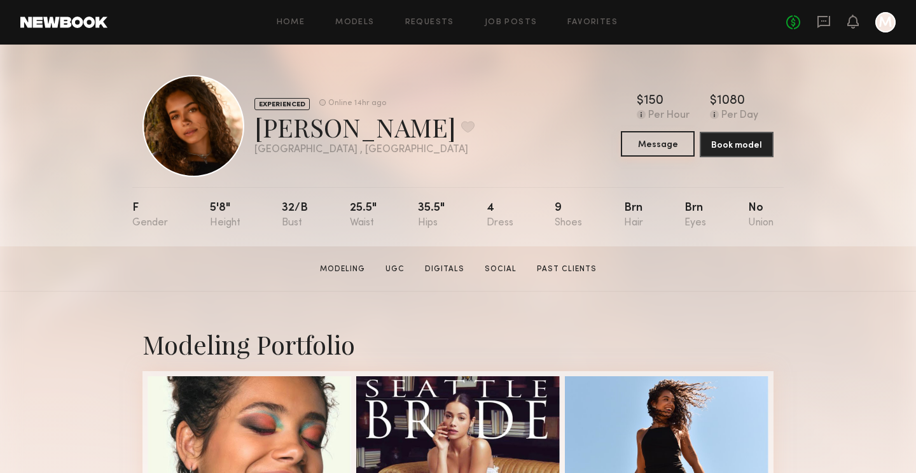
click at [643, 142] on button "Message" at bounding box center [658, 143] width 74 height 25
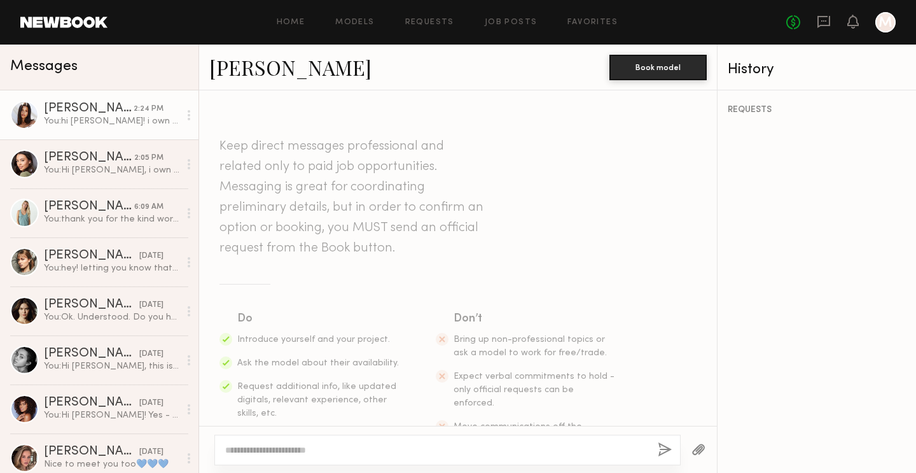
click at [94, 127] on link "[PERSON_NAME] 2:24 PM You: hi [PERSON_NAME]! i own a resort wear brand called S…" at bounding box center [99, 114] width 198 height 49
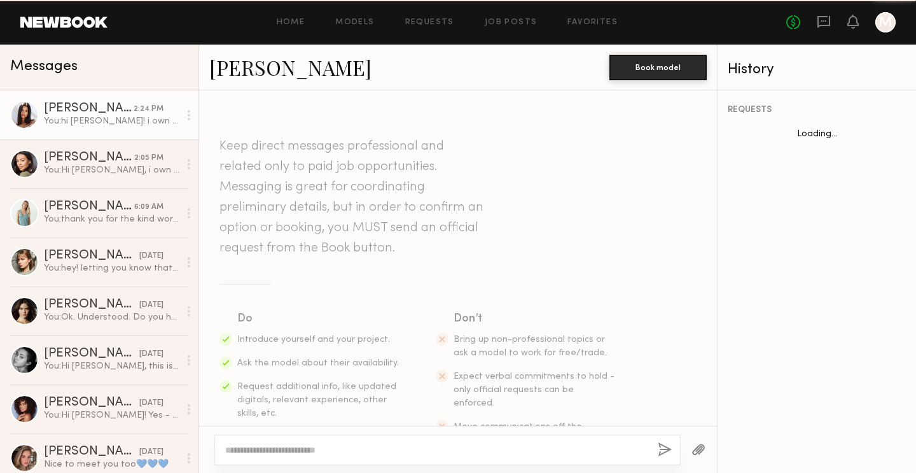
scroll to position [454, 0]
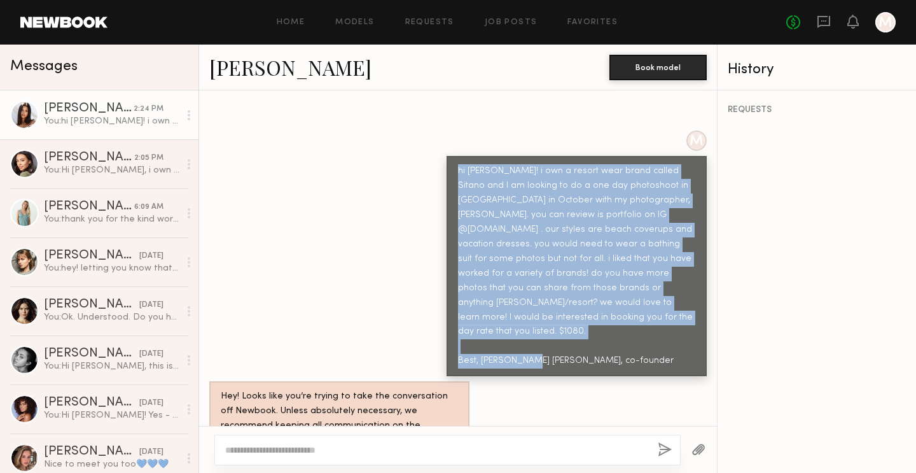
drag, startPoint x: 620, startPoint y: 320, endPoint x: 440, endPoint y: 144, distance: 251.9
click at [440, 144] on div "M hi [PERSON_NAME]! i own a resort wear brand called Sitano and I am looking to…" at bounding box center [458, 253] width 518 height 246
copy div "hi [PERSON_NAME]! i own a resort wear brand called Sitano and I am looking to d…"
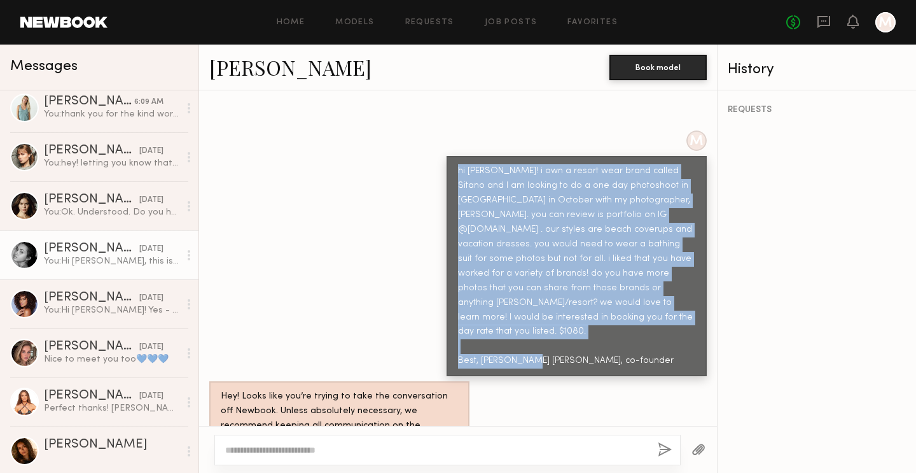
scroll to position [108, 0]
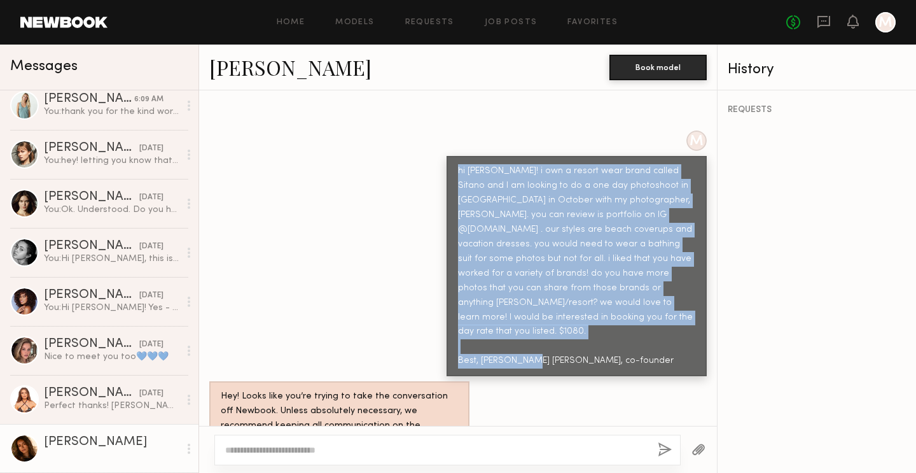
click at [83, 446] on div "[PERSON_NAME]" at bounding box center [112, 442] width 136 height 13
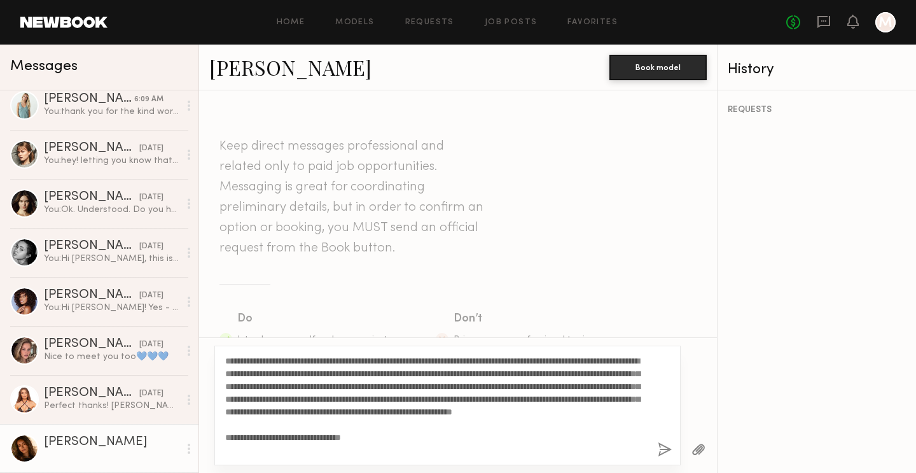
drag, startPoint x: 317, startPoint y: 359, endPoint x: 267, endPoint y: 359, distance: 49.6
click at [267, 359] on textarea "**********" at bounding box center [436, 405] width 422 height 102
type textarea "**********"
click at [664, 452] on button "button" at bounding box center [665, 450] width 14 height 16
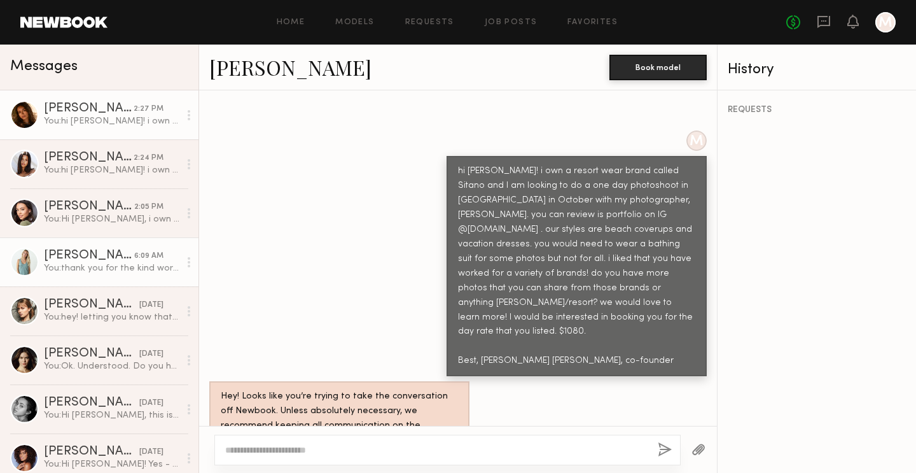
scroll to position [108, 0]
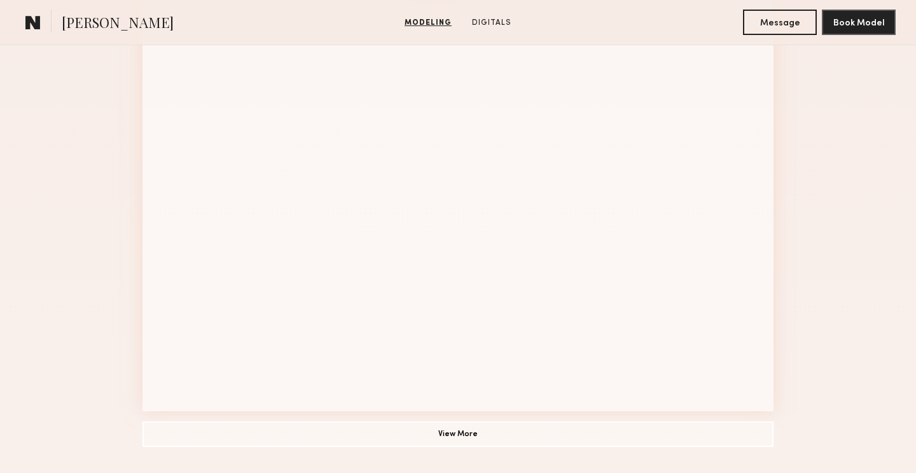
scroll to position [931, 0]
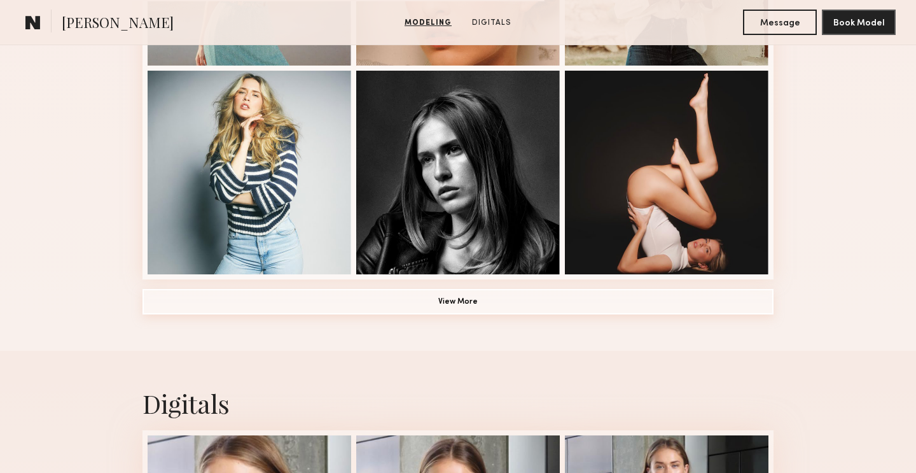
click at [394, 300] on button "View More" at bounding box center [458, 301] width 631 height 25
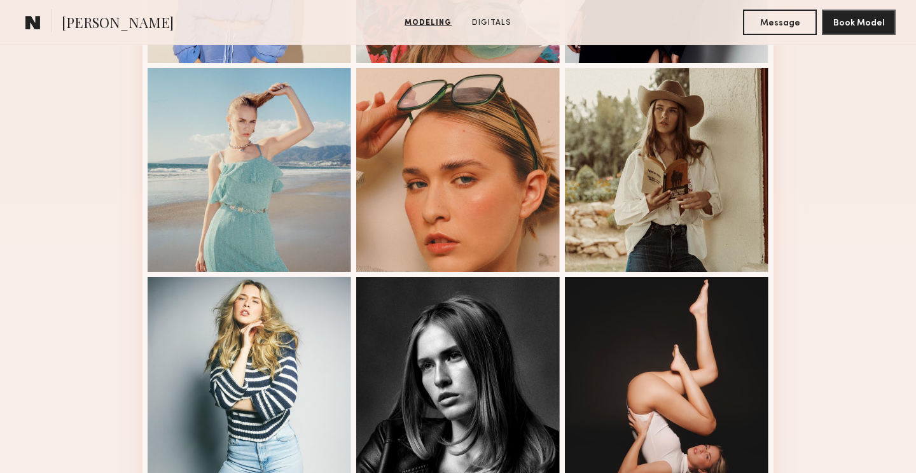
scroll to position [722, 0]
